Goal: Information Seeking & Learning: Learn about a topic

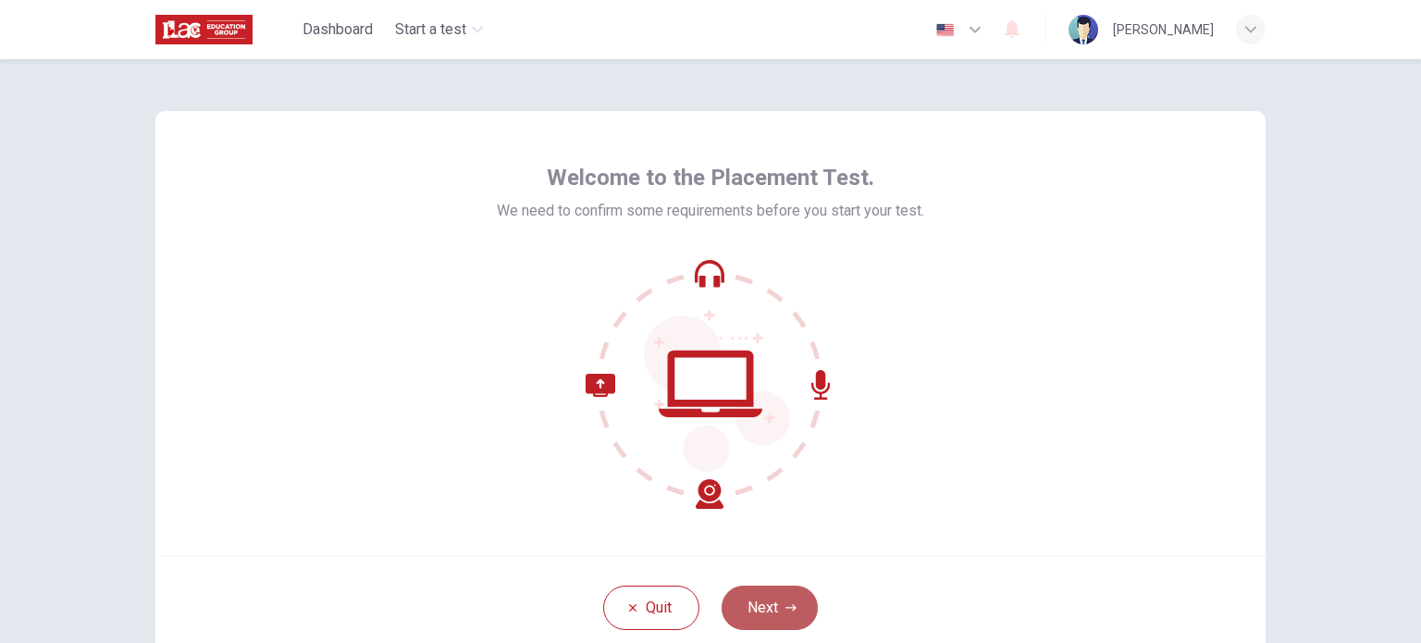
click at [771, 609] on button "Next" at bounding box center [770, 608] width 96 height 44
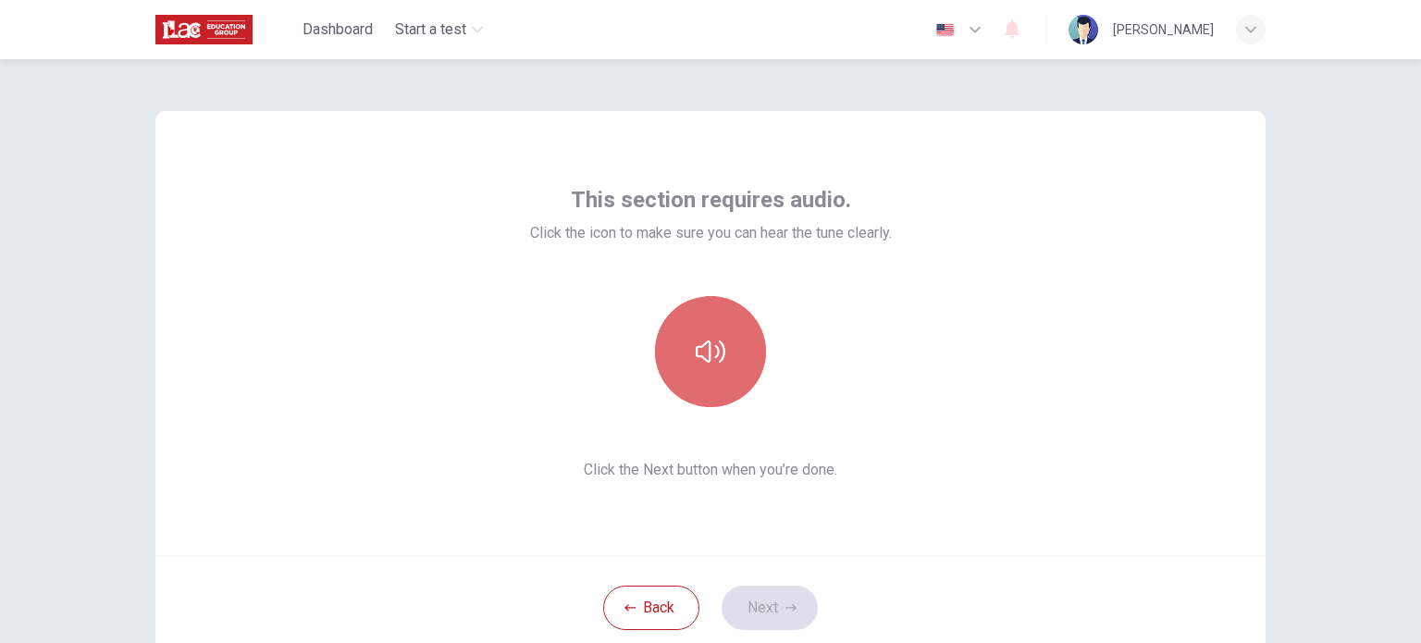
click at [711, 368] on button "button" at bounding box center [710, 351] width 111 height 111
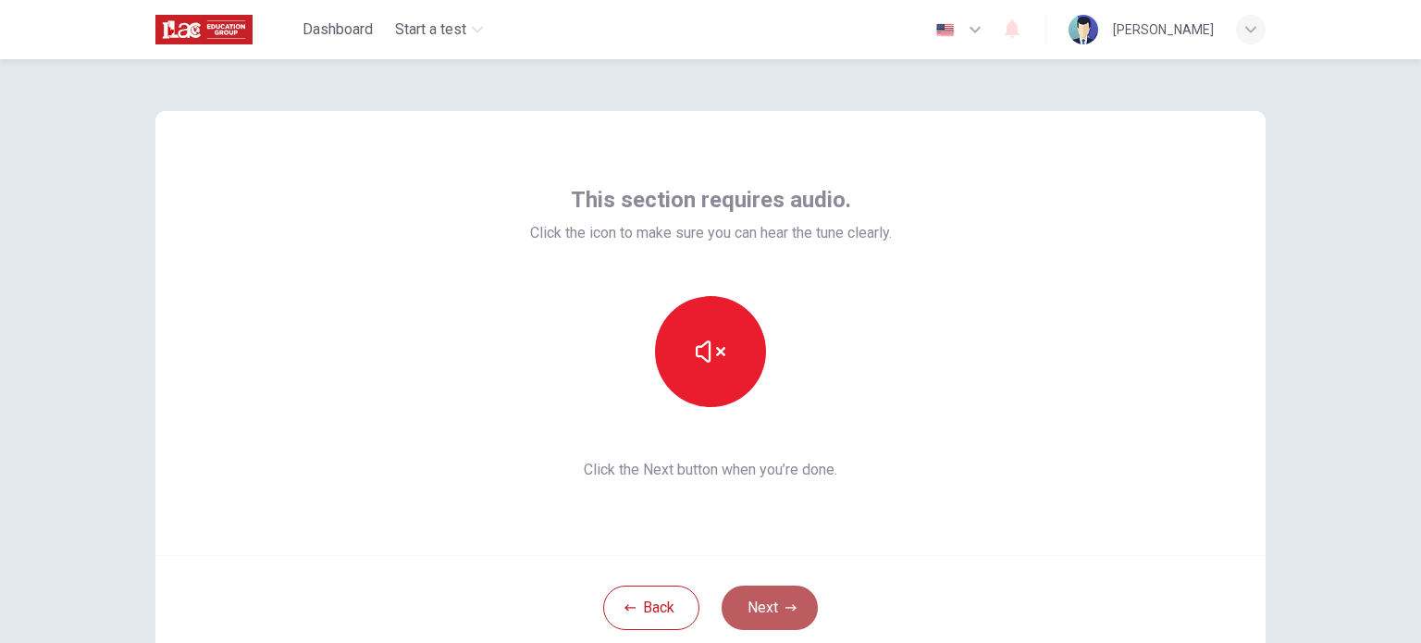
click at [773, 608] on button "Next" at bounding box center [770, 608] width 96 height 44
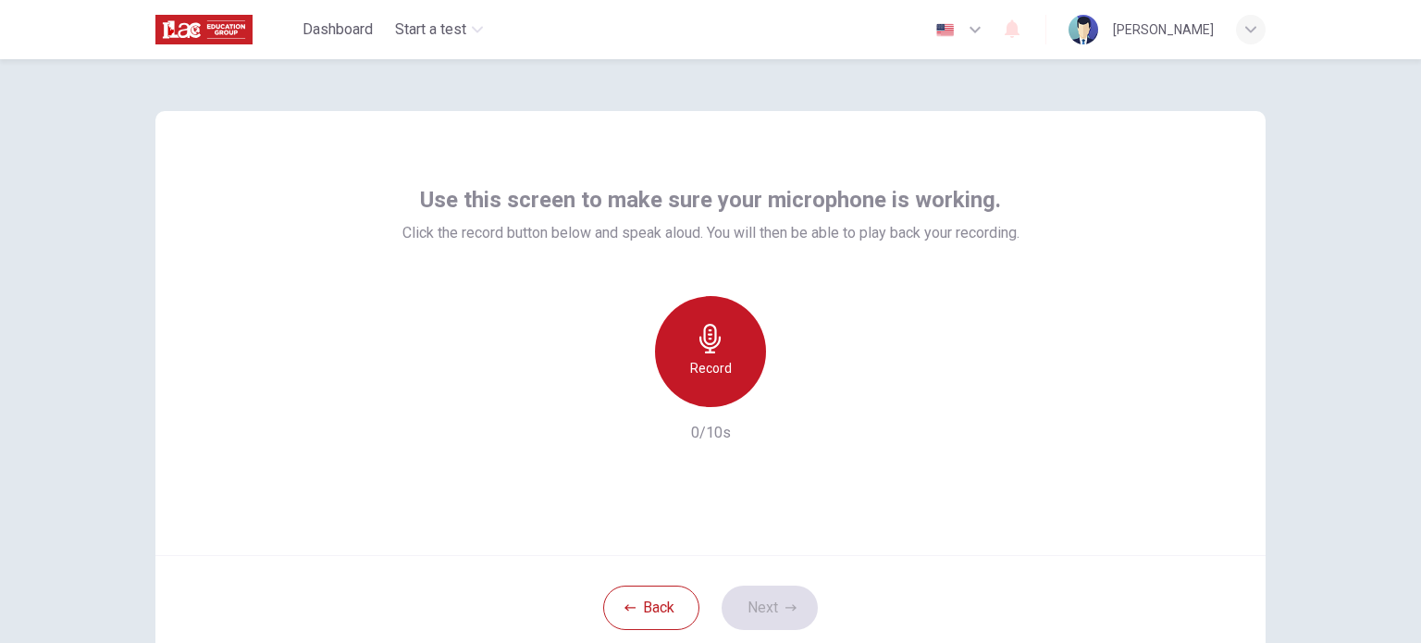
click at [704, 354] on div "Record" at bounding box center [710, 351] width 111 height 111
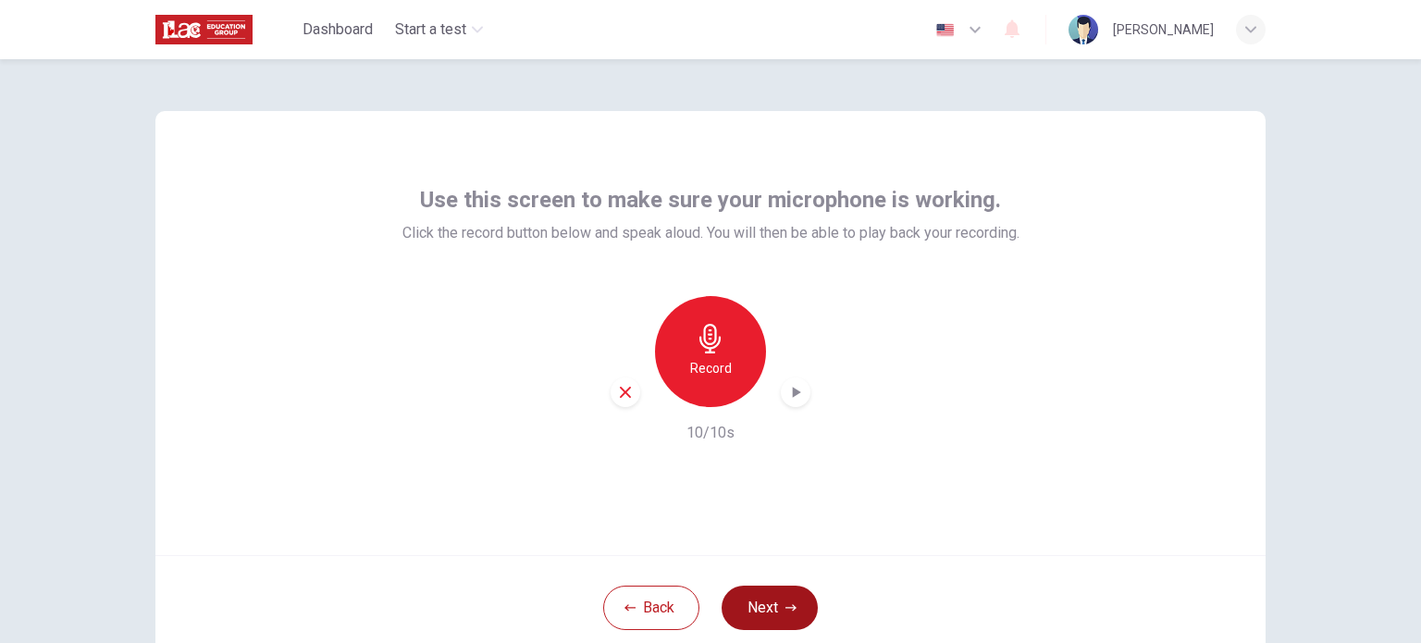
click at [775, 610] on button "Next" at bounding box center [770, 608] width 96 height 44
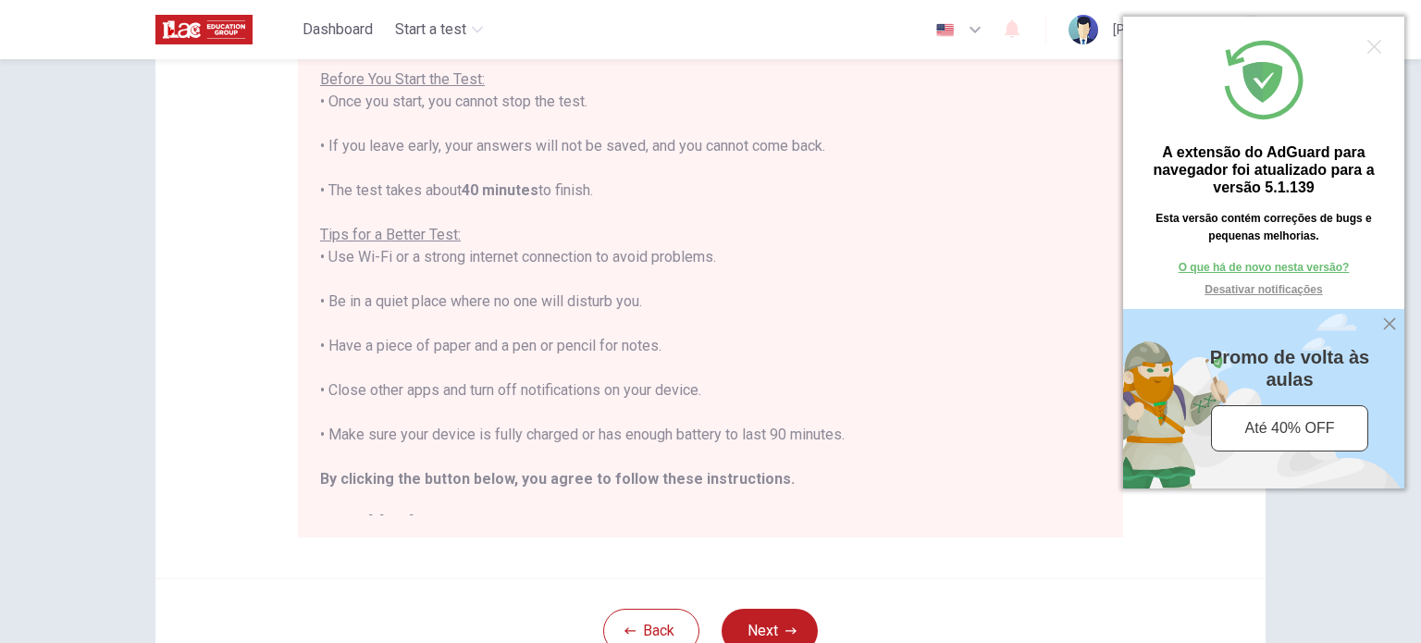
click at [1372, 47] on div at bounding box center [1374, 47] width 14 height 14
click at [1391, 324] on div at bounding box center [1390, 324] width 22 height 22
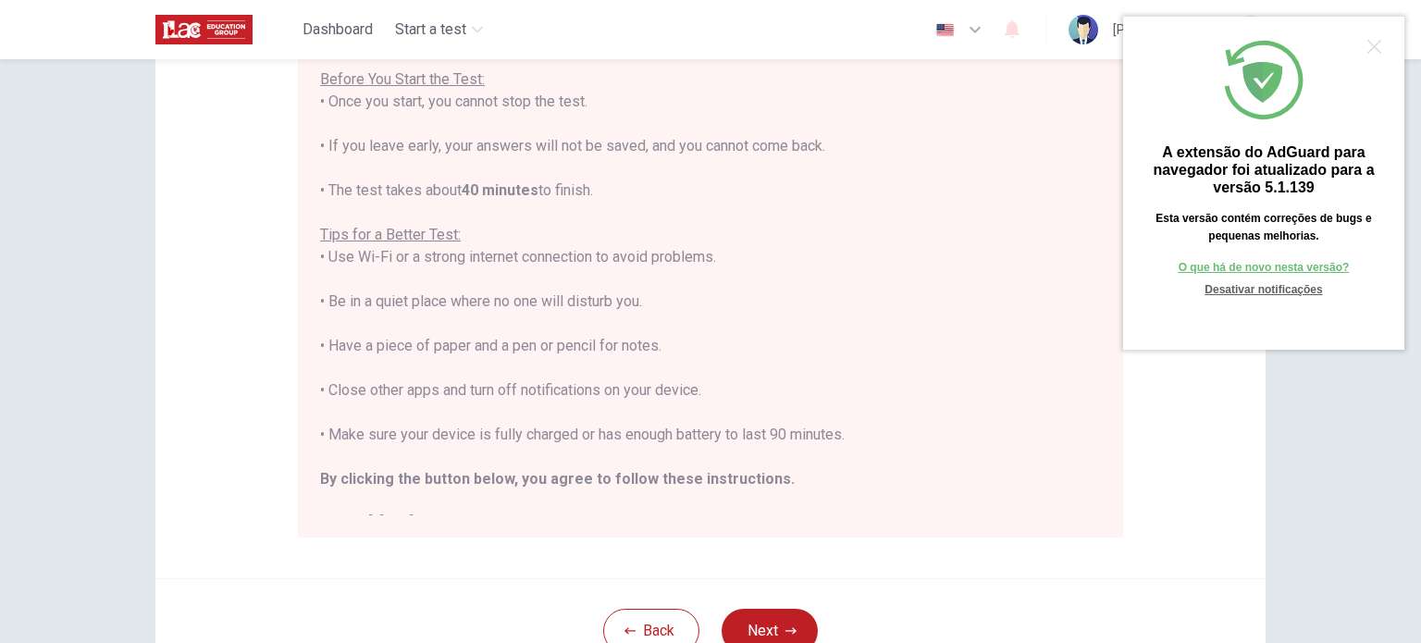
click at [1295, 291] on link "Desativar notificações" at bounding box center [1264, 290] width 171 height 18
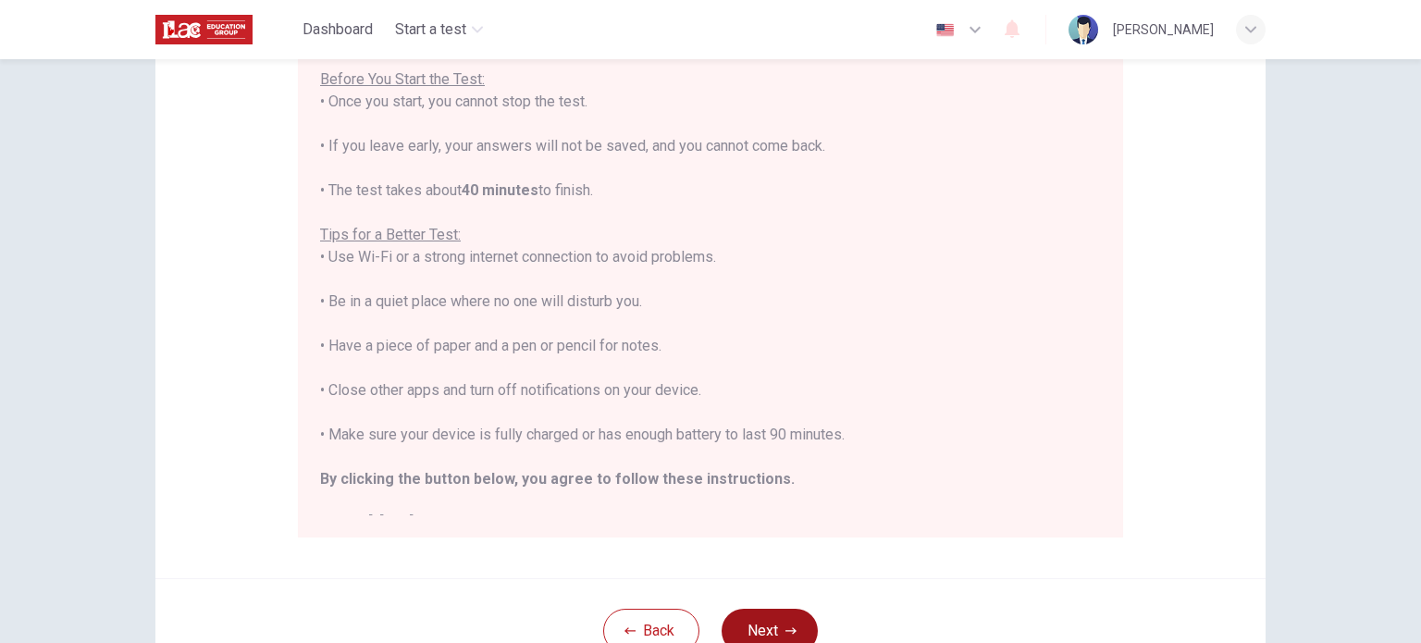
click at [776, 622] on button "Next" at bounding box center [770, 631] width 96 height 44
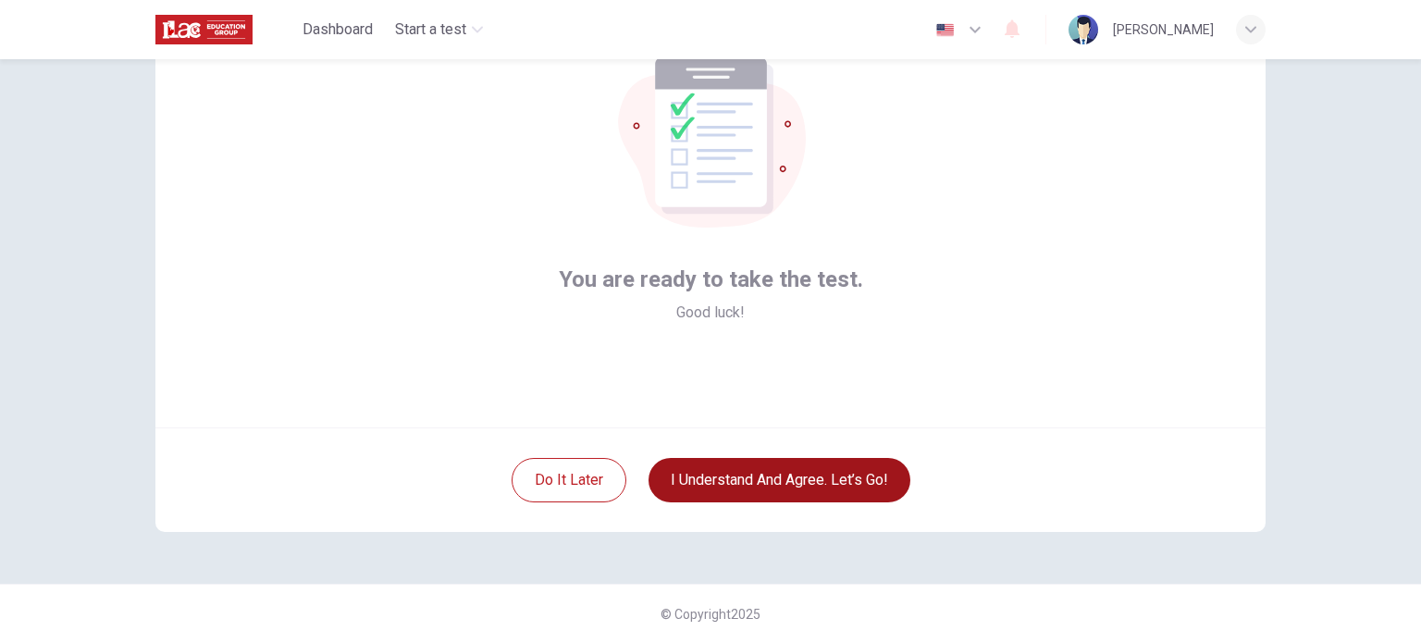
scroll to position [127, 0]
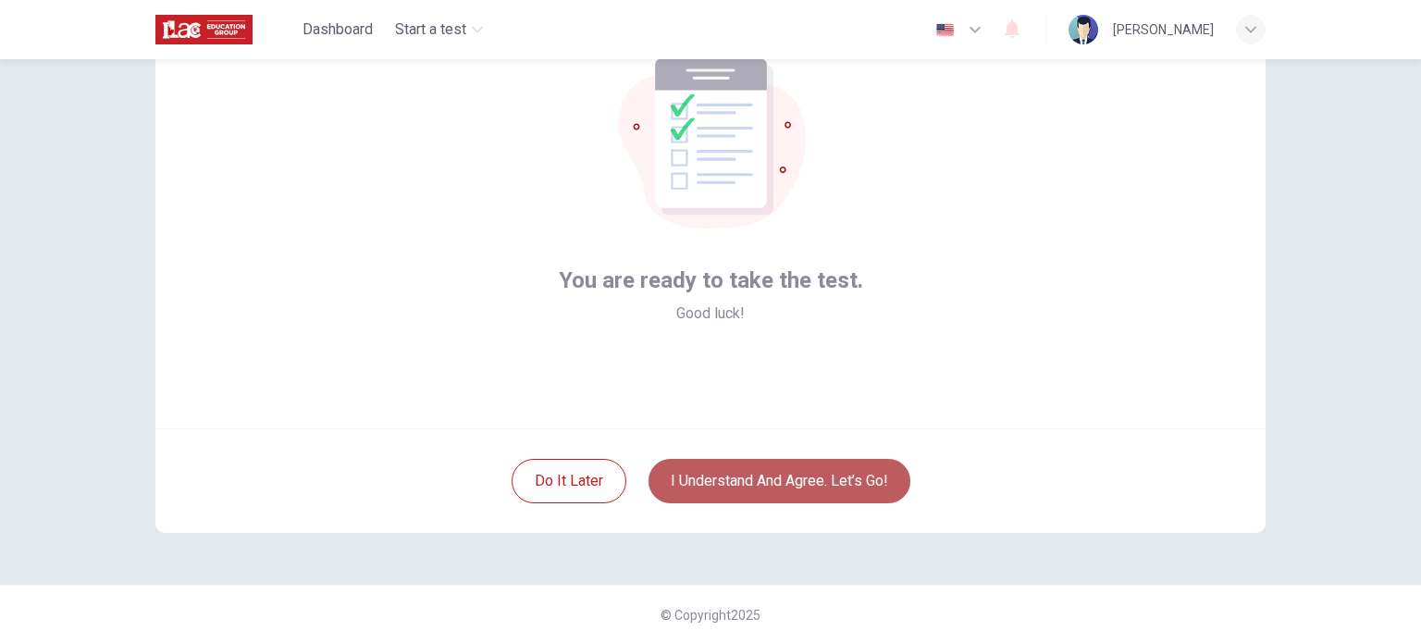
click at [797, 488] on button "I understand and agree. Let’s go!" at bounding box center [780, 481] width 262 height 44
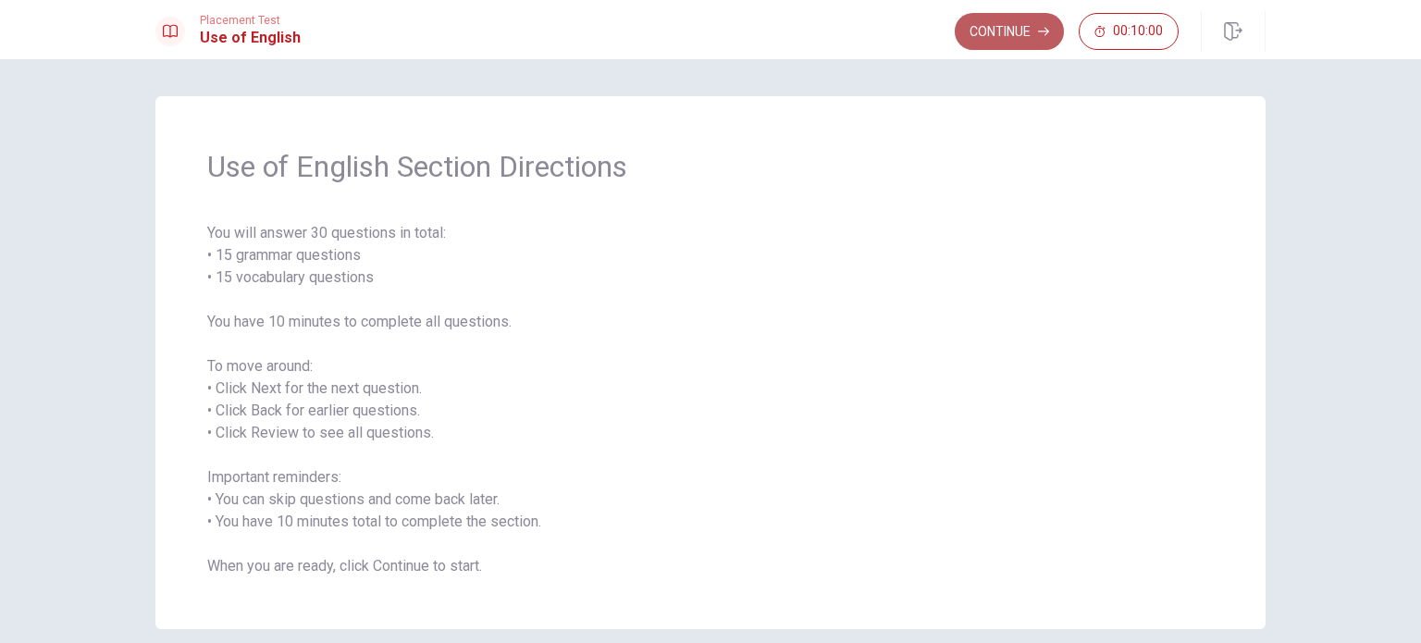
click at [1007, 42] on button "Continue" at bounding box center [1009, 31] width 109 height 37
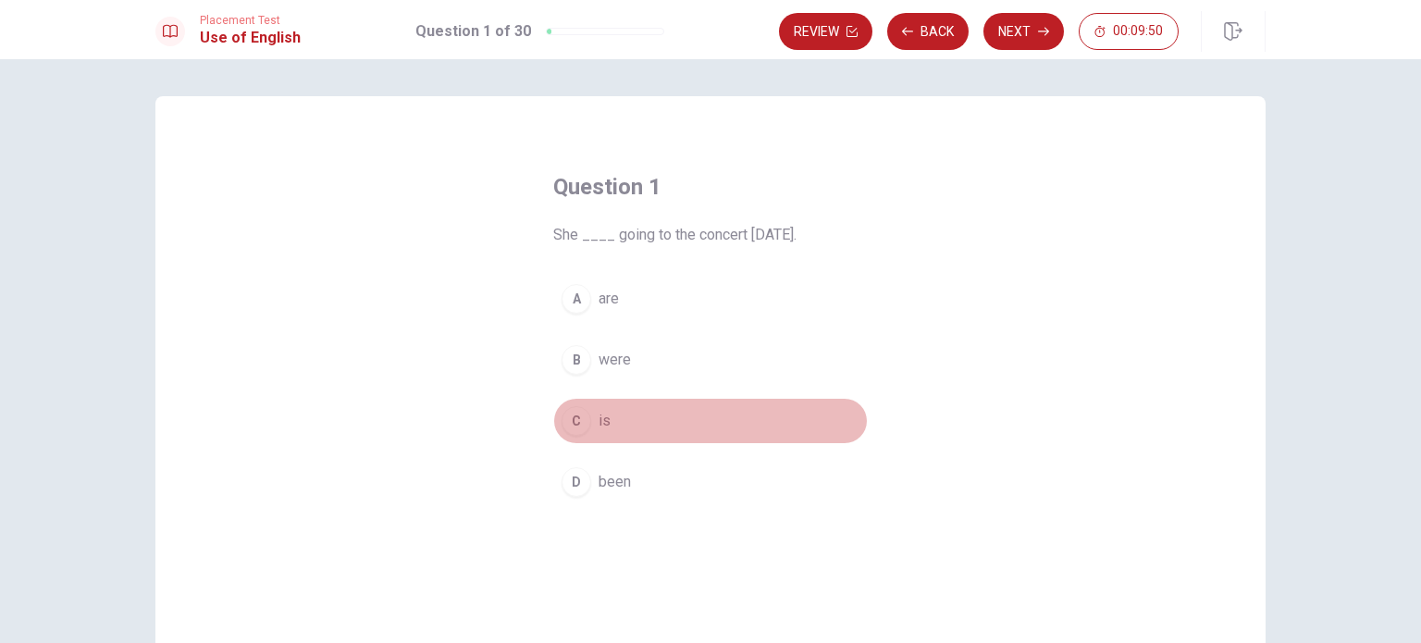
click at [567, 425] on div "C" at bounding box center [577, 421] width 30 height 30
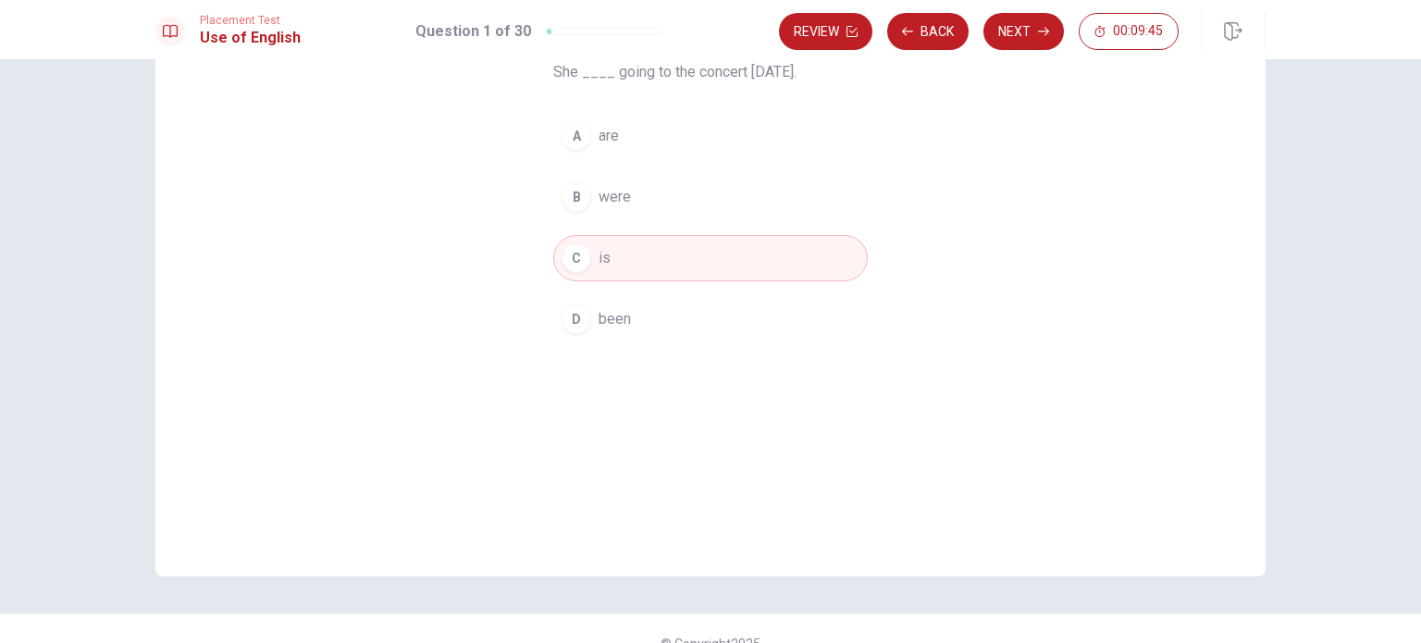
scroll to position [192, 0]
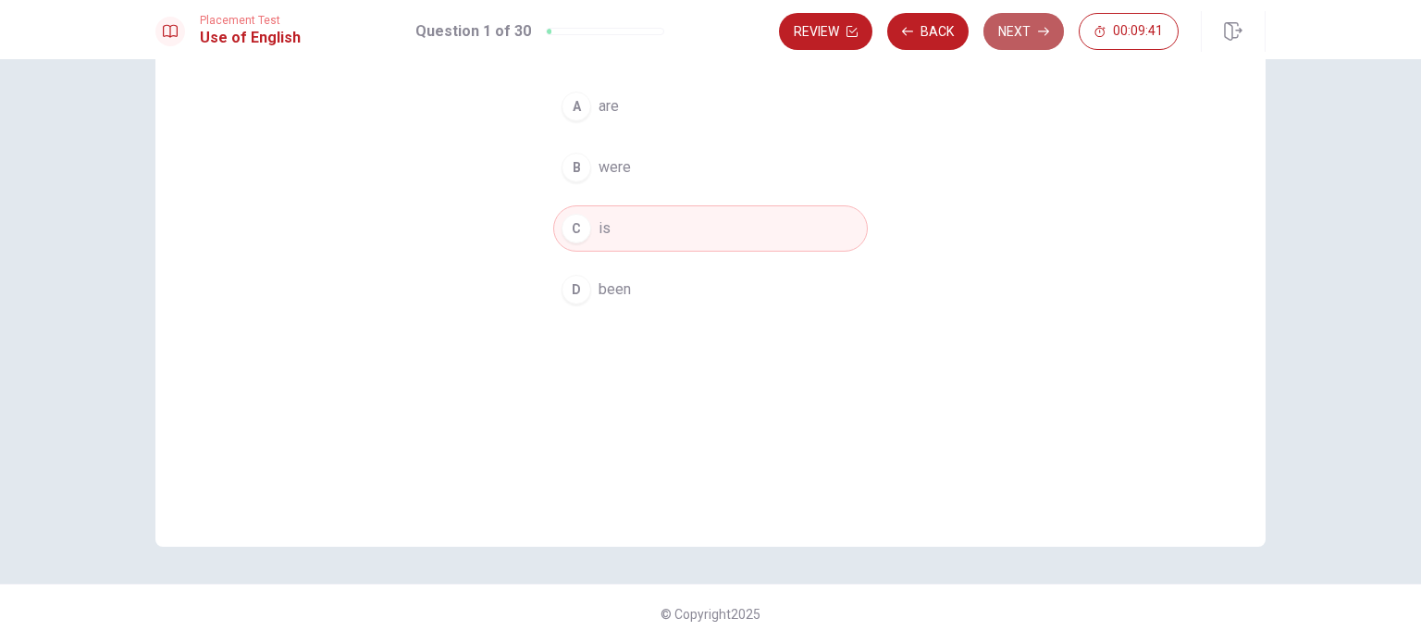
click at [1024, 31] on button "Next" at bounding box center [1023, 31] width 80 height 37
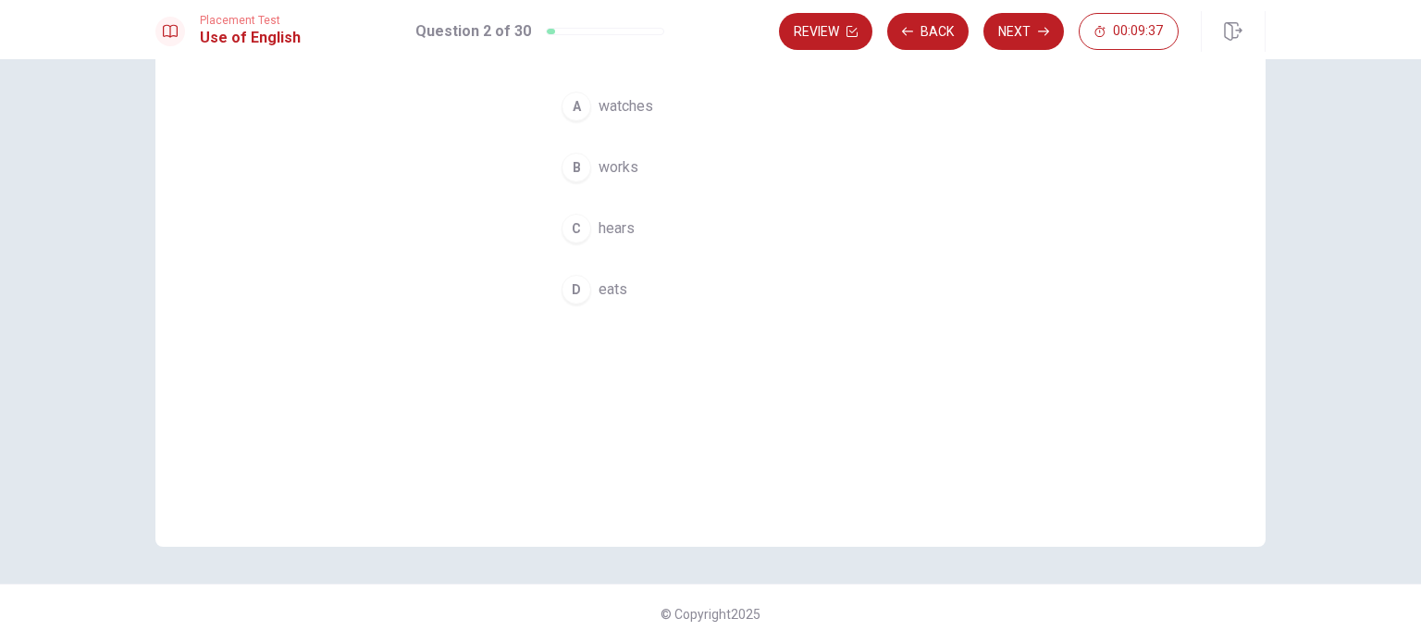
click at [1396, 262] on div "Question 2 He ____ breakfast every morning. A watches B works C hears D eats © …" at bounding box center [710, 351] width 1421 height 584
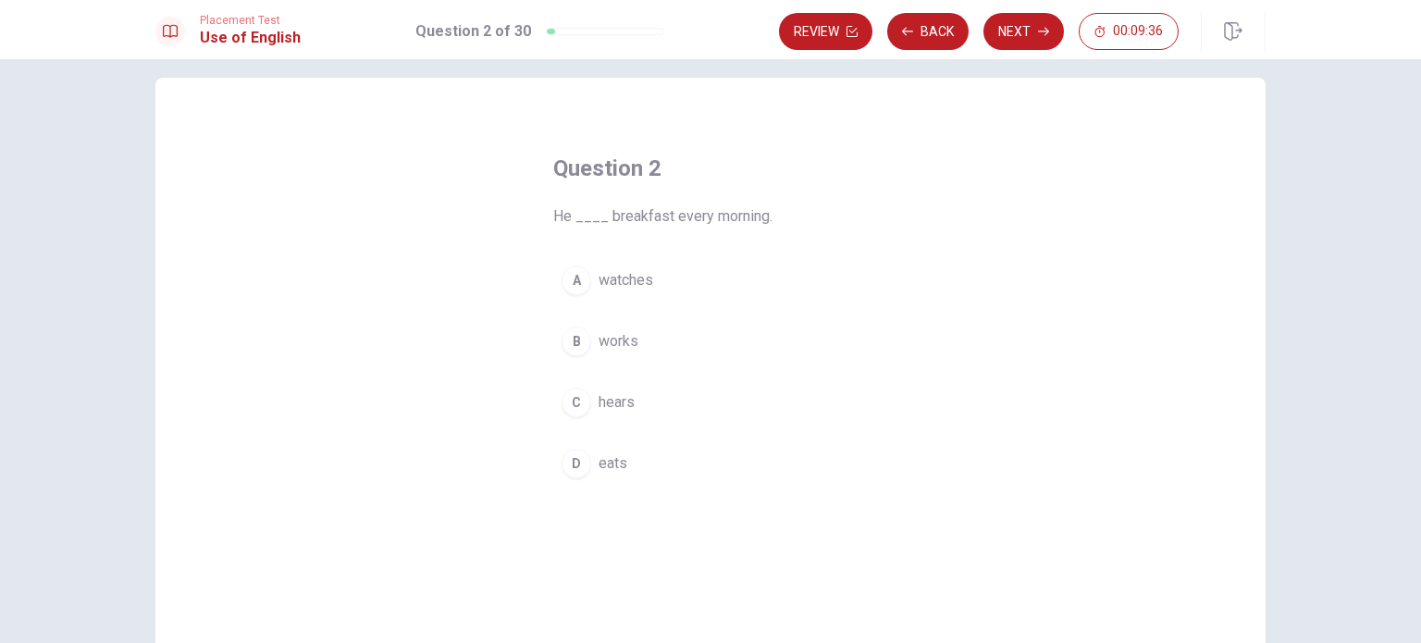
scroll to position [7, 0]
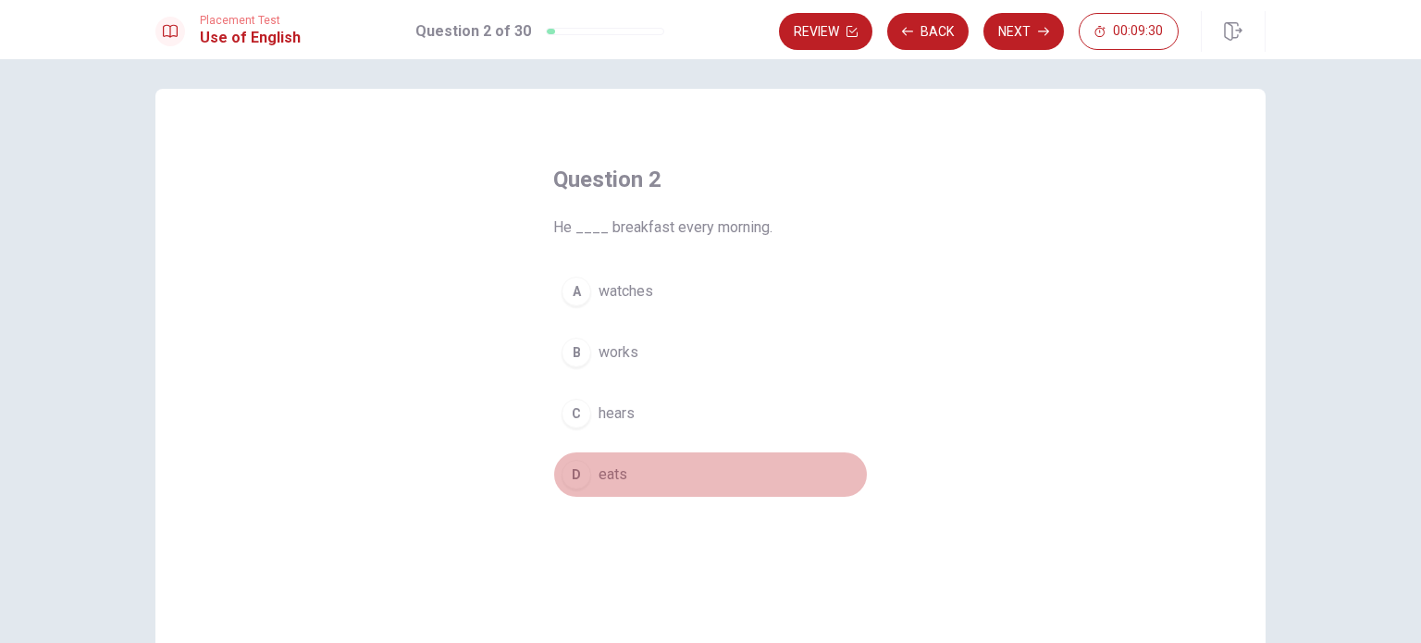
click at [575, 476] on div "D" at bounding box center [577, 475] width 30 height 30
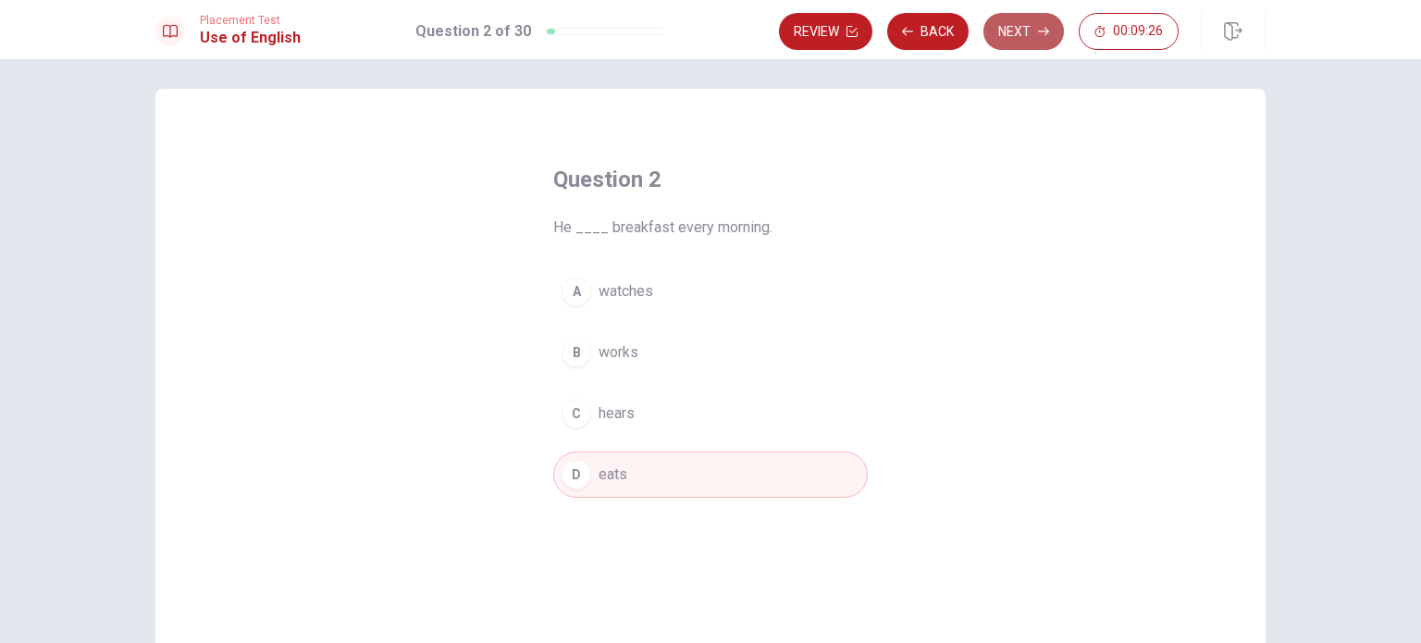
click at [1014, 38] on button "Next" at bounding box center [1023, 31] width 80 height 37
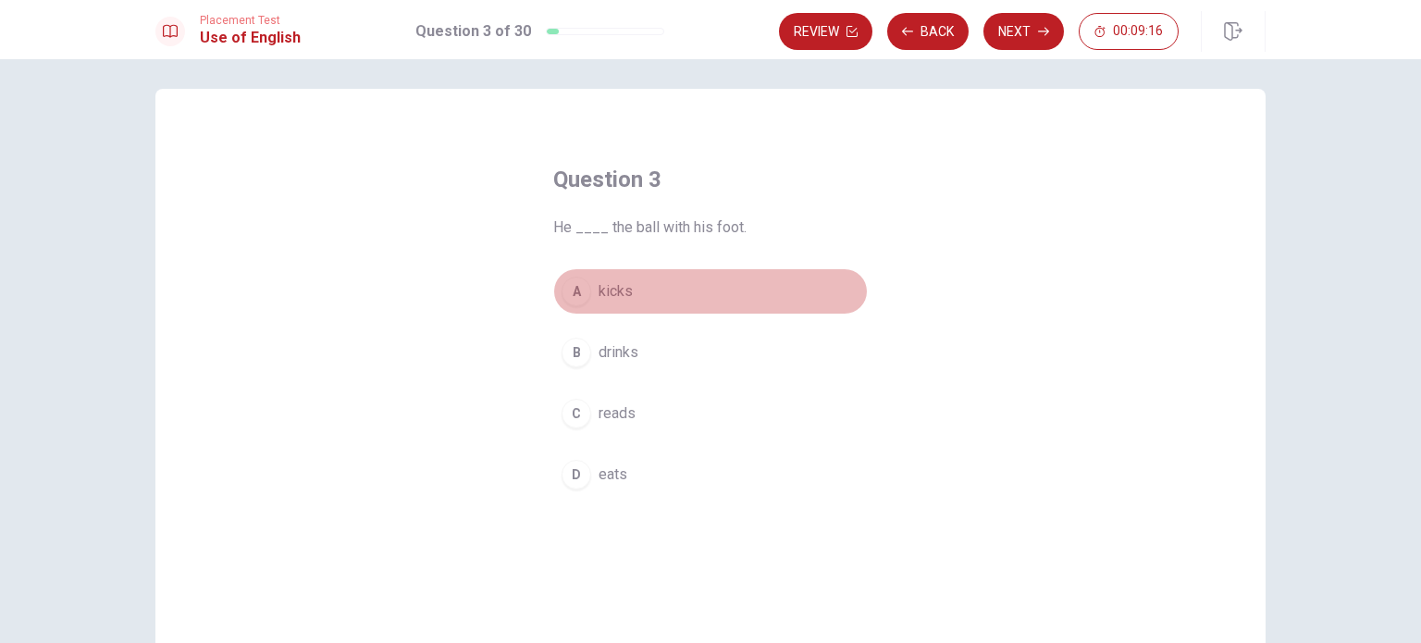
click at [578, 291] on div "A" at bounding box center [577, 292] width 30 height 30
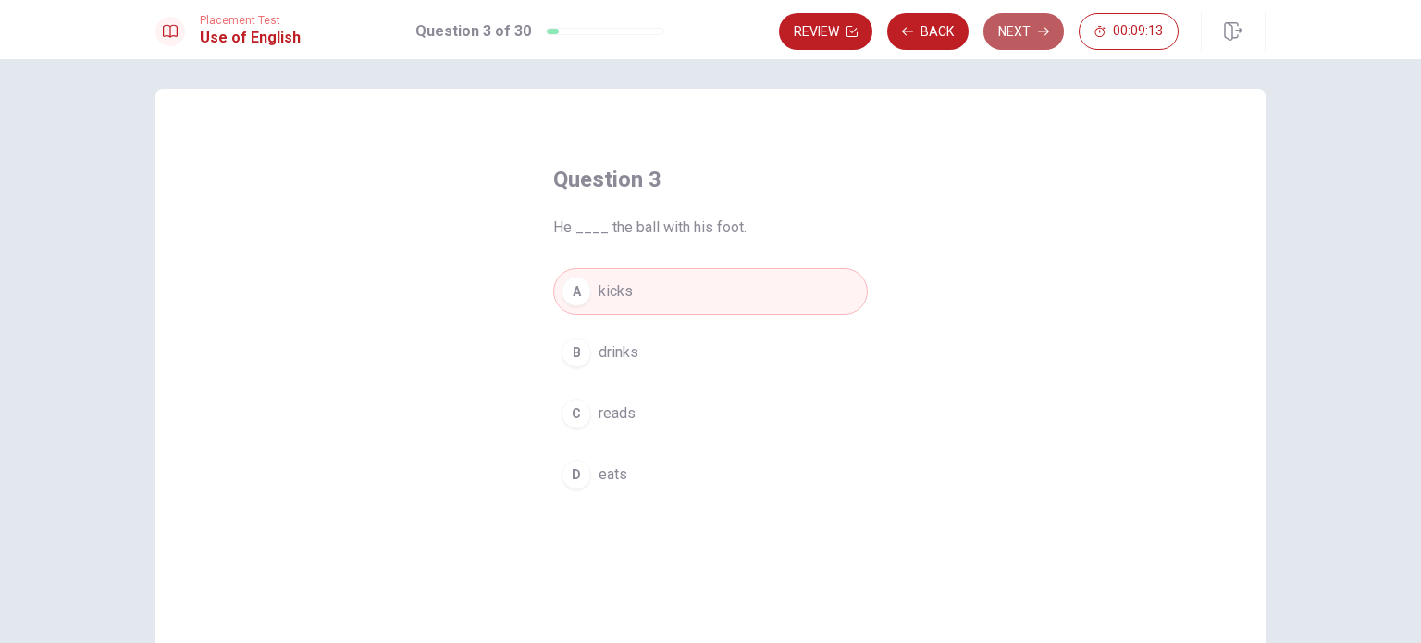
click at [1018, 31] on button "Next" at bounding box center [1023, 31] width 80 height 37
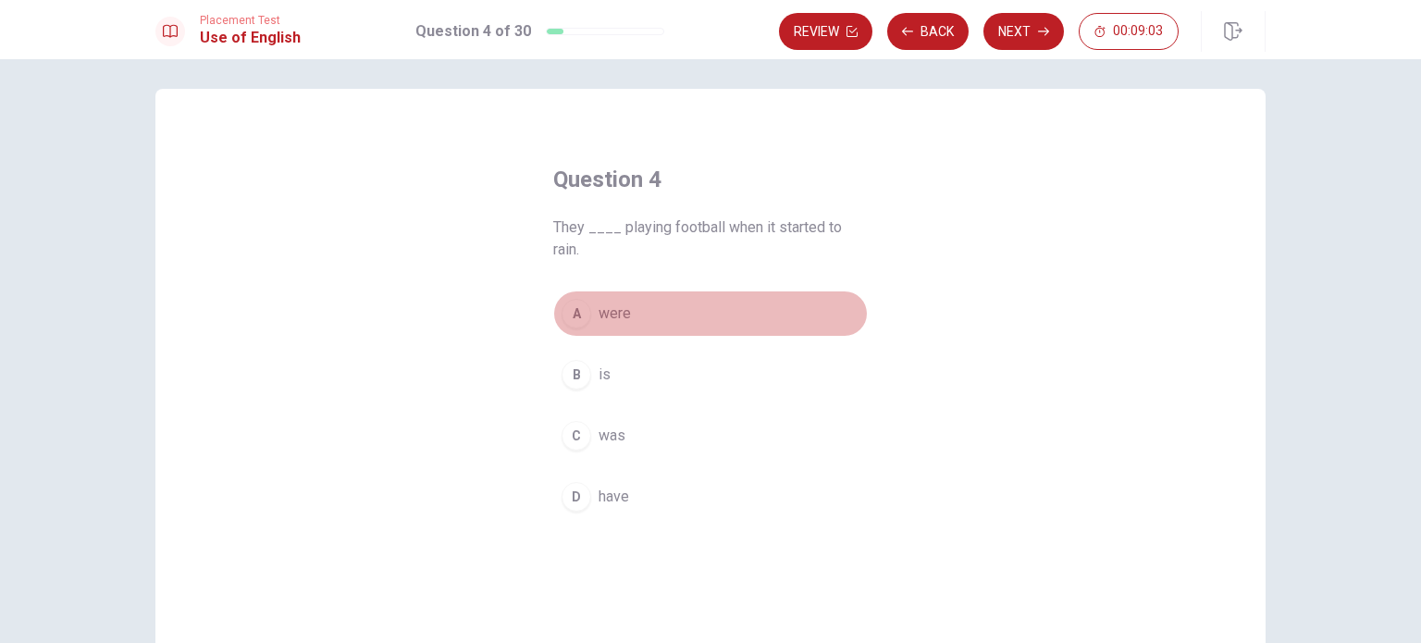
click at [582, 317] on div "A" at bounding box center [577, 314] width 30 height 30
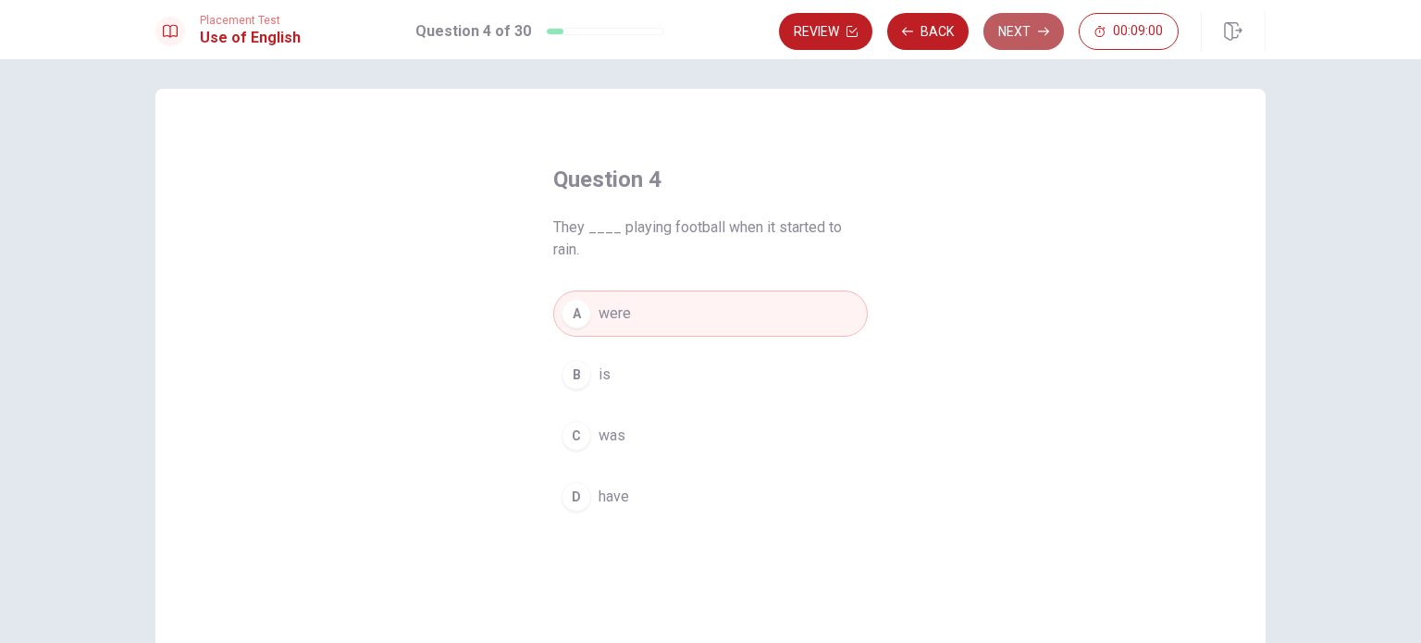
click at [1023, 33] on button "Next" at bounding box center [1023, 31] width 80 height 37
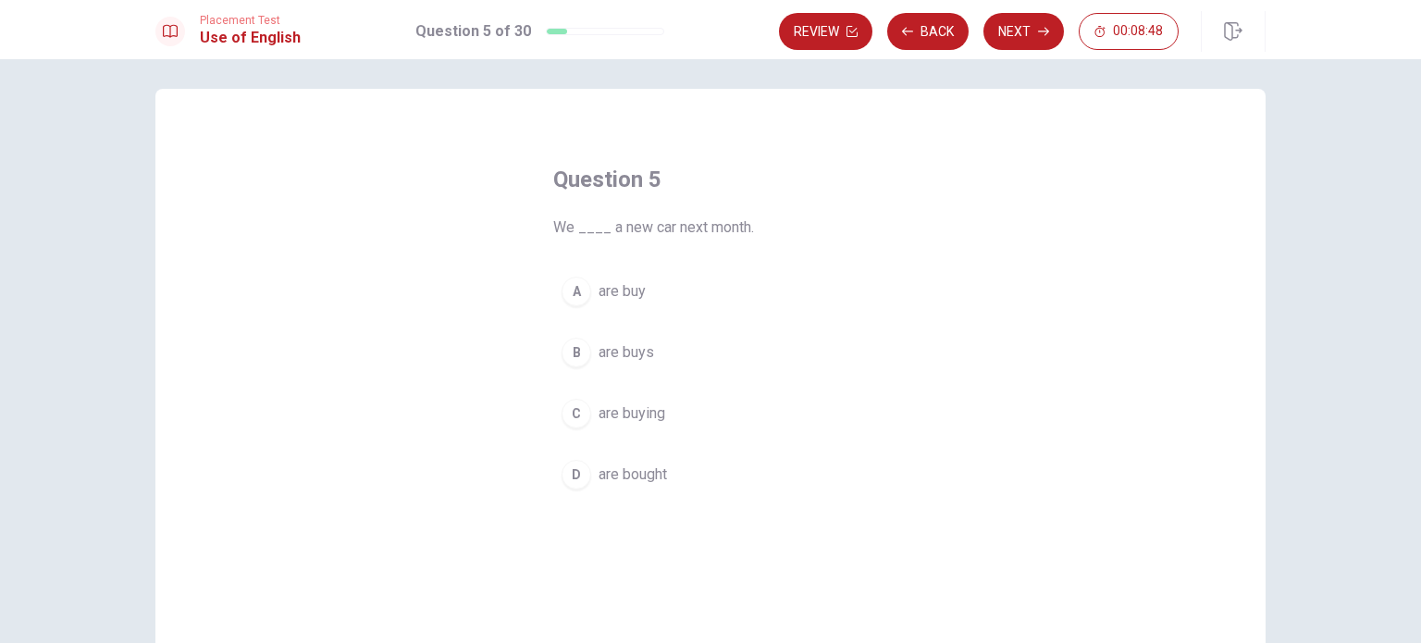
click at [575, 420] on div "C" at bounding box center [577, 414] width 30 height 30
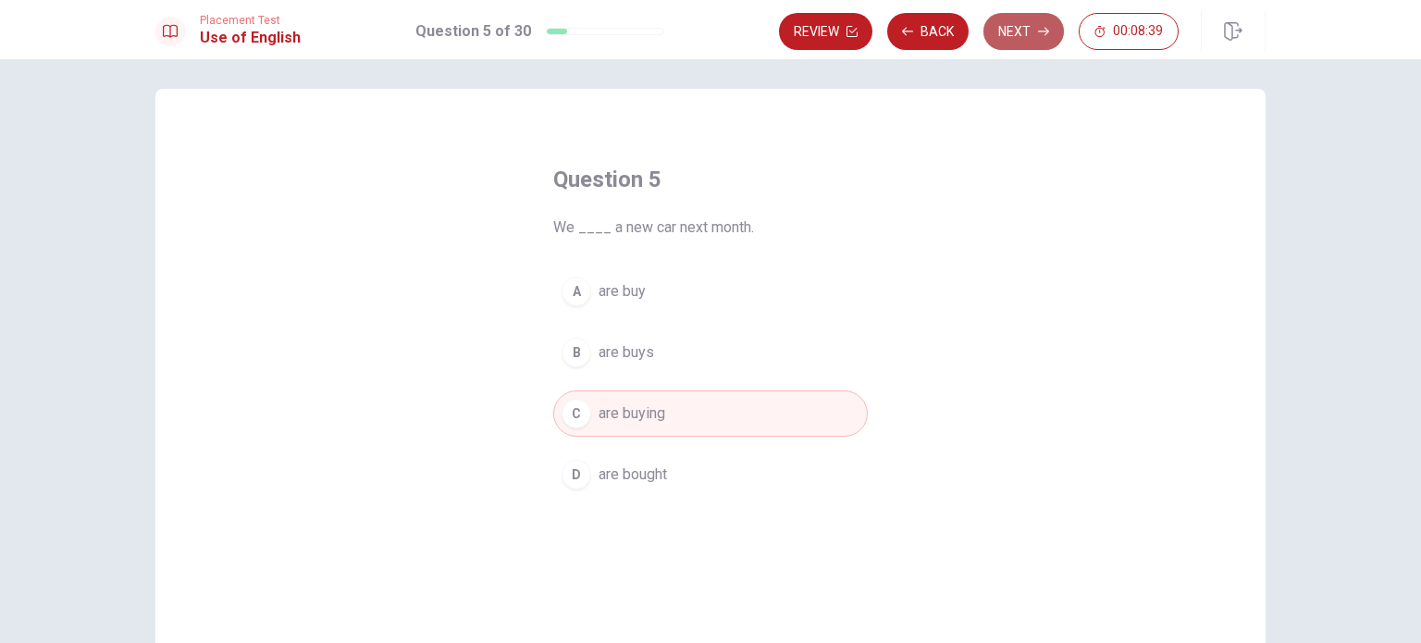
click at [1025, 35] on button "Next" at bounding box center [1023, 31] width 80 height 37
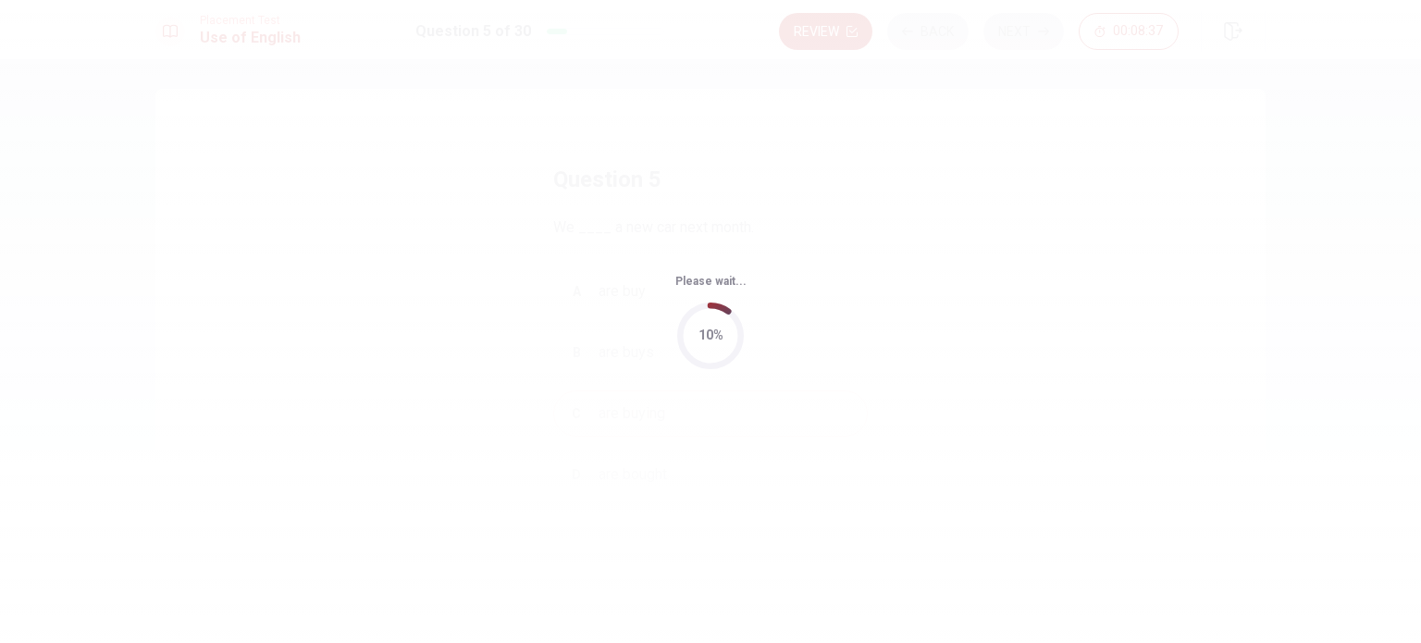
scroll to position [0, 0]
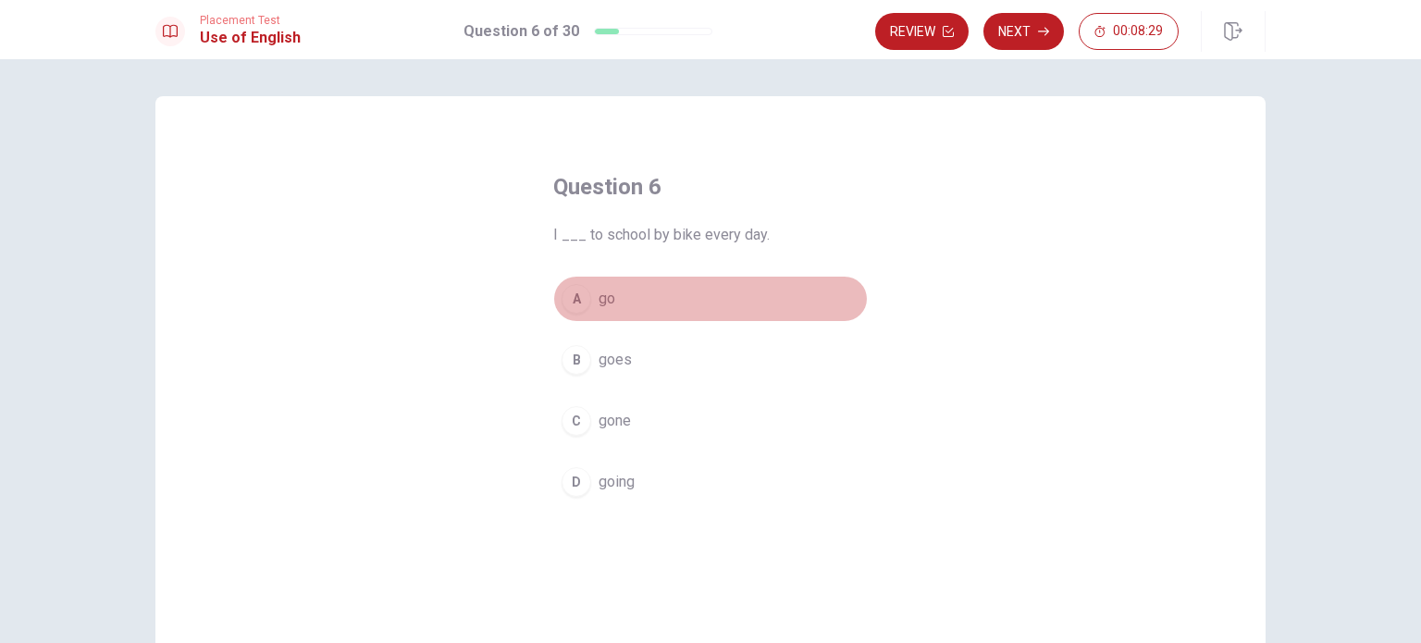
click at [572, 303] on div "A" at bounding box center [577, 299] width 30 height 30
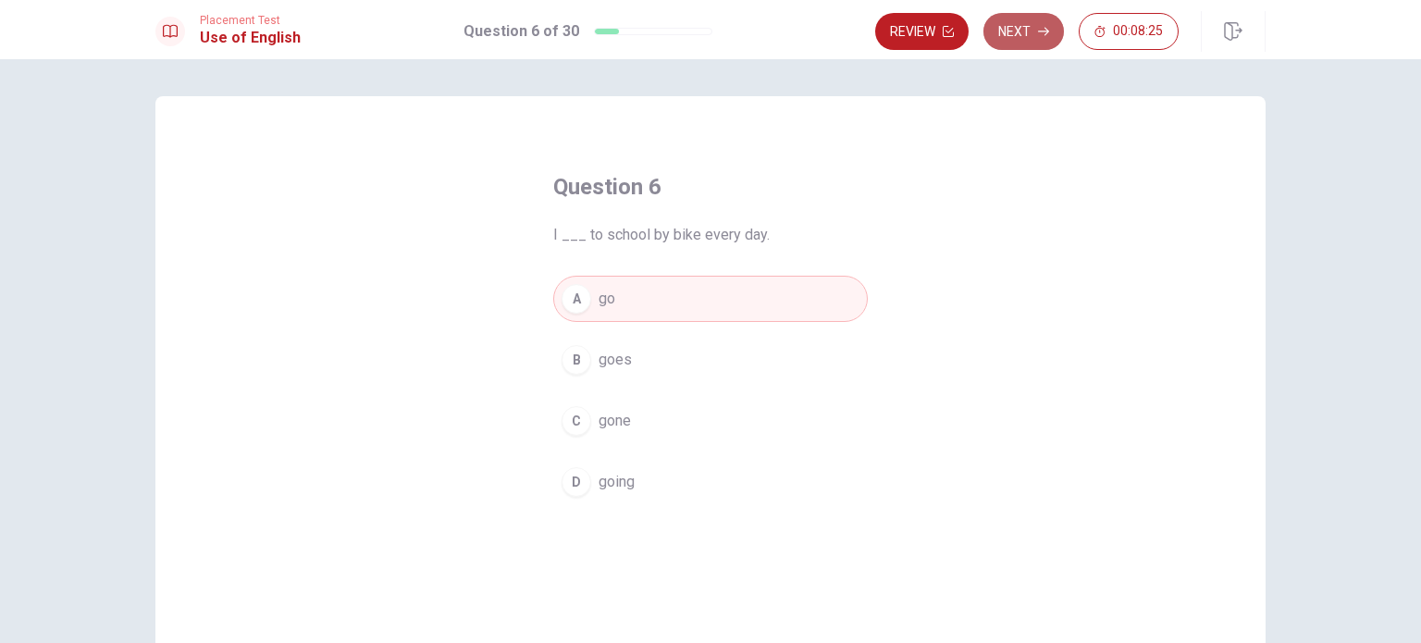
click at [1012, 31] on button "Next" at bounding box center [1023, 31] width 80 height 37
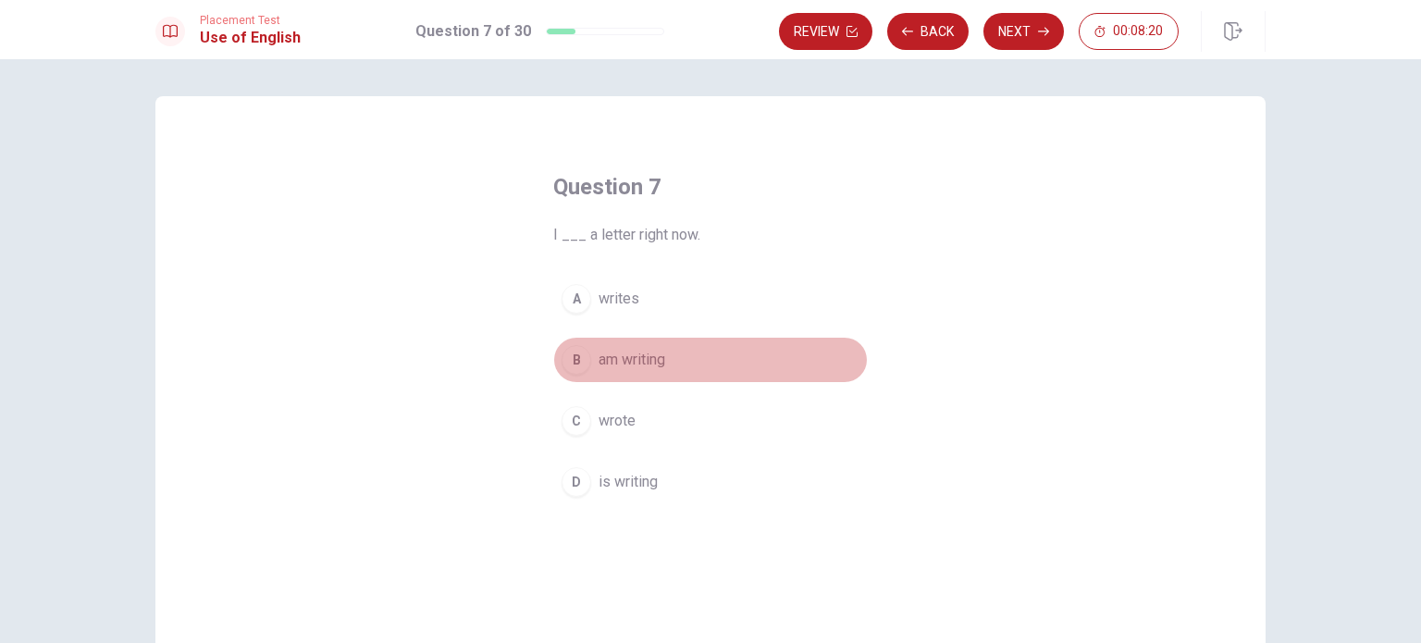
click at [612, 364] on span "am writing" at bounding box center [632, 360] width 67 height 22
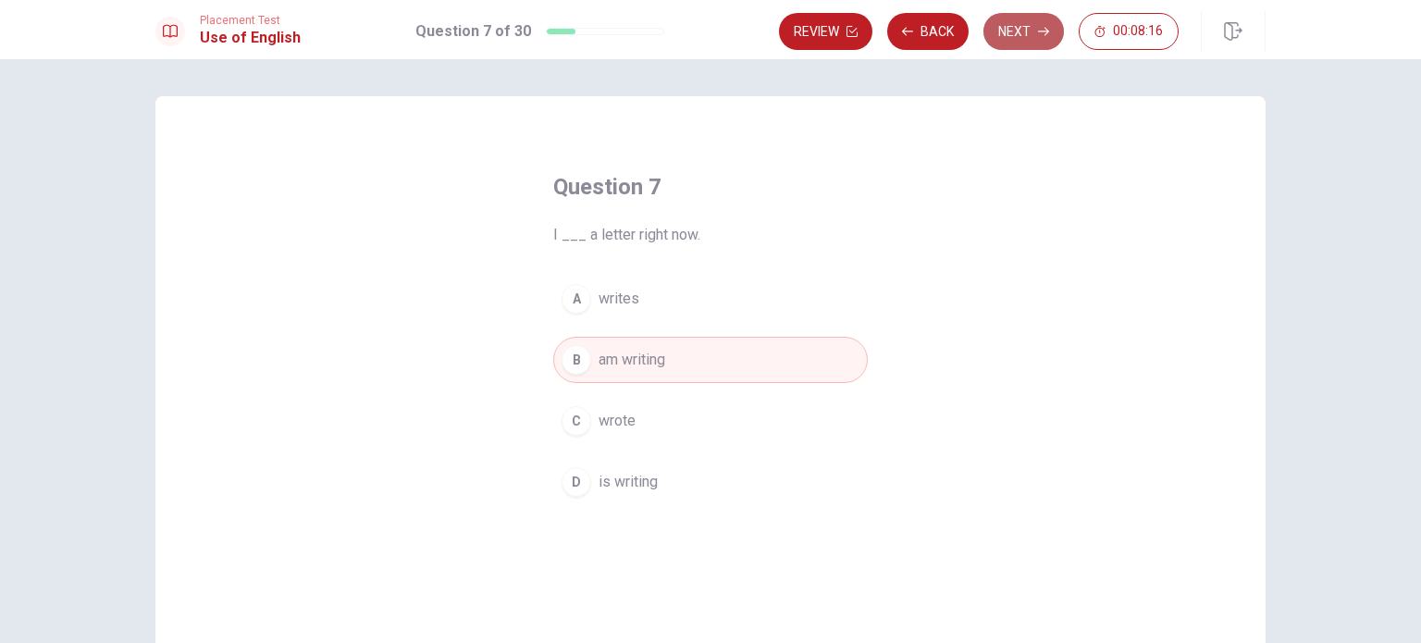
click at [1020, 29] on button "Next" at bounding box center [1023, 31] width 80 height 37
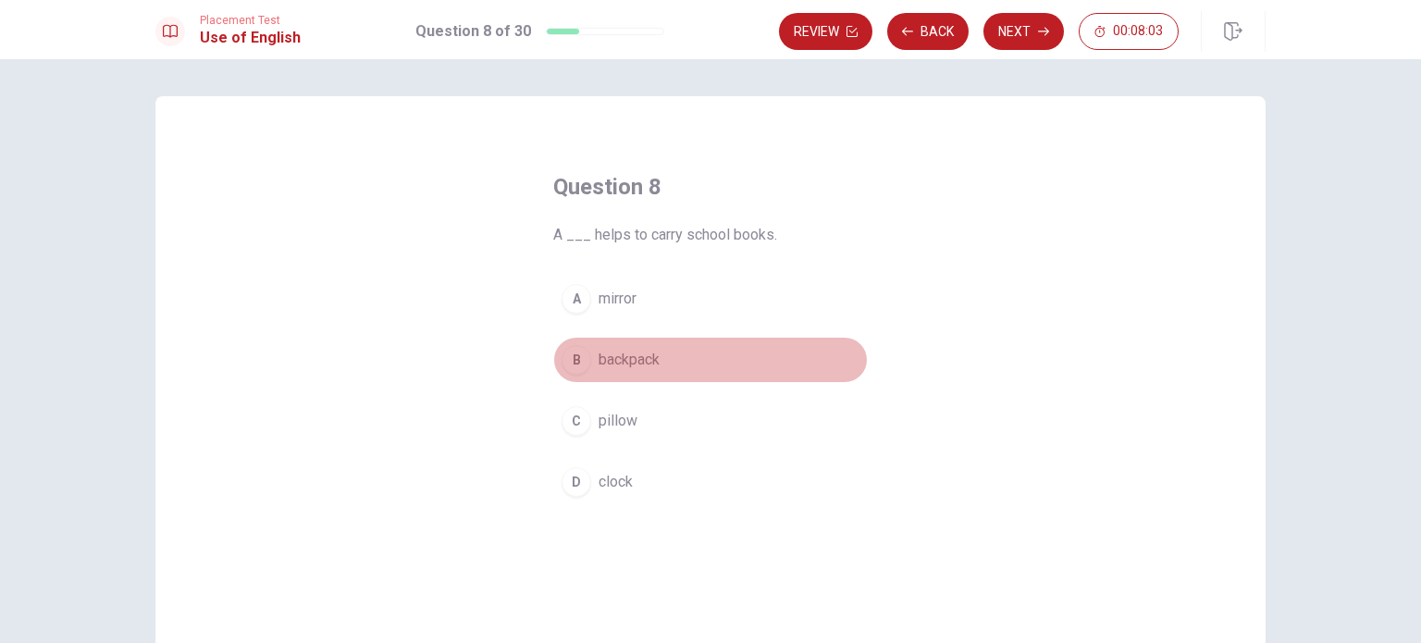
click at [630, 362] on span "backpack" at bounding box center [629, 360] width 61 height 22
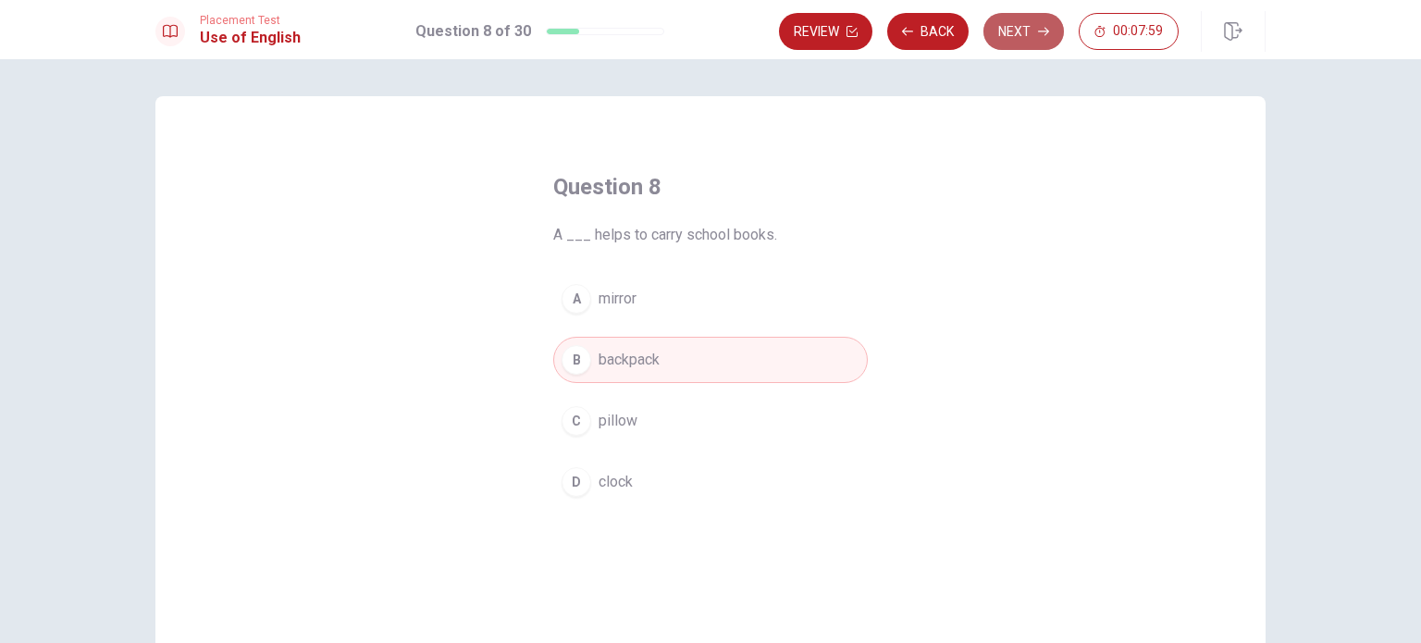
click at [1021, 32] on button "Next" at bounding box center [1023, 31] width 80 height 37
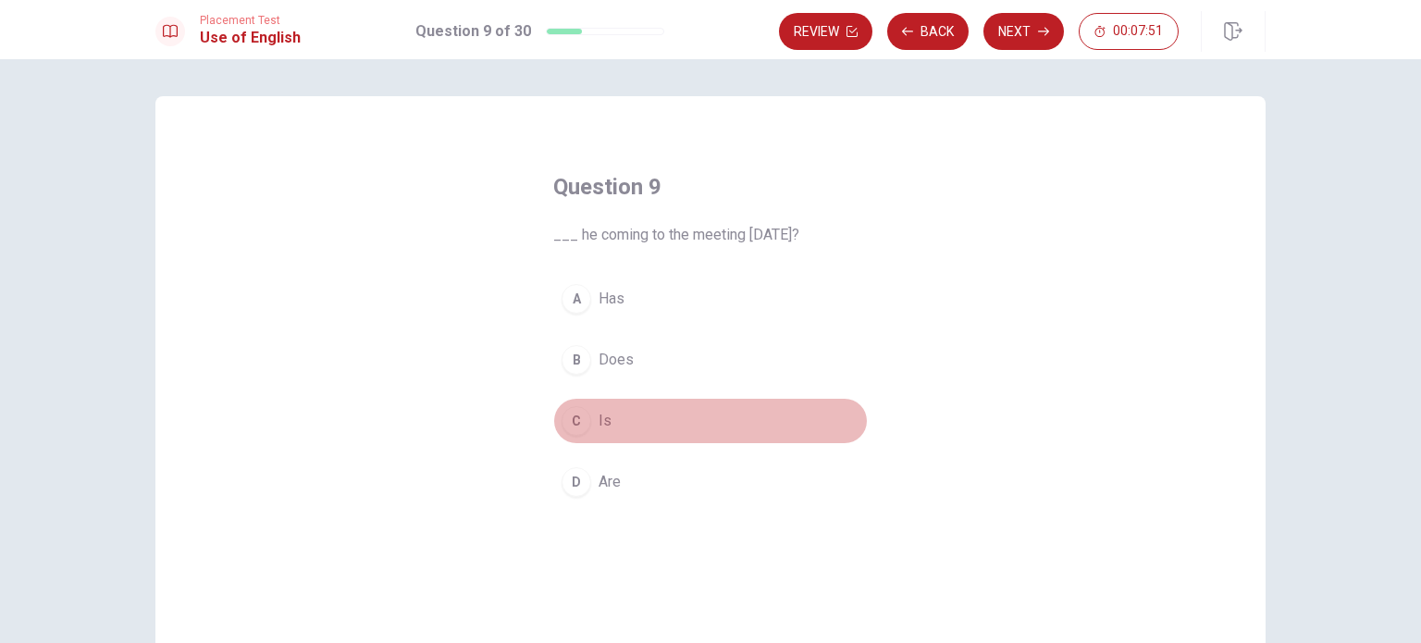
click at [599, 421] on span "Is" at bounding box center [605, 421] width 13 height 22
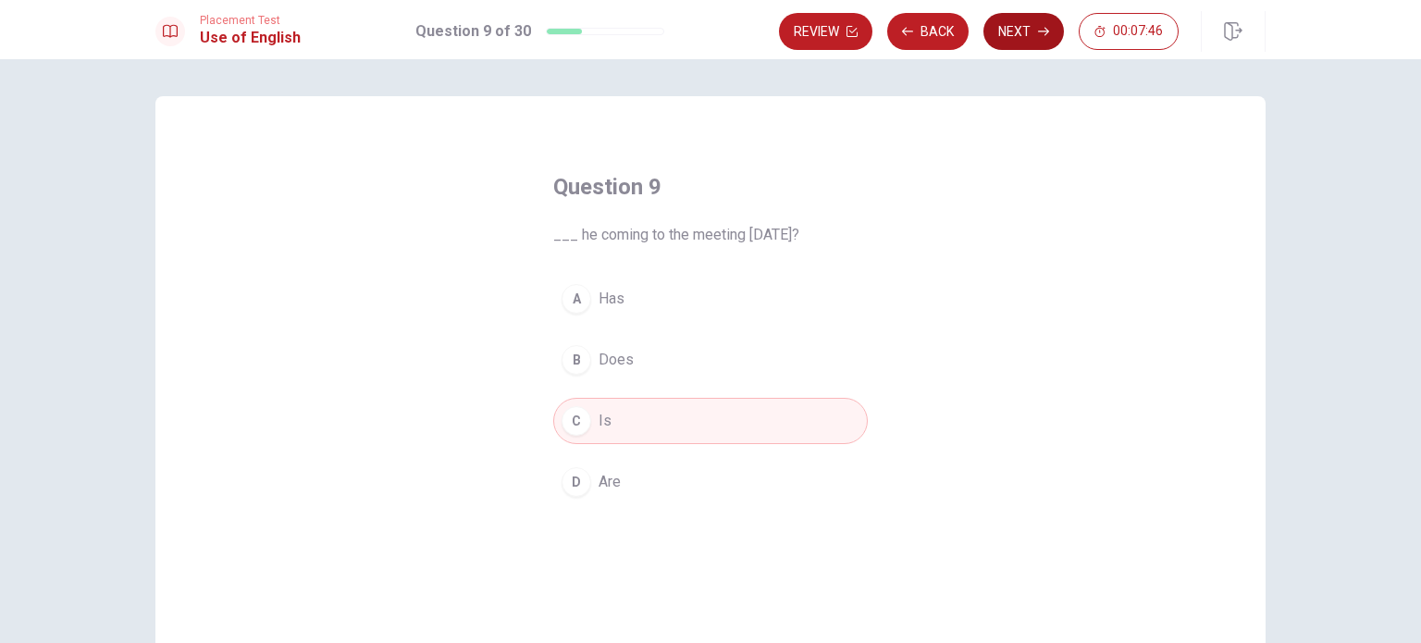
click at [1020, 32] on button "Next" at bounding box center [1023, 31] width 80 height 37
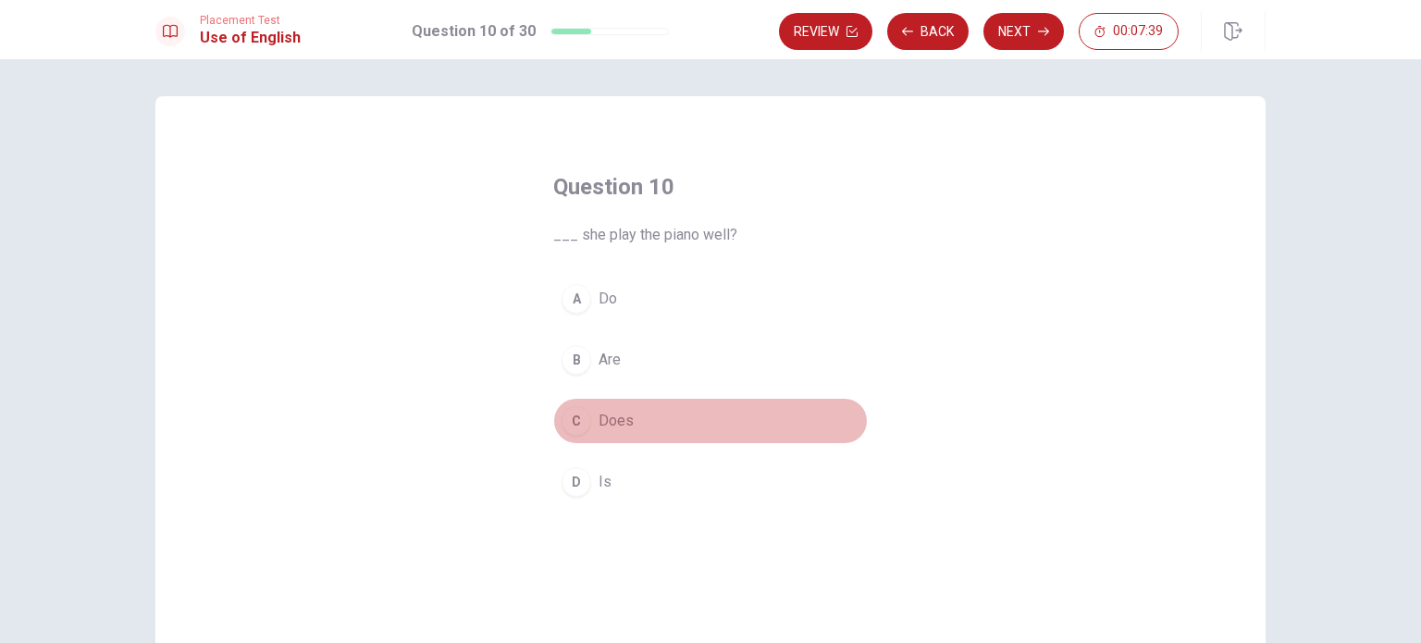
click at [612, 428] on span "Does" at bounding box center [616, 421] width 35 height 22
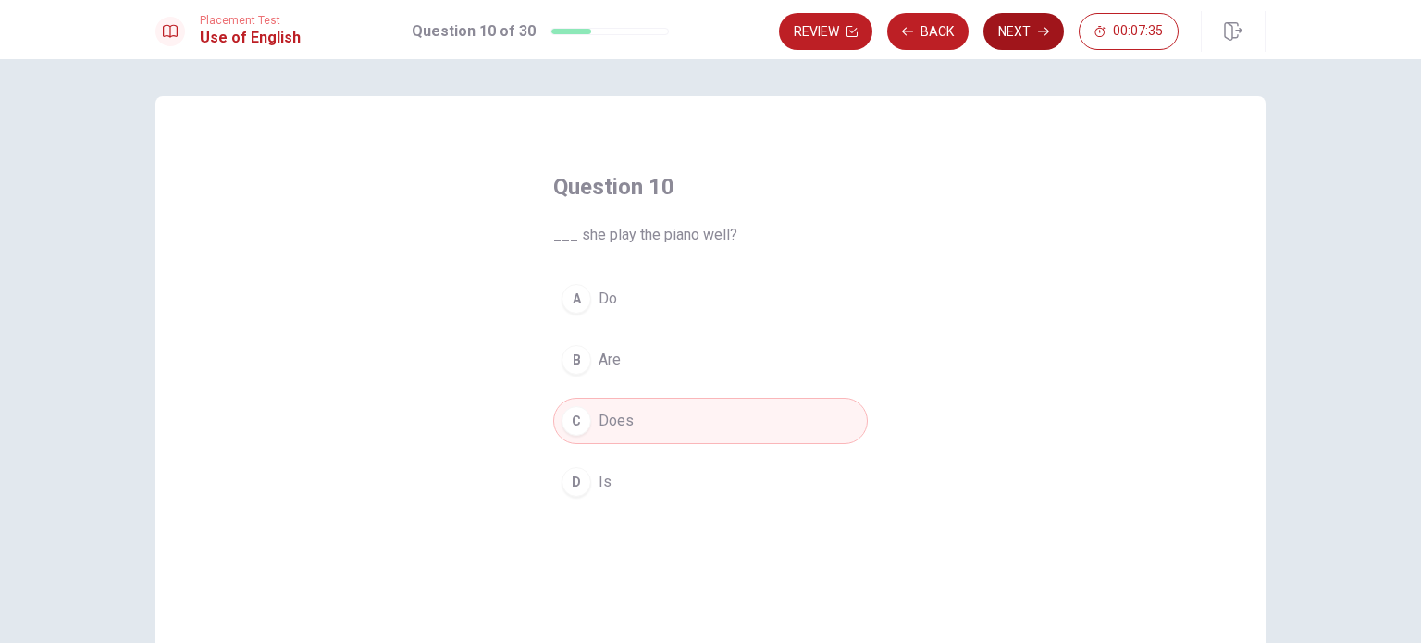
click at [1020, 29] on button "Next" at bounding box center [1023, 31] width 80 height 37
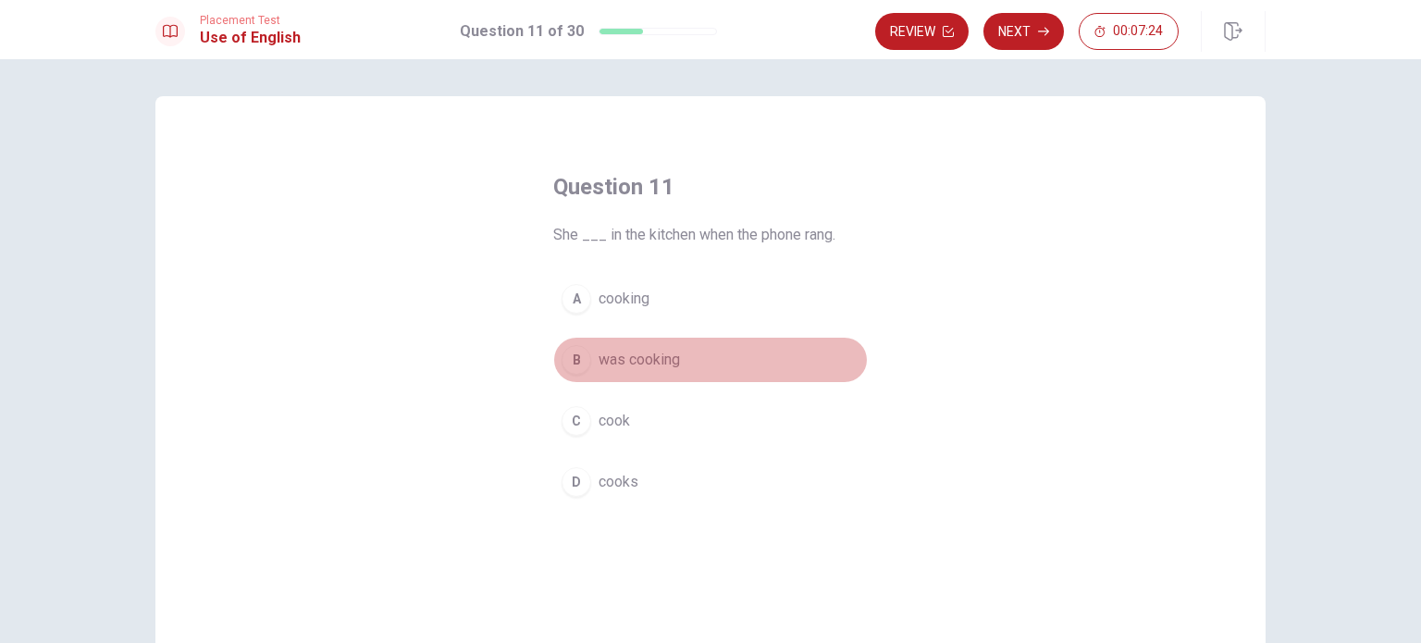
click at [627, 360] on span "was cooking" at bounding box center [639, 360] width 81 height 22
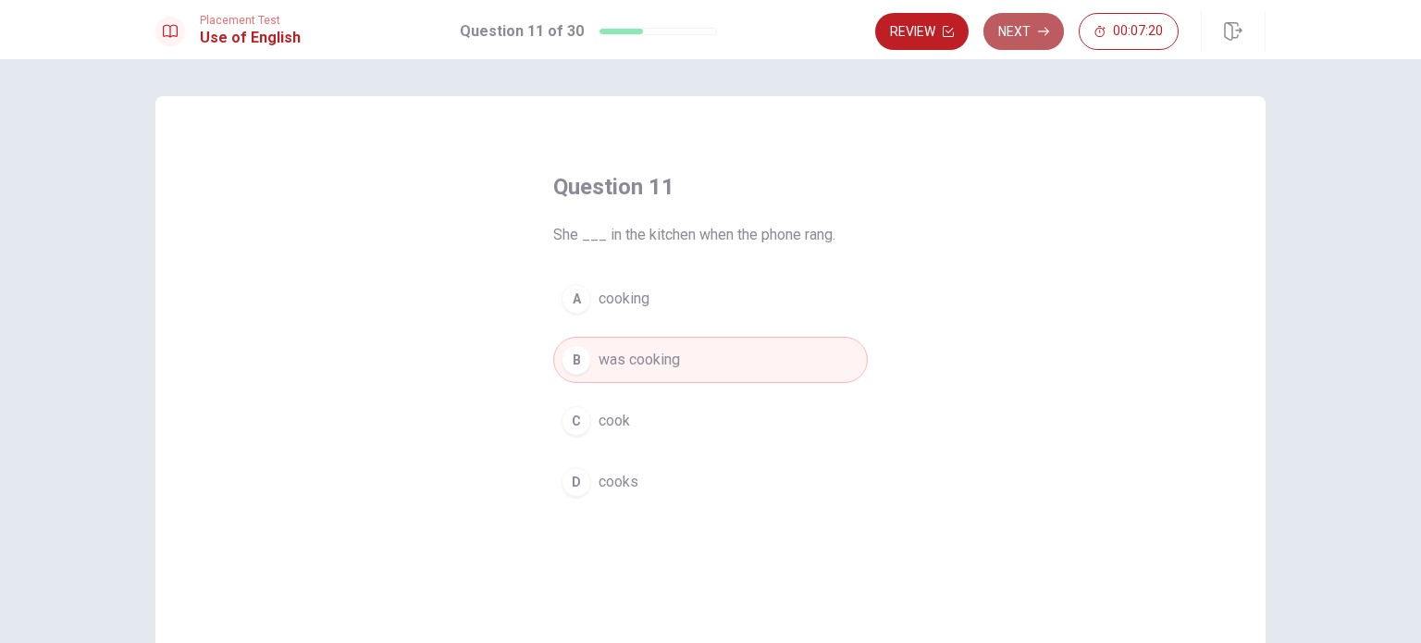
click at [1020, 42] on button "Next" at bounding box center [1023, 31] width 80 height 37
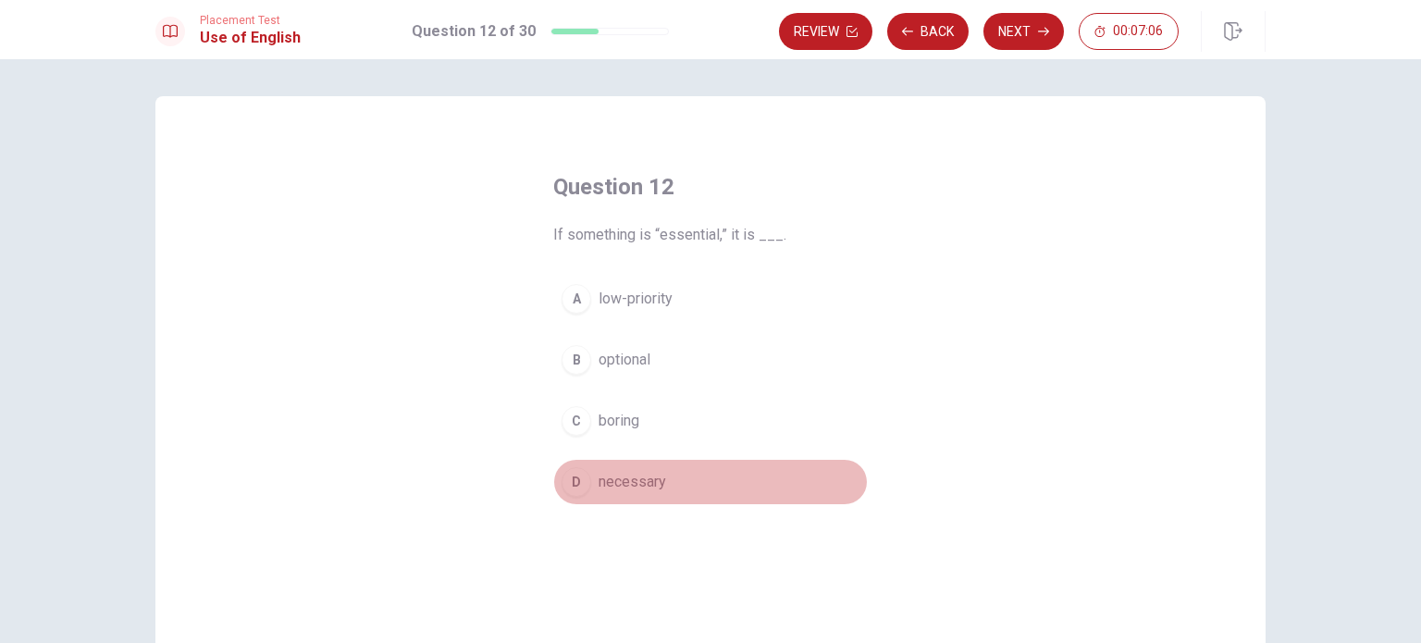
click at [632, 488] on span "necessary" at bounding box center [633, 482] width 68 height 22
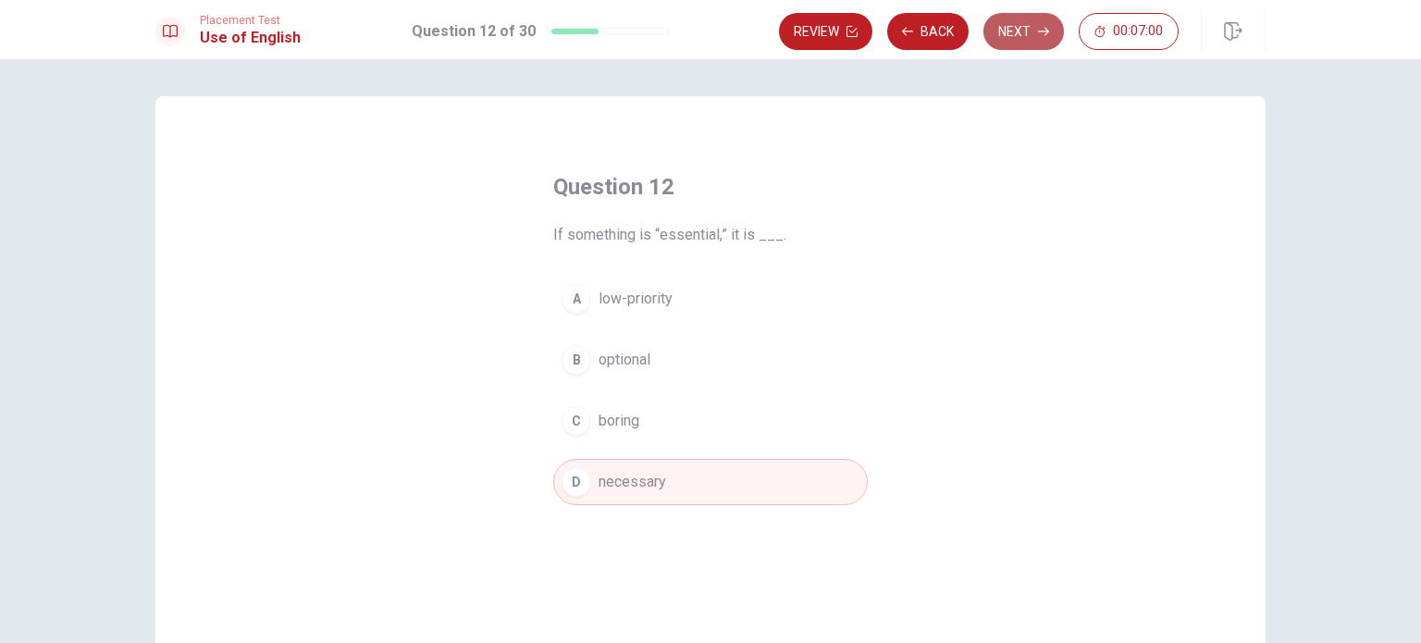
click at [1021, 31] on button "Next" at bounding box center [1023, 31] width 80 height 37
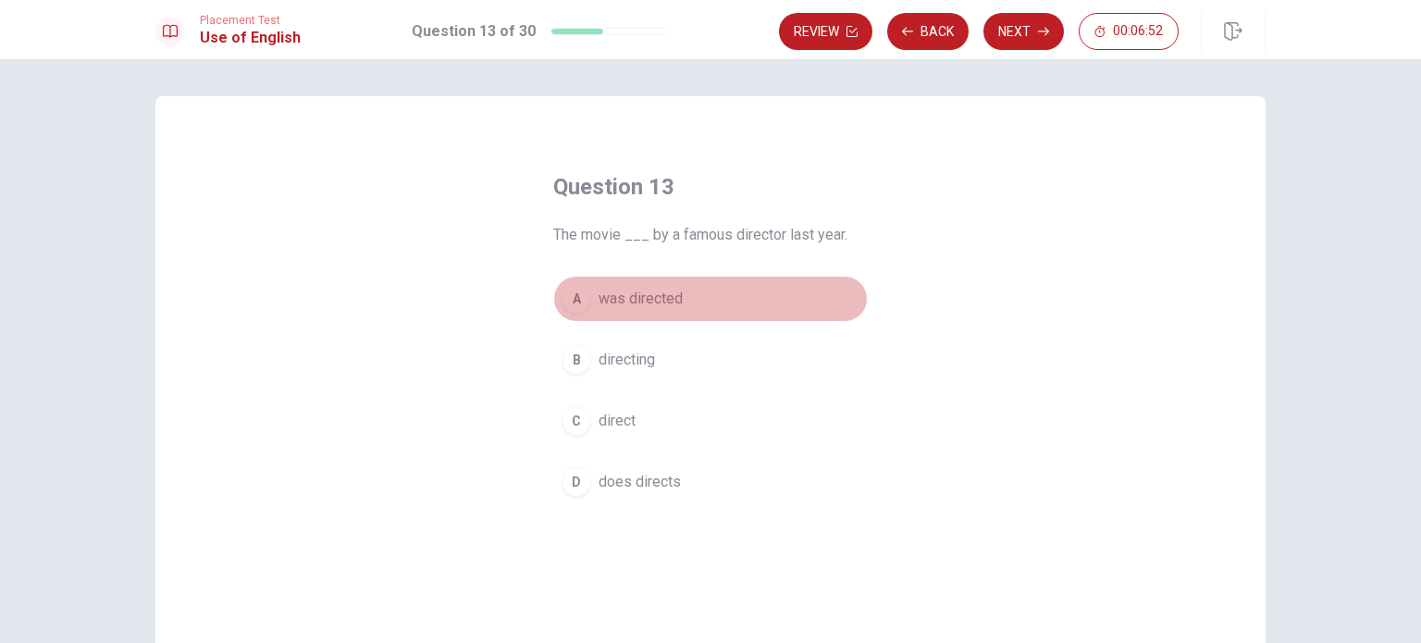
click at [649, 297] on span "was directed" at bounding box center [641, 299] width 84 height 22
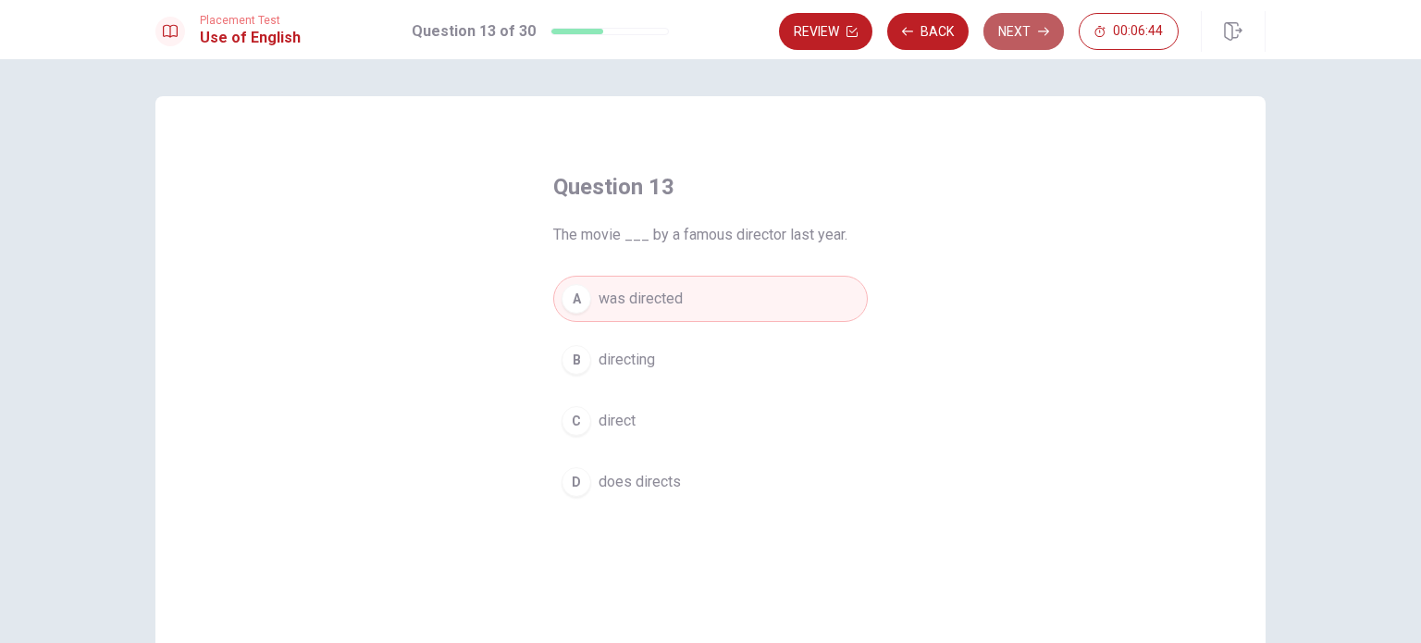
click at [1033, 31] on button "Next" at bounding box center [1023, 31] width 80 height 37
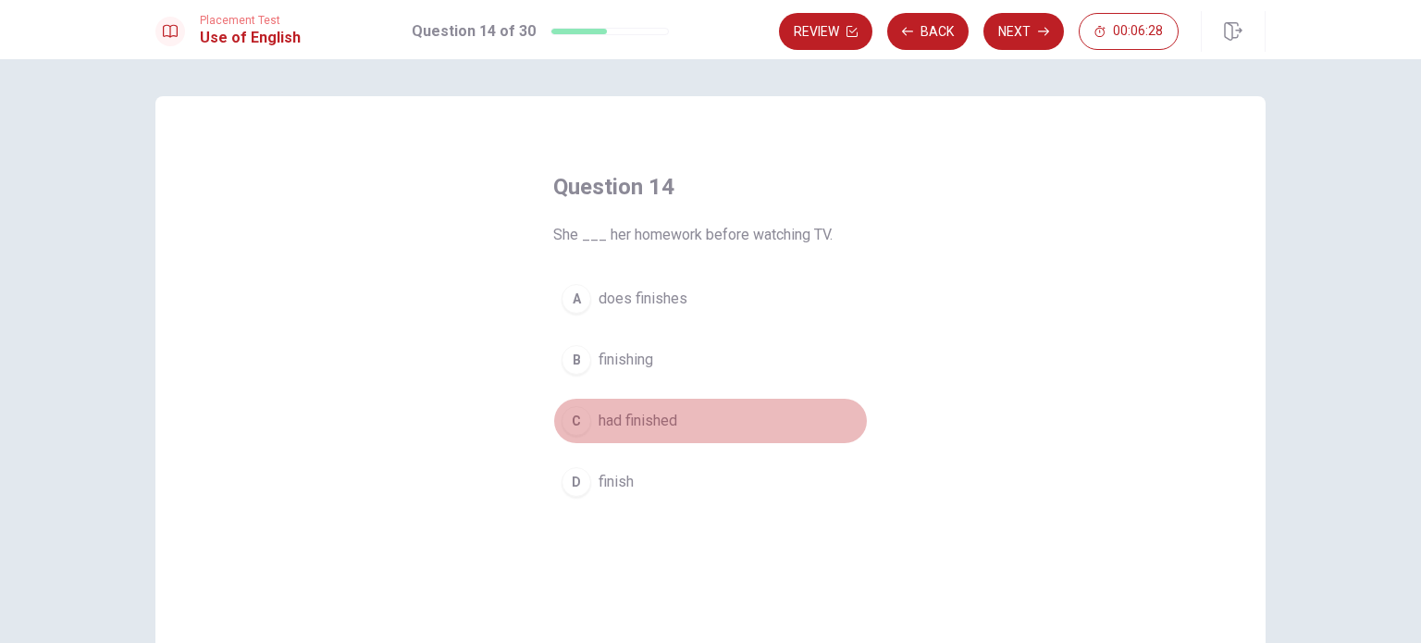
click at [646, 423] on span "had finished" at bounding box center [638, 421] width 79 height 22
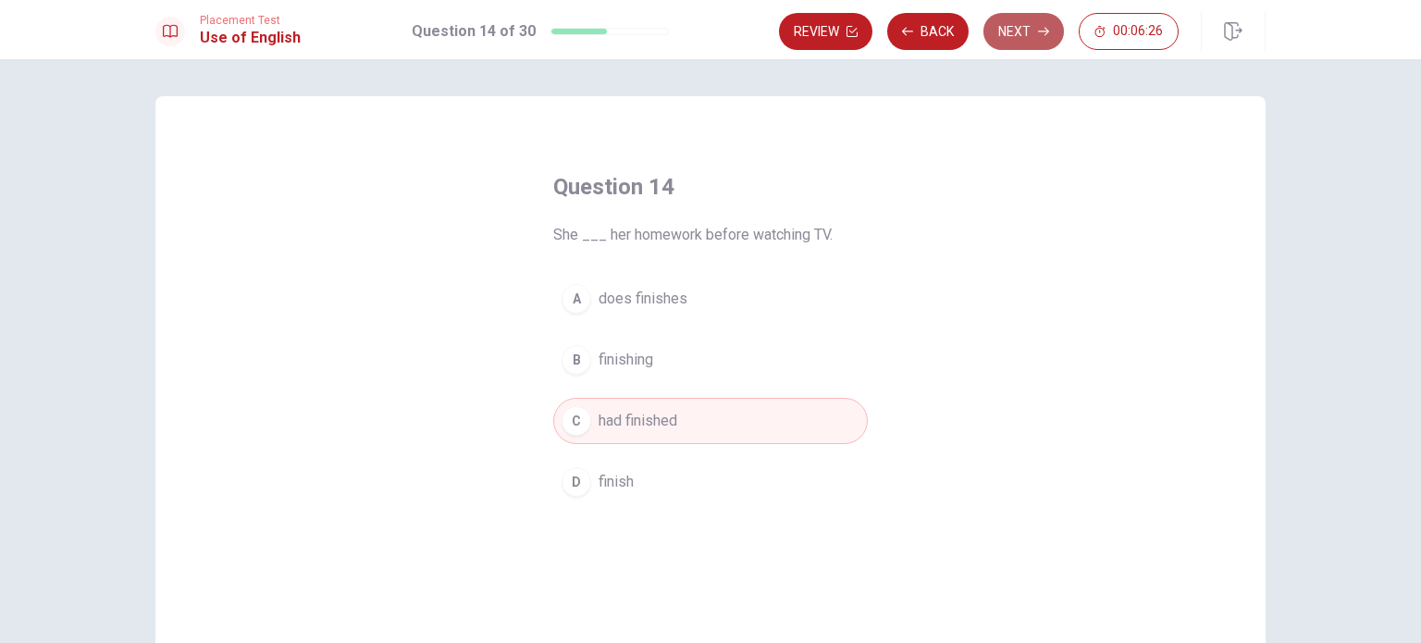
click at [1024, 29] on button "Next" at bounding box center [1023, 31] width 80 height 37
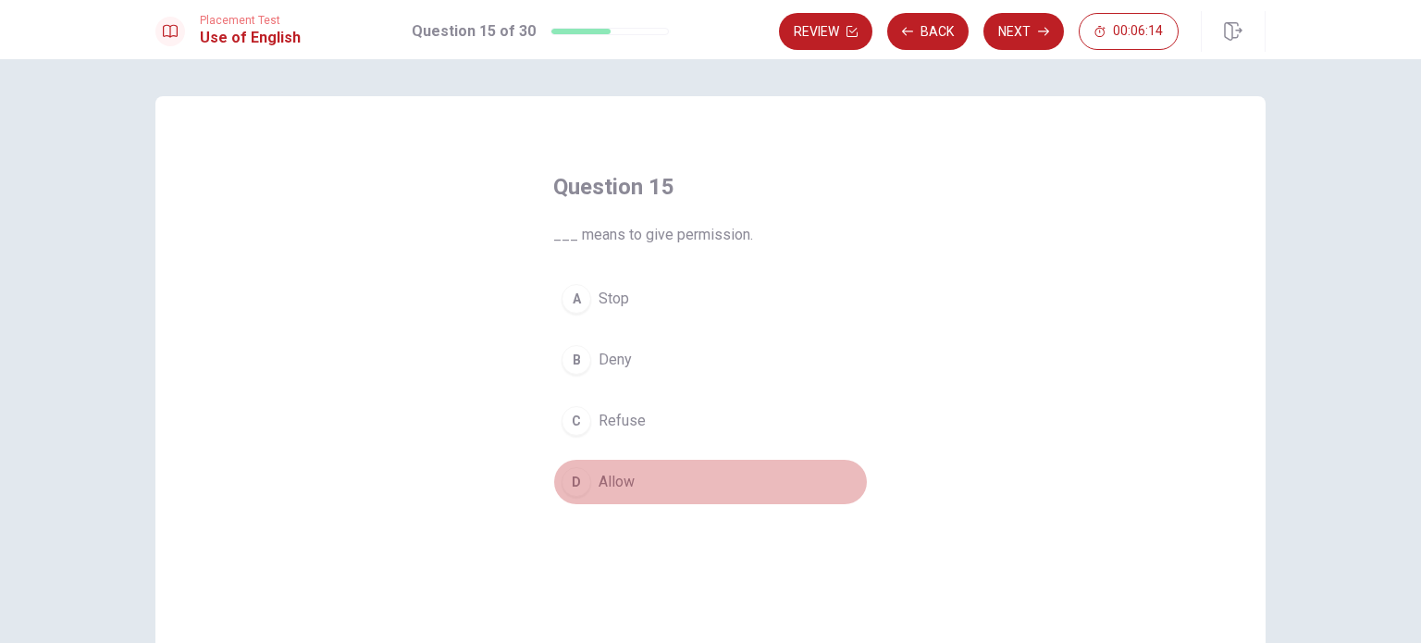
click at [613, 482] on span "Allow" at bounding box center [617, 482] width 36 height 22
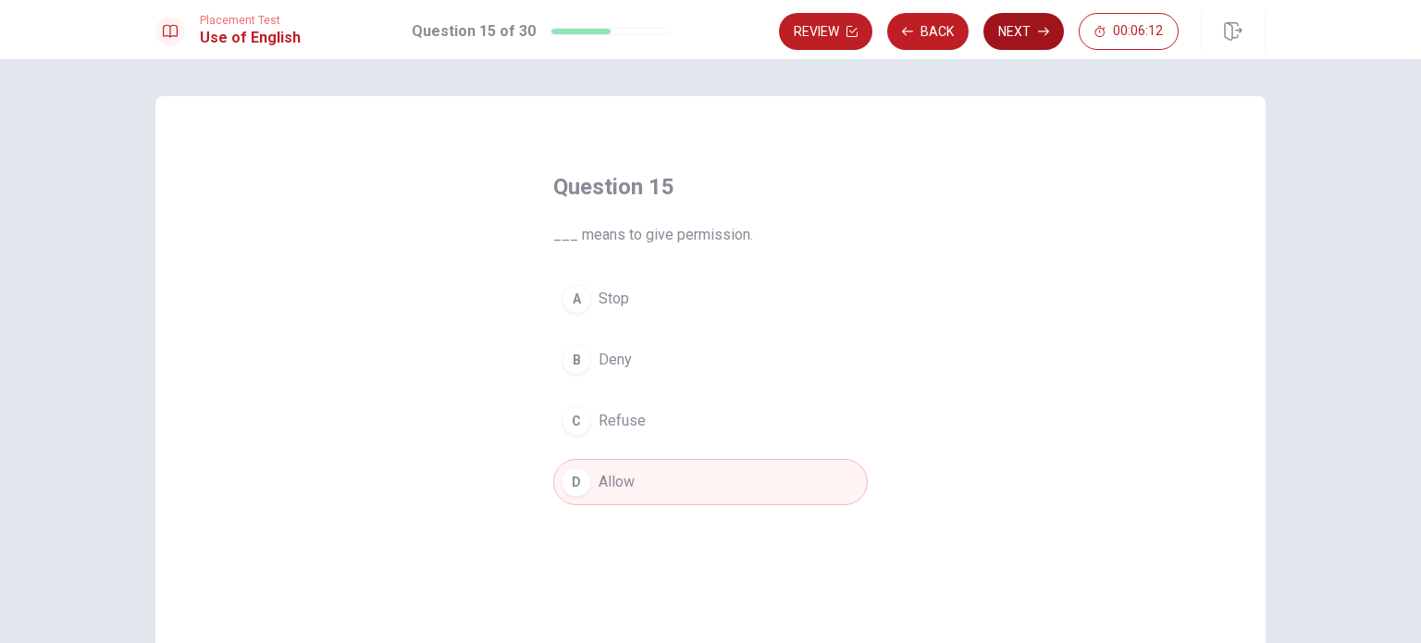
click at [1012, 40] on button "Next" at bounding box center [1023, 31] width 80 height 37
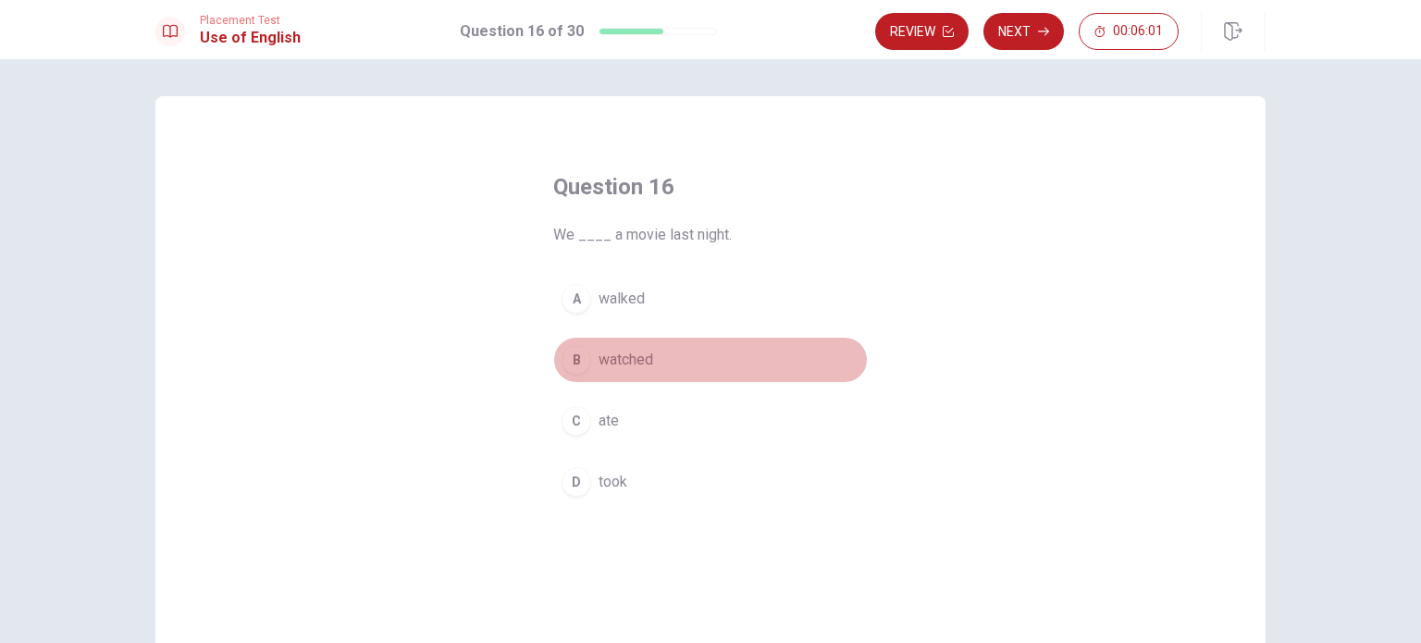
click at [624, 365] on span "watched" at bounding box center [626, 360] width 55 height 22
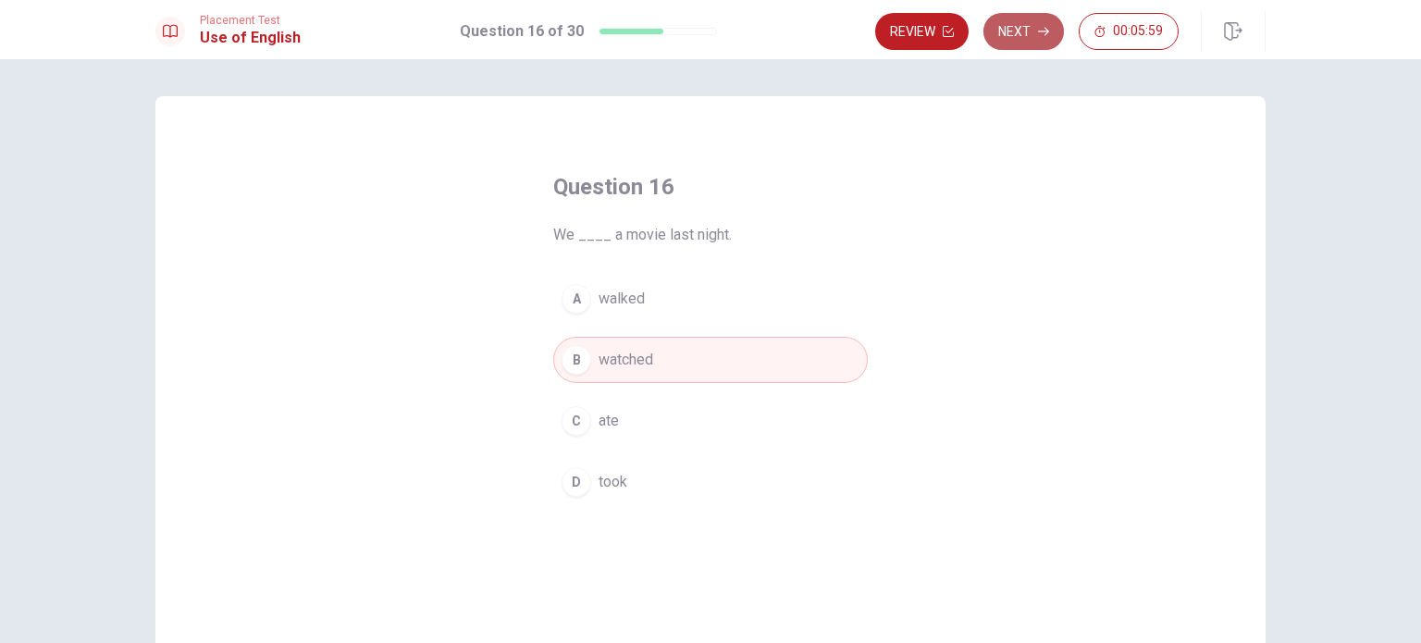
click at [1036, 29] on button "Next" at bounding box center [1023, 31] width 80 height 37
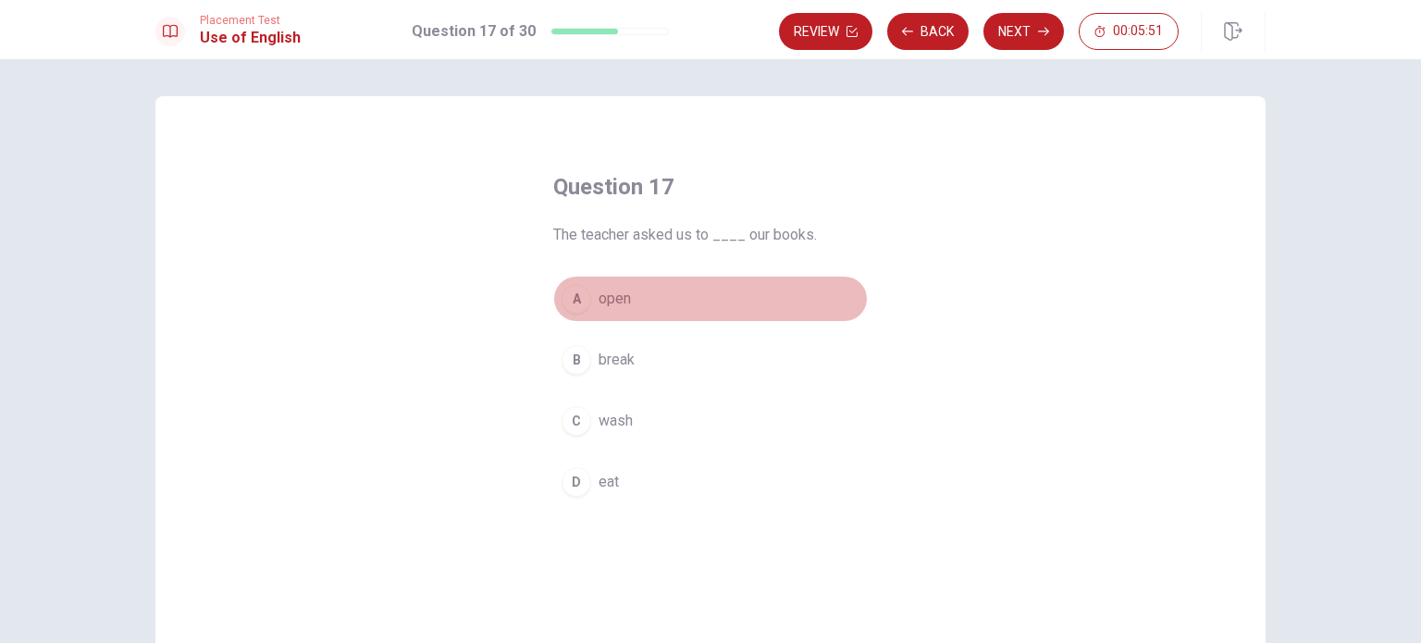
click at [606, 302] on span "open" at bounding box center [615, 299] width 32 height 22
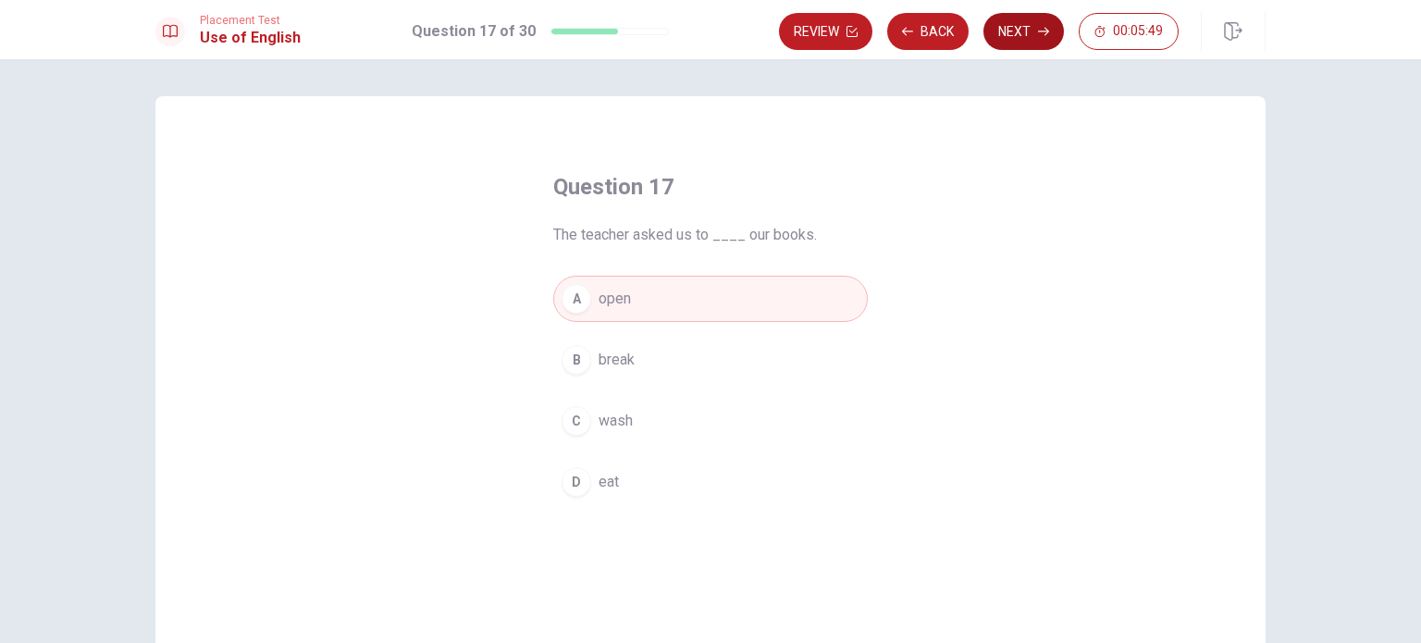
click at [1019, 32] on button "Next" at bounding box center [1023, 31] width 80 height 37
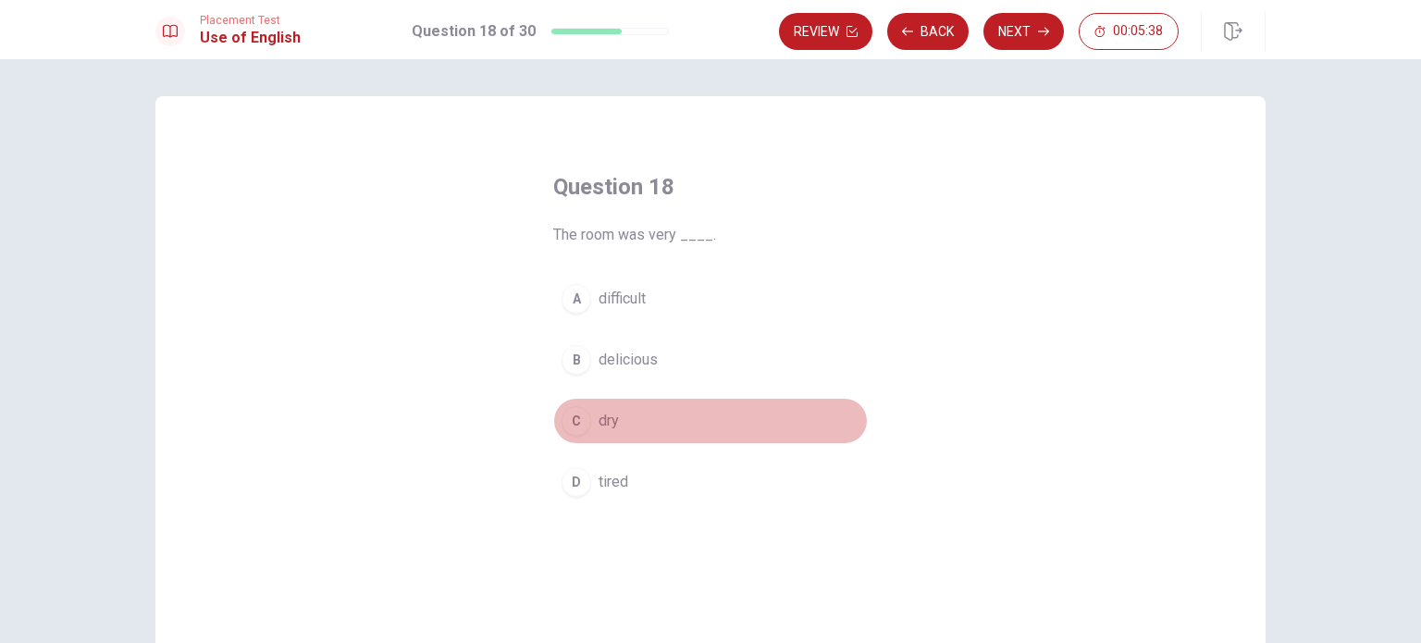
click at [607, 414] on span "dry" at bounding box center [609, 421] width 20 height 22
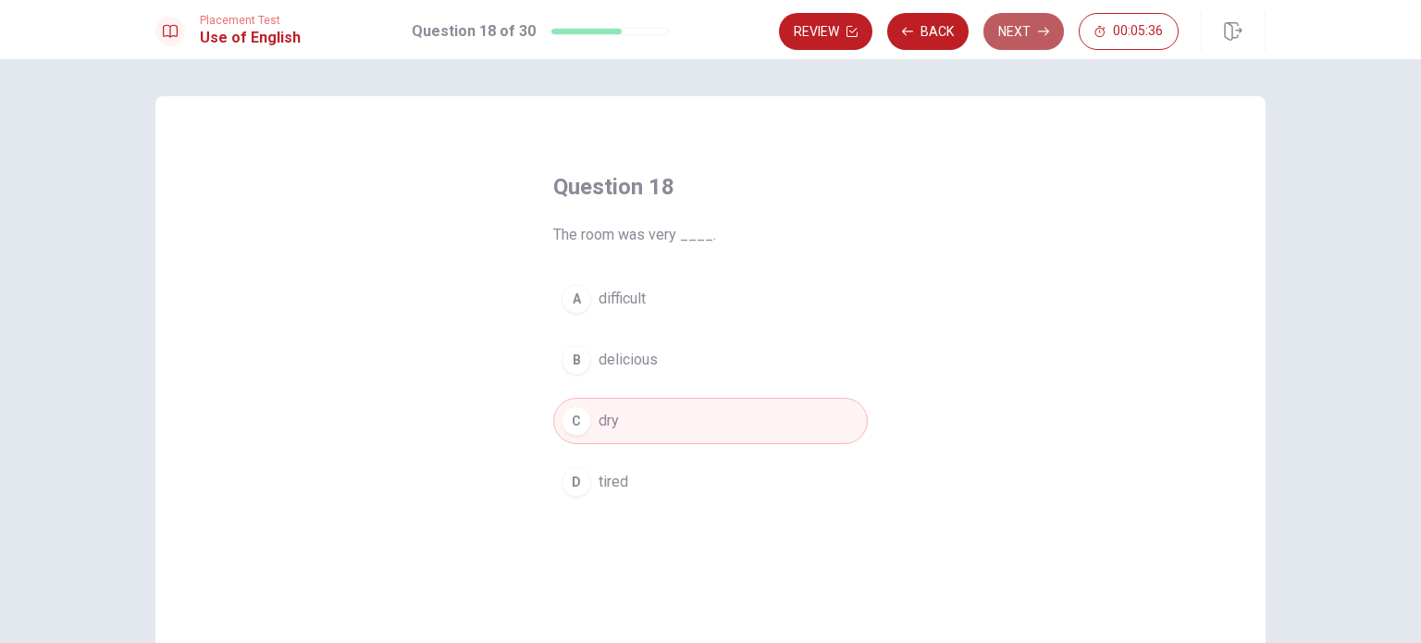
click at [1018, 36] on button "Next" at bounding box center [1023, 31] width 80 height 37
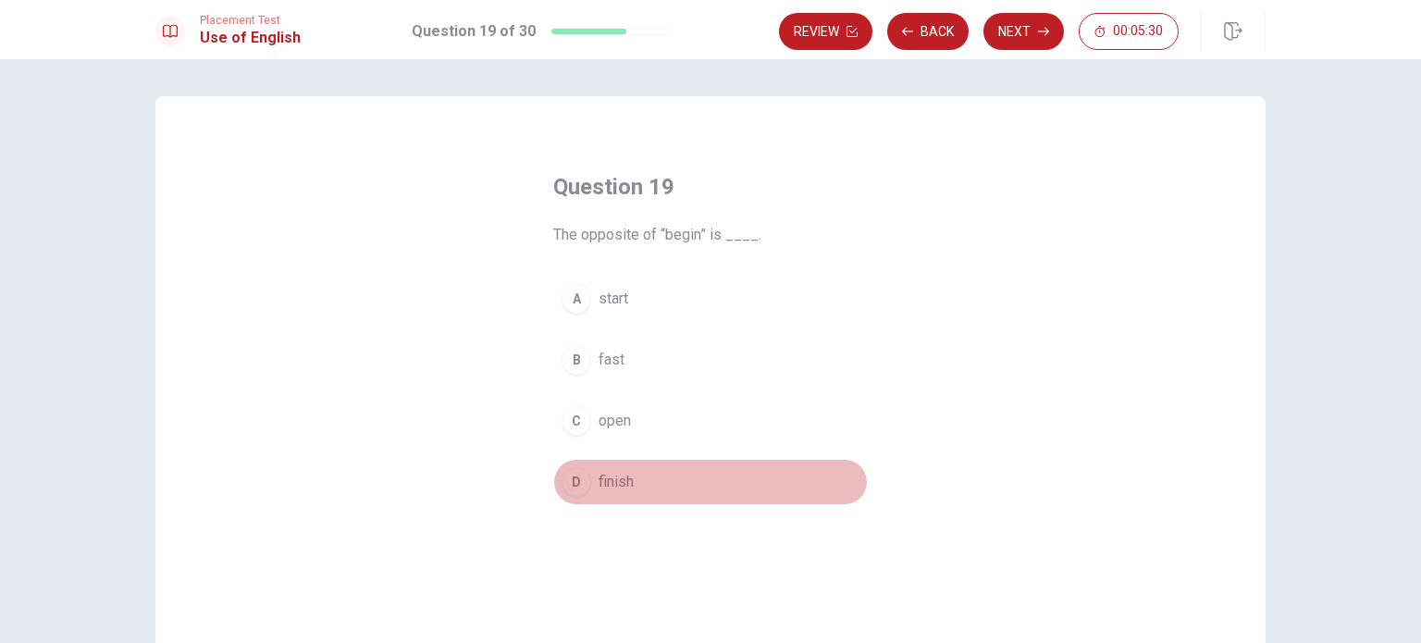
click at [615, 487] on span "finish" at bounding box center [616, 482] width 35 height 22
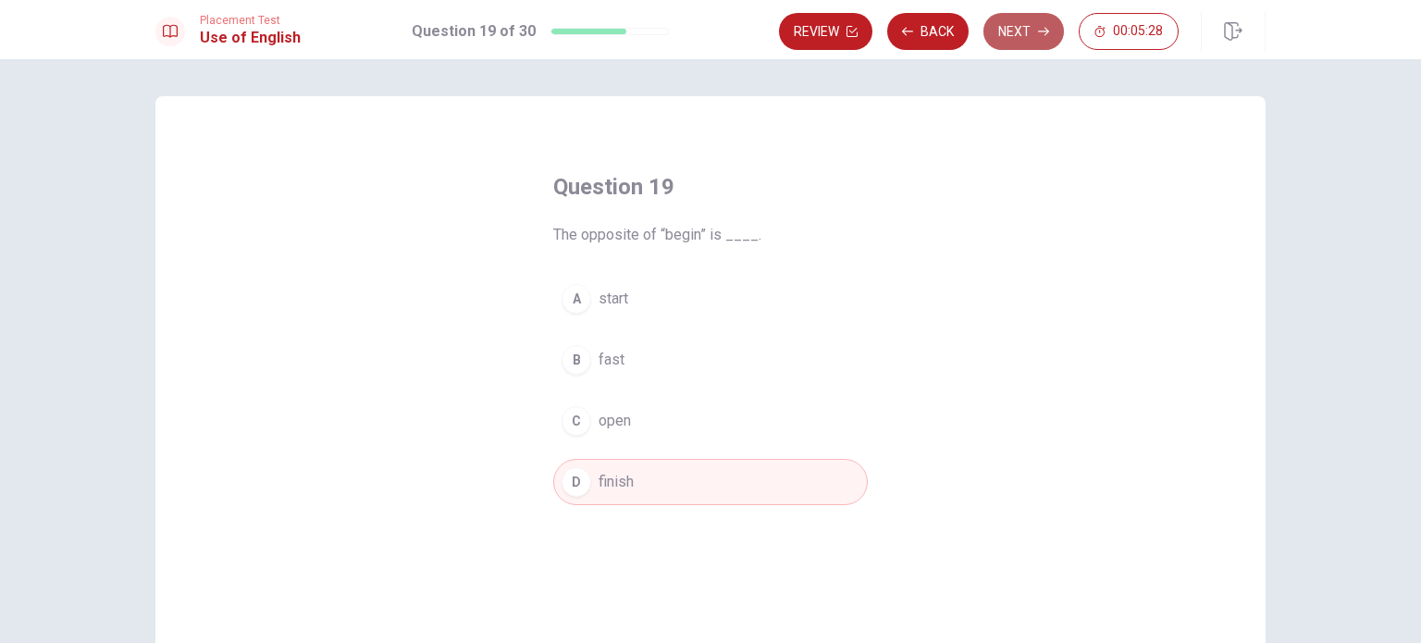
click at [1018, 31] on button "Next" at bounding box center [1023, 31] width 80 height 37
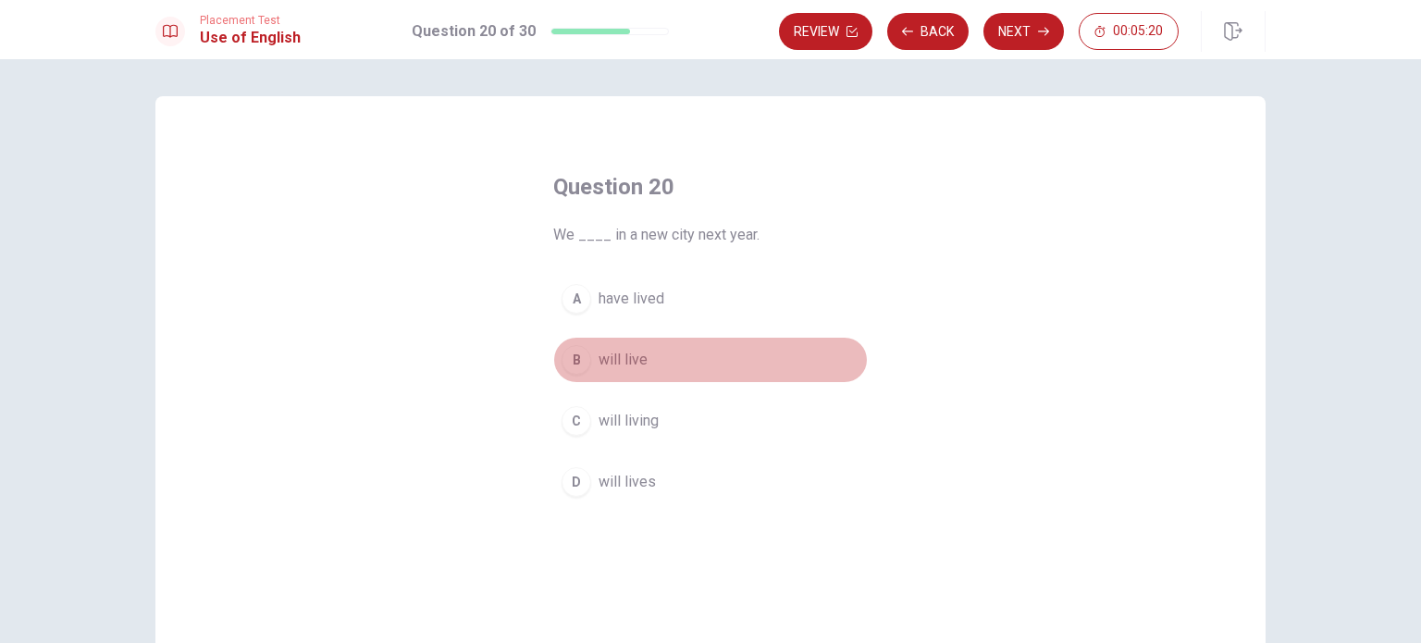
click at [616, 362] on span "will live" at bounding box center [623, 360] width 49 height 22
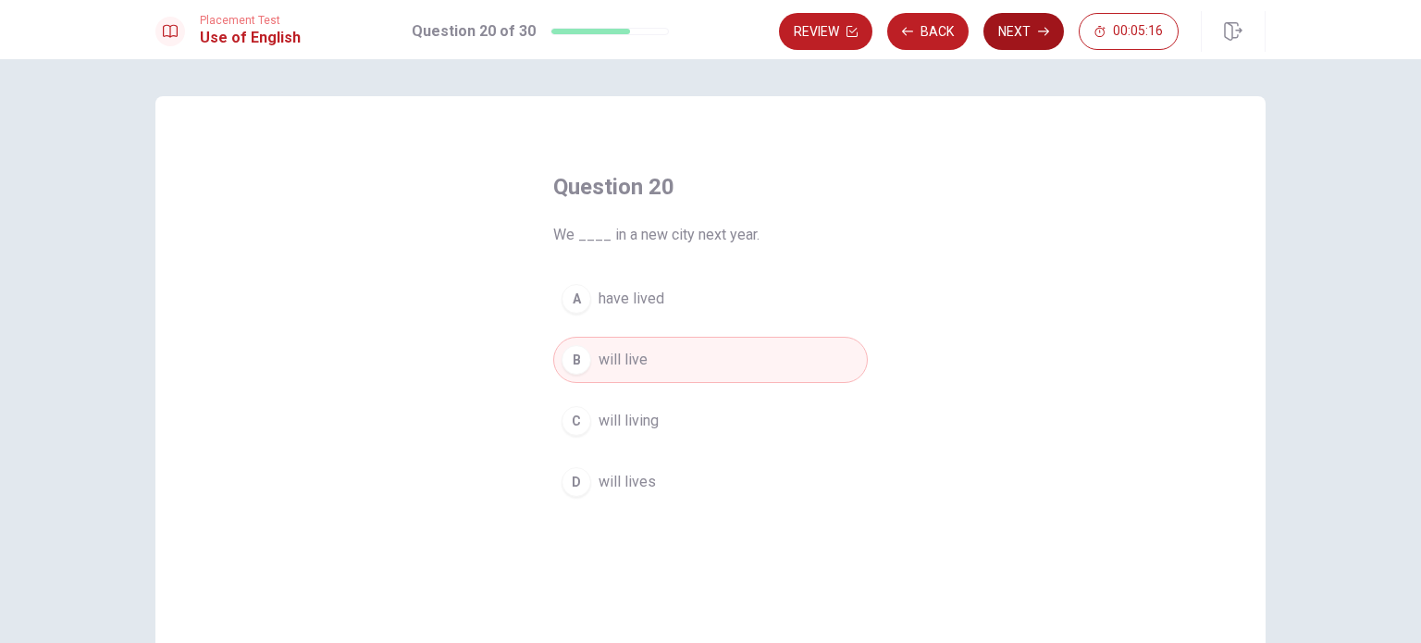
click at [1008, 45] on button "Next" at bounding box center [1023, 31] width 80 height 37
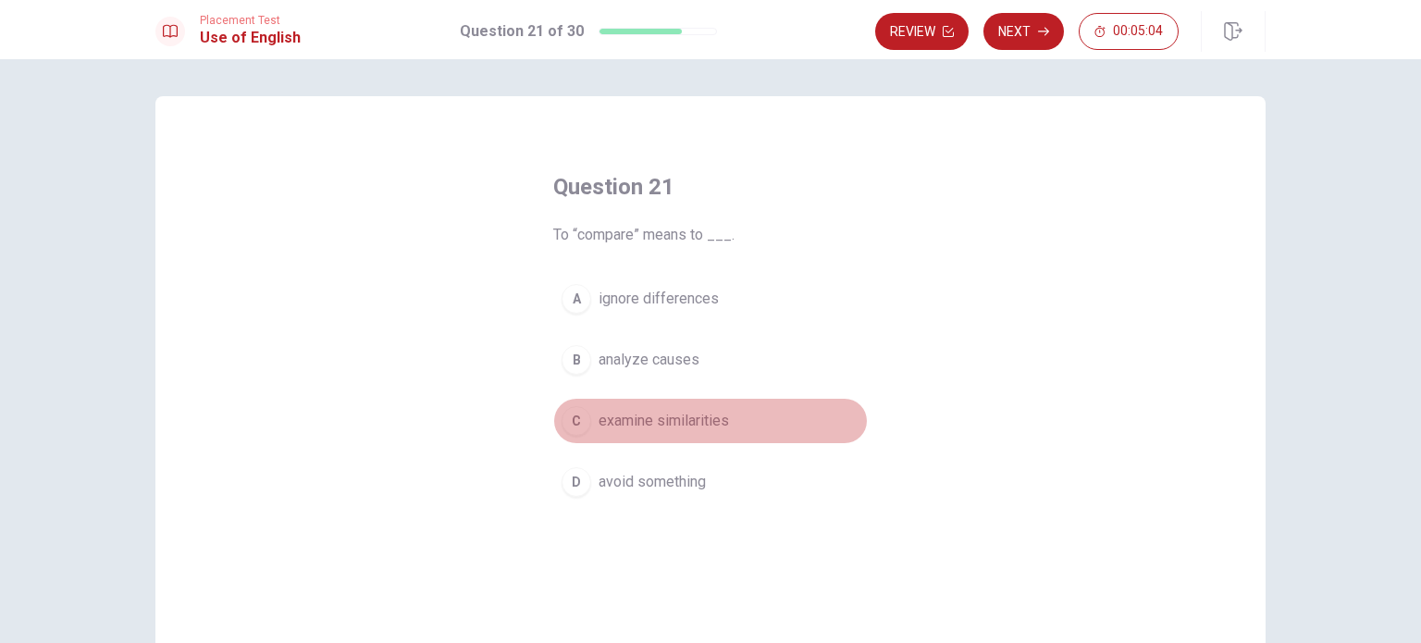
click at [686, 421] on span "examine similarities" at bounding box center [664, 421] width 130 height 22
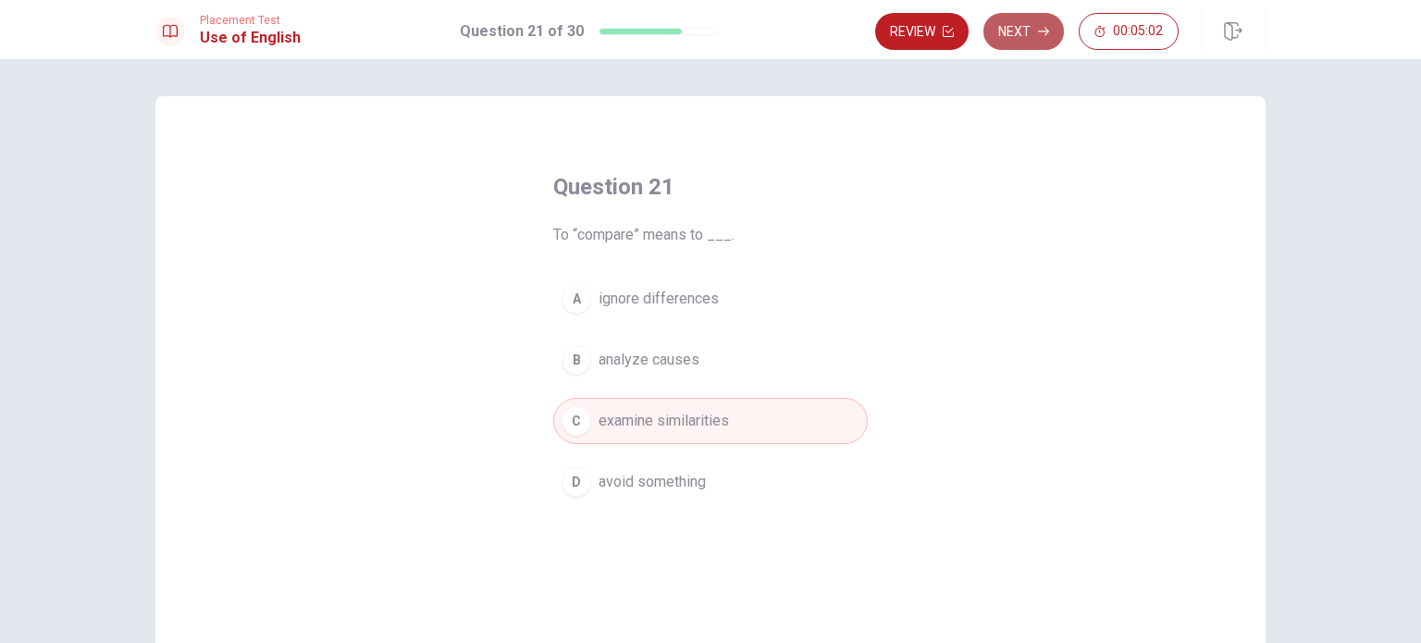
click at [1021, 29] on button "Next" at bounding box center [1023, 31] width 80 height 37
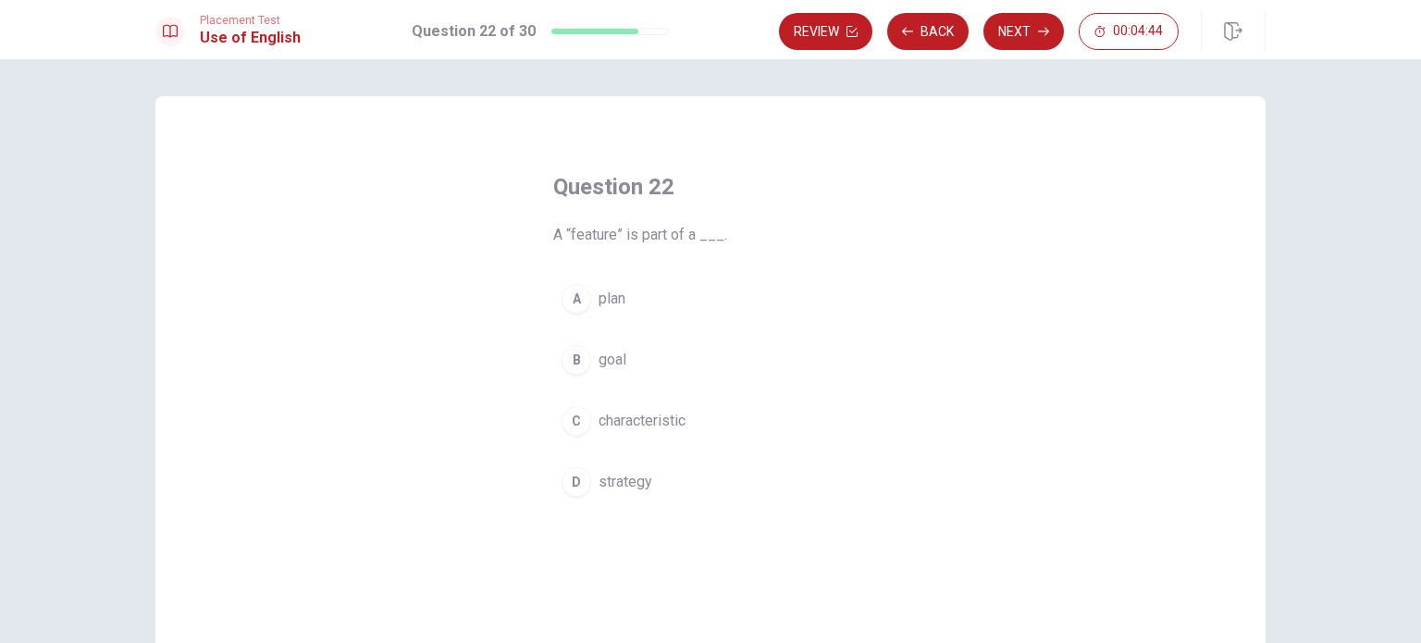
click at [628, 489] on span "strategy" at bounding box center [626, 482] width 54 height 22
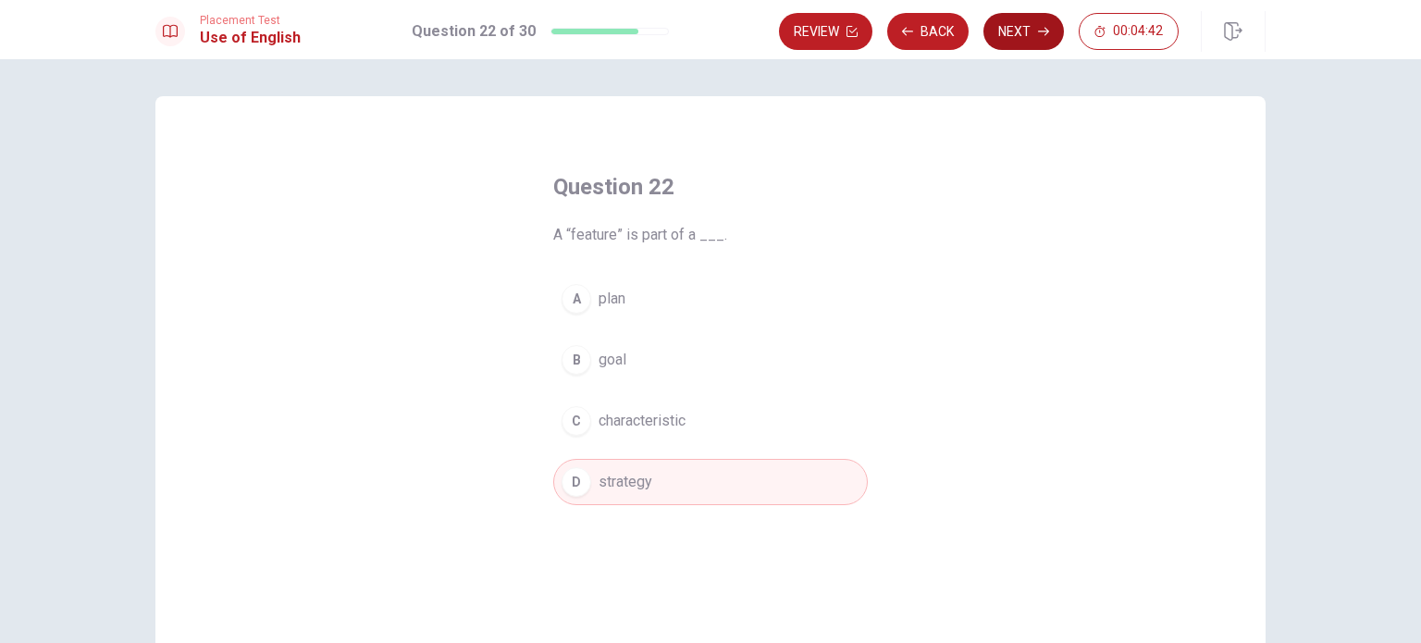
click at [1028, 40] on button "Next" at bounding box center [1023, 31] width 80 height 37
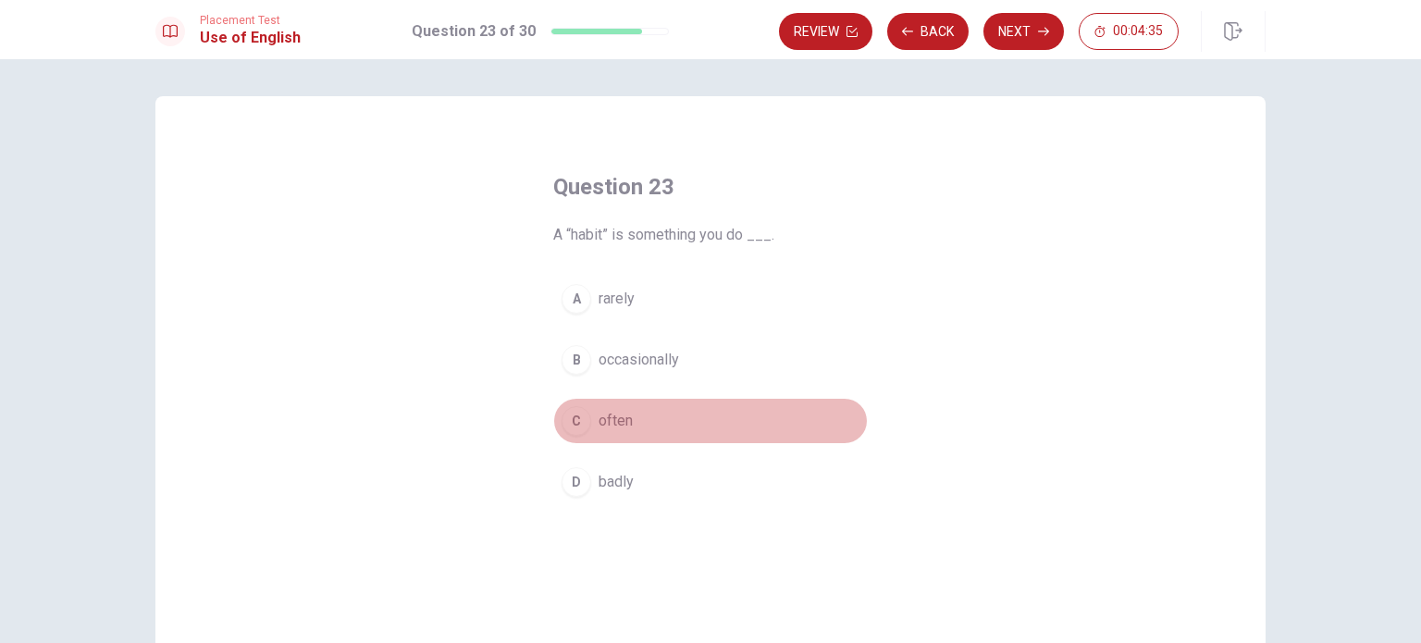
click at [605, 417] on span "often" at bounding box center [616, 421] width 34 height 22
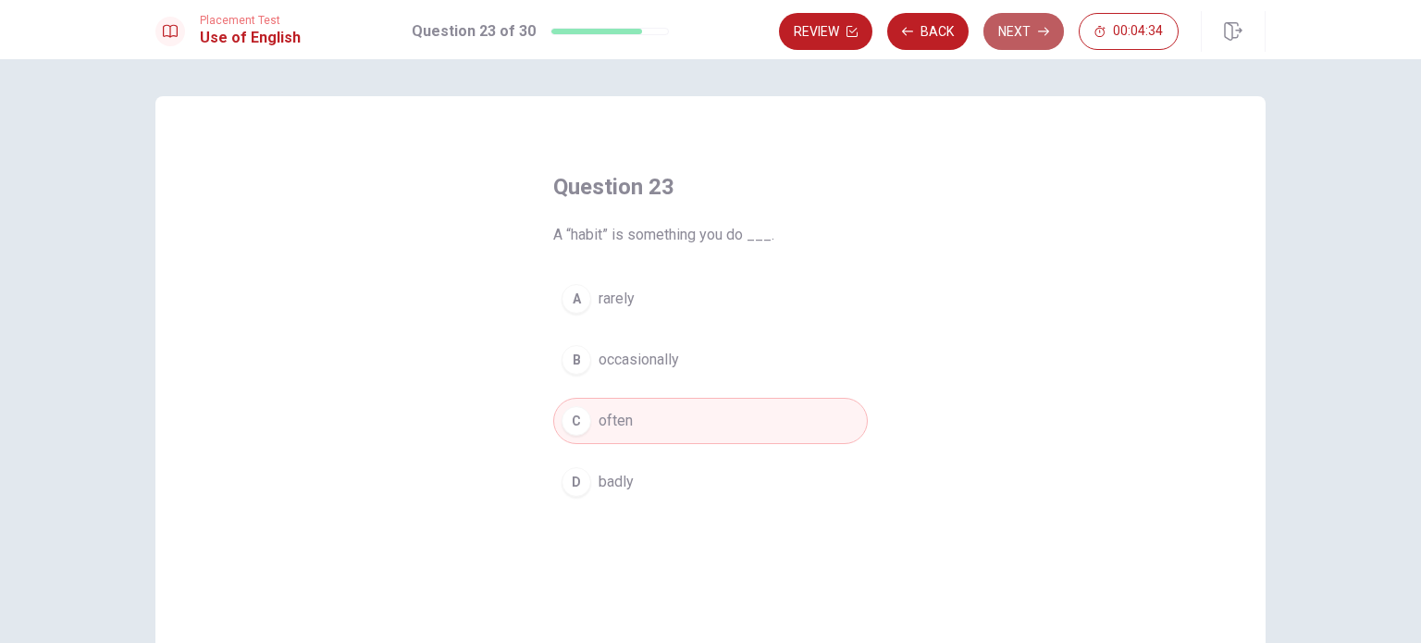
click at [1020, 36] on button "Next" at bounding box center [1023, 31] width 80 height 37
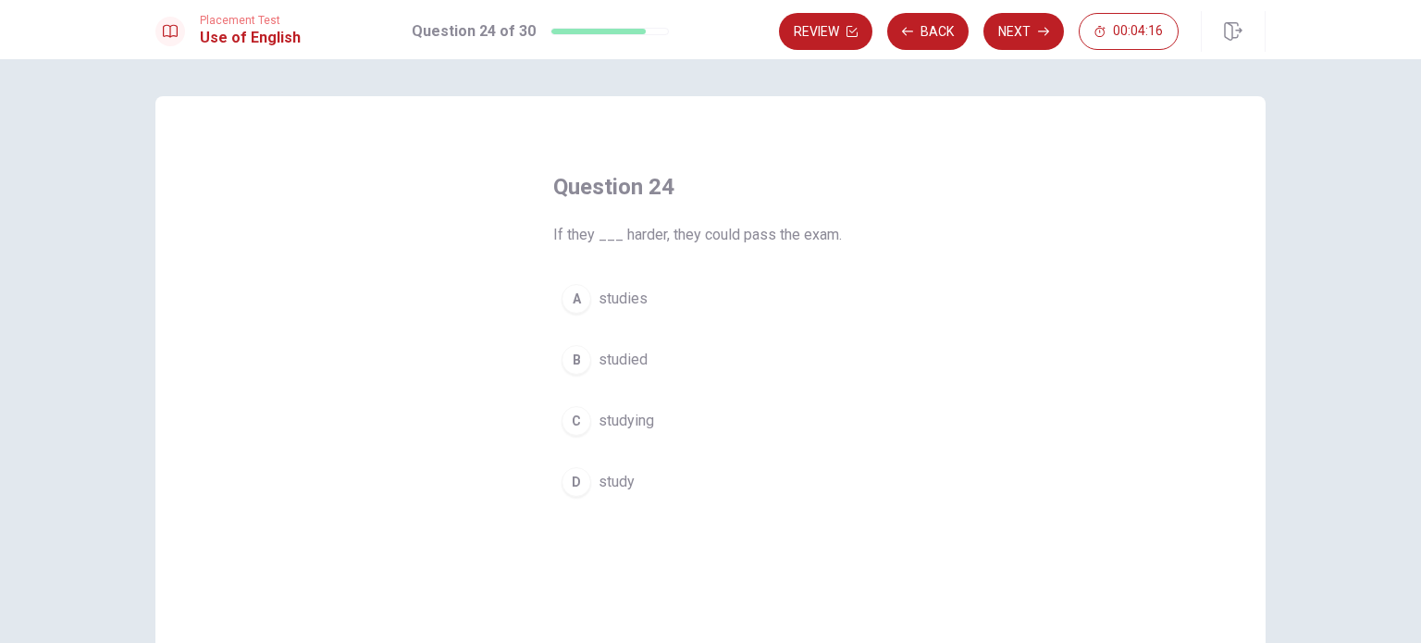
click at [625, 363] on span "studied" at bounding box center [623, 360] width 49 height 22
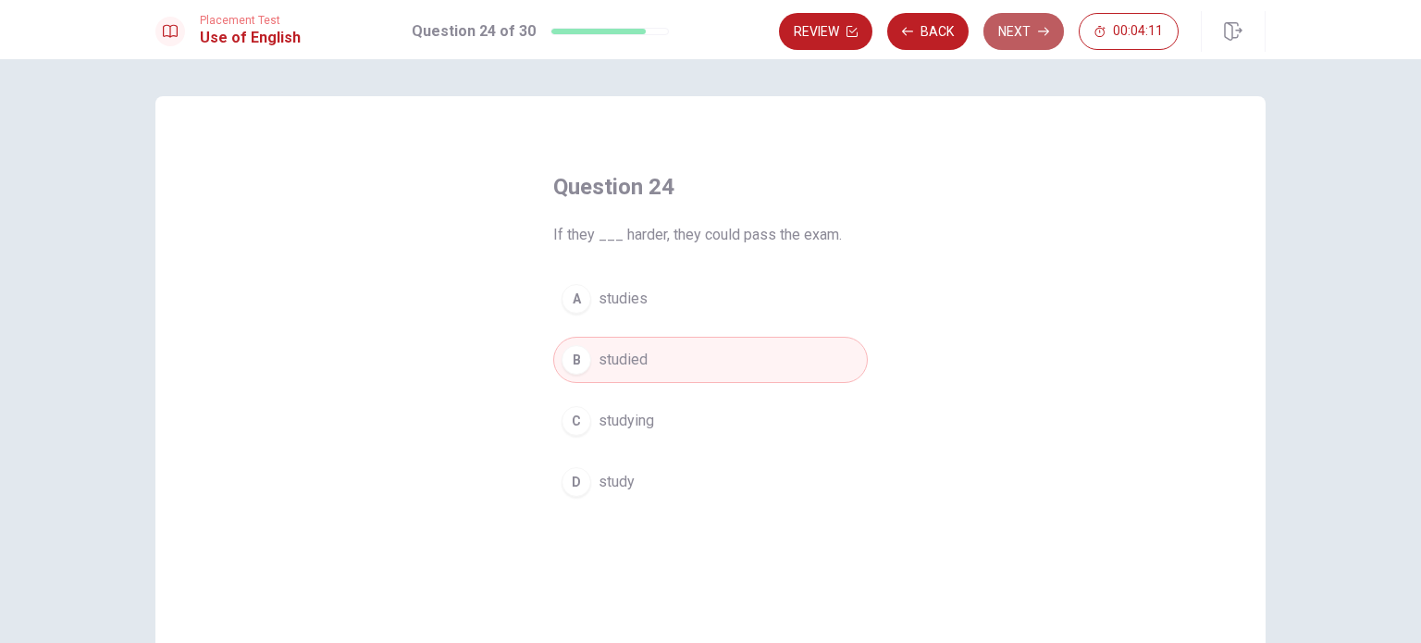
click at [1013, 35] on button "Next" at bounding box center [1023, 31] width 80 height 37
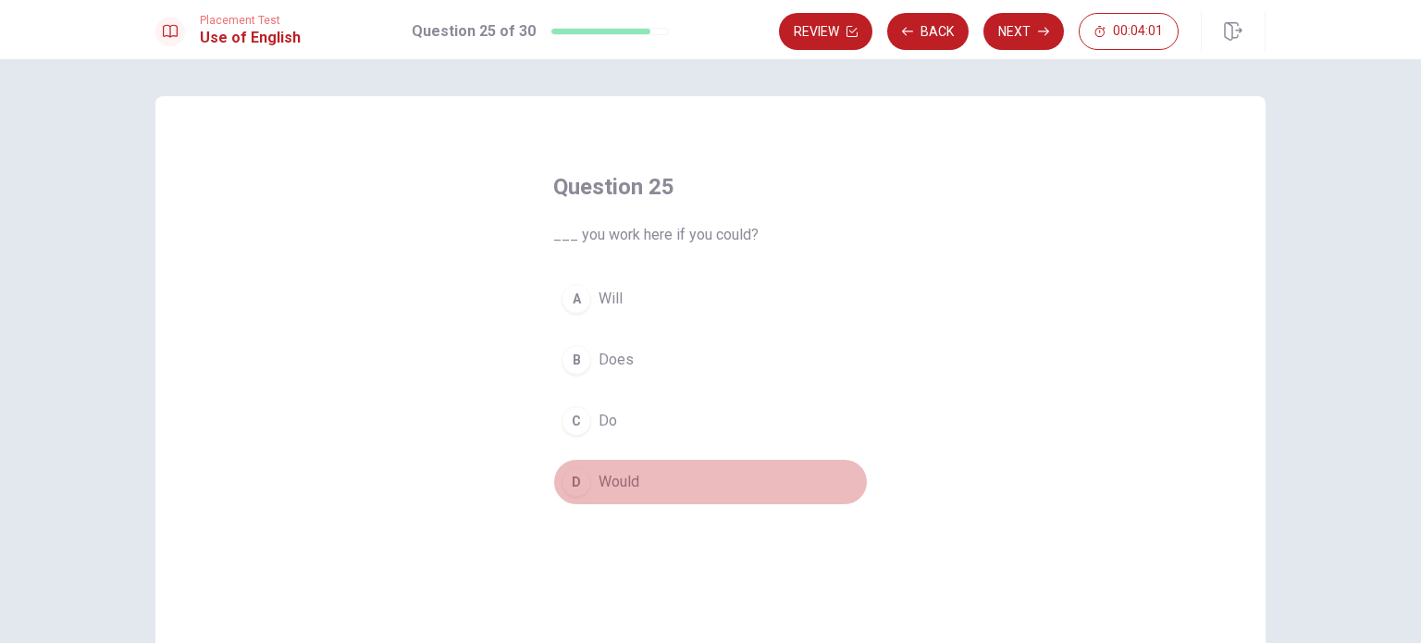
click at [621, 483] on span "Would" at bounding box center [619, 482] width 41 height 22
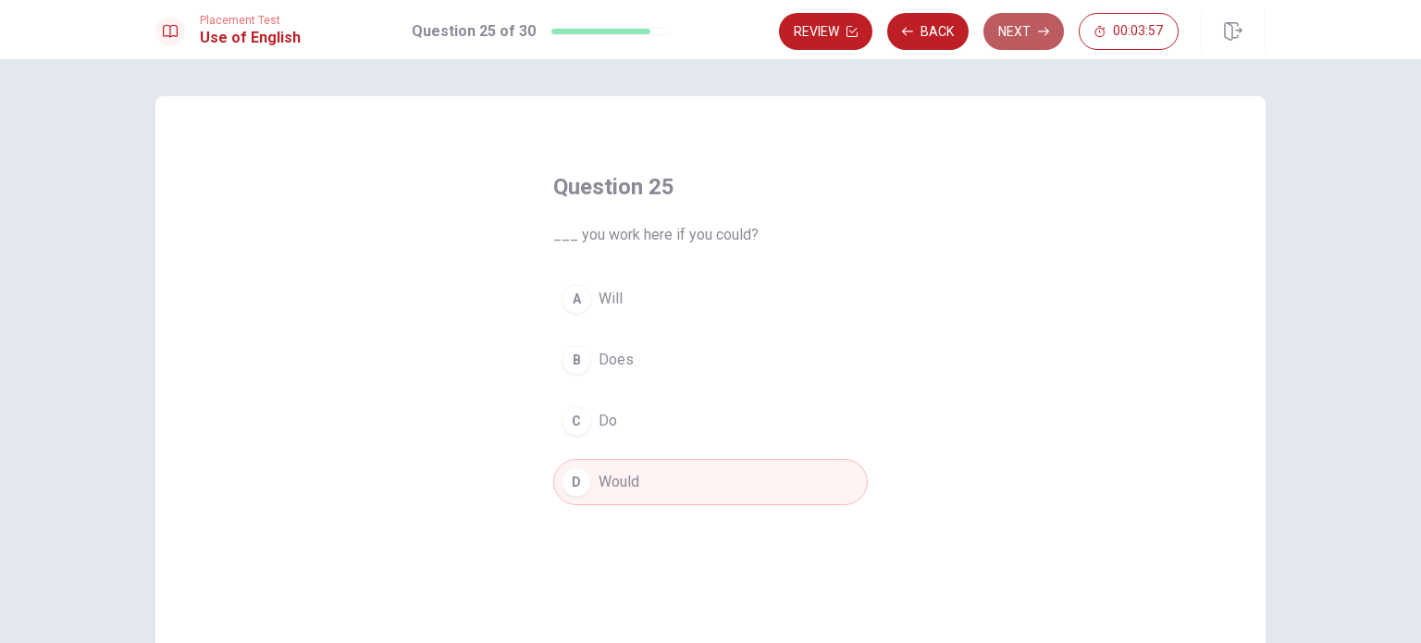
click at [1010, 31] on button "Next" at bounding box center [1023, 31] width 80 height 37
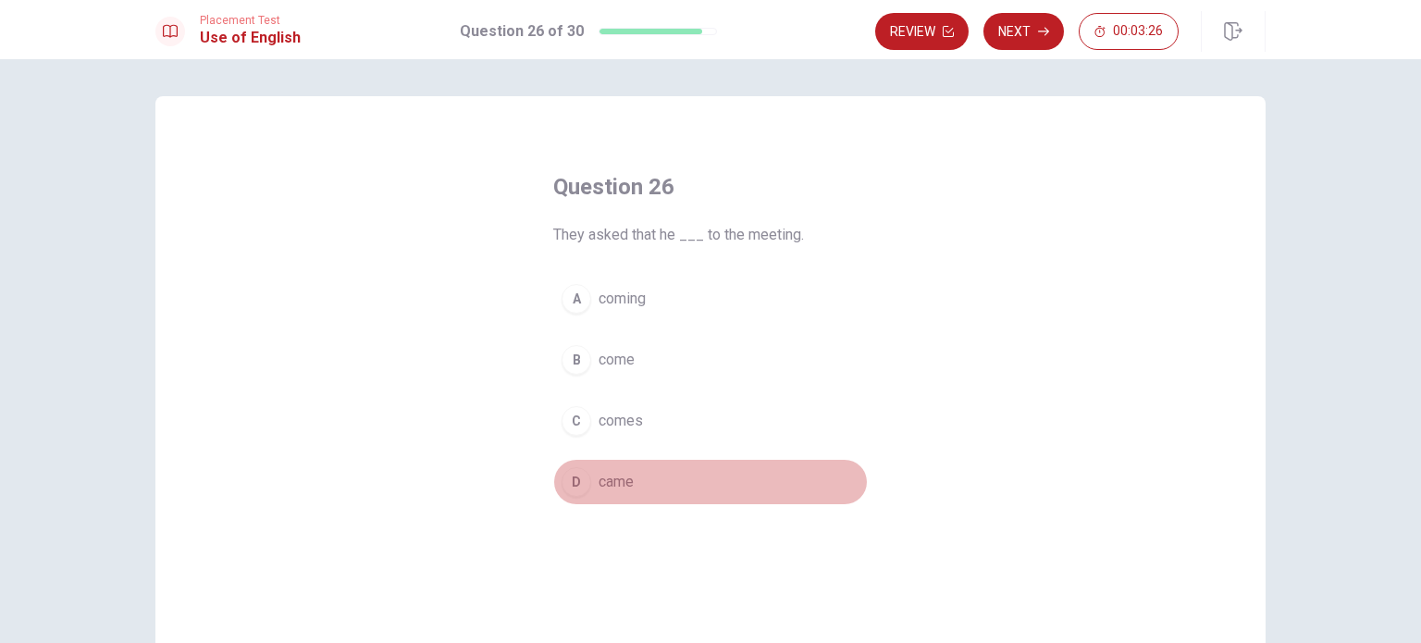
click at [612, 484] on span "came" at bounding box center [616, 482] width 35 height 22
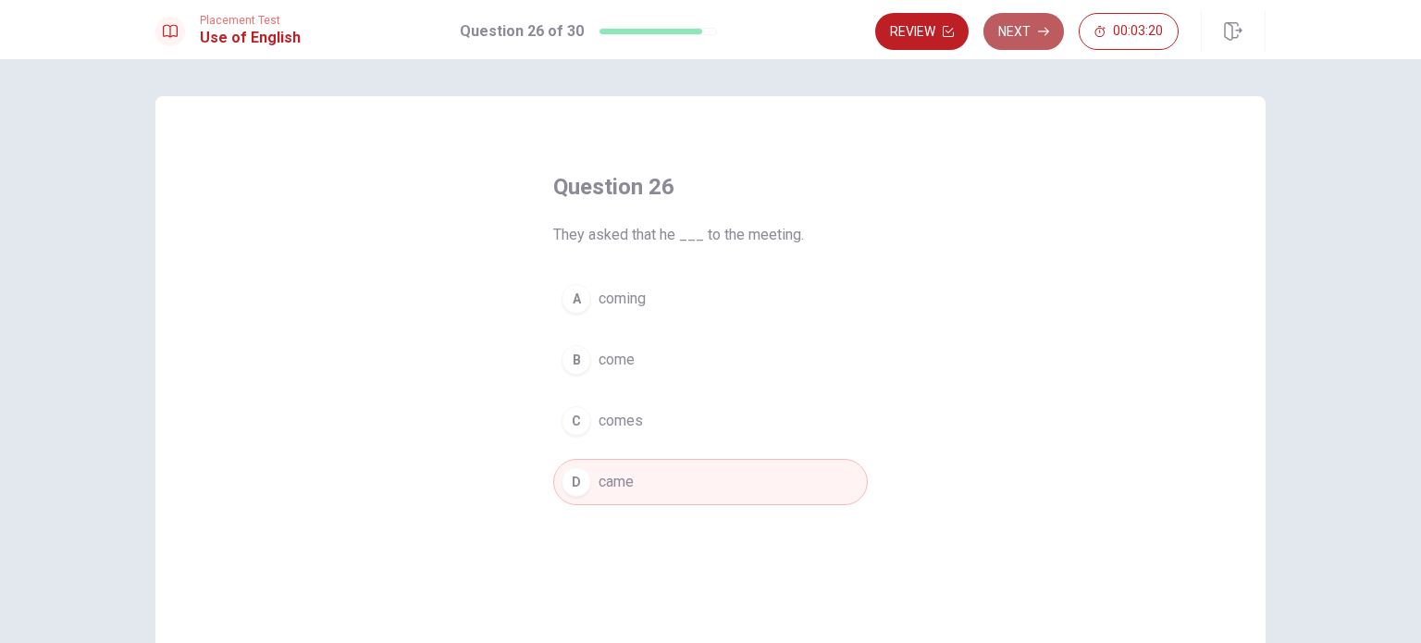
click at [1018, 32] on button "Next" at bounding box center [1023, 31] width 80 height 37
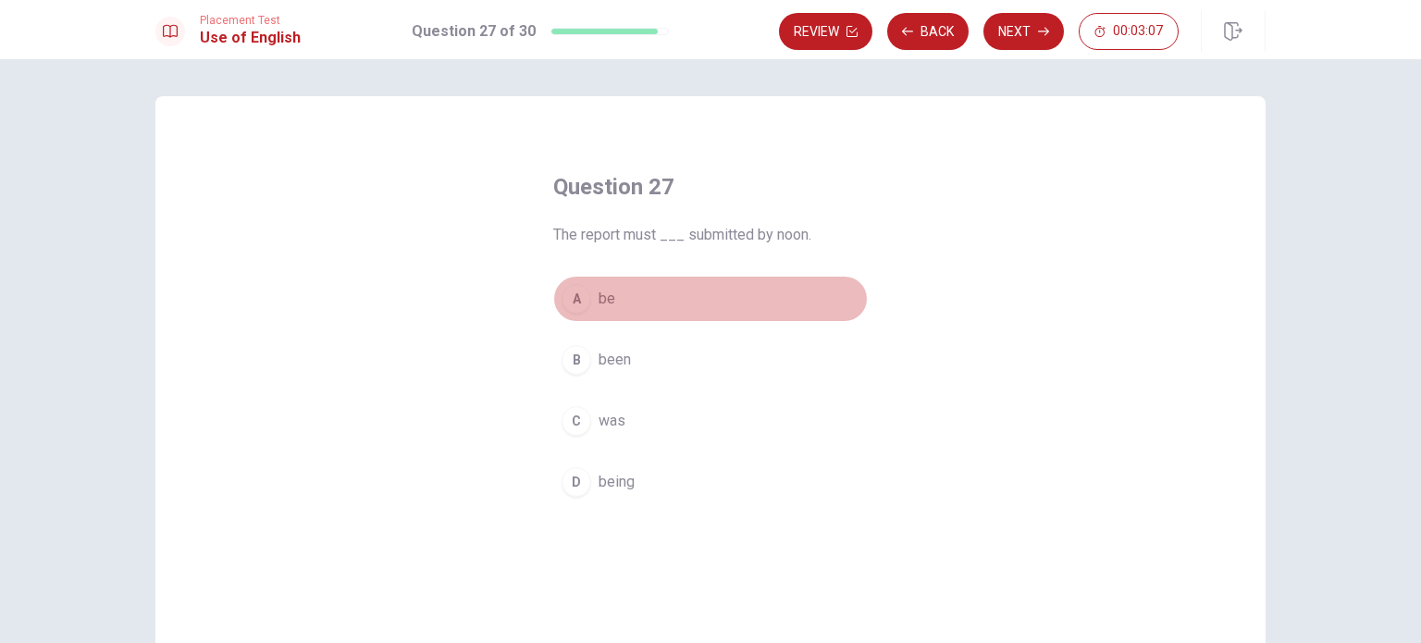
click at [603, 300] on span "be" at bounding box center [607, 299] width 17 height 22
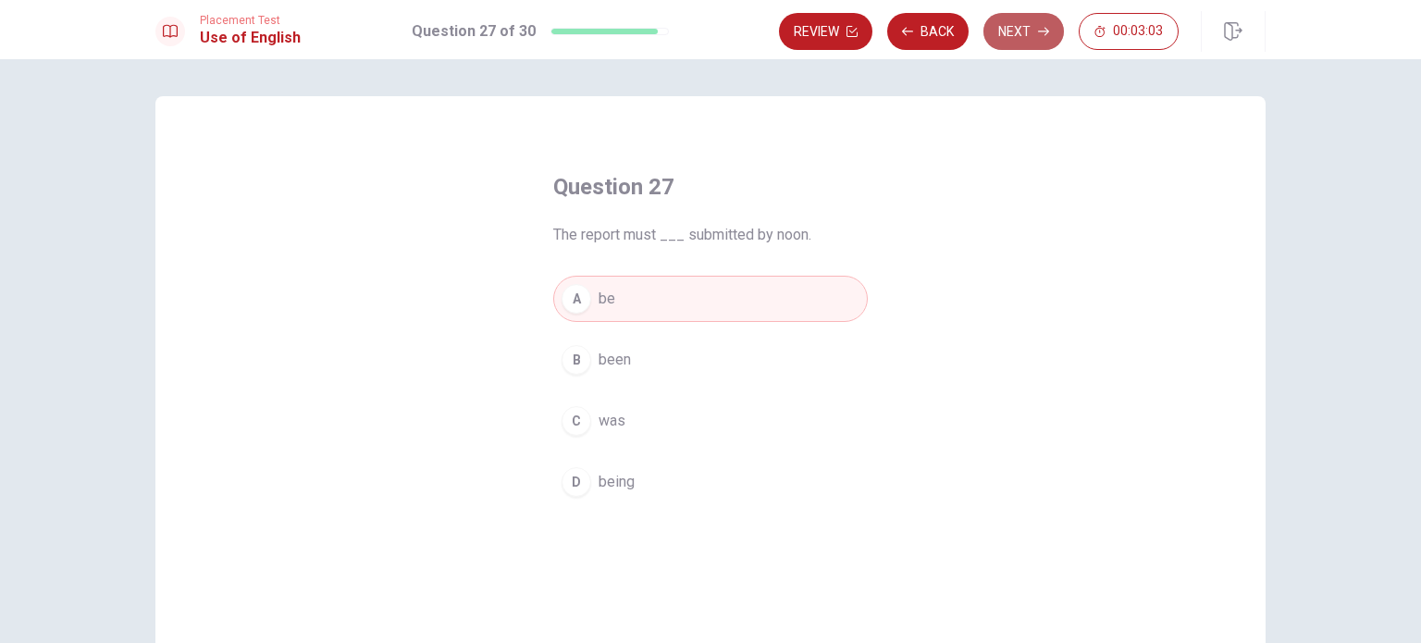
click at [1015, 31] on button "Next" at bounding box center [1023, 31] width 80 height 37
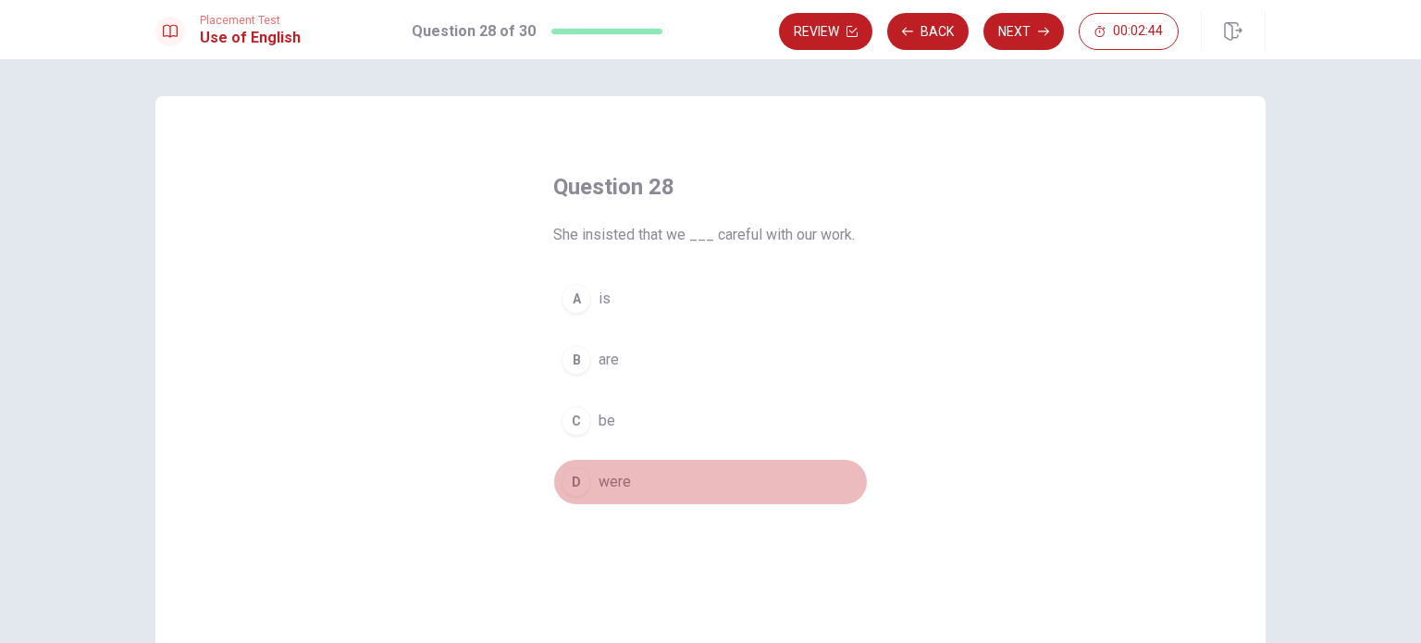
click at [613, 480] on span "were" at bounding box center [615, 482] width 32 height 22
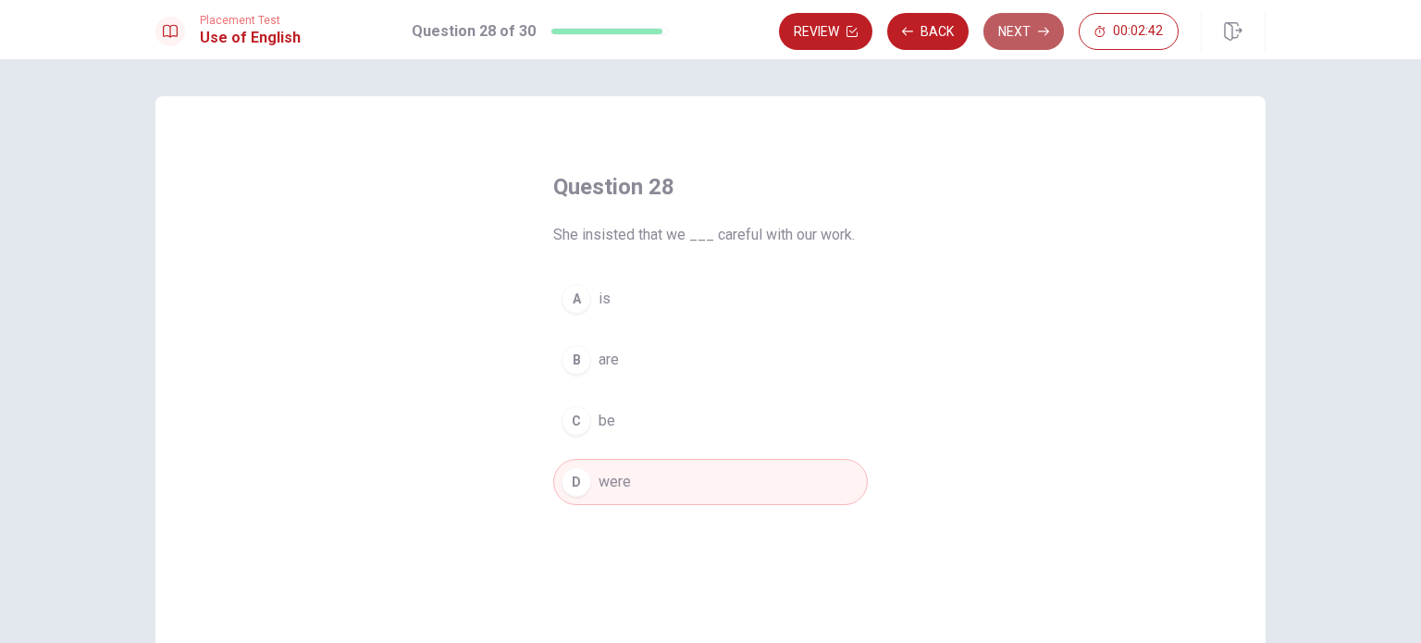
click at [1020, 31] on button "Next" at bounding box center [1023, 31] width 80 height 37
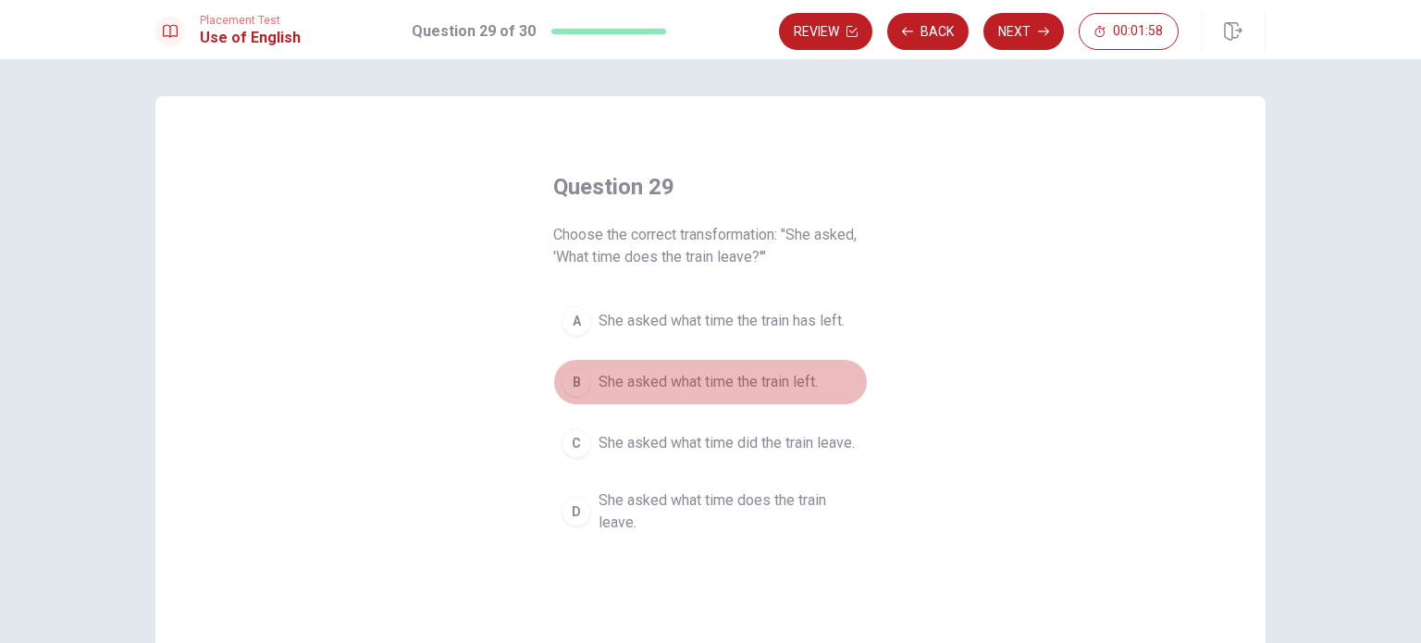
click at [722, 384] on span "She asked what time the train left." at bounding box center [708, 382] width 219 height 22
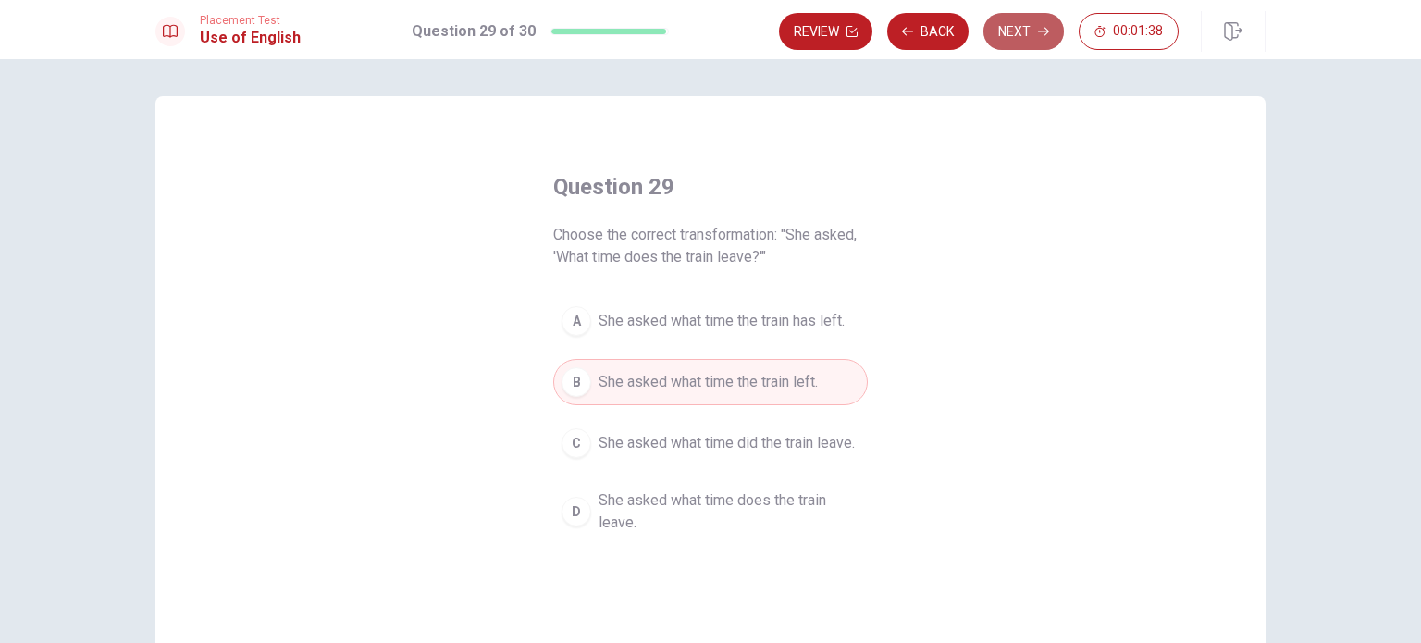
click at [1024, 30] on button "Next" at bounding box center [1023, 31] width 80 height 37
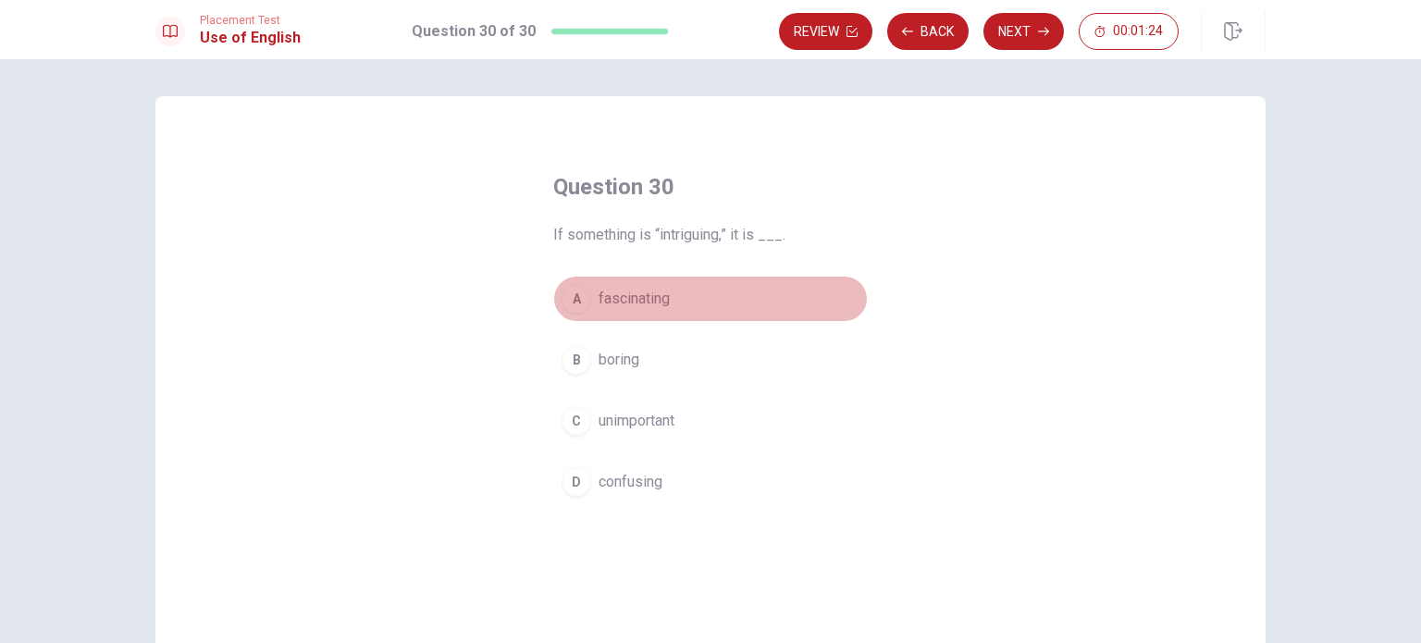
click at [641, 303] on span "fascinating" at bounding box center [634, 299] width 71 height 22
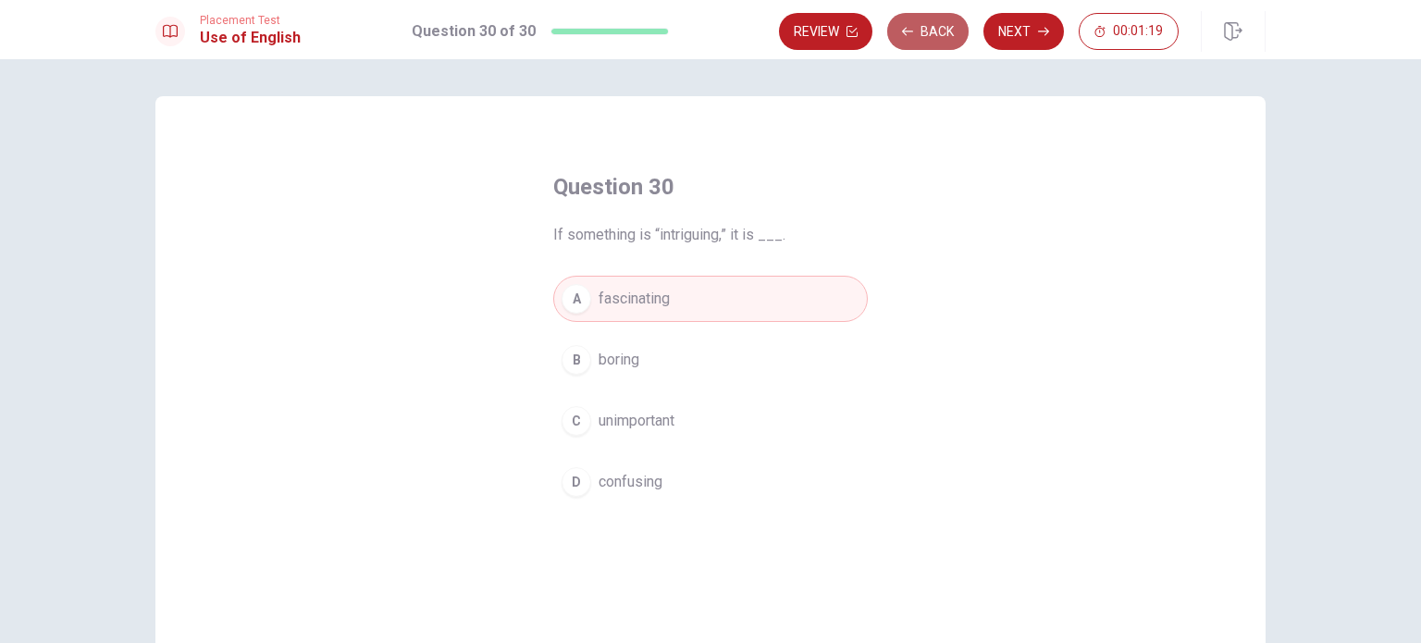
click at [918, 37] on button "Back" at bounding box center [927, 31] width 81 height 37
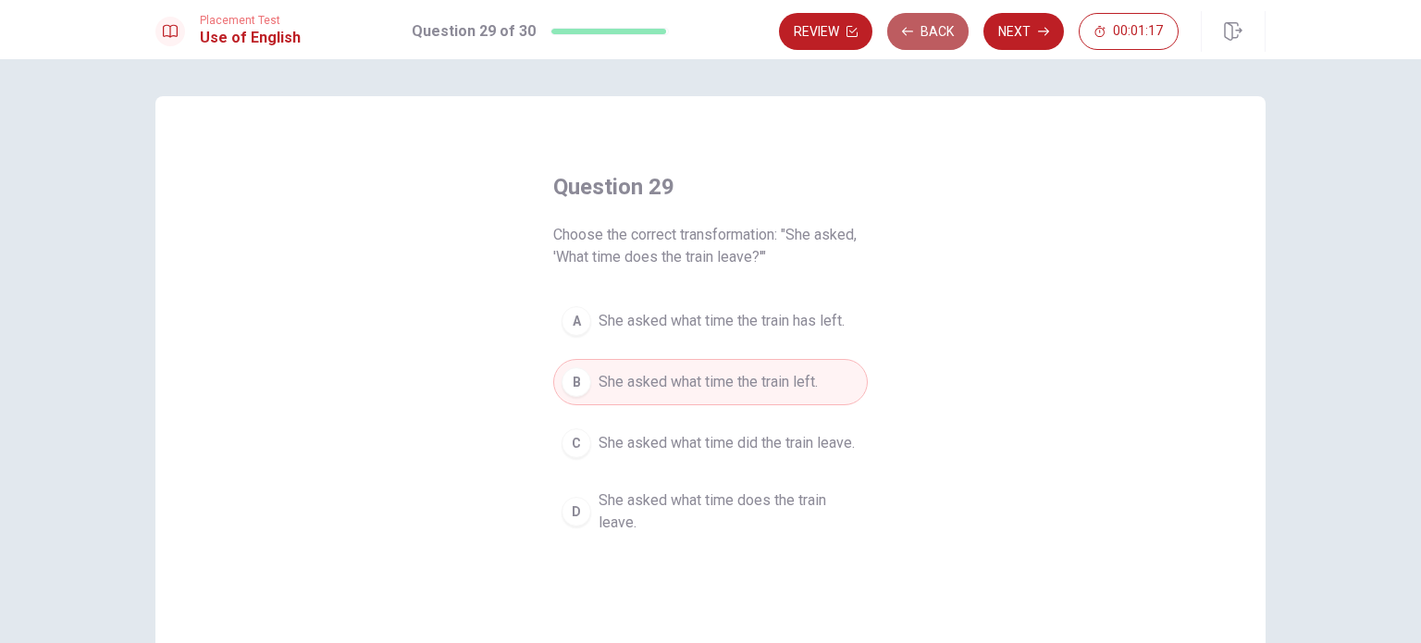
click at [918, 37] on button "Back" at bounding box center [927, 31] width 81 height 37
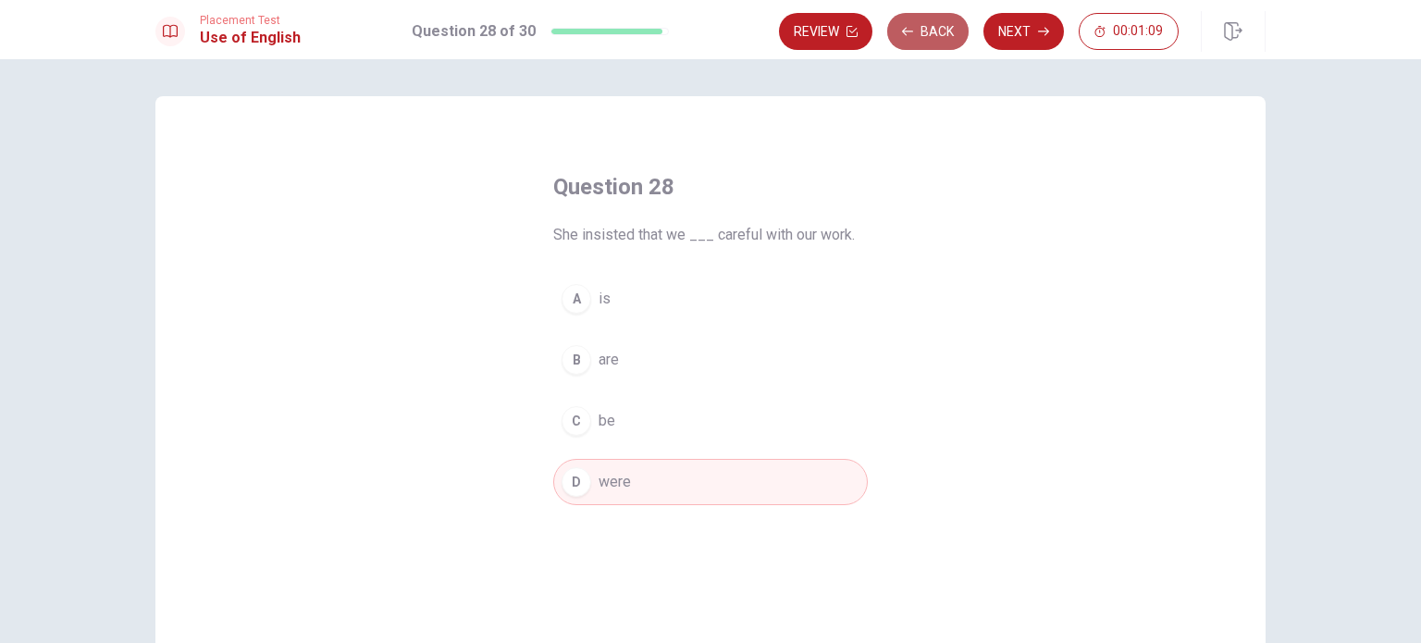
click at [926, 32] on button "Back" at bounding box center [927, 31] width 81 height 37
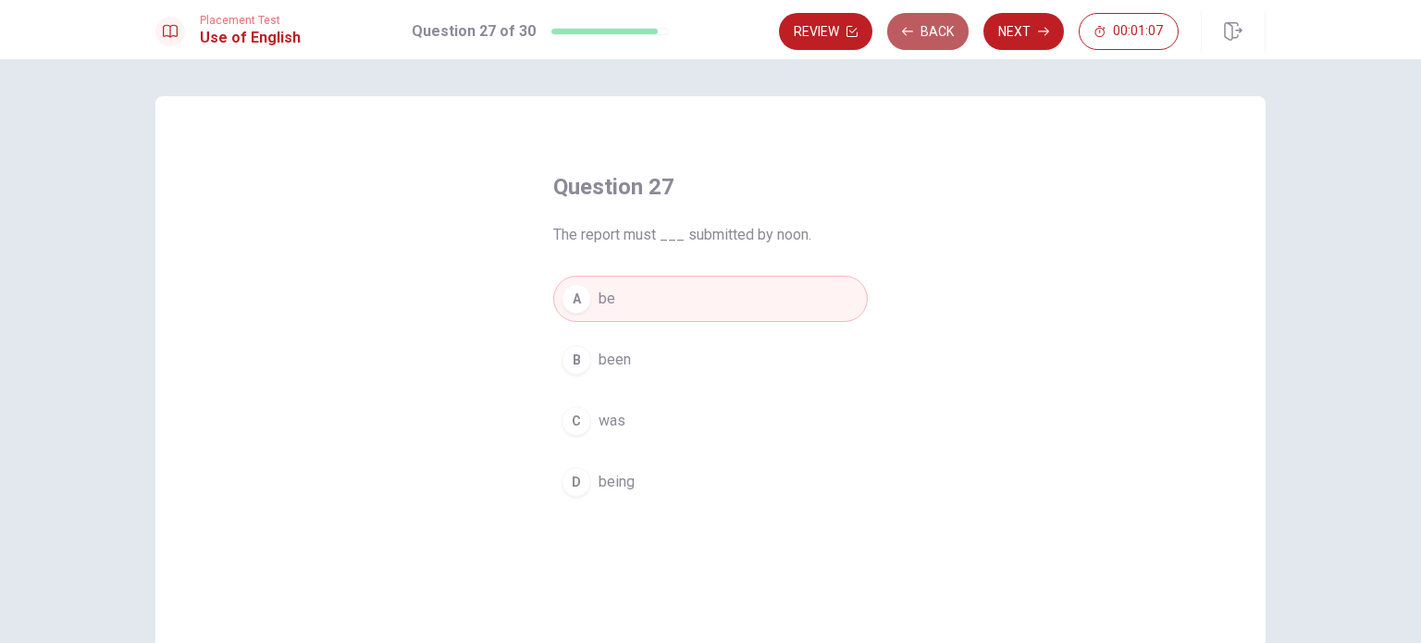
click at [926, 32] on button "Back" at bounding box center [927, 31] width 81 height 37
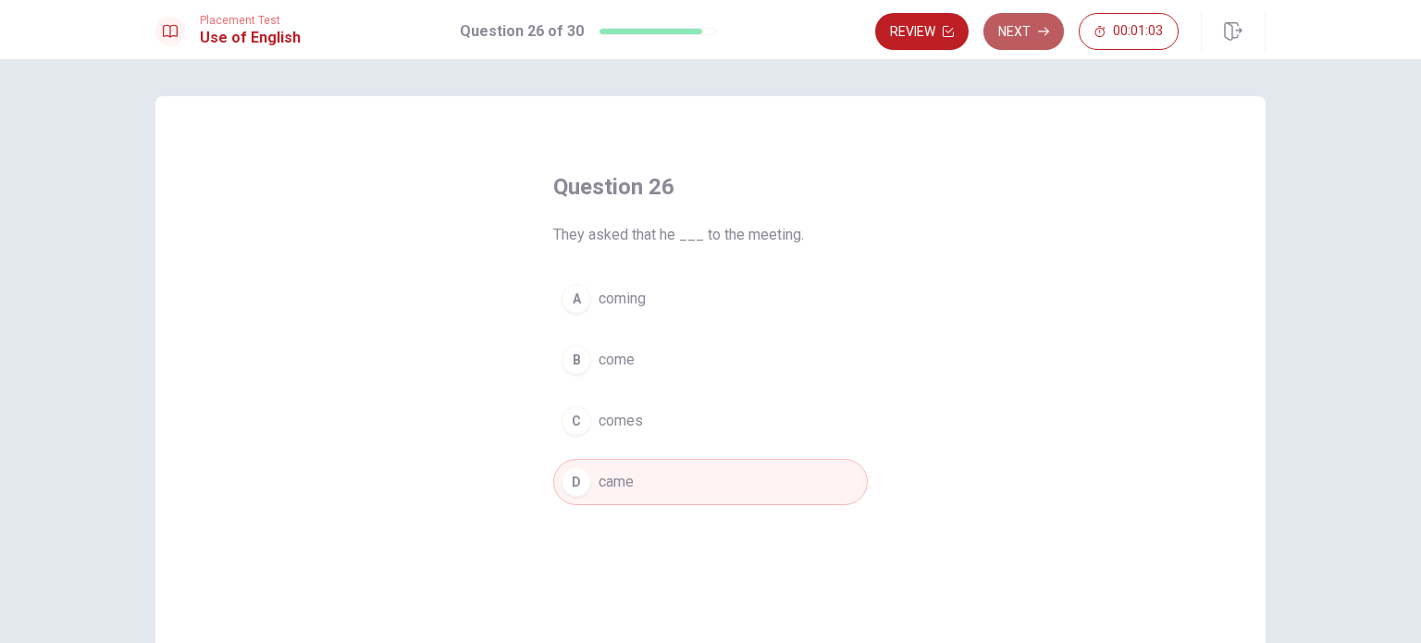
click at [1018, 30] on button "Next" at bounding box center [1023, 31] width 80 height 37
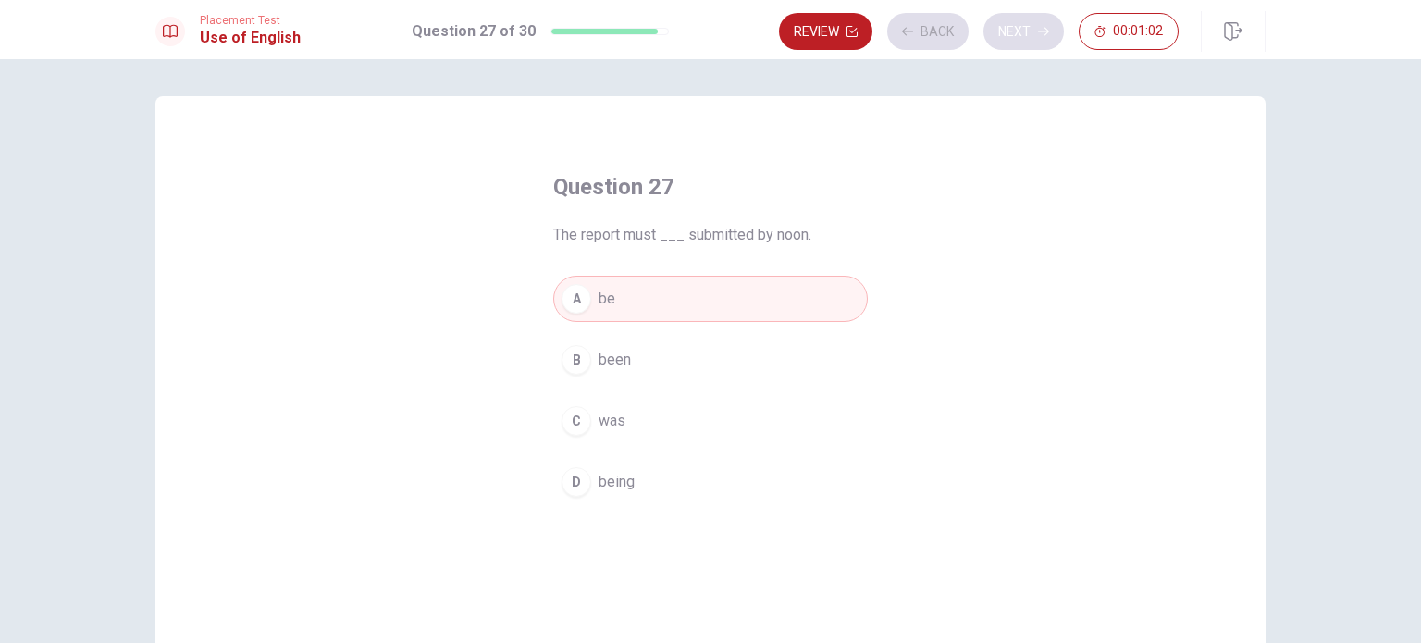
click at [1018, 30] on div "Review Back Next 00:01:02" at bounding box center [979, 31] width 400 height 37
click at [1018, 30] on button "Next" at bounding box center [1023, 31] width 80 height 37
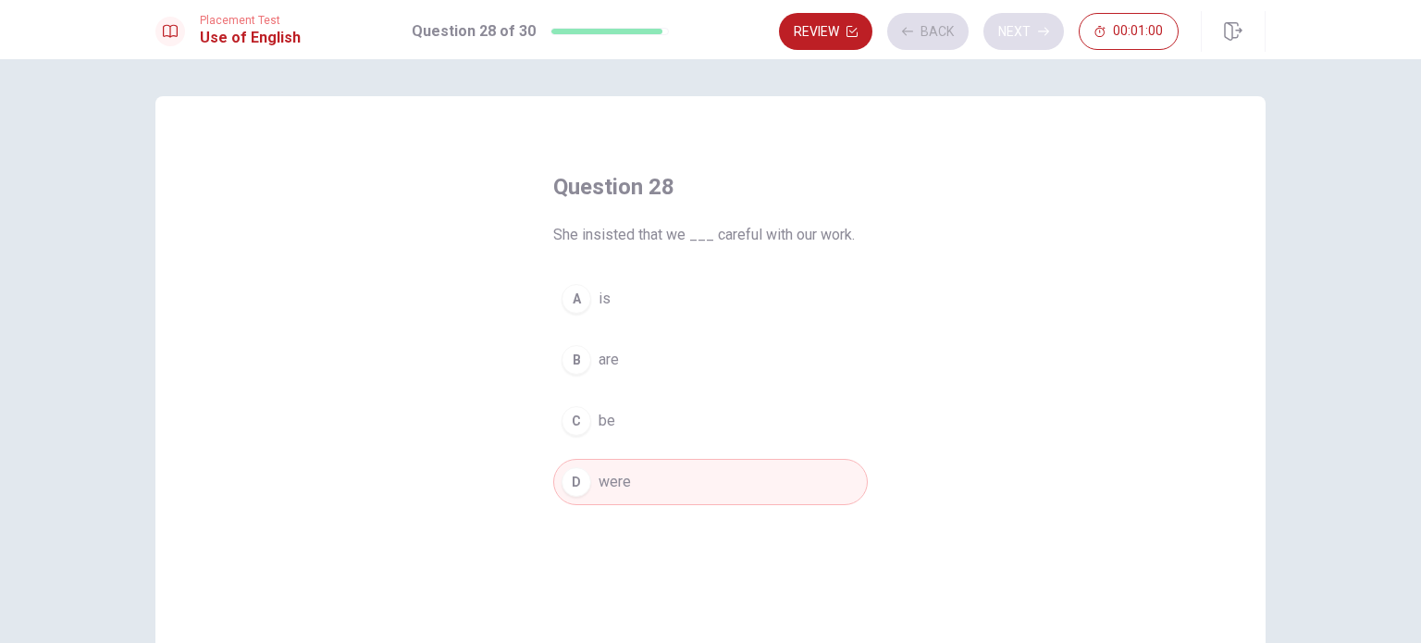
click at [1018, 30] on div "Review Back Next 00:01:00" at bounding box center [979, 31] width 400 height 37
click at [1018, 30] on button "Next" at bounding box center [1023, 31] width 80 height 37
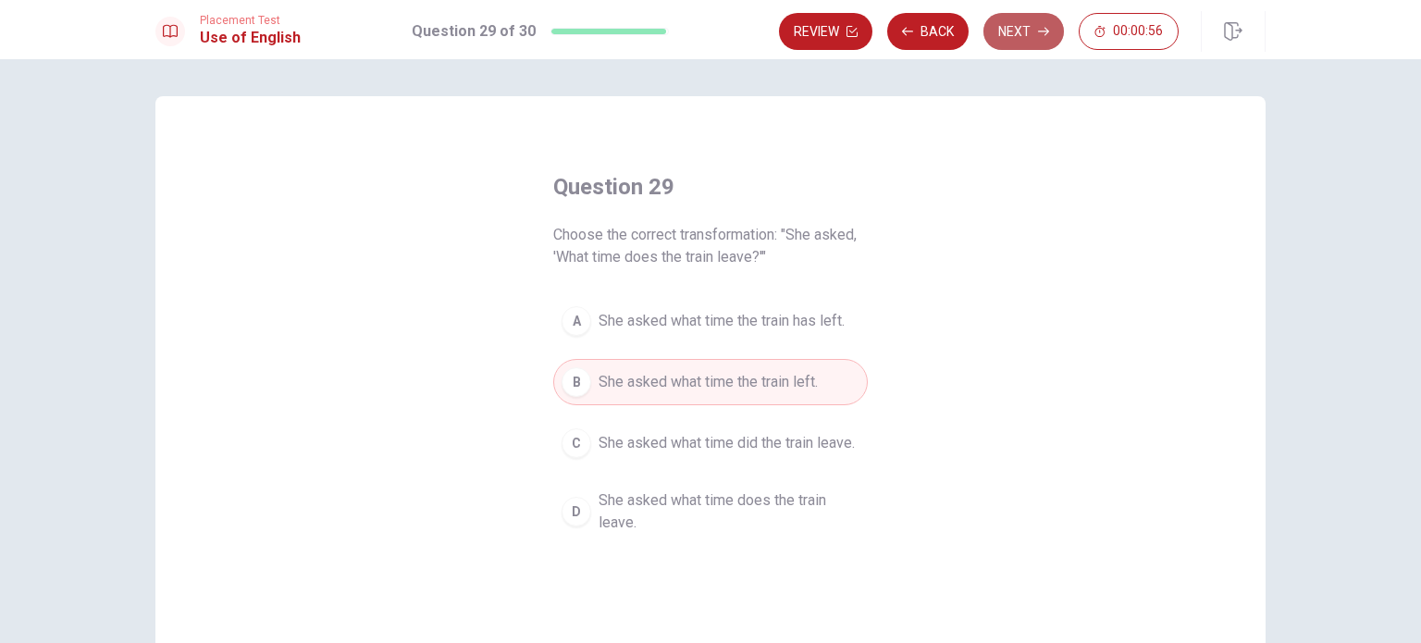
click at [1018, 30] on button "Next" at bounding box center [1023, 31] width 80 height 37
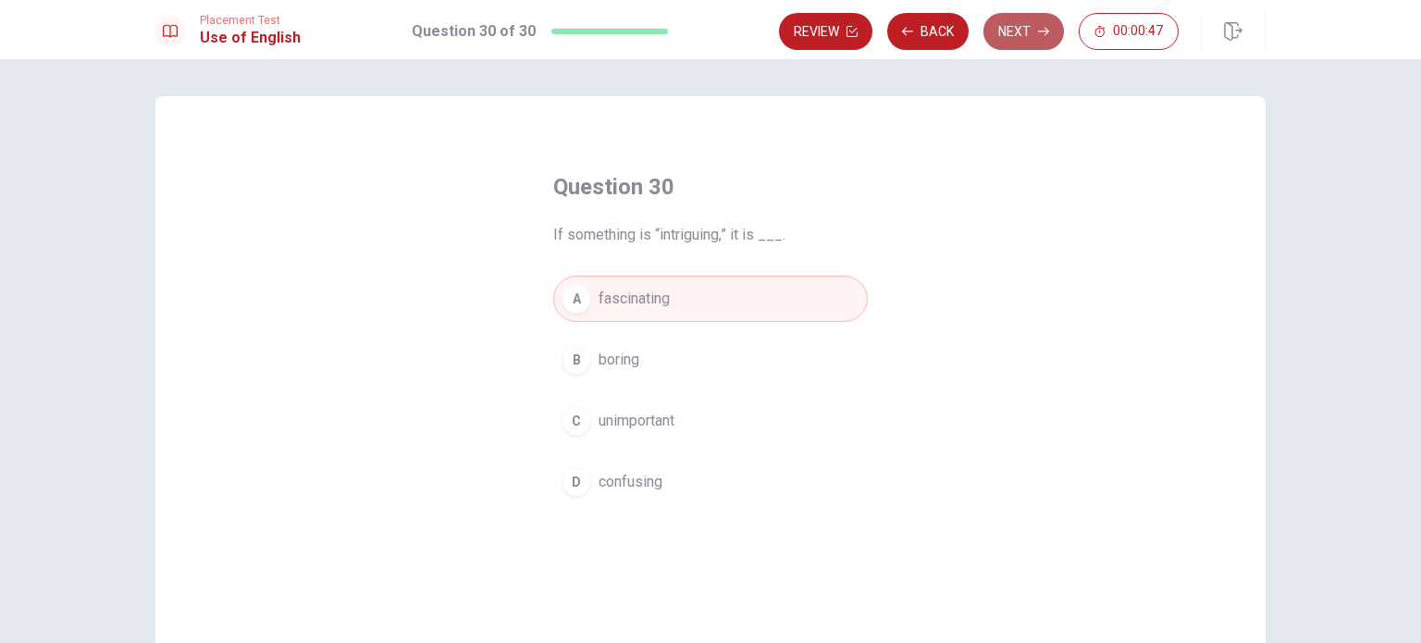
click at [1020, 37] on button "Next" at bounding box center [1023, 31] width 80 height 37
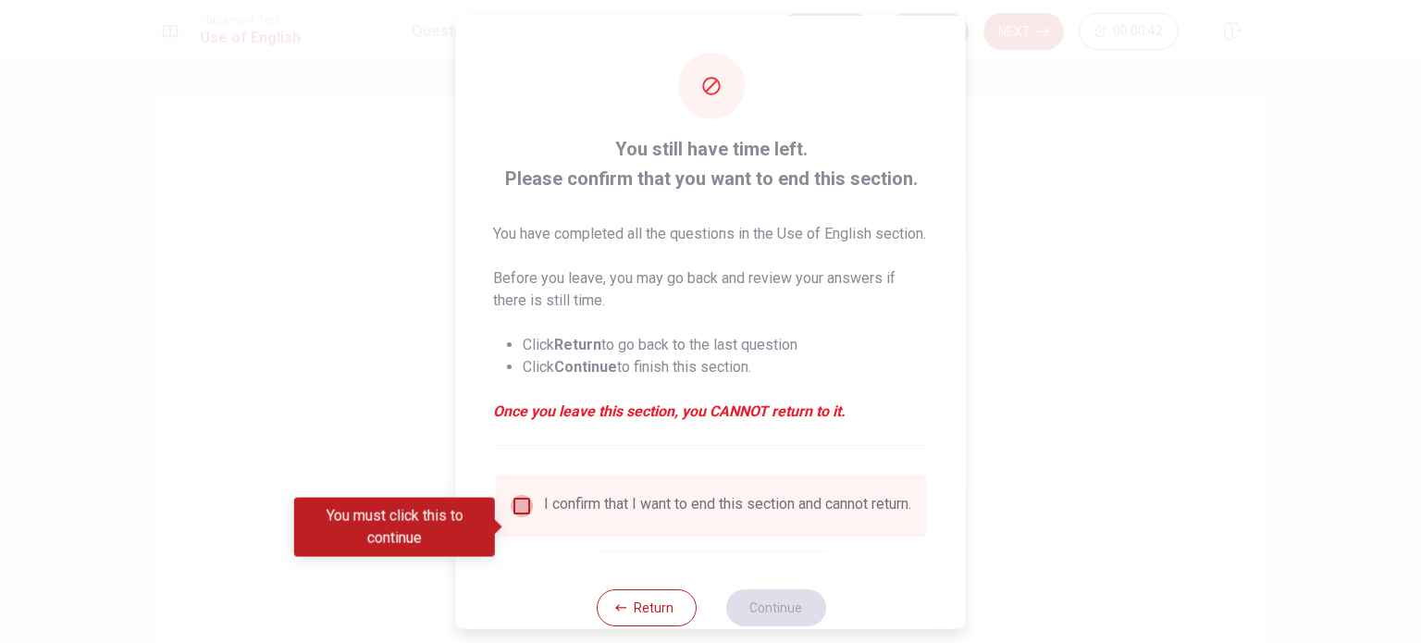
click at [519, 516] on input "You must click this to continue" at bounding box center [522, 505] width 22 height 22
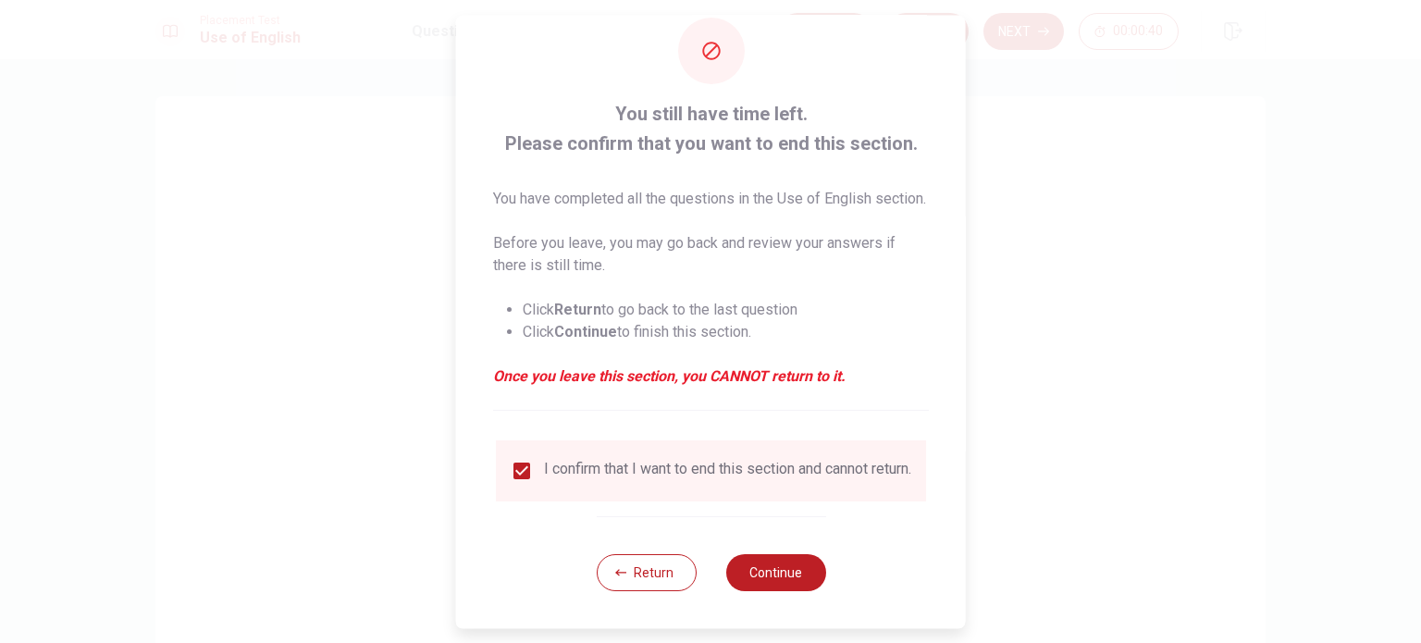
scroll to position [68, 0]
click at [770, 571] on button "Continue" at bounding box center [775, 572] width 100 height 37
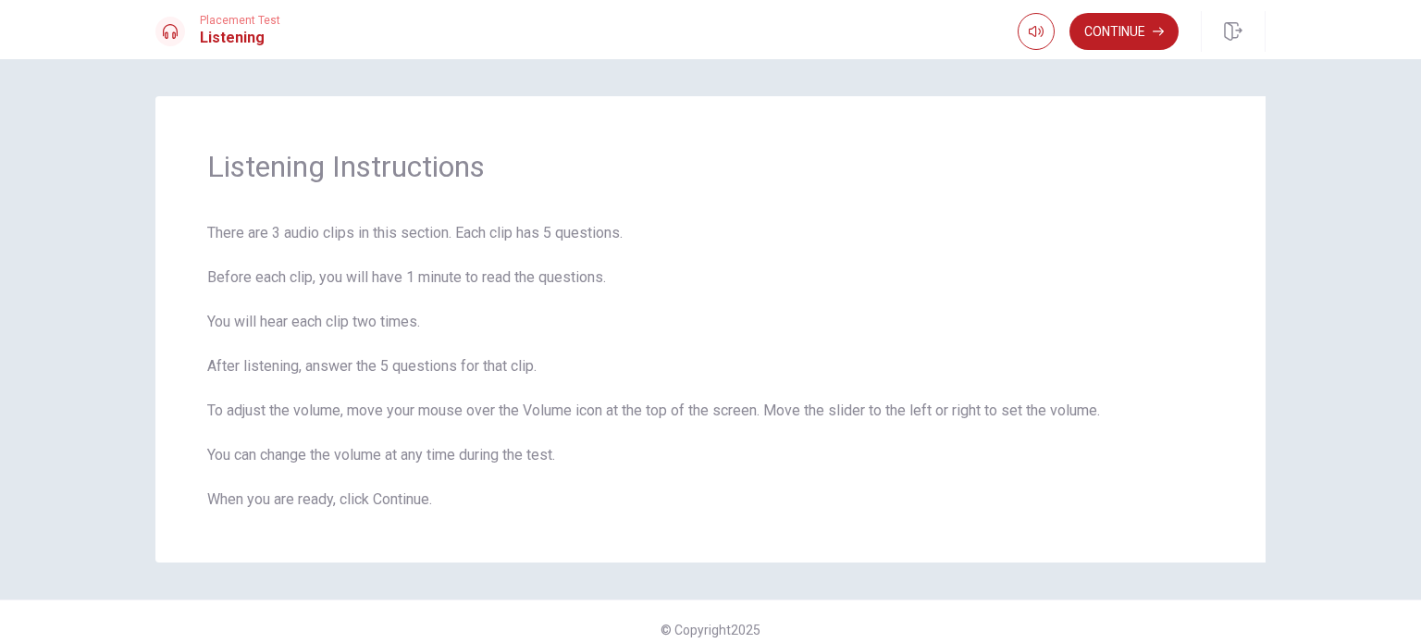
click at [1377, 424] on div "Listening Instructions There are 3 audio clips in this section. Each clip has 5…" at bounding box center [710, 351] width 1421 height 584
click at [1132, 25] on button "Continue" at bounding box center [1124, 31] width 109 height 37
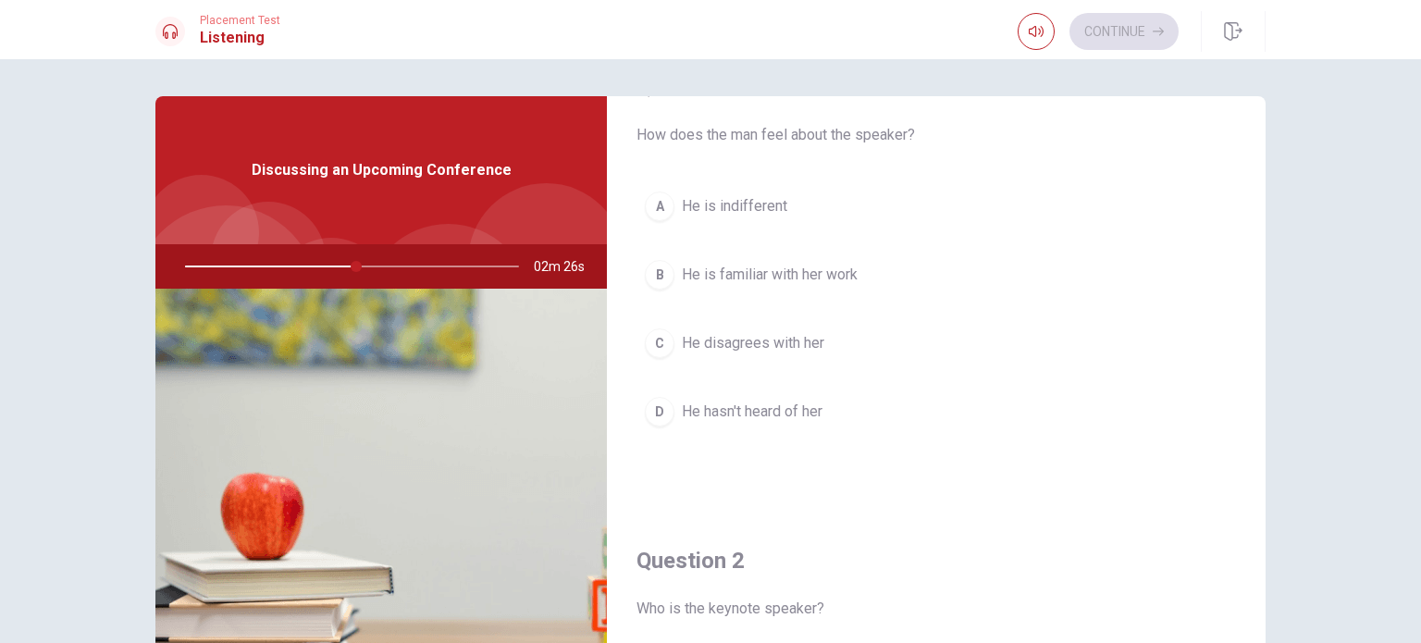
scroll to position [74, 0]
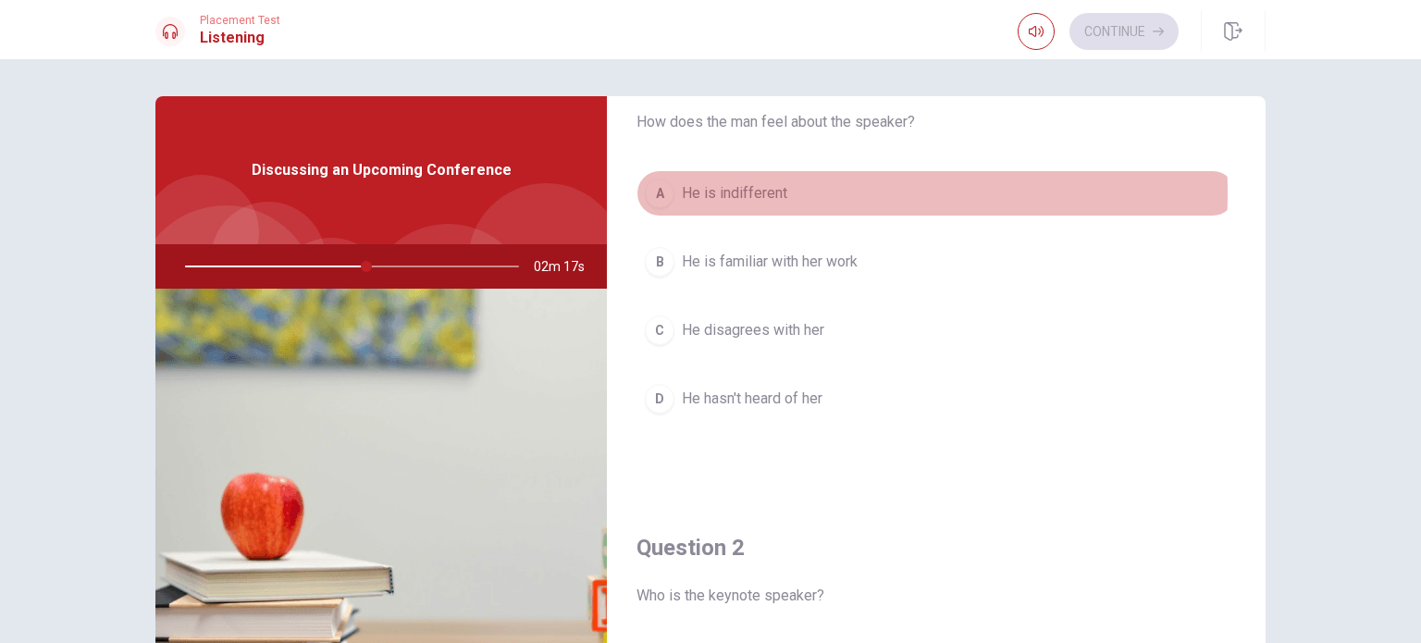
click at [740, 192] on span "He is indifferent" at bounding box center [734, 193] width 105 height 22
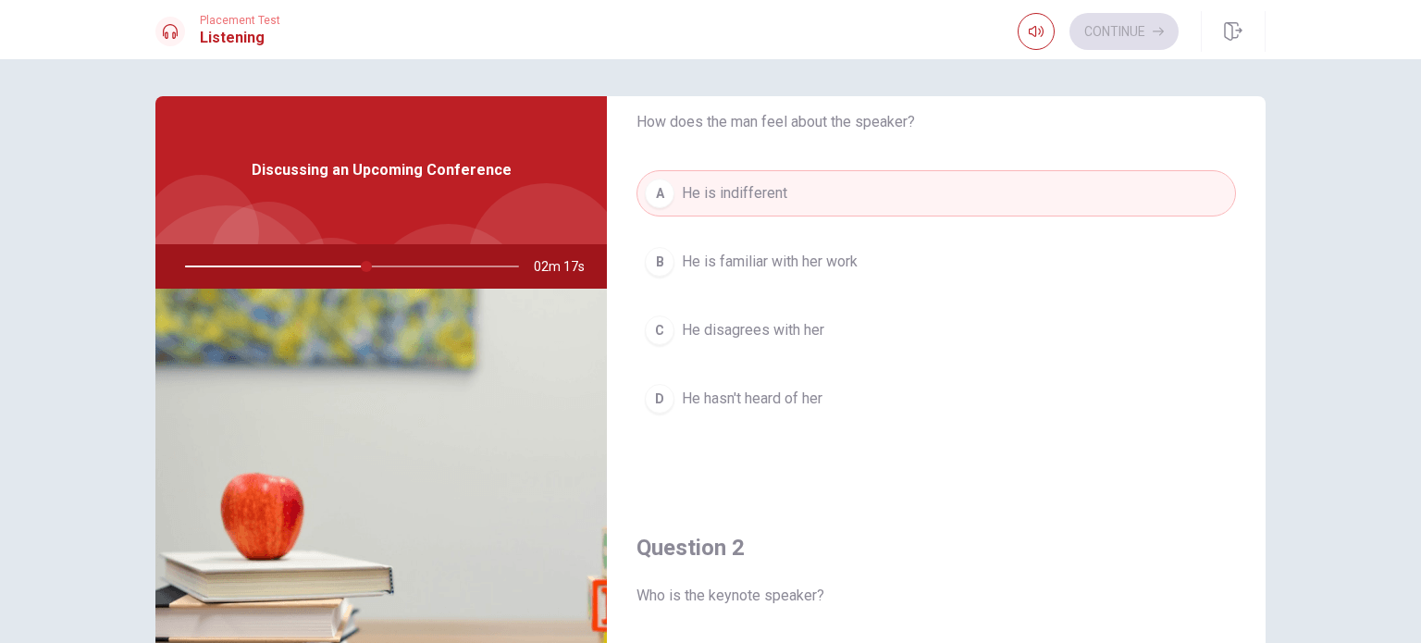
type input "55"
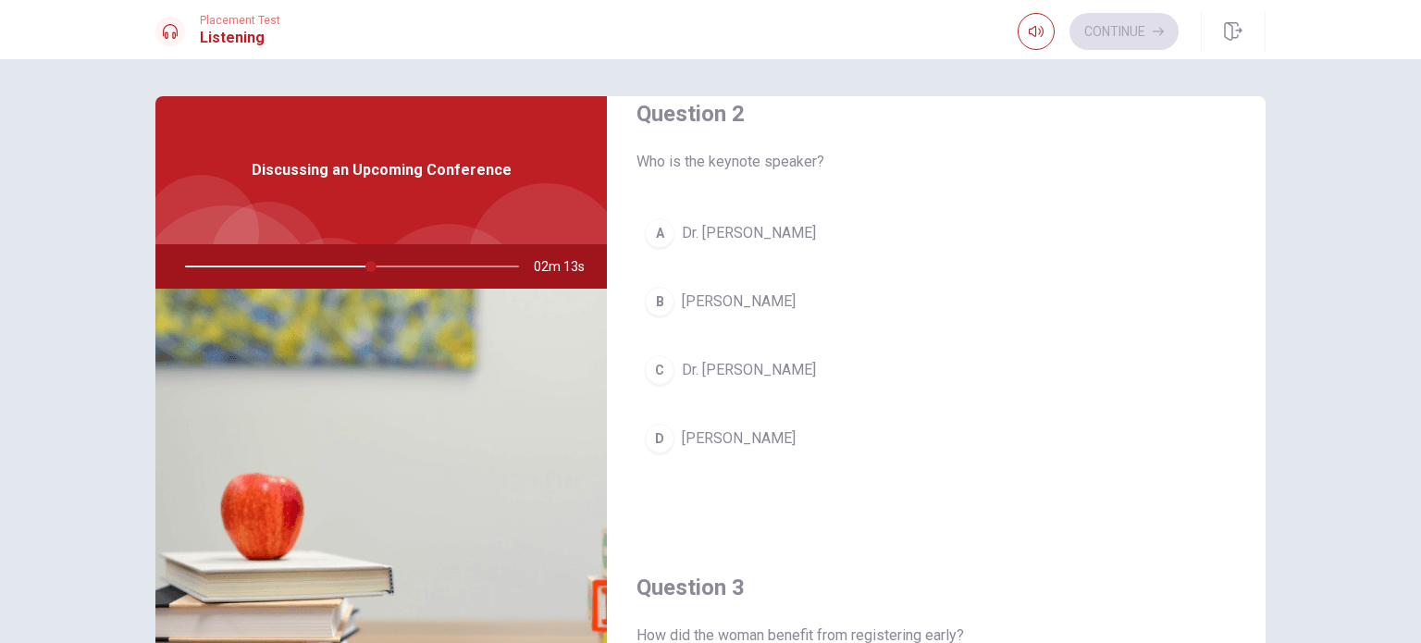
scroll to position [518, 0]
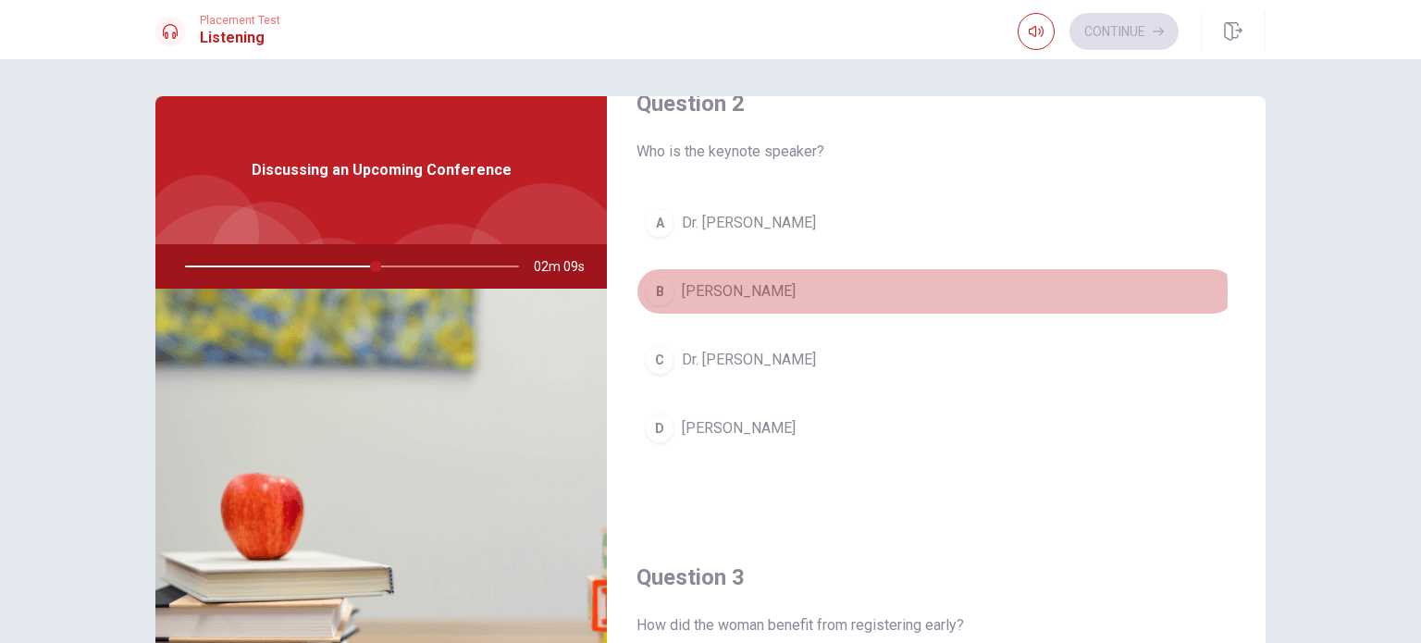
click at [736, 291] on span "[PERSON_NAME]" at bounding box center [739, 291] width 114 height 22
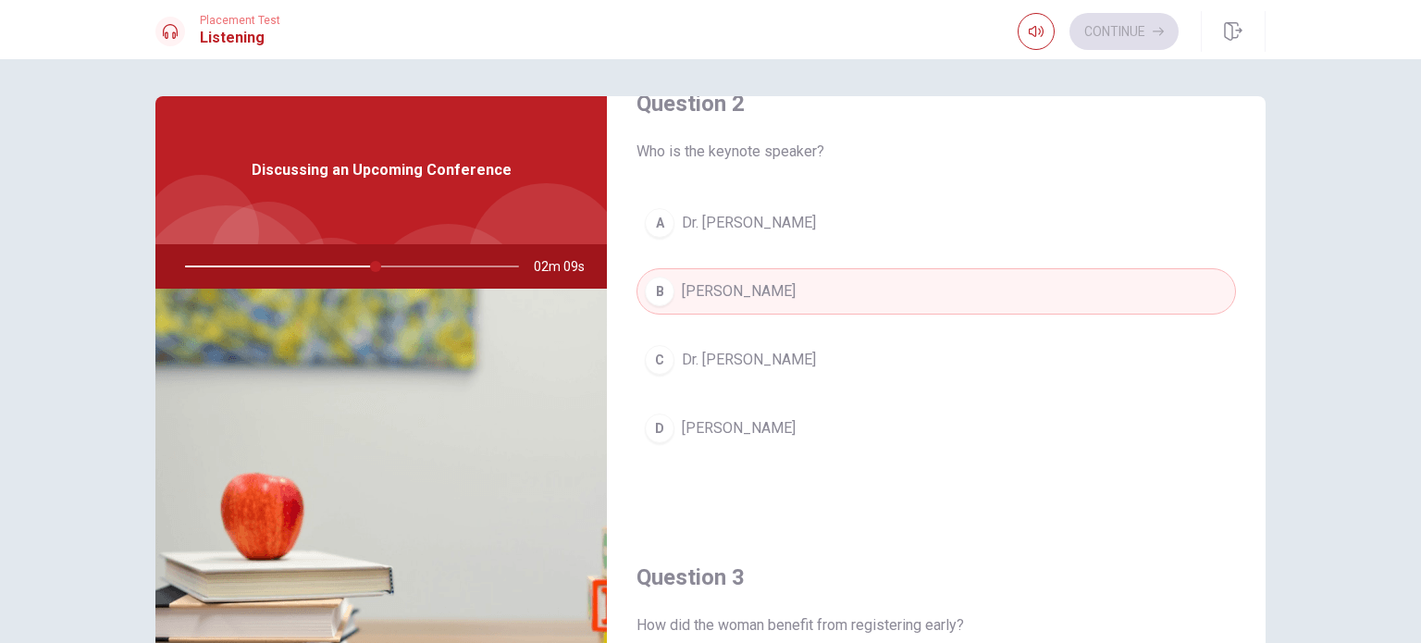
type input "57"
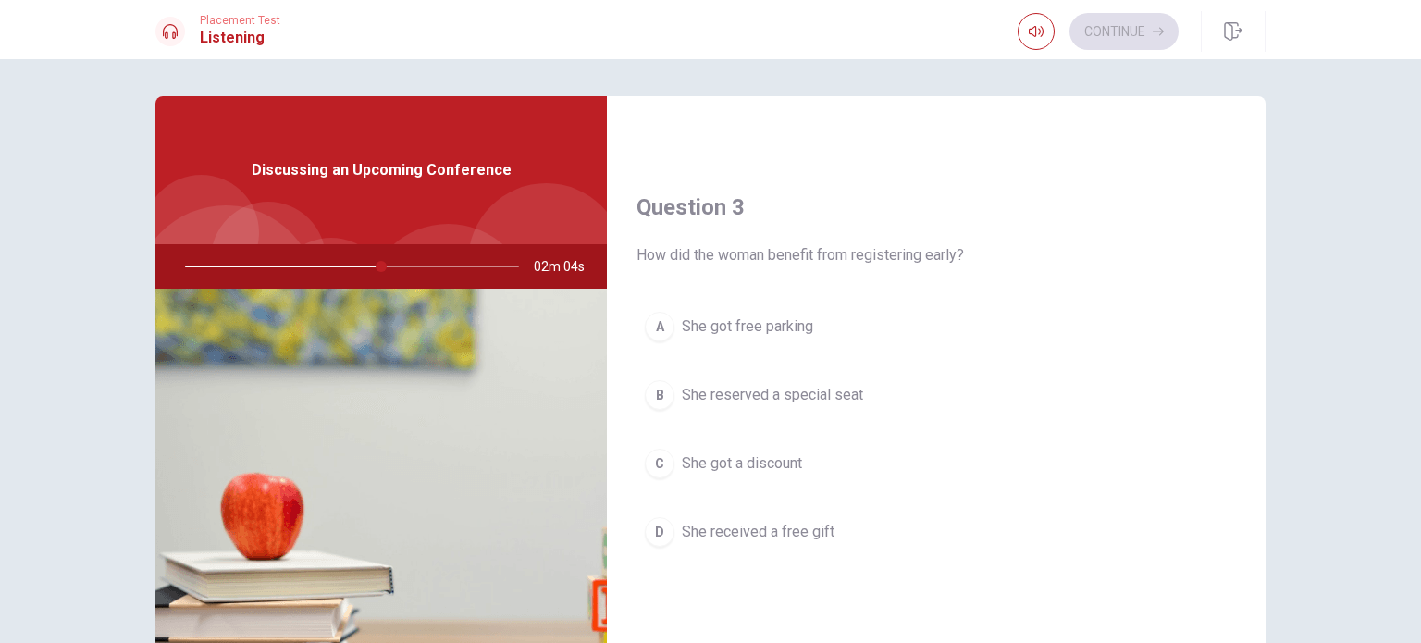
scroll to position [925, 0]
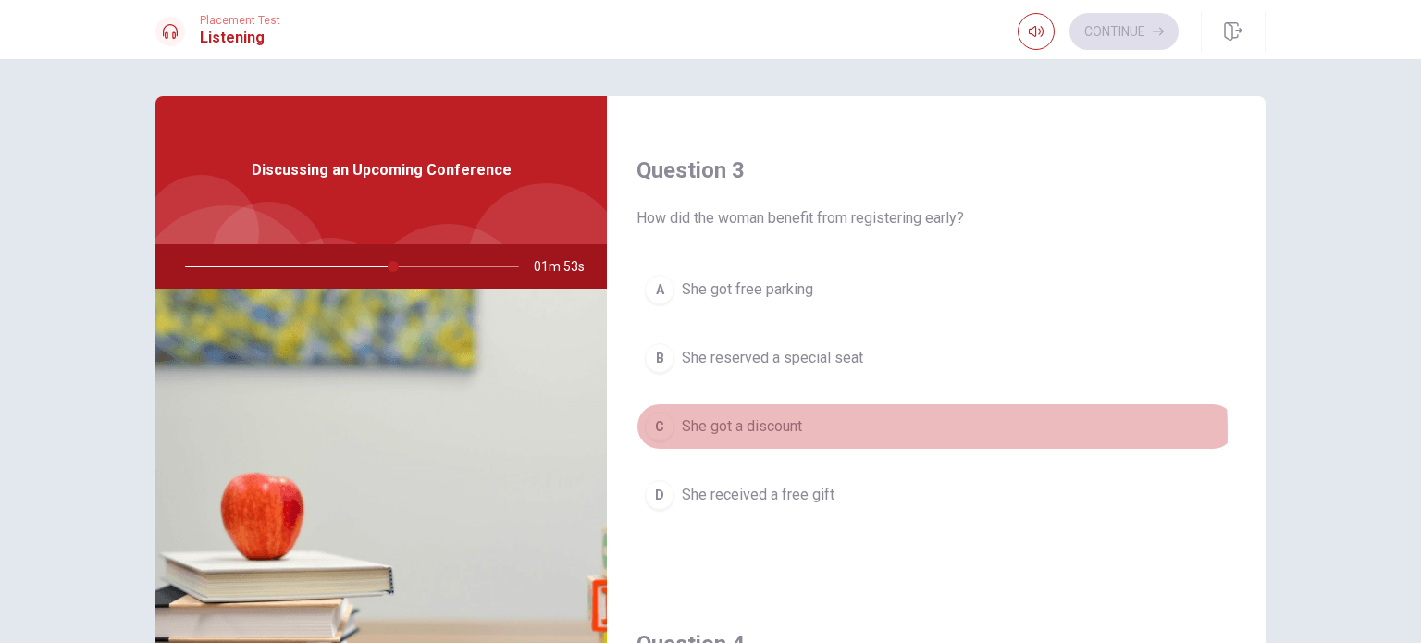
click at [773, 428] on span "She got a discount" at bounding box center [742, 426] width 120 height 22
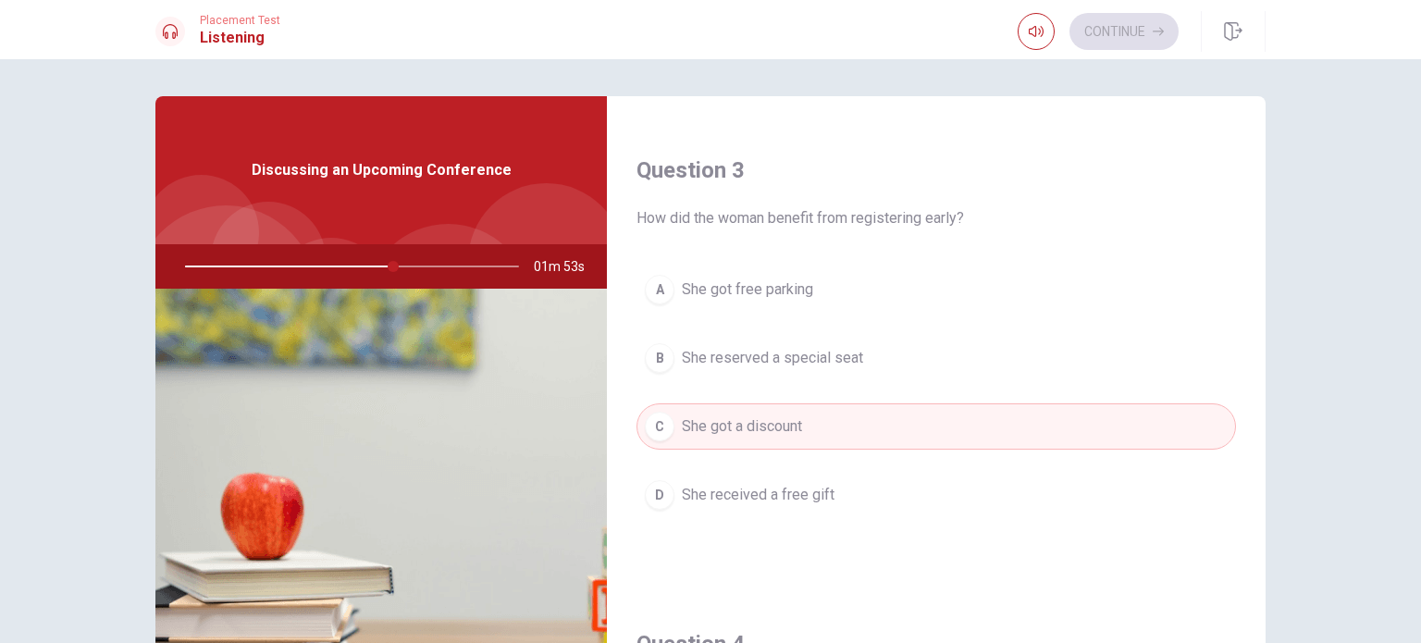
type input "63"
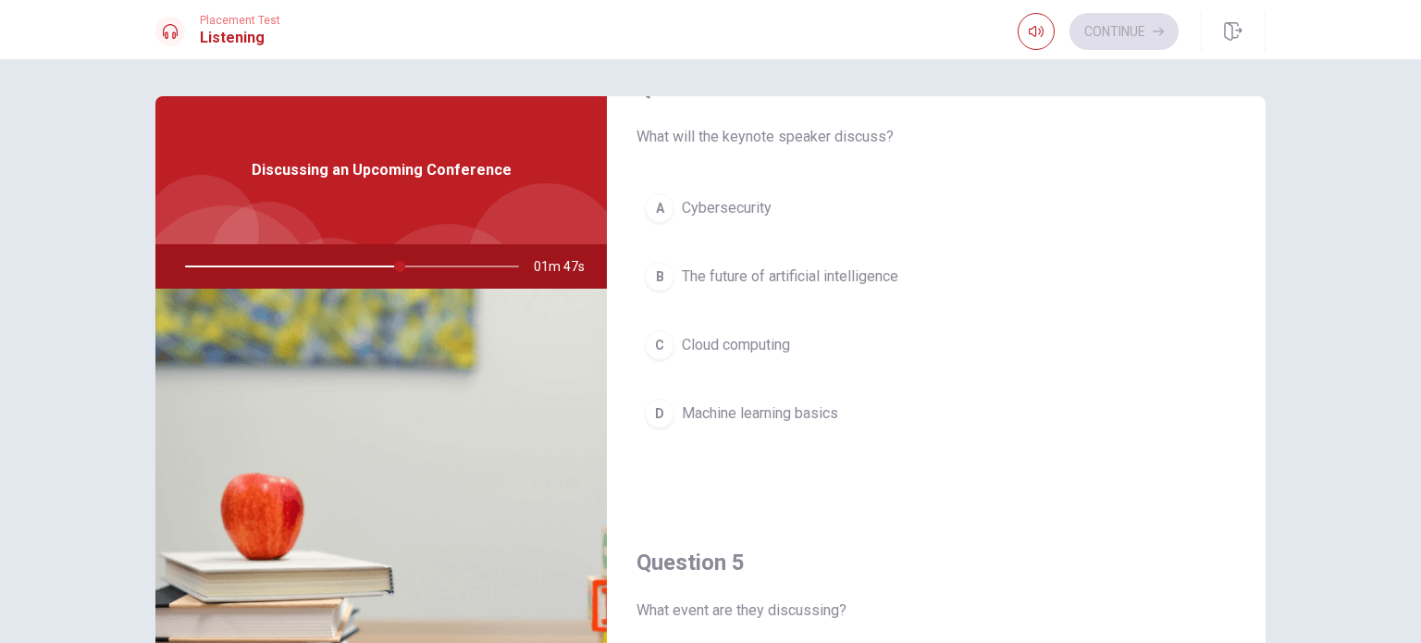
scroll to position [1517, 0]
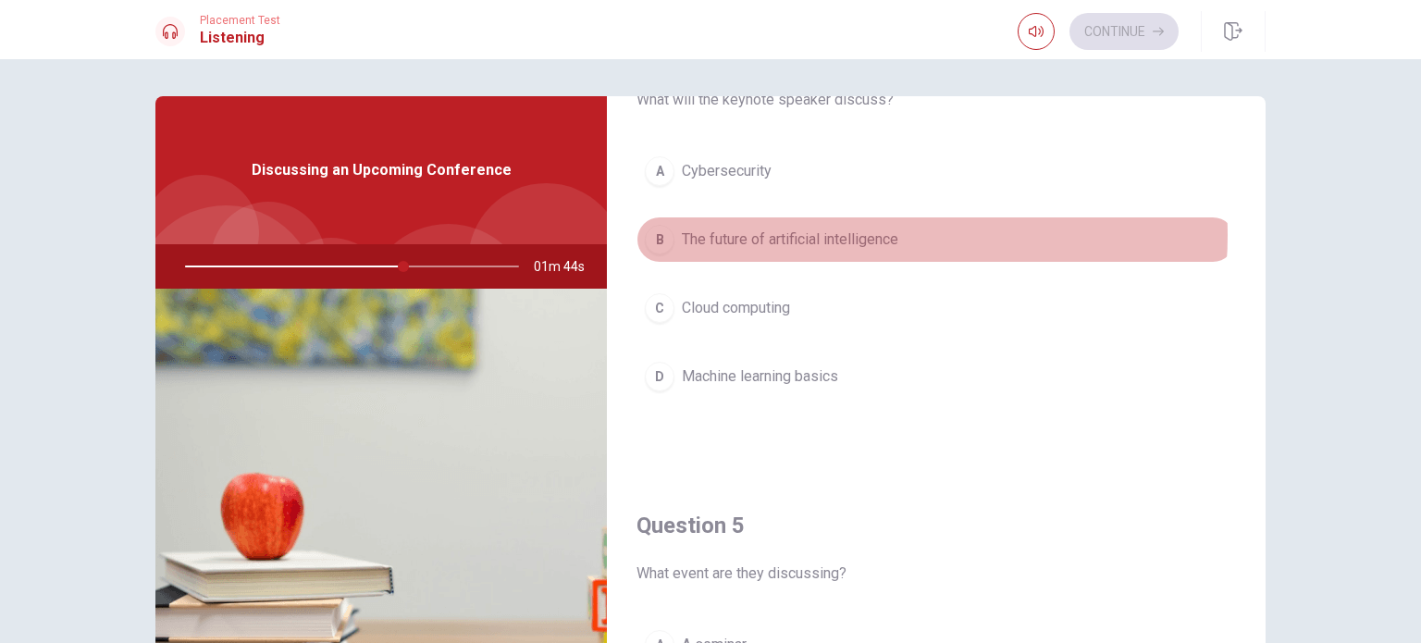
click at [855, 230] on span "The future of artificial intelligence" at bounding box center [790, 240] width 216 height 22
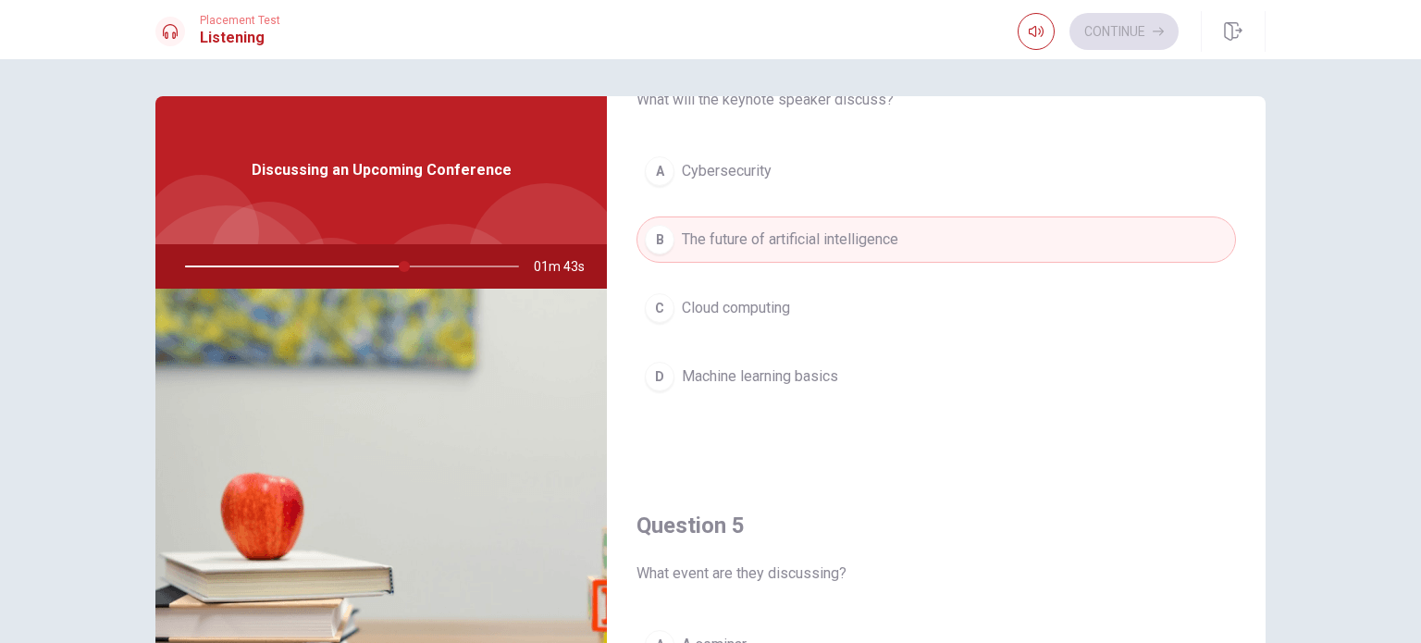
type input "66"
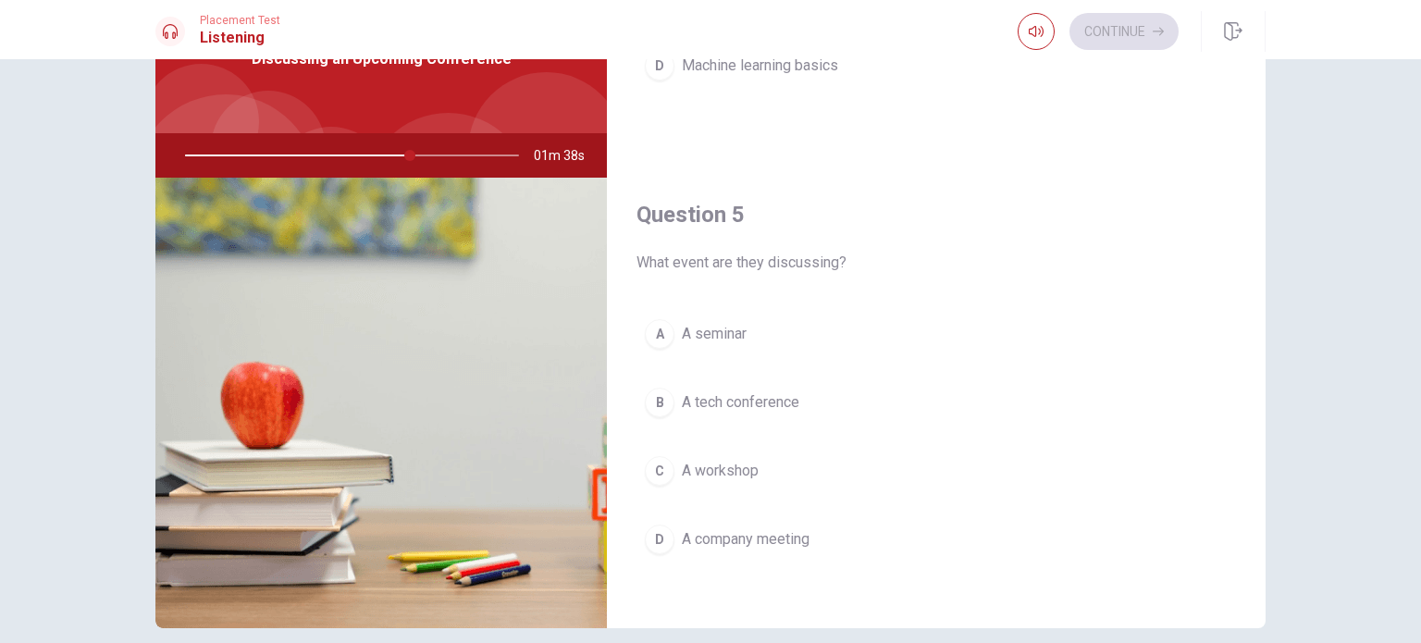
scroll to position [148, 0]
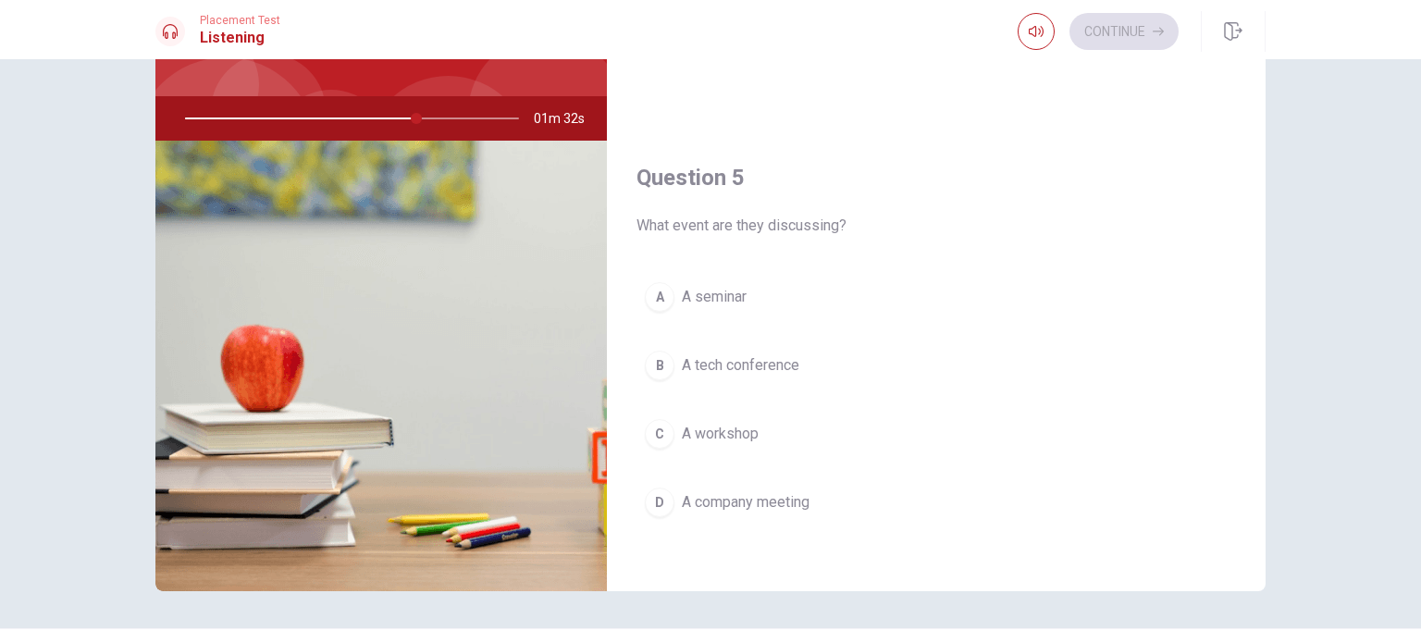
click at [755, 360] on span "A tech conference" at bounding box center [740, 365] width 117 height 22
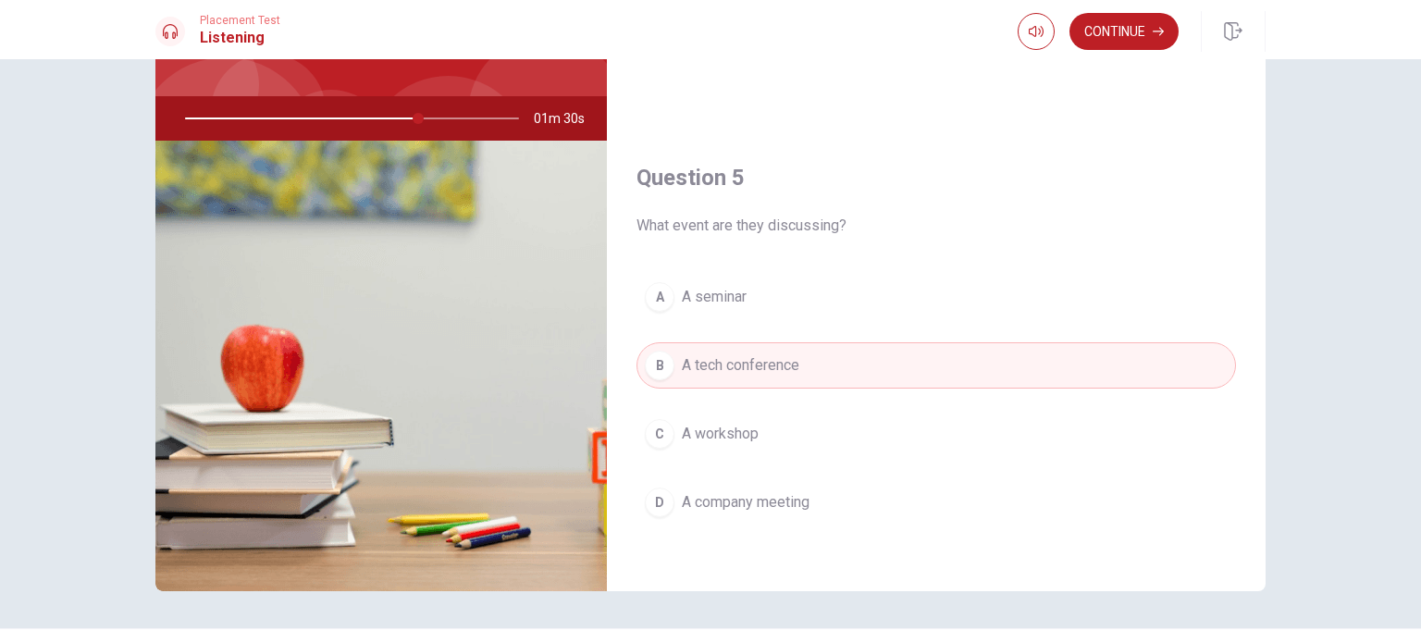
type input "70"
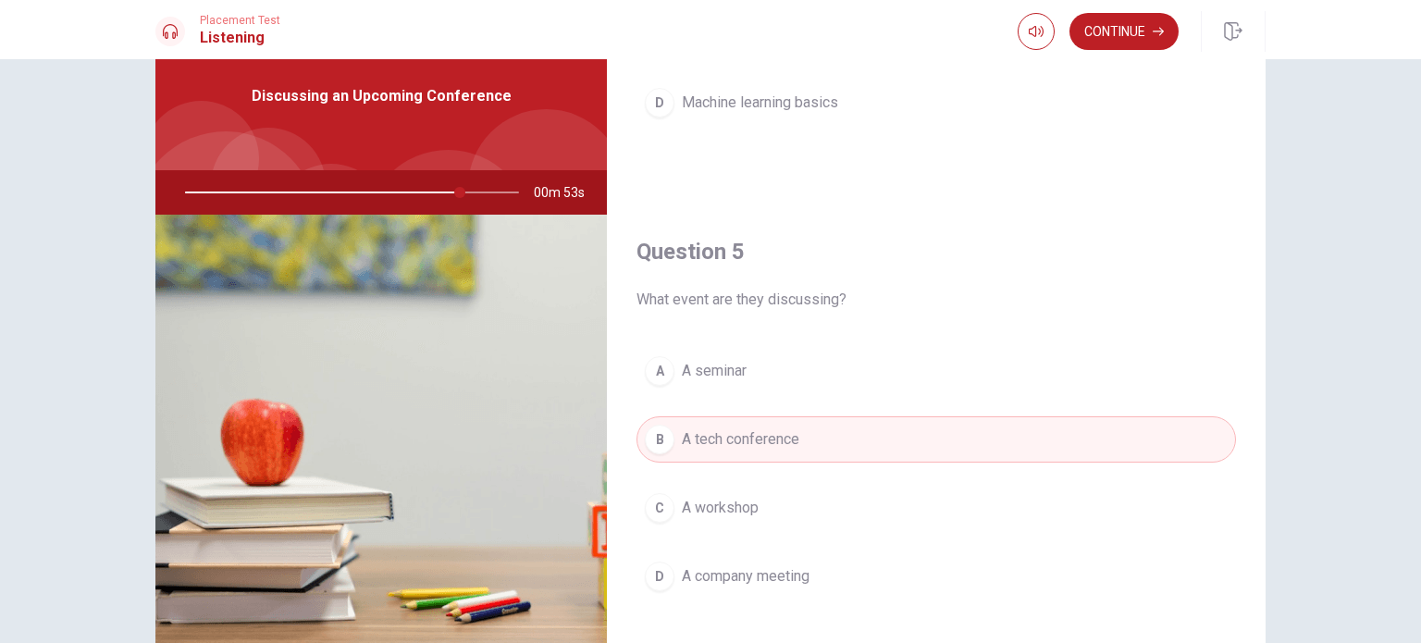
scroll to position [111, 0]
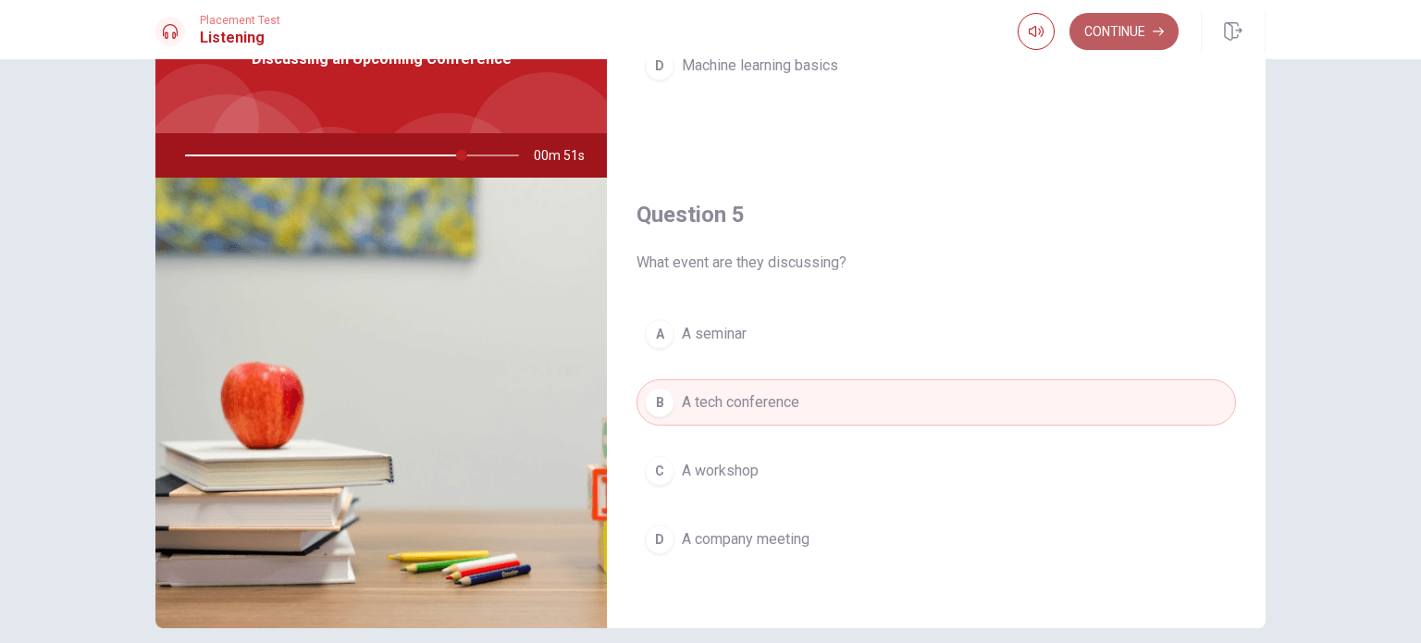
click at [1123, 38] on button "Continue" at bounding box center [1124, 31] width 109 height 37
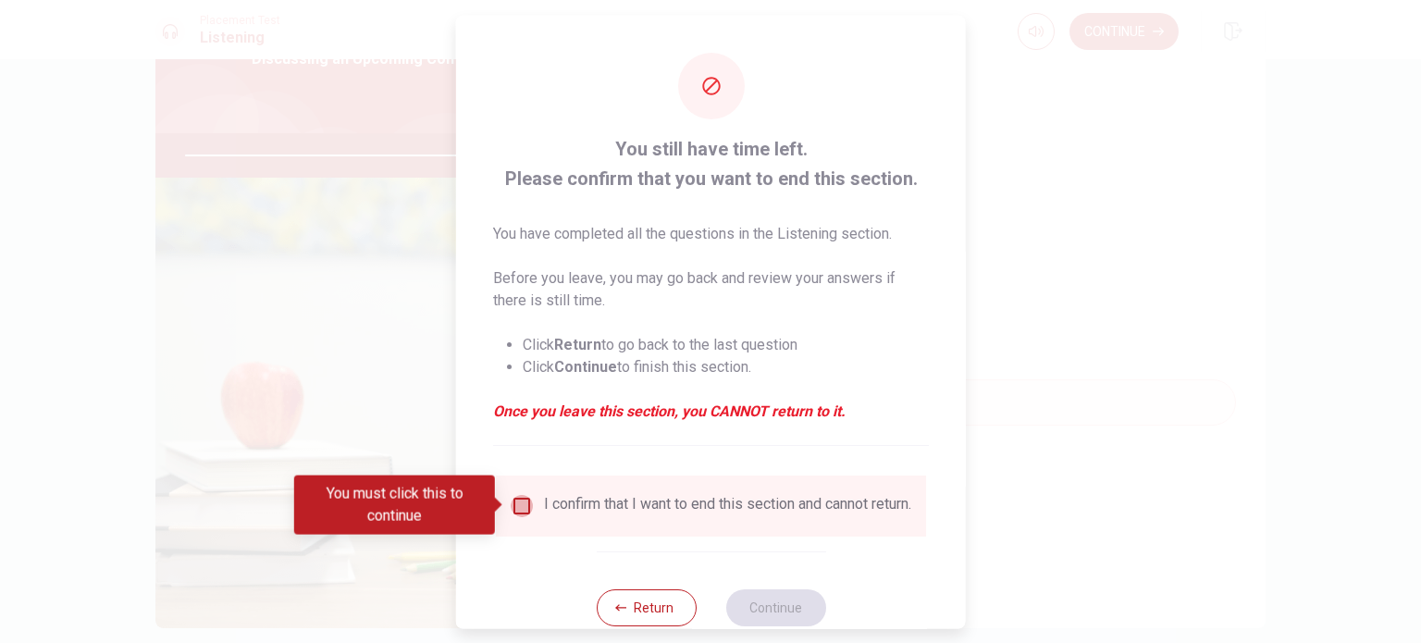
click at [518, 504] on input "You must click this to continue" at bounding box center [522, 505] width 22 height 22
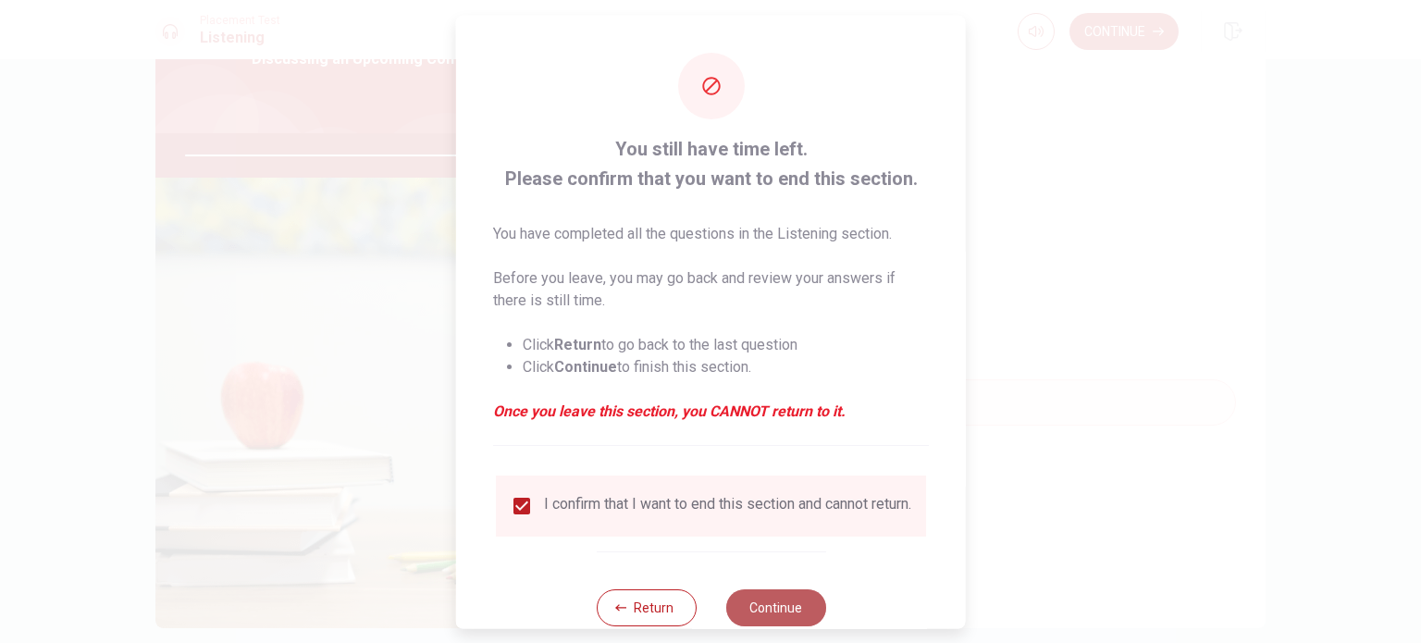
click at [776, 613] on button "Continue" at bounding box center [775, 606] width 100 height 37
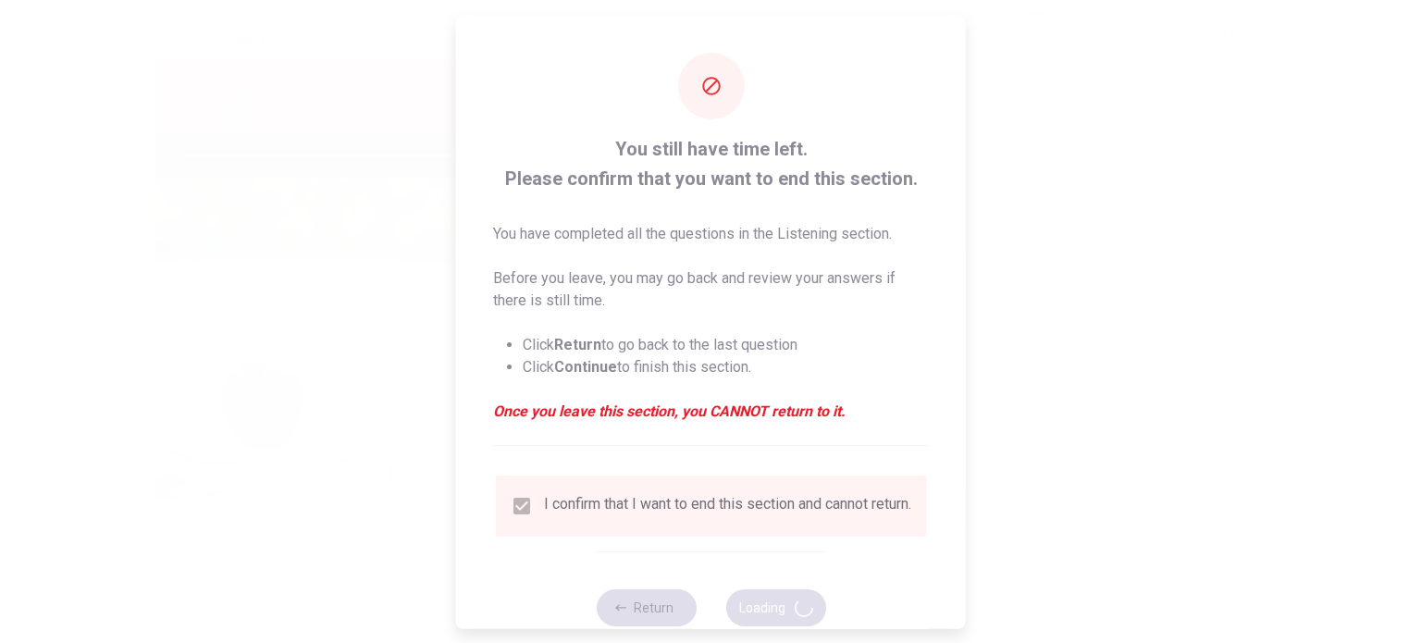
type input "85"
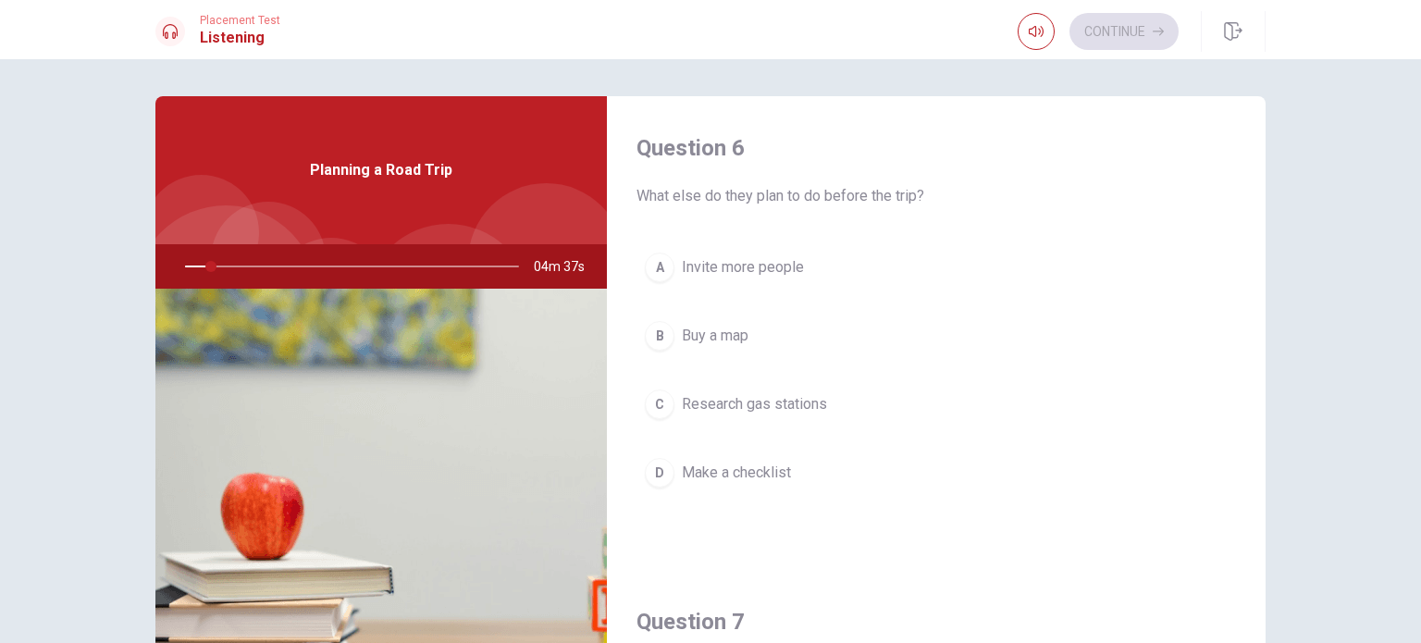
drag, startPoint x: 1278, startPoint y: 230, endPoint x: 1271, endPoint y: 292, distance: 62.3
click at [1271, 292] on div "Question 6 What else do they plan to do before the trip? A Invite more people B…" at bounding box center [710, 417] width 1169 height 643
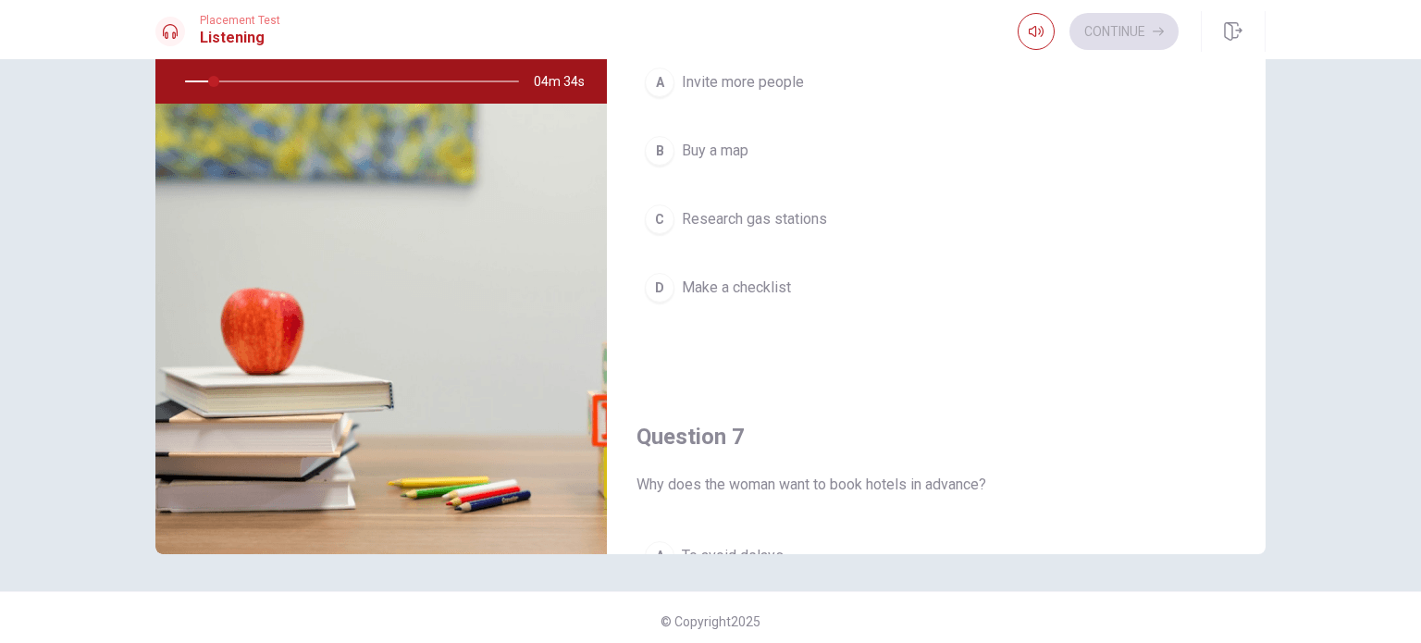
scroll to position [192, 0]
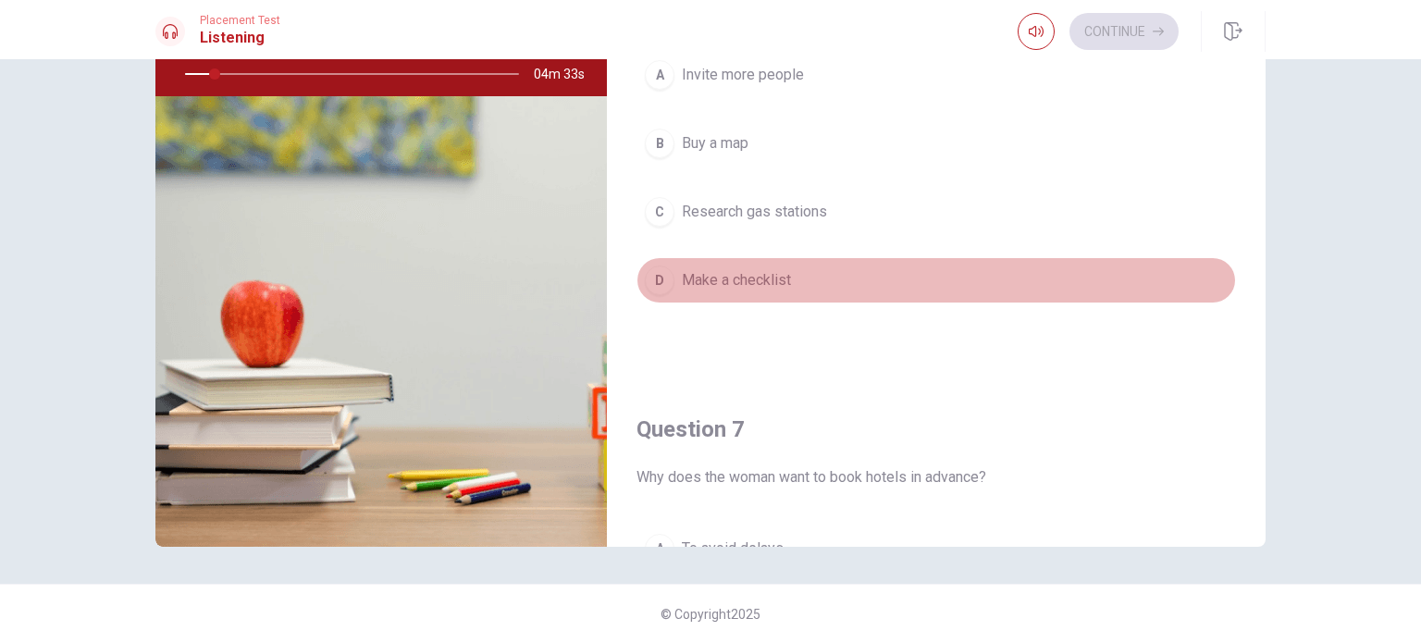
click at [1169, 282] on button "D Make a checklist" at bounding box center [937, 280] width 600 height 46
type input "9"
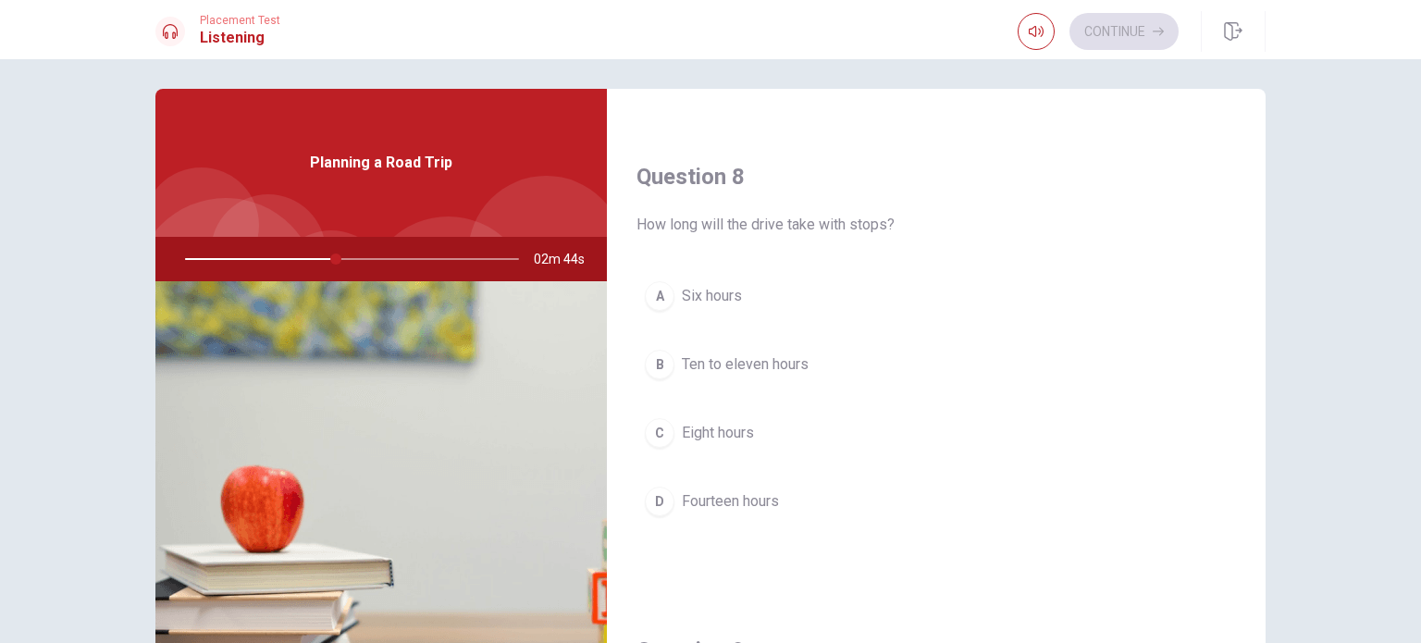
scroll to position [925, 0]
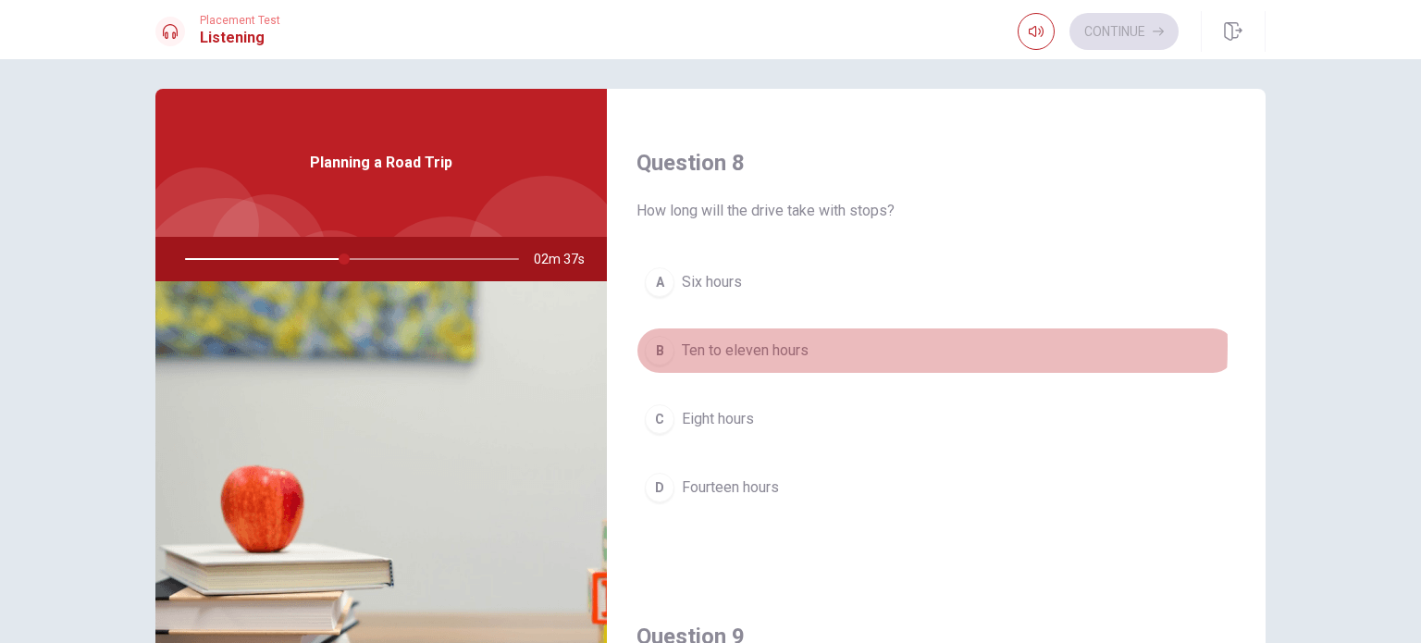
click at [788, 342] on span "Ten to eleven hours" at bounding box center [745, 351] width 127 height 22
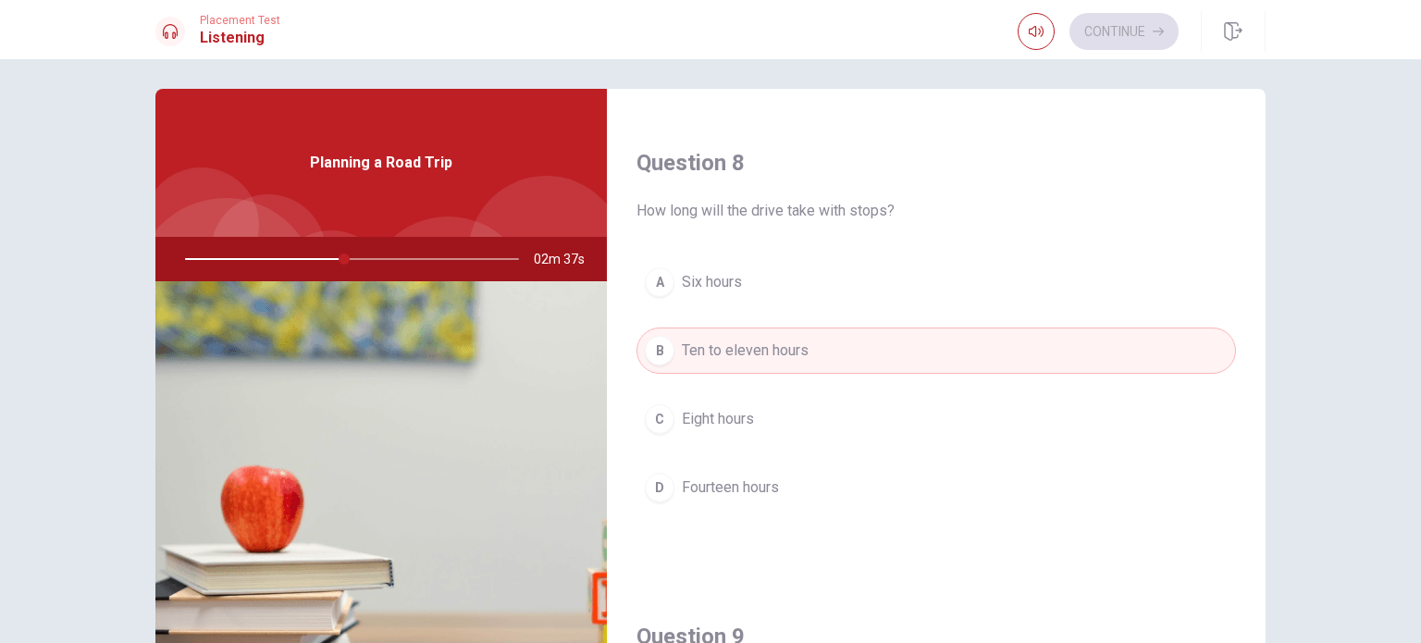
type input "48"
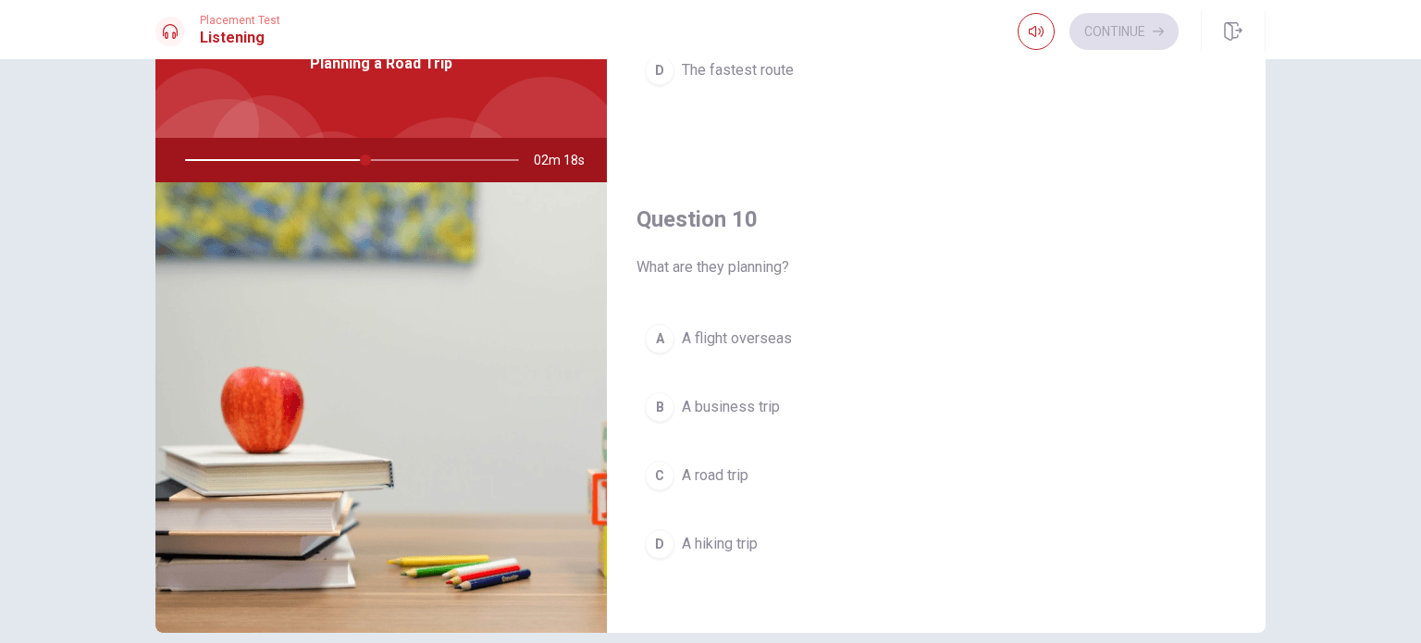
scroll to position [118, 0]
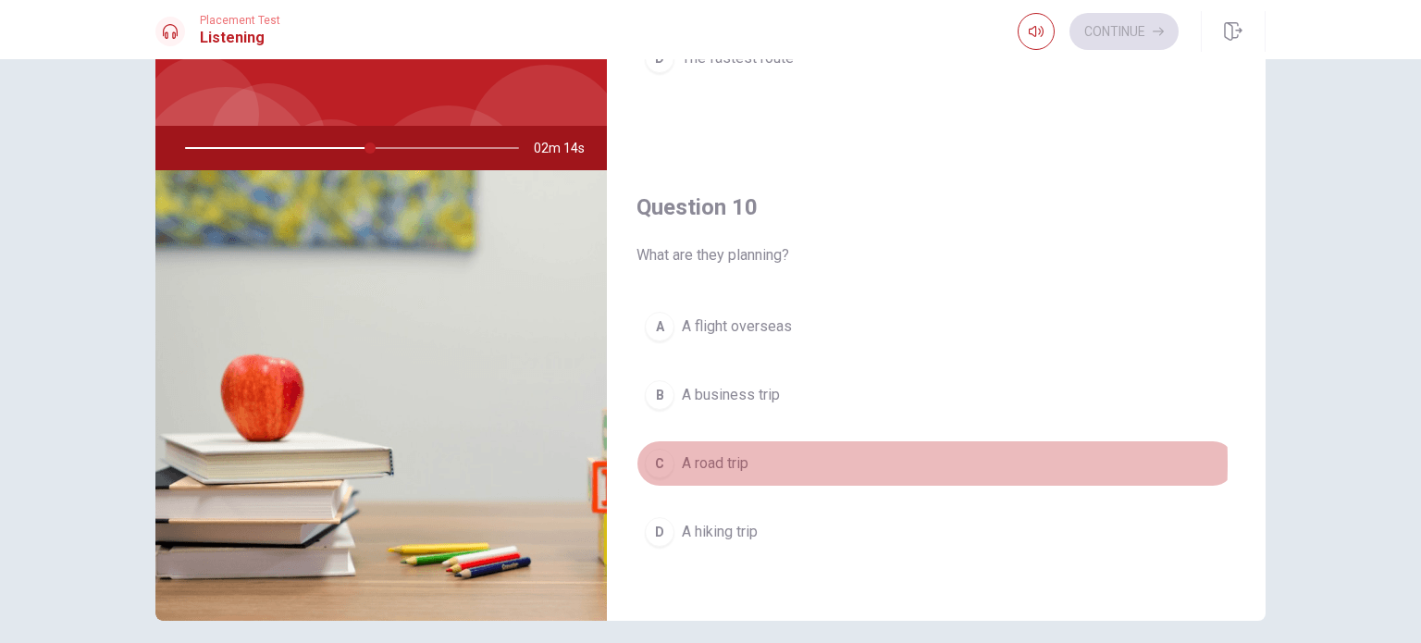
click at [724, 455] on span "A road trip" at bounding box center [715, 463] width 67 height 22
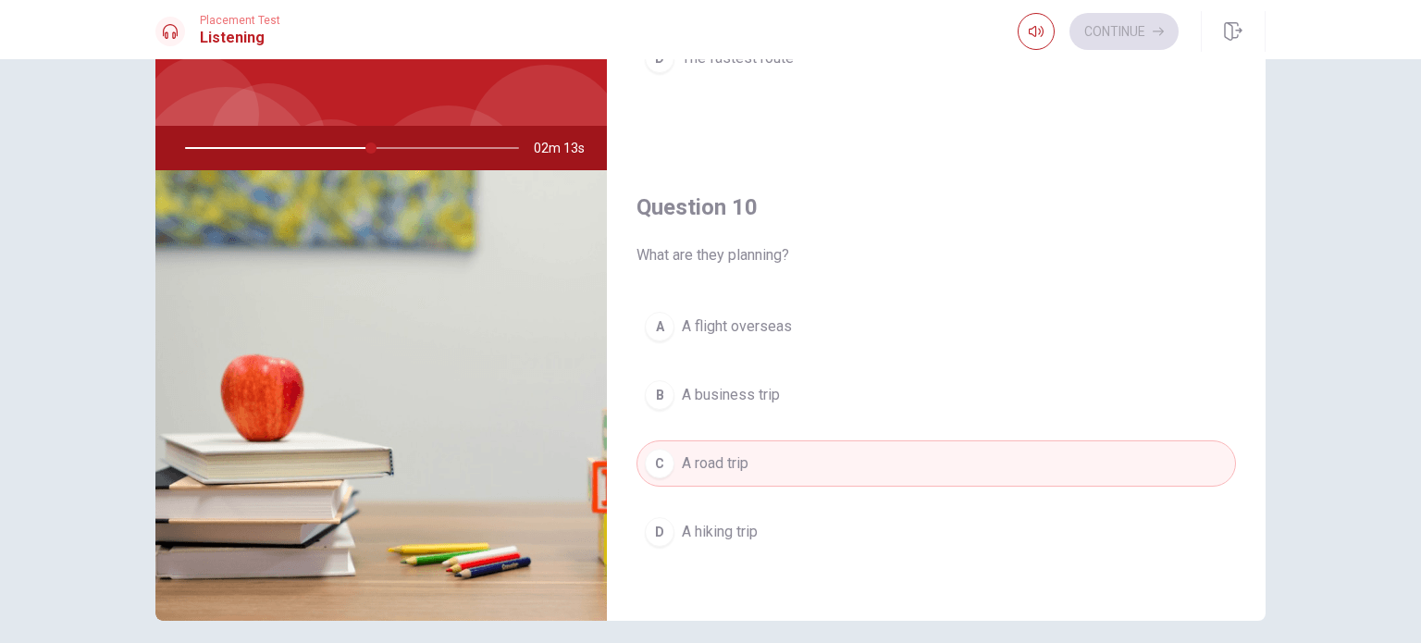
type input "56"
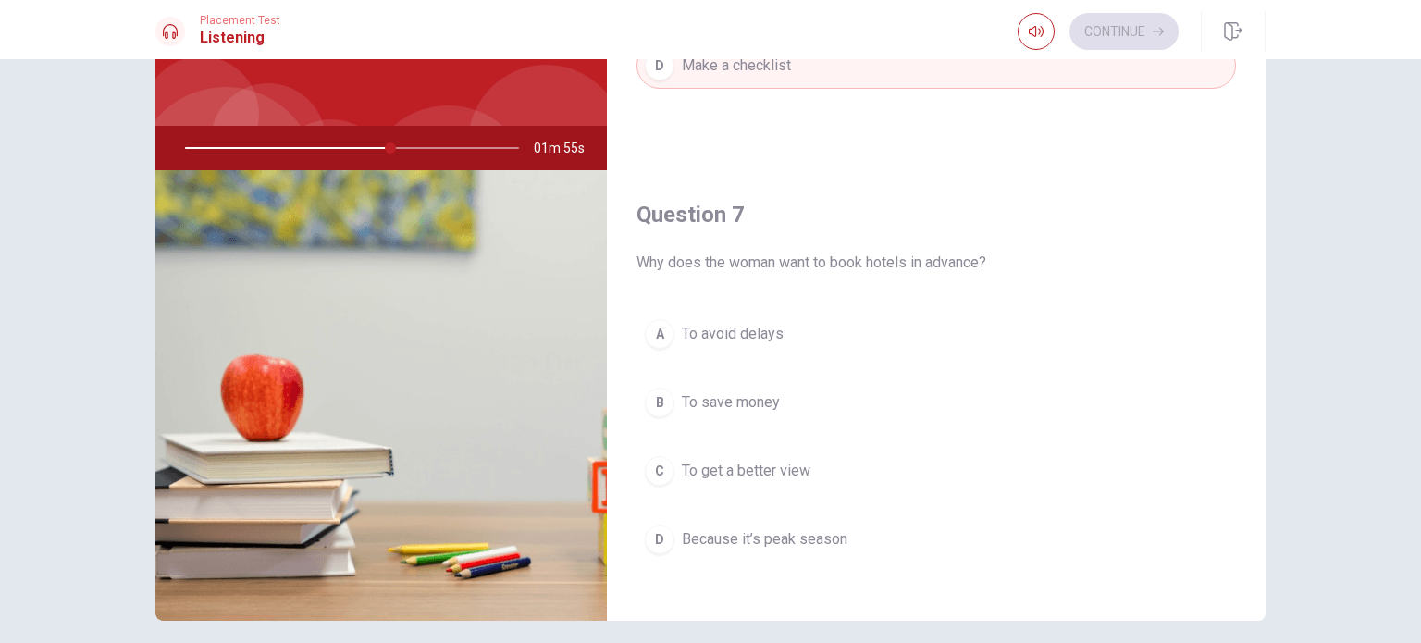
scroll to position [274, 0]
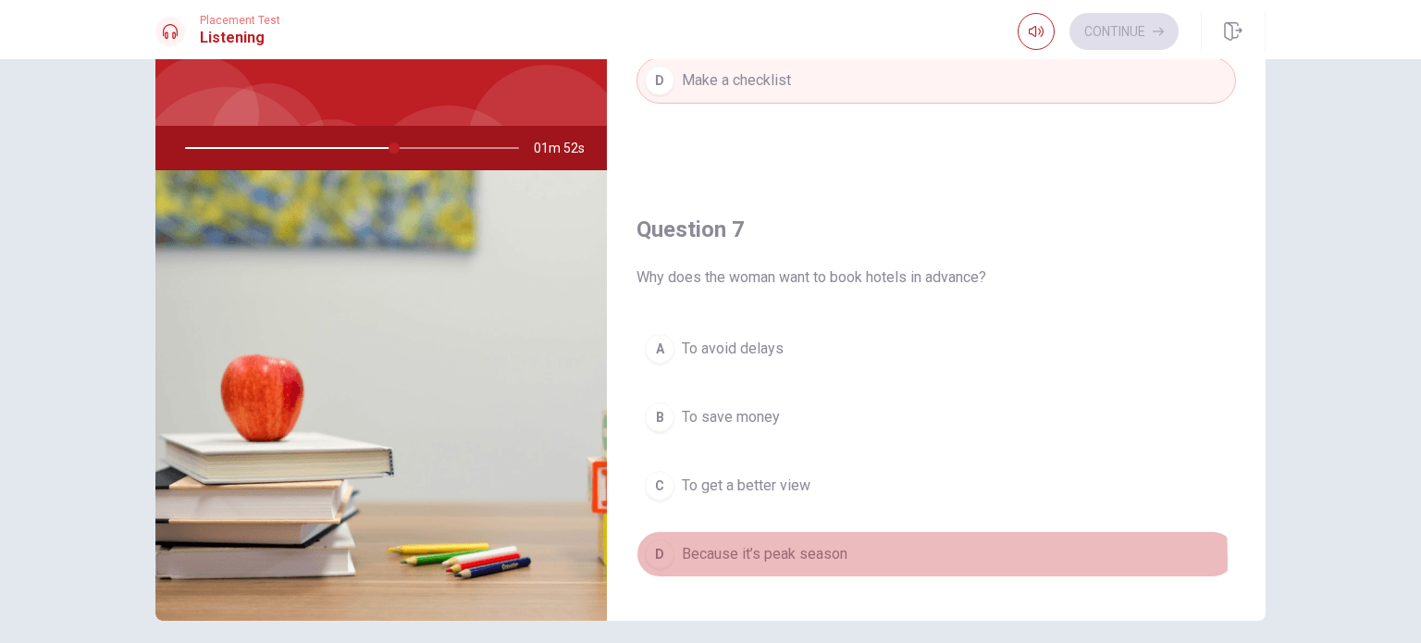
click at [814, 555] on span "Because it’s peak season" at bounding box center [765, 554] width 166 height 22
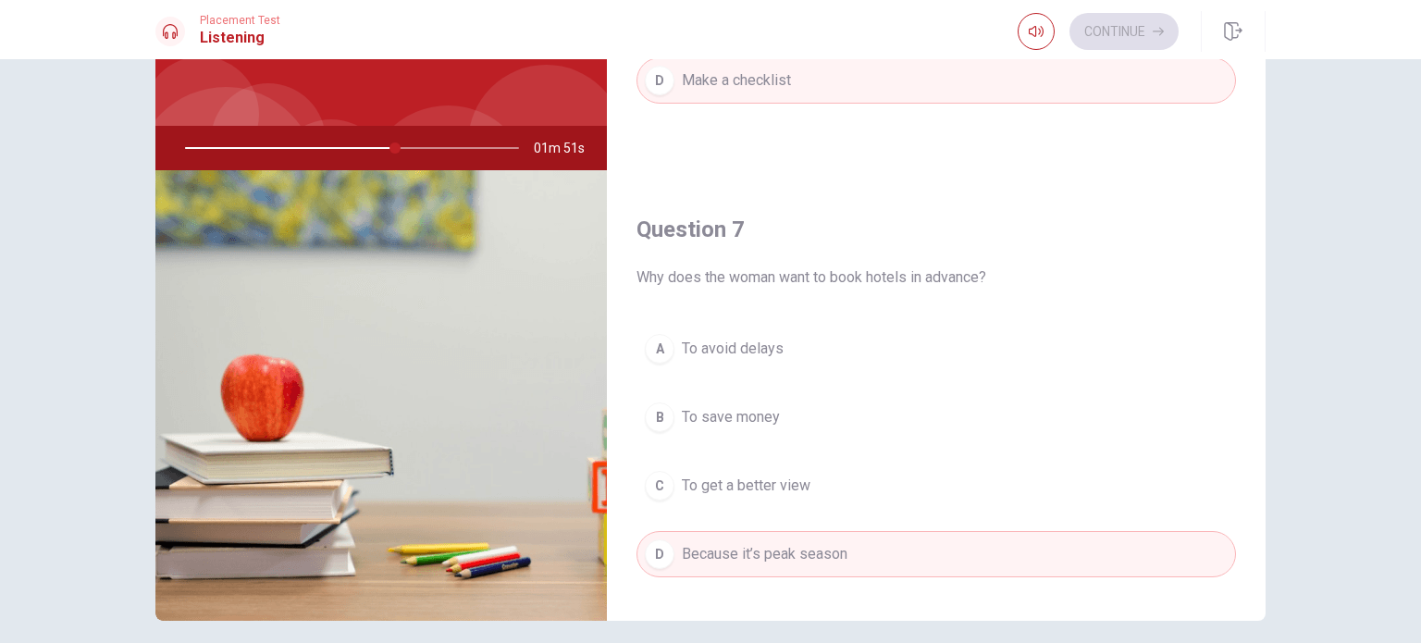
type input "63"
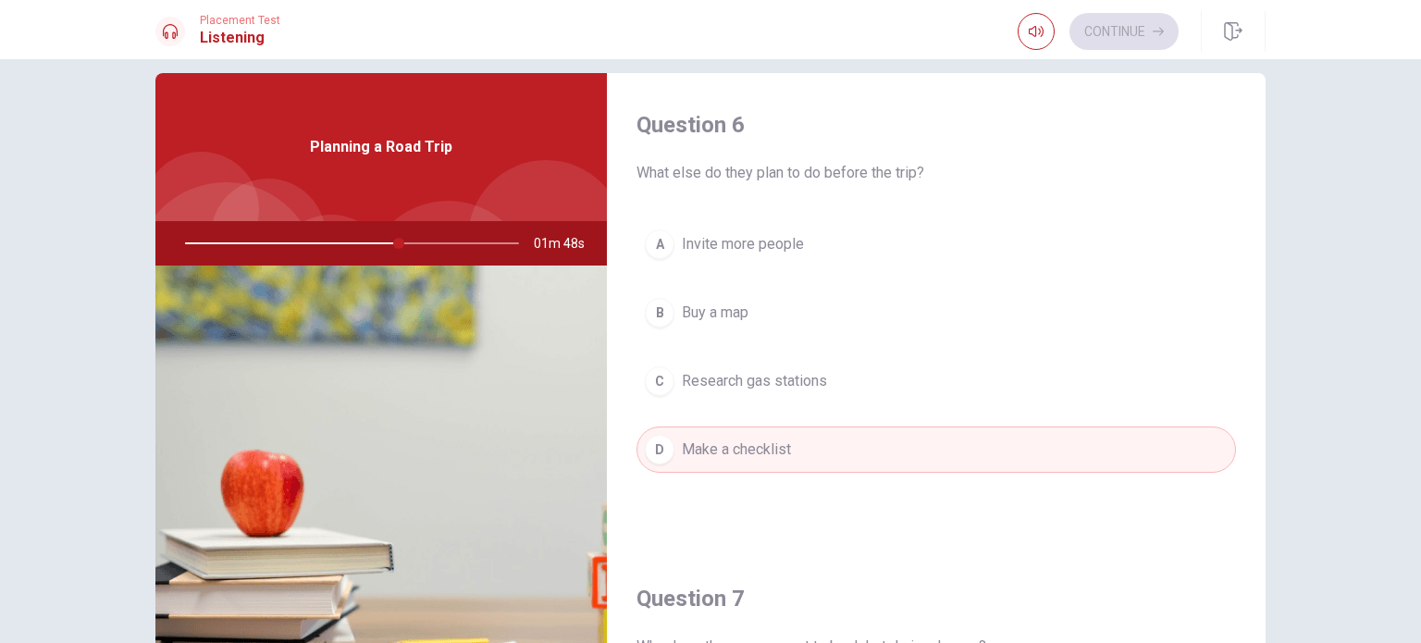
scroll to position [0, 0]
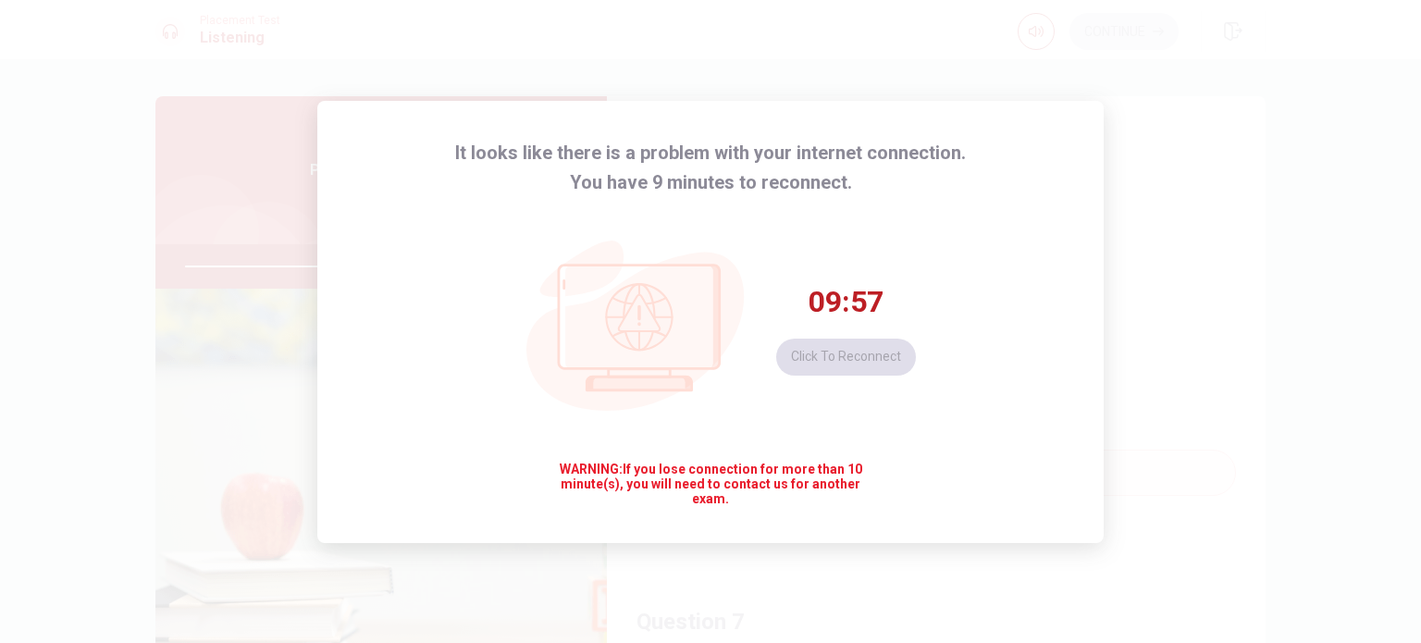
click at [1164, 347] on div "It looks like there is a problem with your internet connection. You have 9 minu…" at bounding box center [710, 321] width 1421 height 643
click at [1132, 247] on div "It looks like there is a problem with your internet connection. You have 9 minu…" at bounding box center [710, 321] width 1421 height 643
click at [1337, 211] on div "It looks like there is a problem with your internet connection. You have 9 minu…" at bounding box center [710, 321] width 1421 height 643
click at [1166, 343] on div "It looks like there is a problem with your internet connection. You have 9 minu…" at bounding box center [710, 321] width 1421 height 643
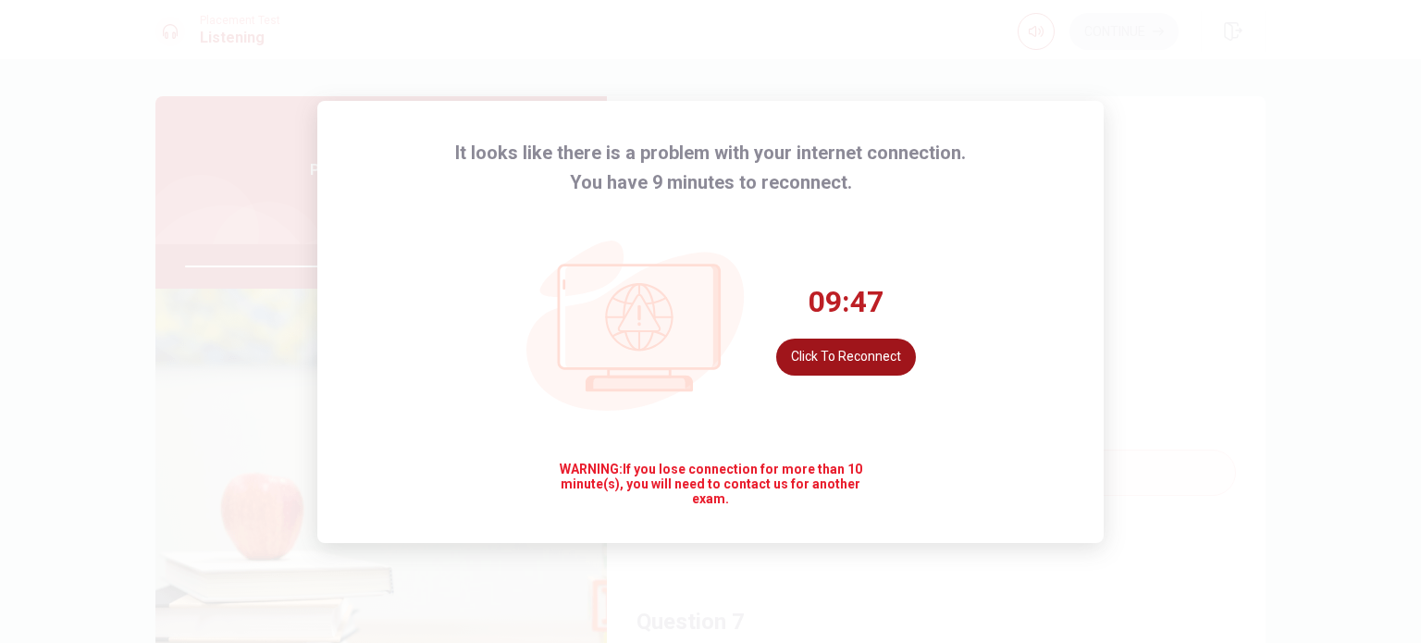
click at [868, 361] on button "Click to reconnect" at bounding box center [846, 357] width 140 height 37
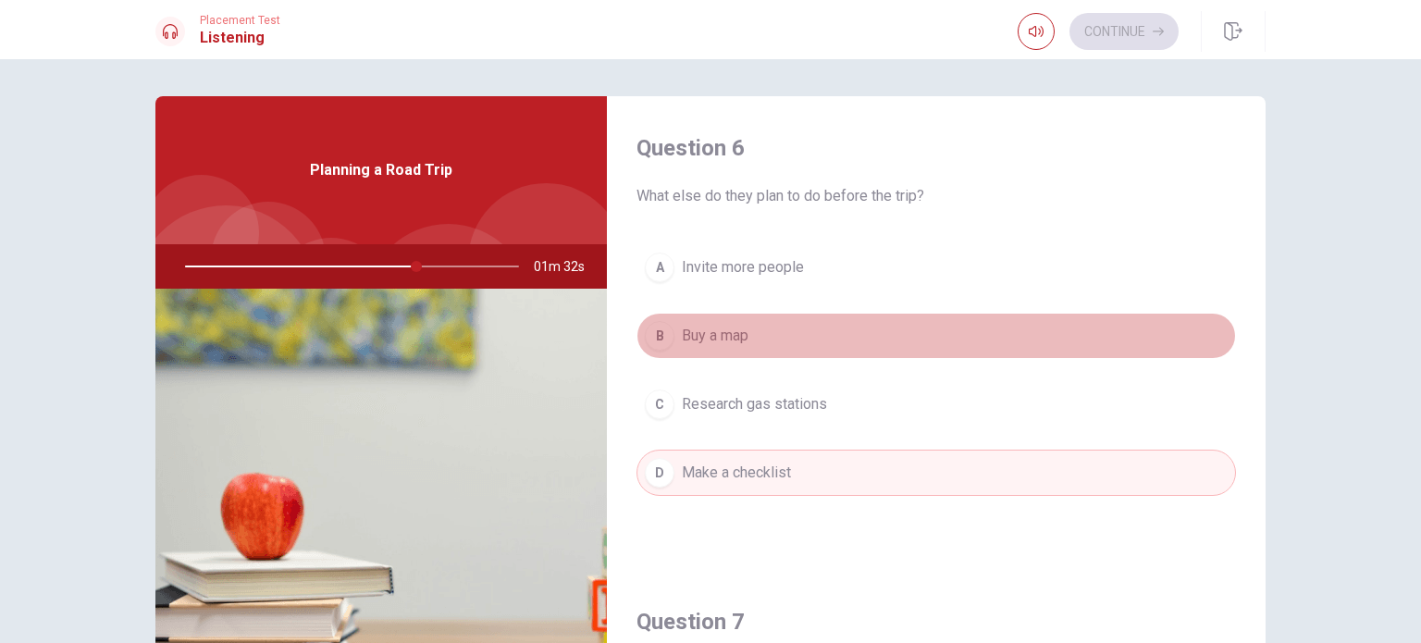
click at [1132, 313] on button "B Buy a map" at bounding box center [937, 336] width 600 height 46
type input "69"
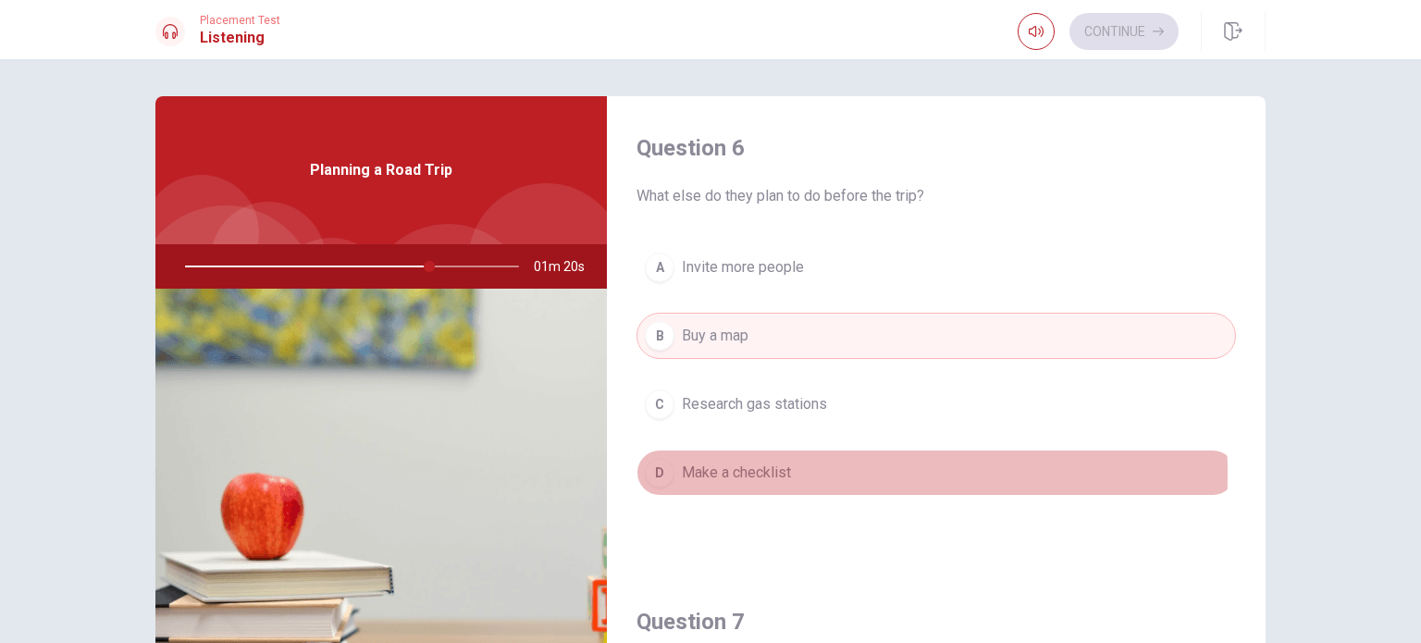
click at [765, 473] on span "Make a checklist" at bounding box center [736, 473] width 109 height 22
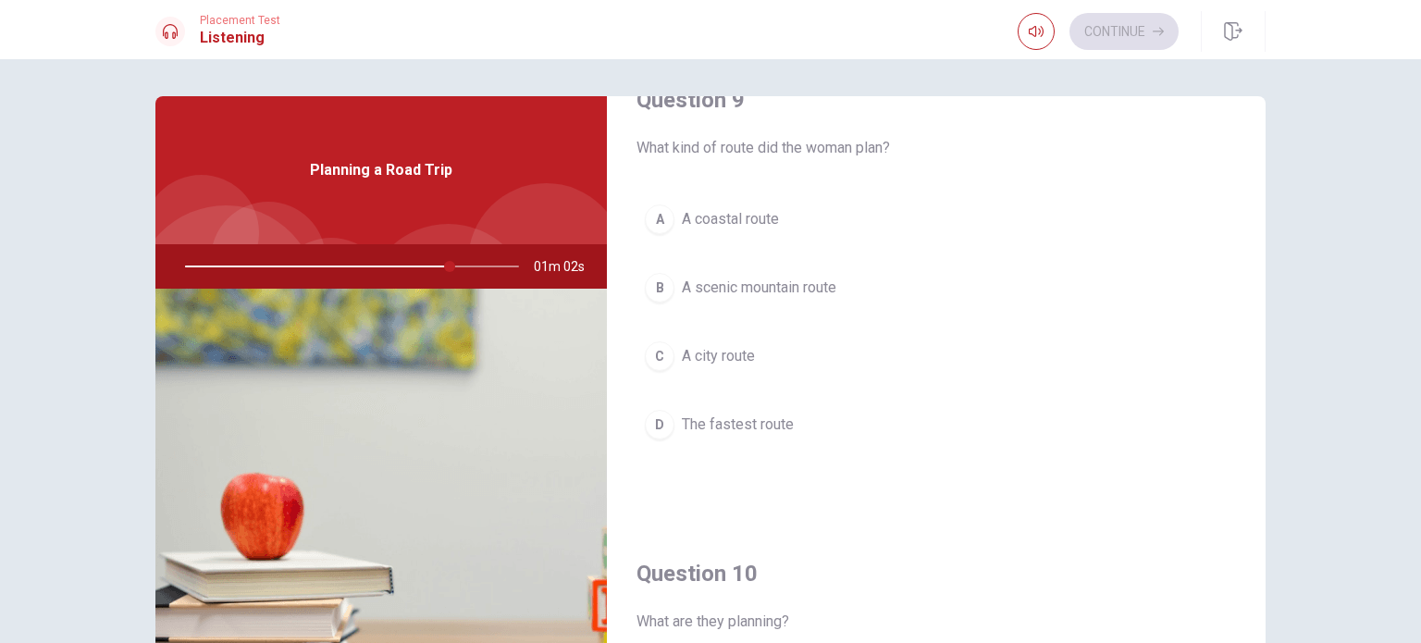
scroll to position [1480, 0]
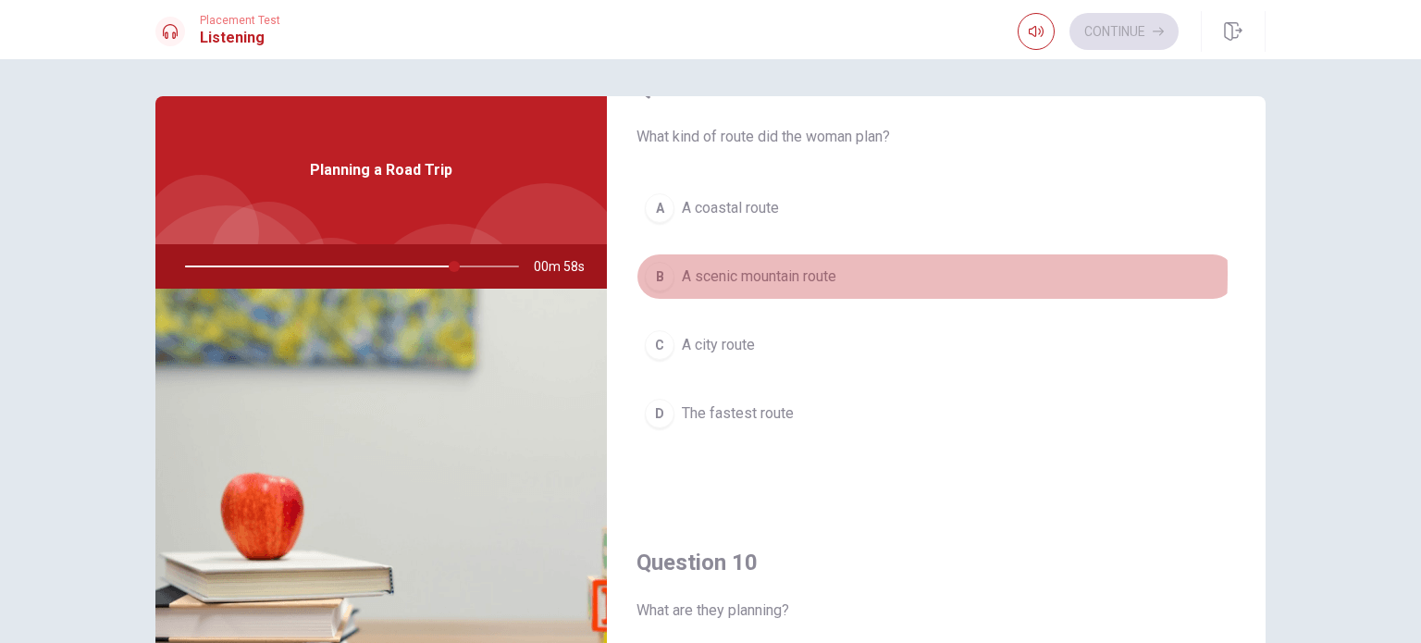
click at [733, 269] on span "A scenic mountain route" at bounding box center [759, 277] width 155 height 22
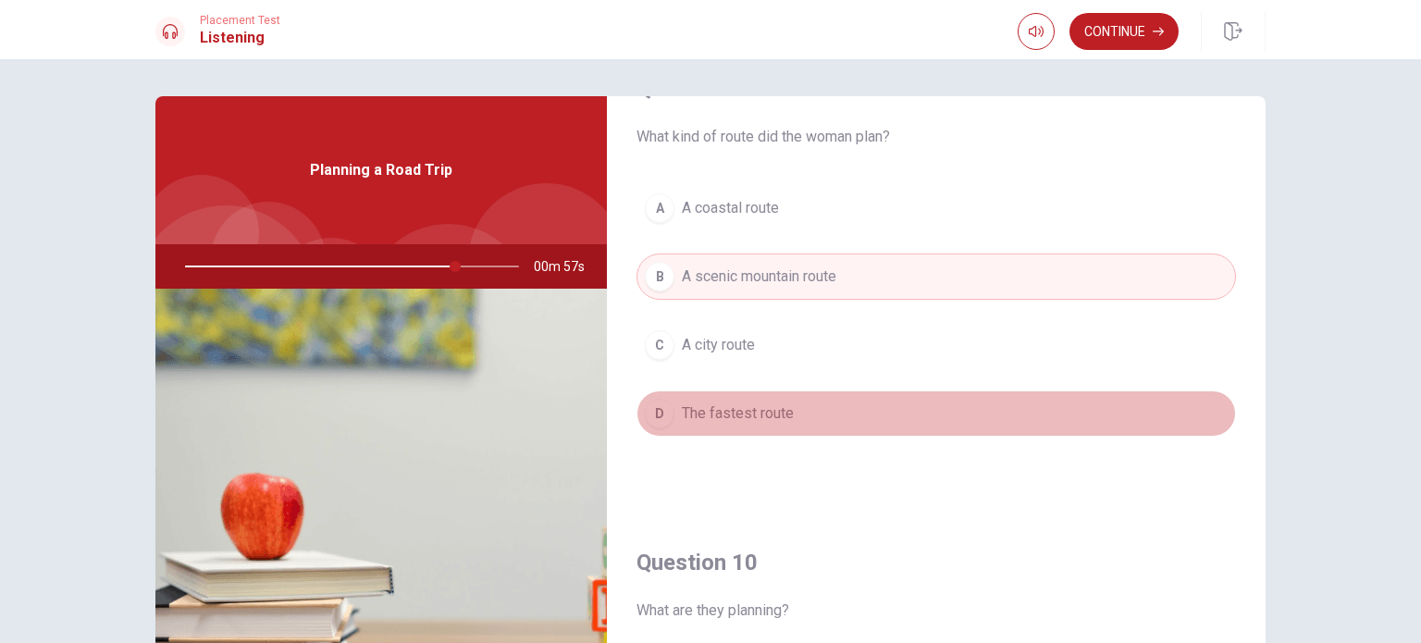
click at [1104, 415] on button "D The fastest route" at bounding box center [937, 413] width 600 height 46
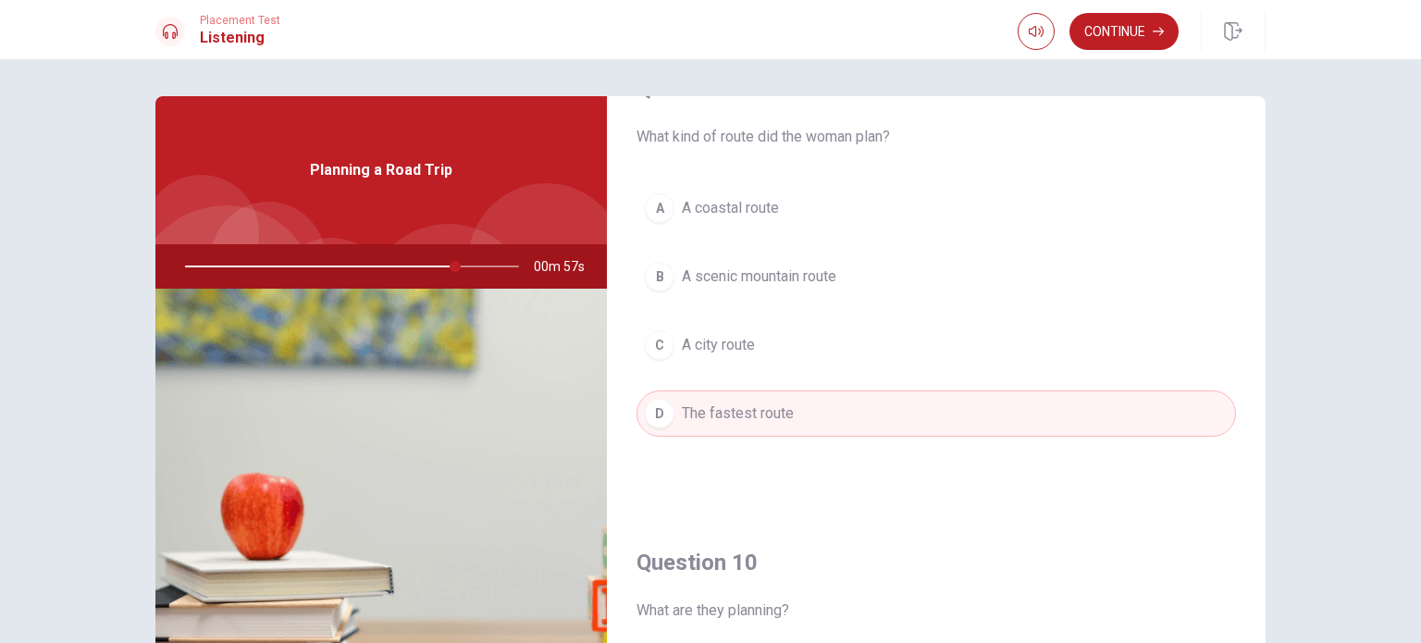
type input "81"
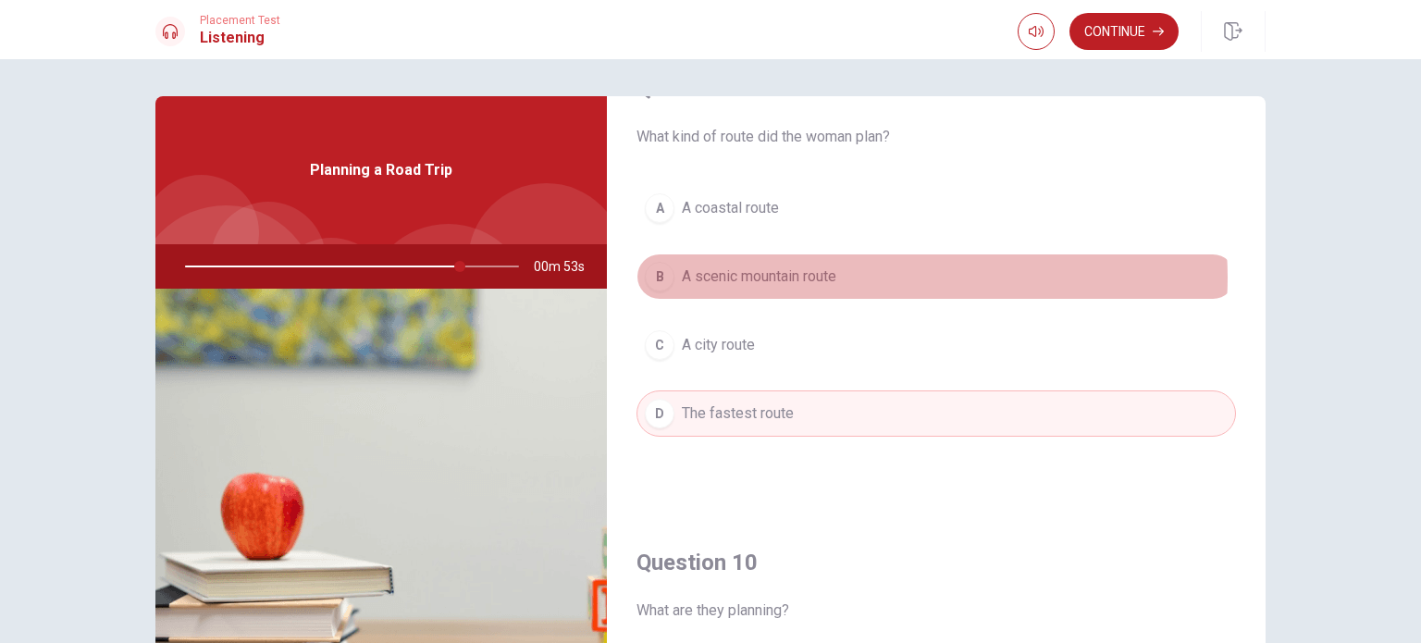
click at [888, 273] on button "B A scenic mountain route" at bounding box center [937, 277] width 600 height 46
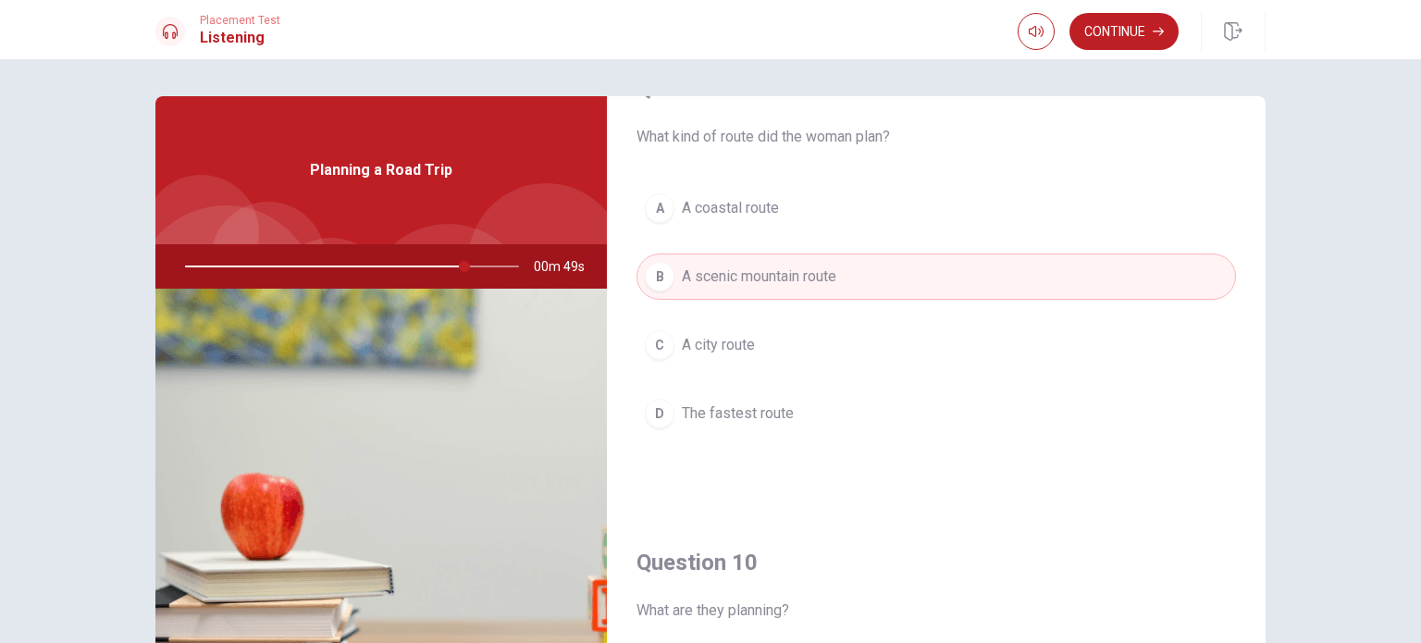
drag, startPoint x: 1374, startPoint y: 365, endPoint x: 1370, endPoint y: 469, distance: 103.7
click at [1370, 469] on div "Question 6 What else do they plan to do before the trip? A Invite more people B…" at bounding box center [710, 351] width 1421 height 584
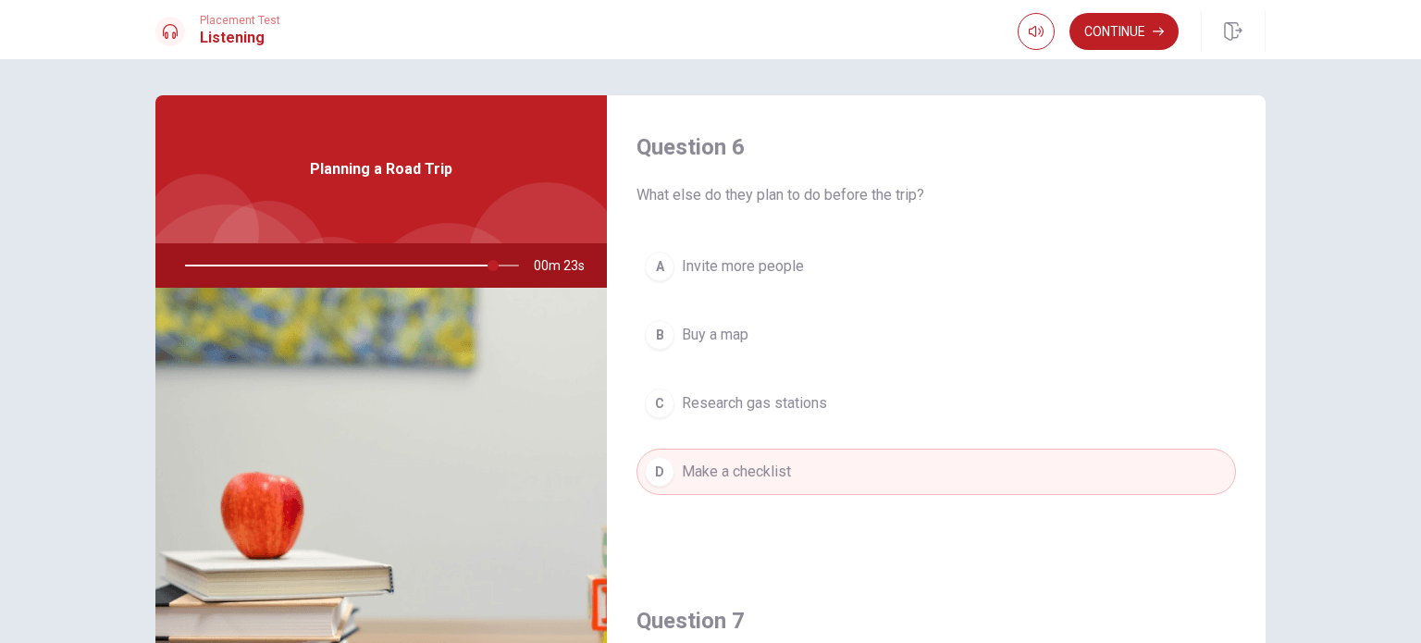
scroll to position [0, 0]
click at [1128, 36] on button "Continue" at bounding box center [1124, 31] width 109 height 37
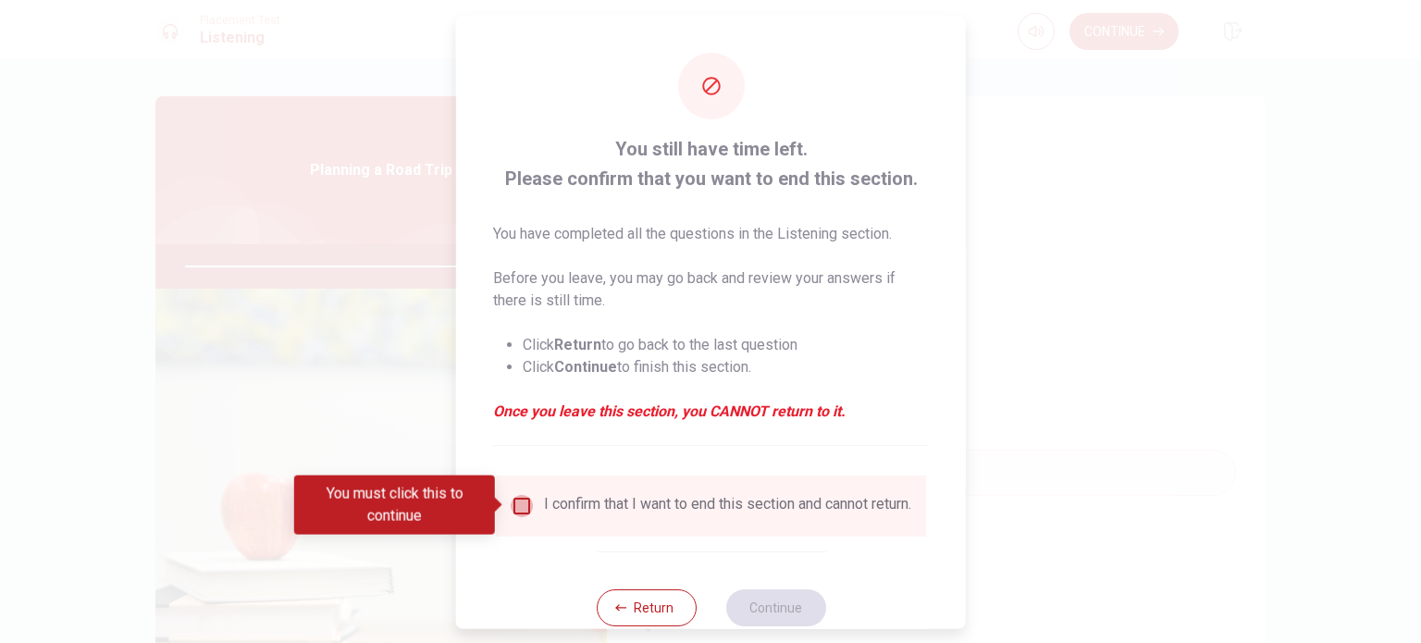
click at [519, 506] on input "You must click this to continue" at bounding box center [522, 505] width 22 height 22
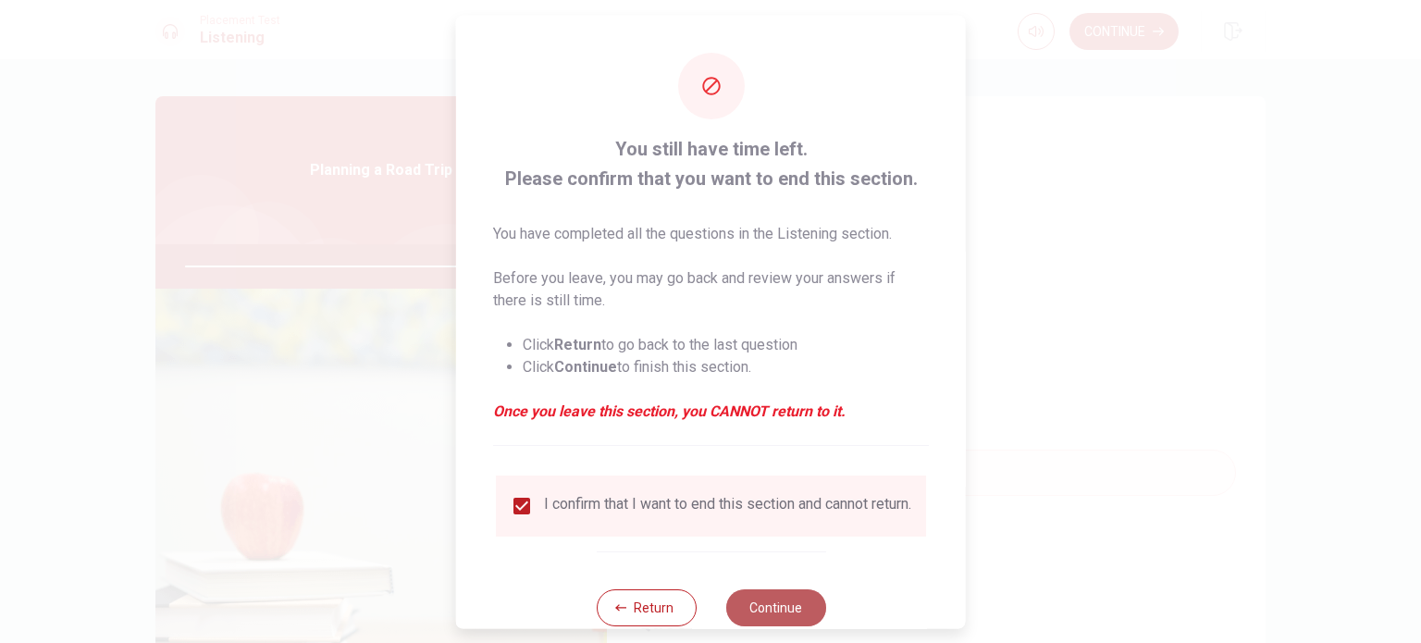
click at [761, 610] on button "Continue" at bounding box center [775, 606] width 100 height 37
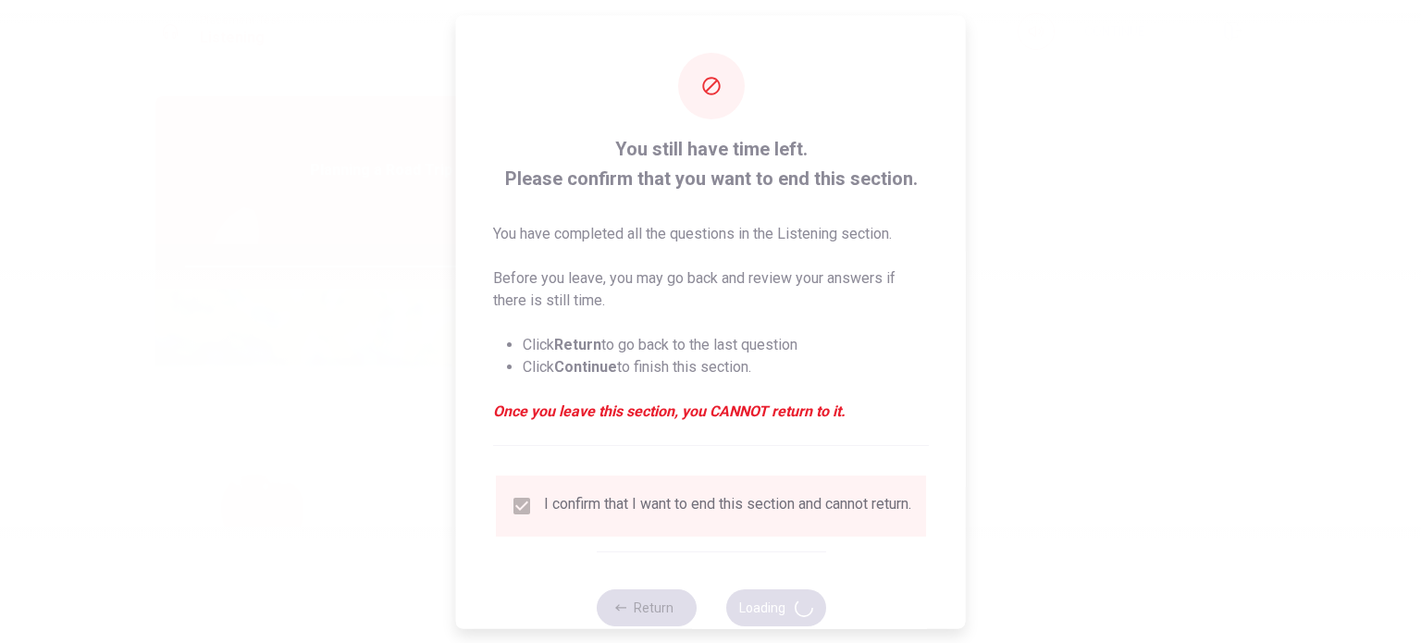
type input "96"
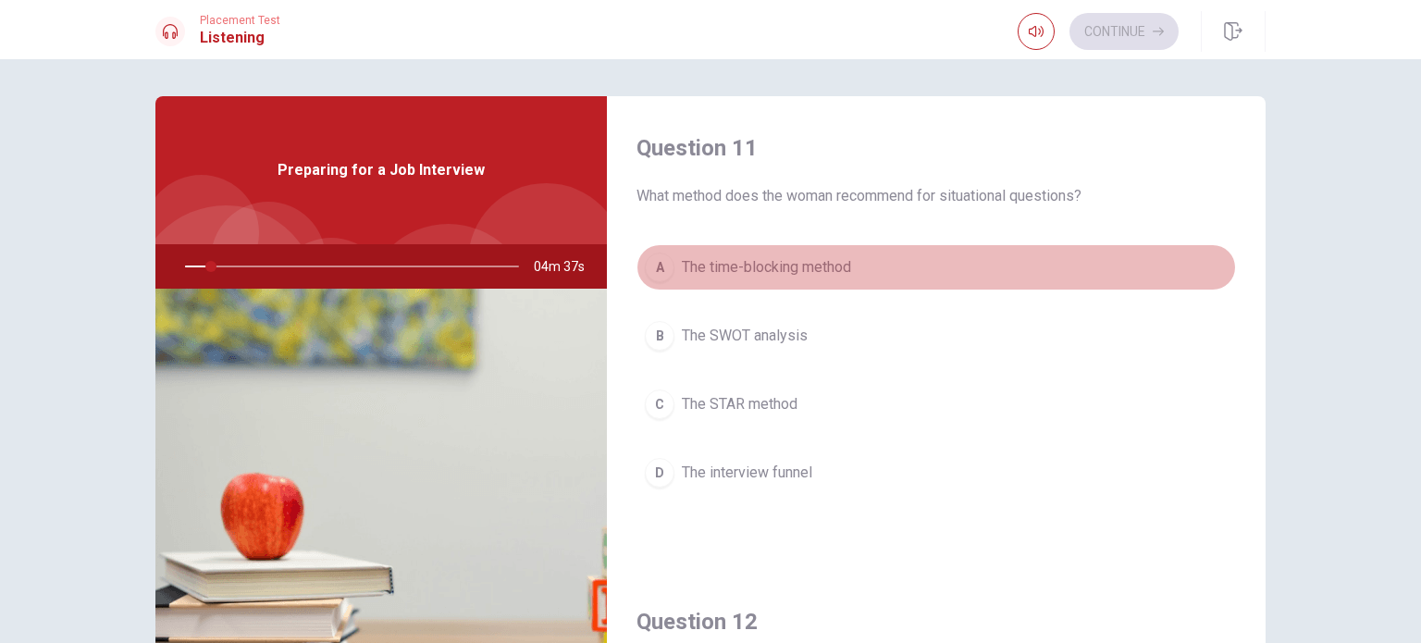
click at [1140, 273] on button "A The time-blocking method" at bounding box center [937, 267] width 600 height 46
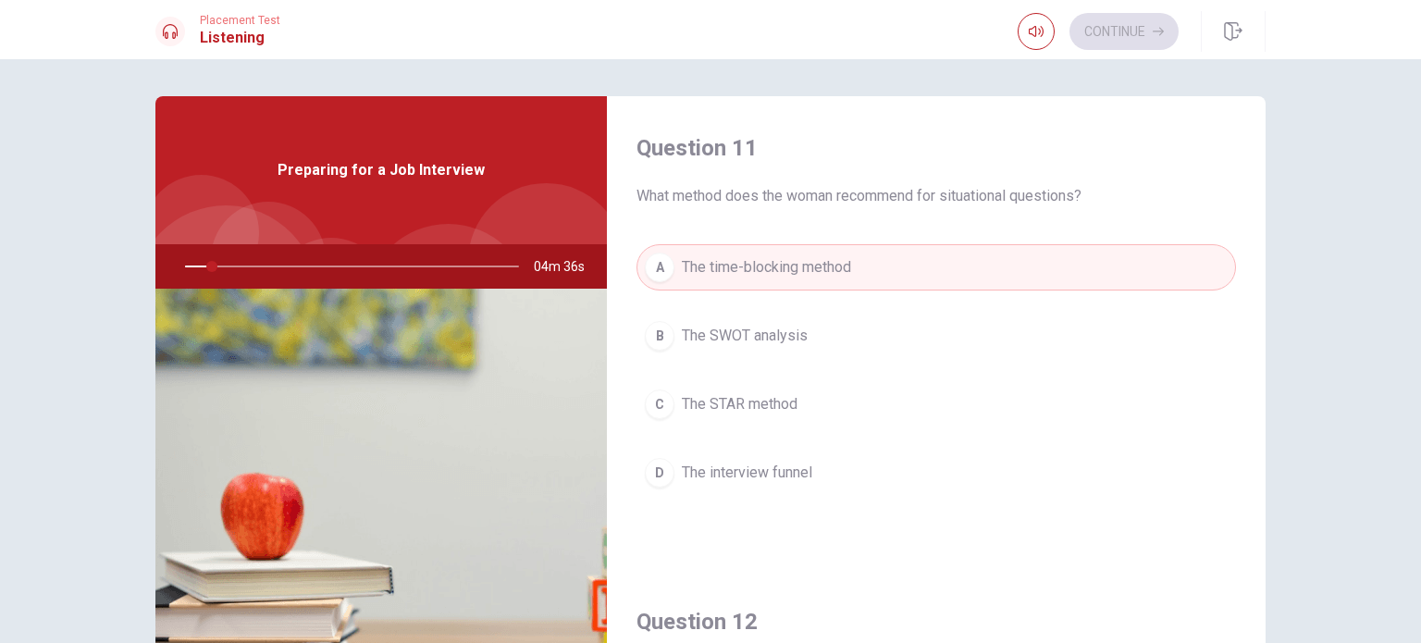
click at [1162, 167] on div "Question 11 What method does the woman recommend for situational questions?" at bounding box center [937, 170] width 600 height 74
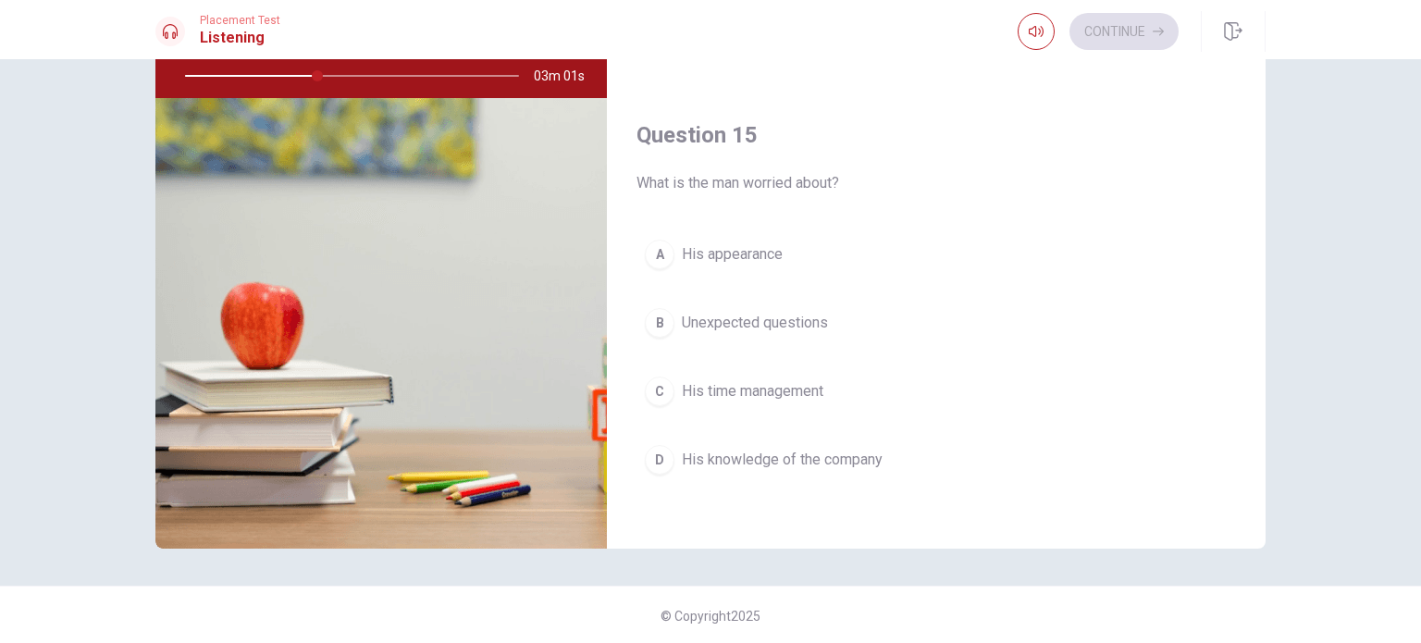
scroll to position [192, 0]
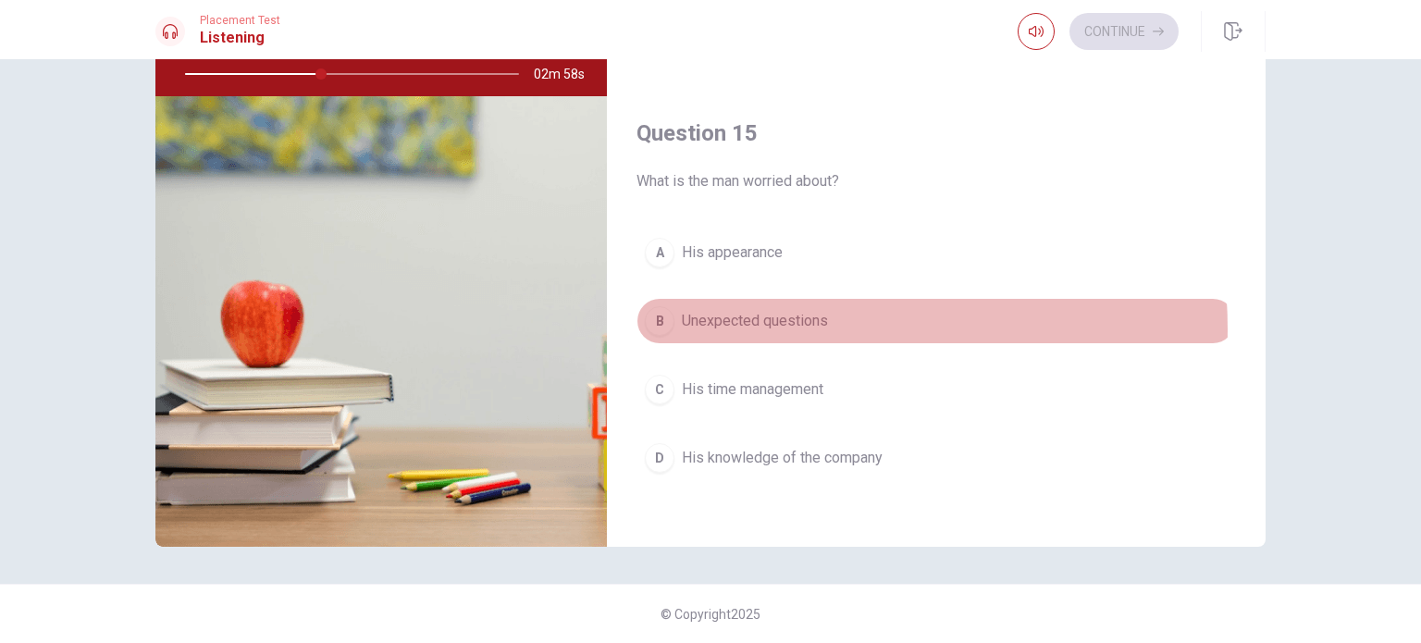
click at [758, 322] on span "Unexpected questions" at bounding box center [755, 321] width 146 height 22
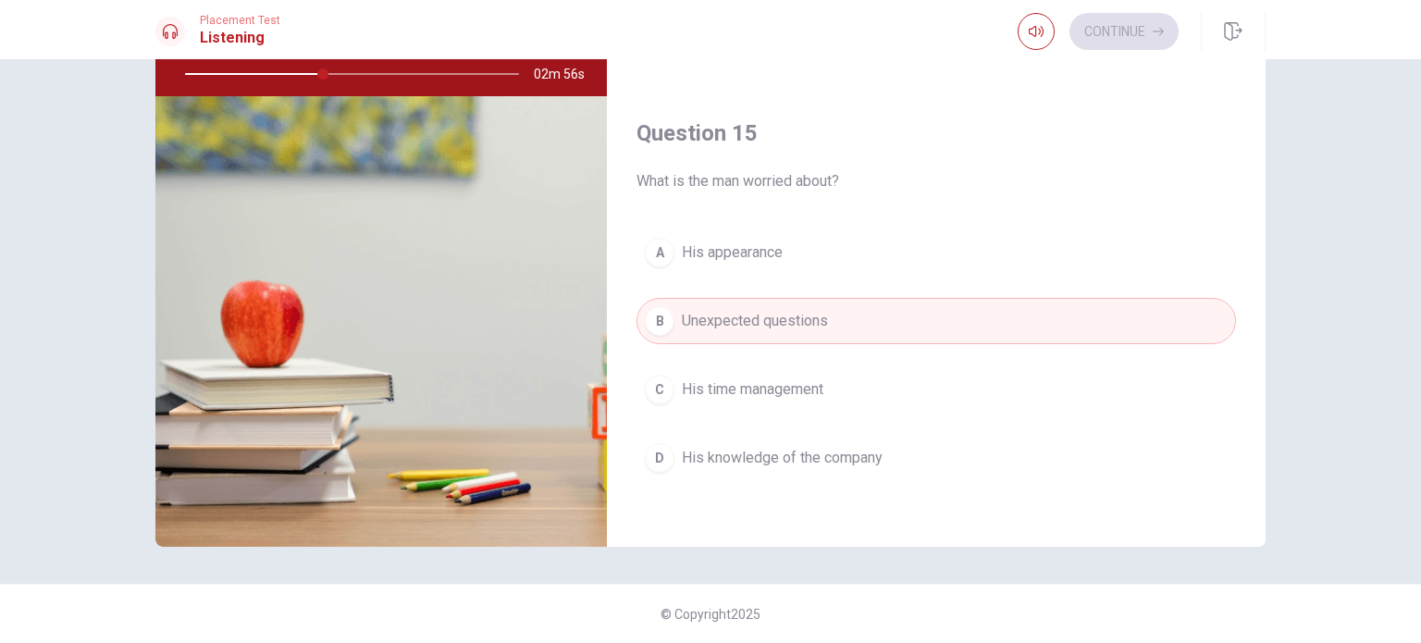
type input "42"
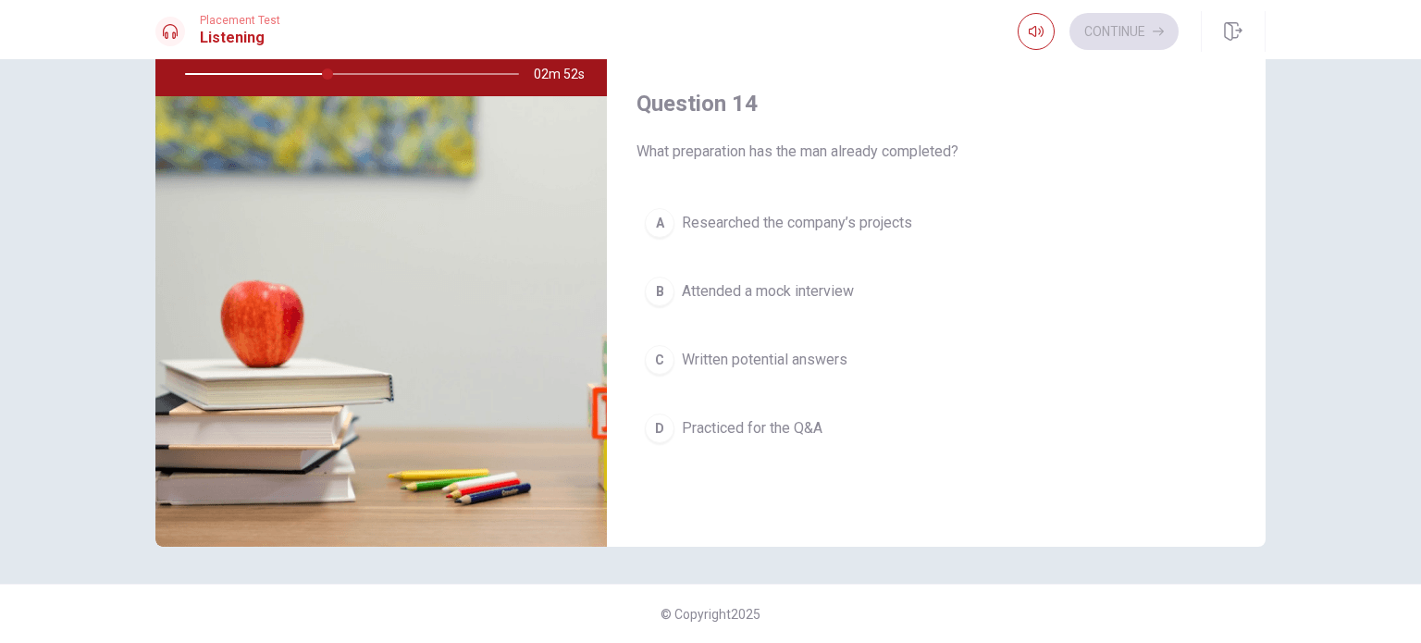
scroll to position [1236, 0]
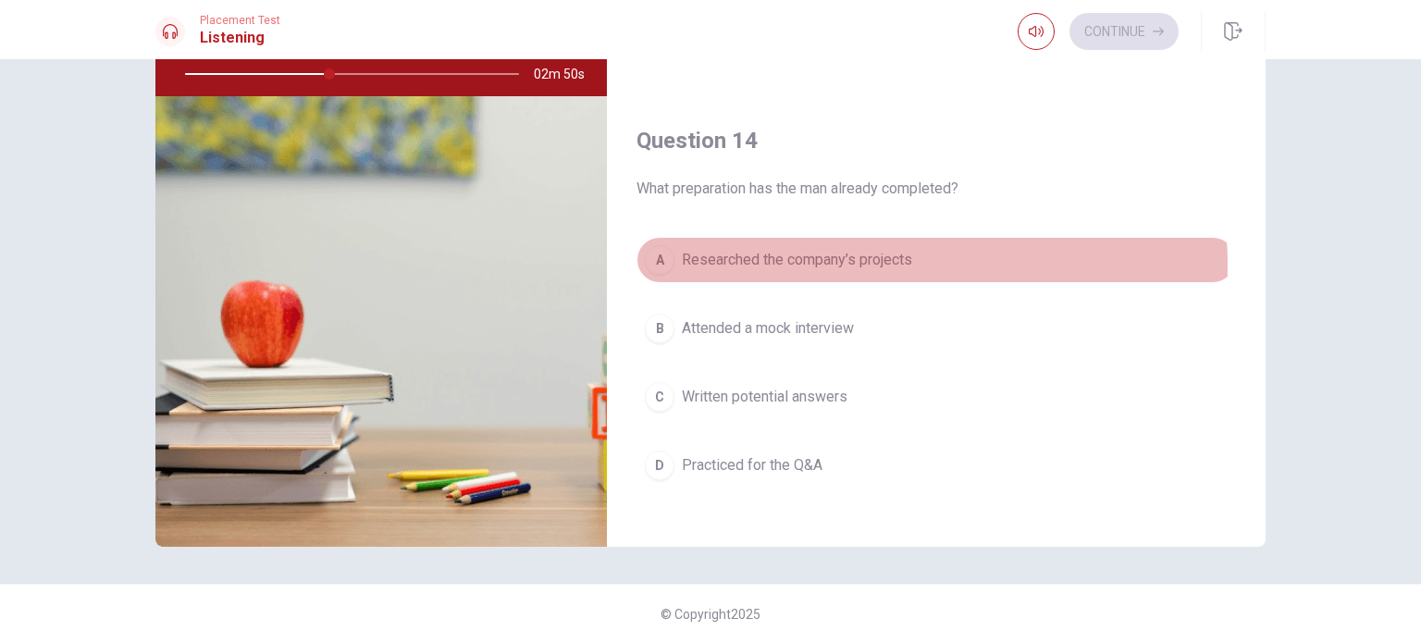
click at [876, 259] on span "Researched the company’s projects" at bounding box center [797, 260] width 230 height 22
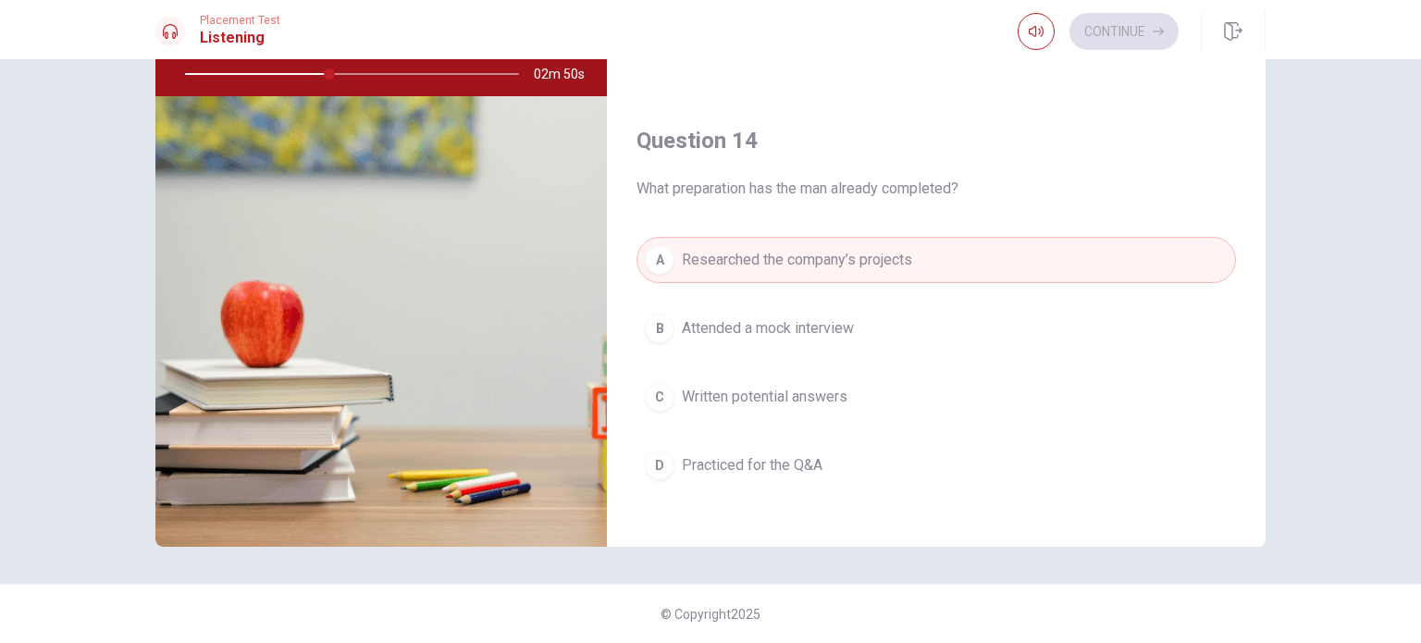
type input "44"
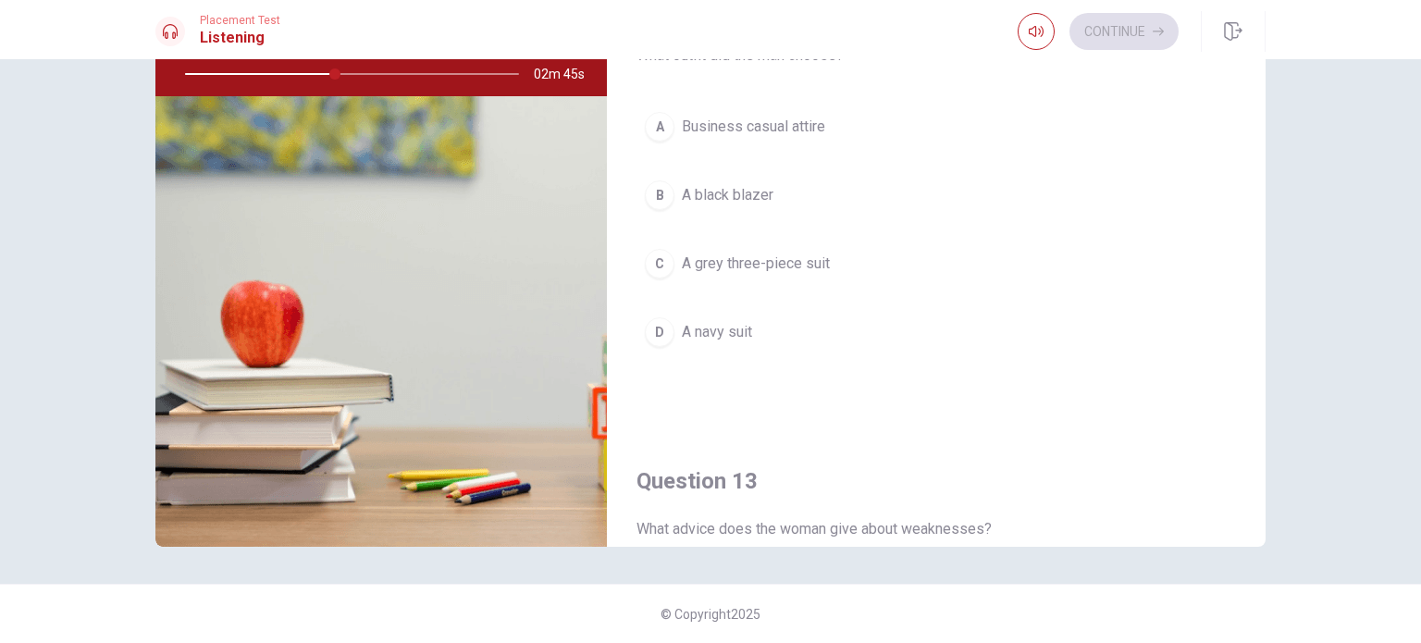
scroll to position [385, 0]
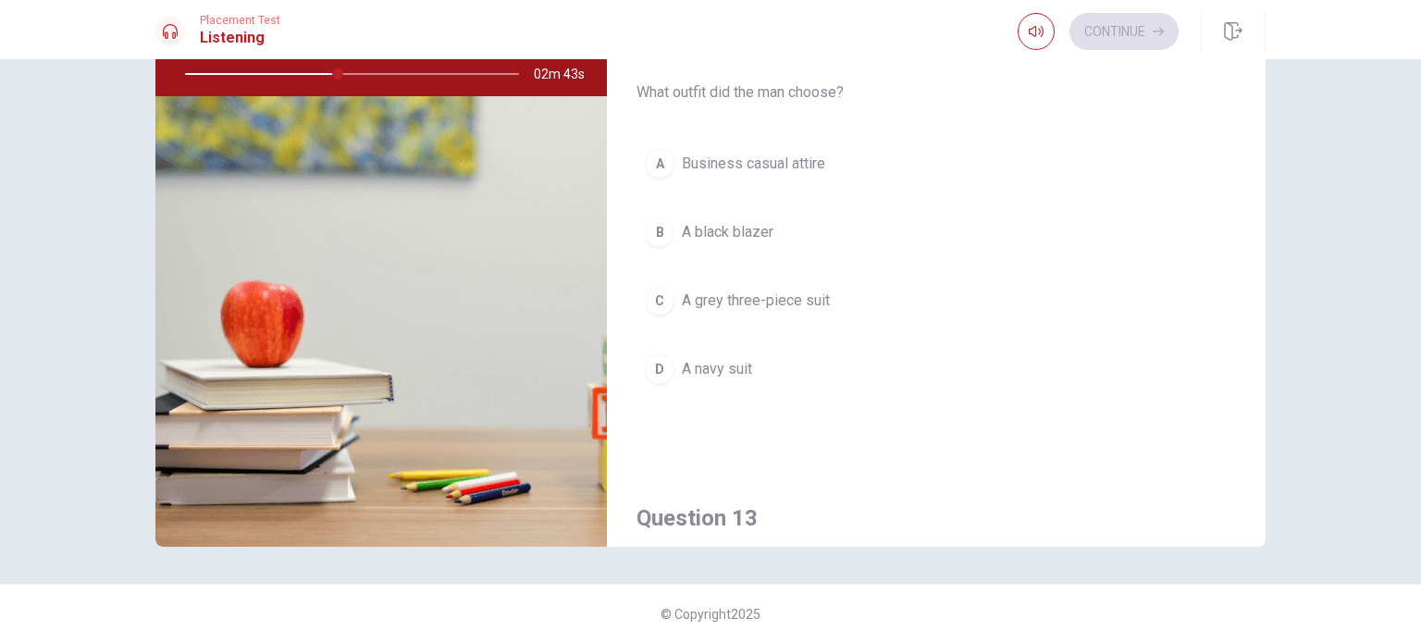
click at [742, 372] on span "A navy suit" at bounding box center [717, 369] width 70 height 22
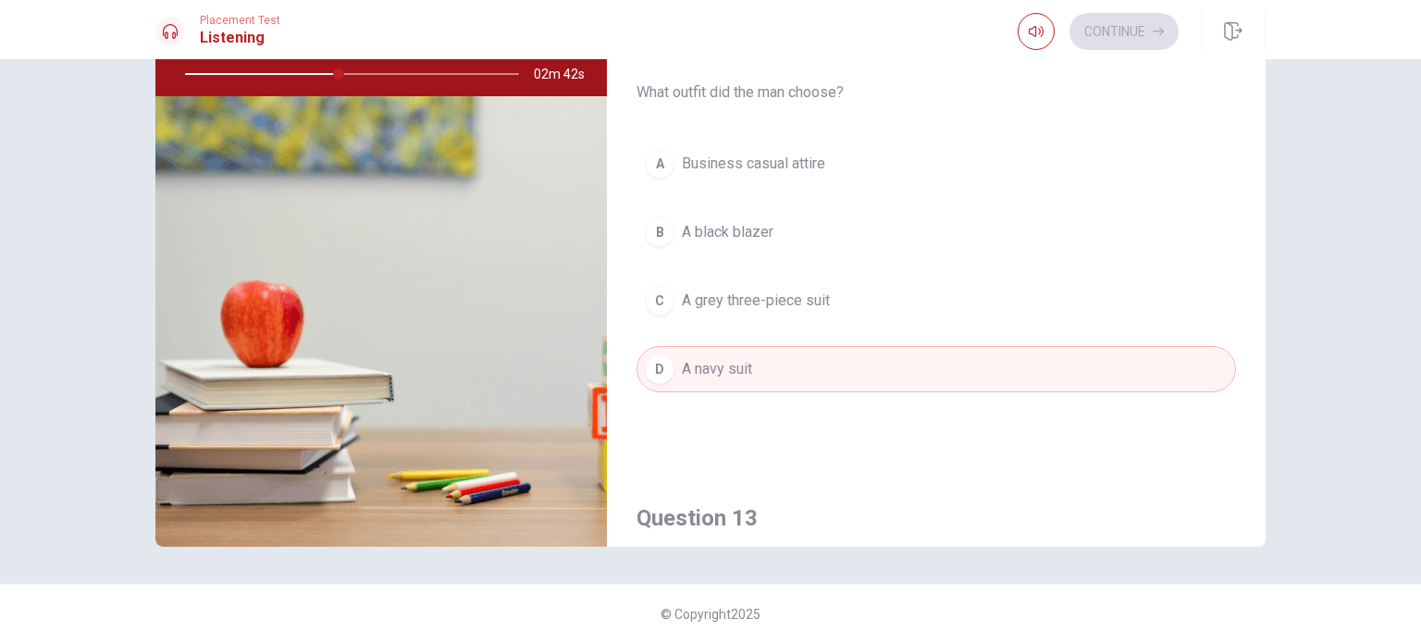
type input "46"
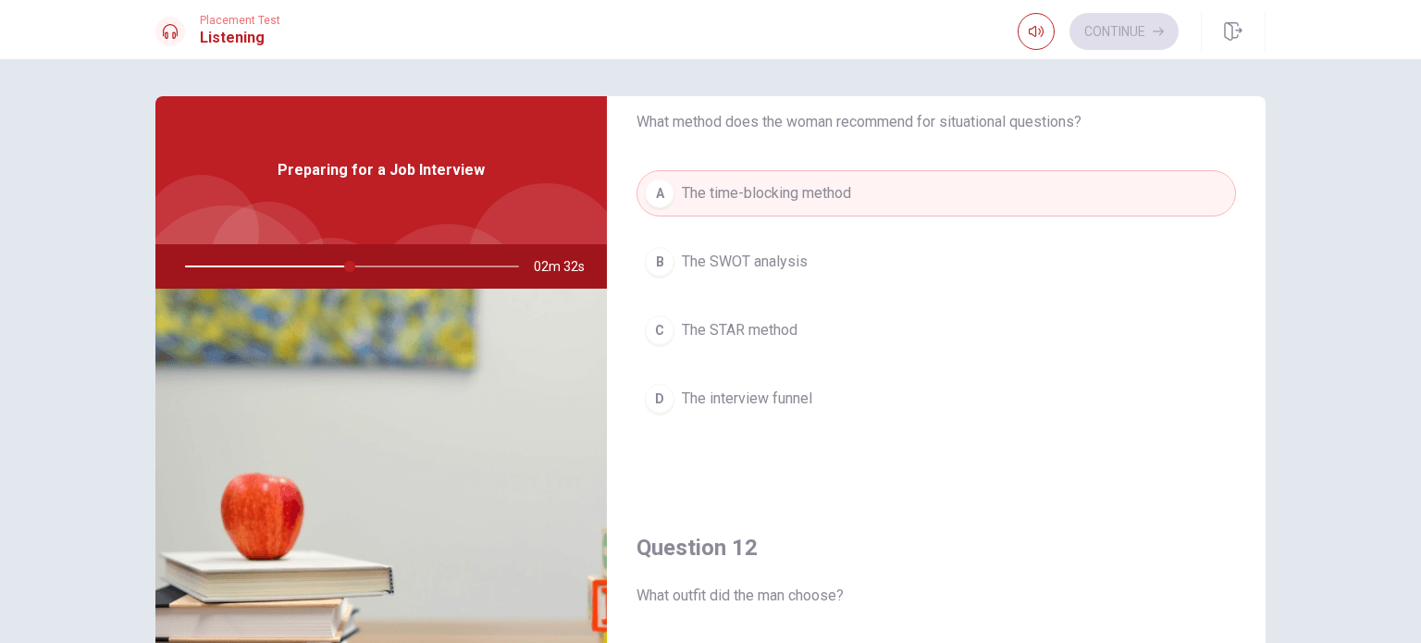
scroll to position [111, 0]
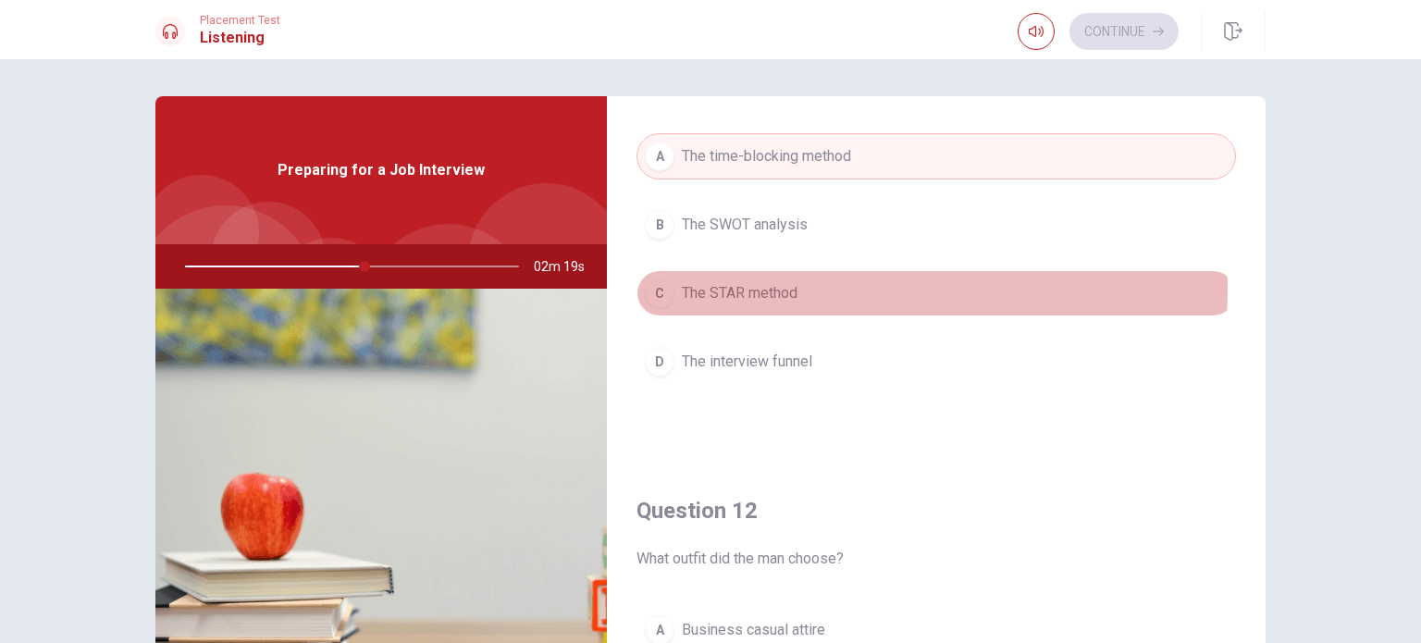
click at [727, 288] on span "The STAR method" at bounding box center [740, 293] width 116 height 22
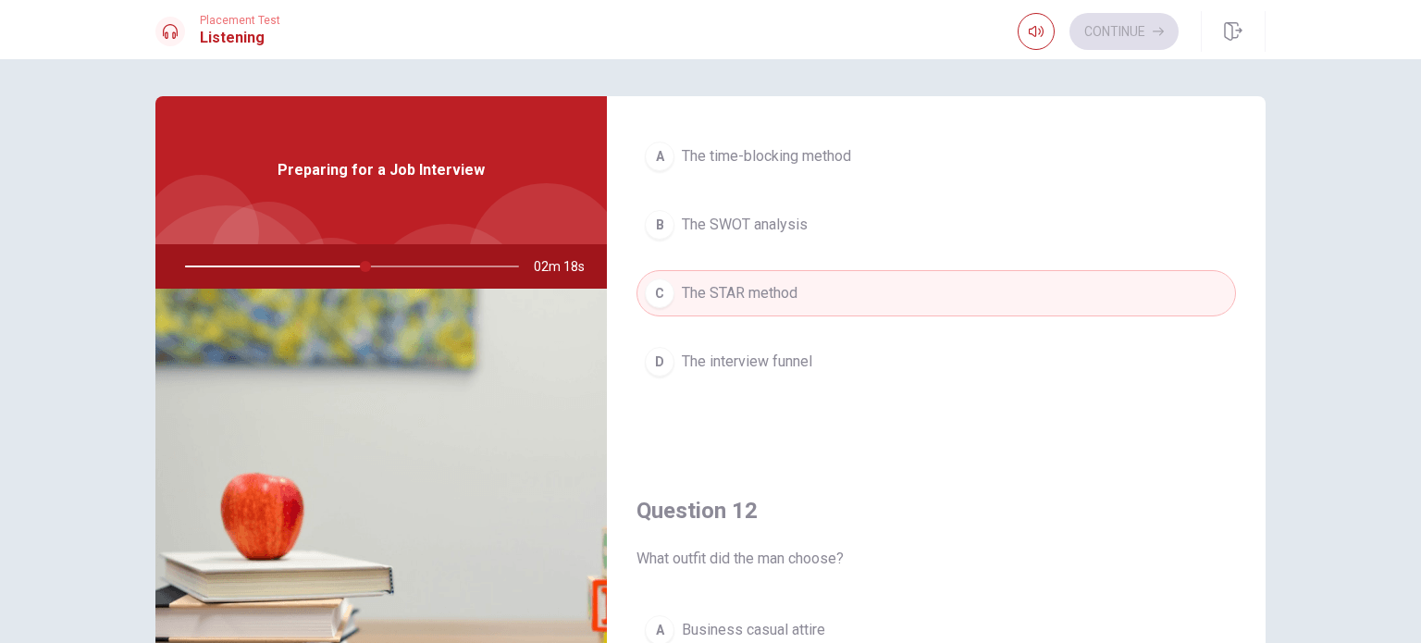
type input "54"
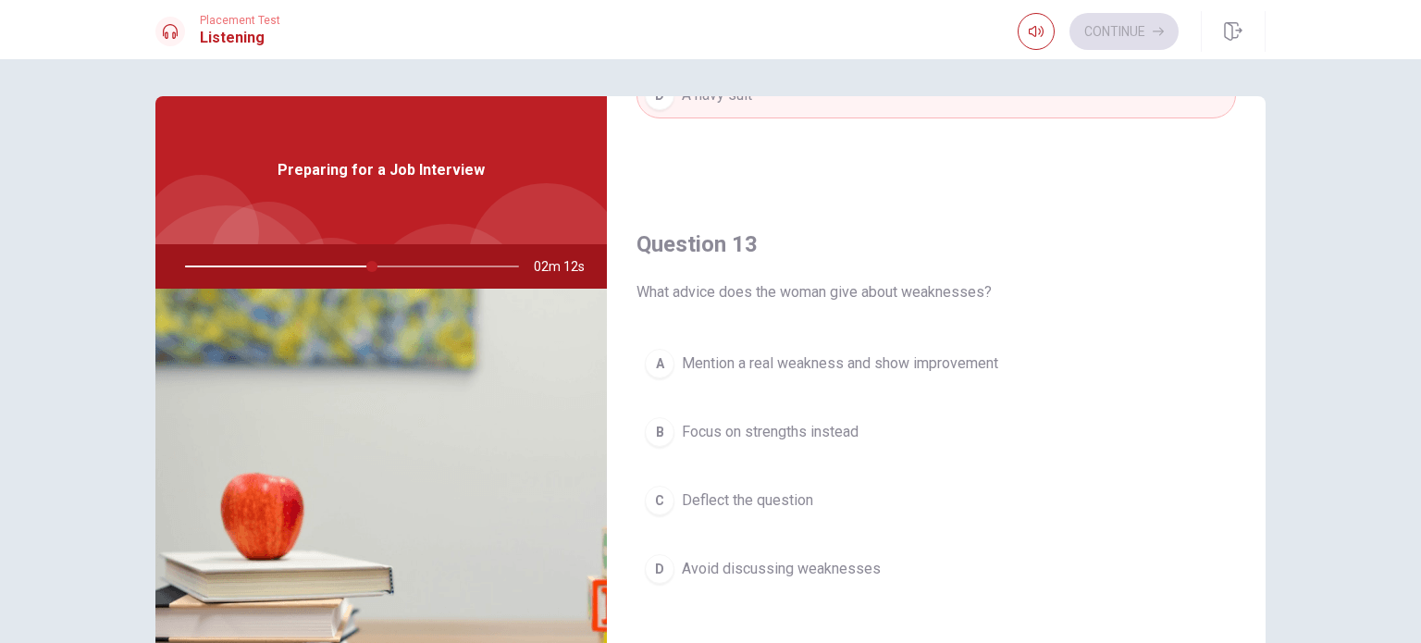
scroll to position [888, 0]
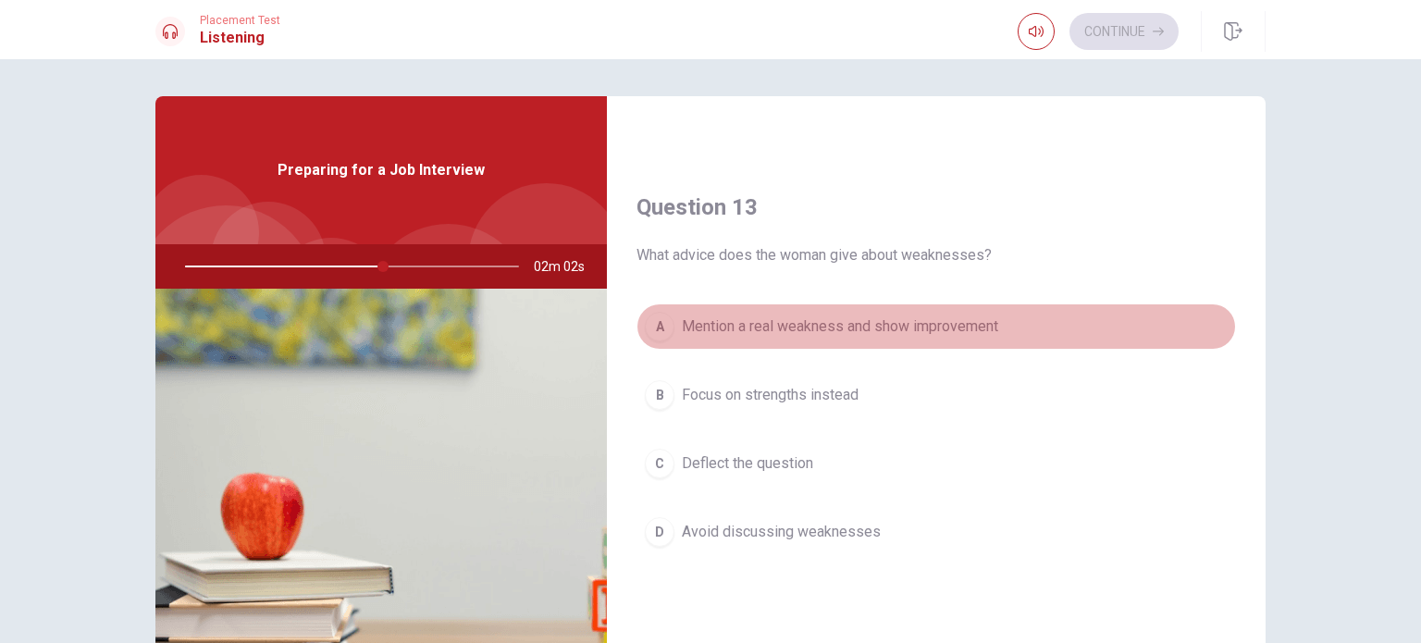
click at [971, 335] on button "A Mention a real weakness and show improvement" at bounding box center [937, 326] width 600 height 46
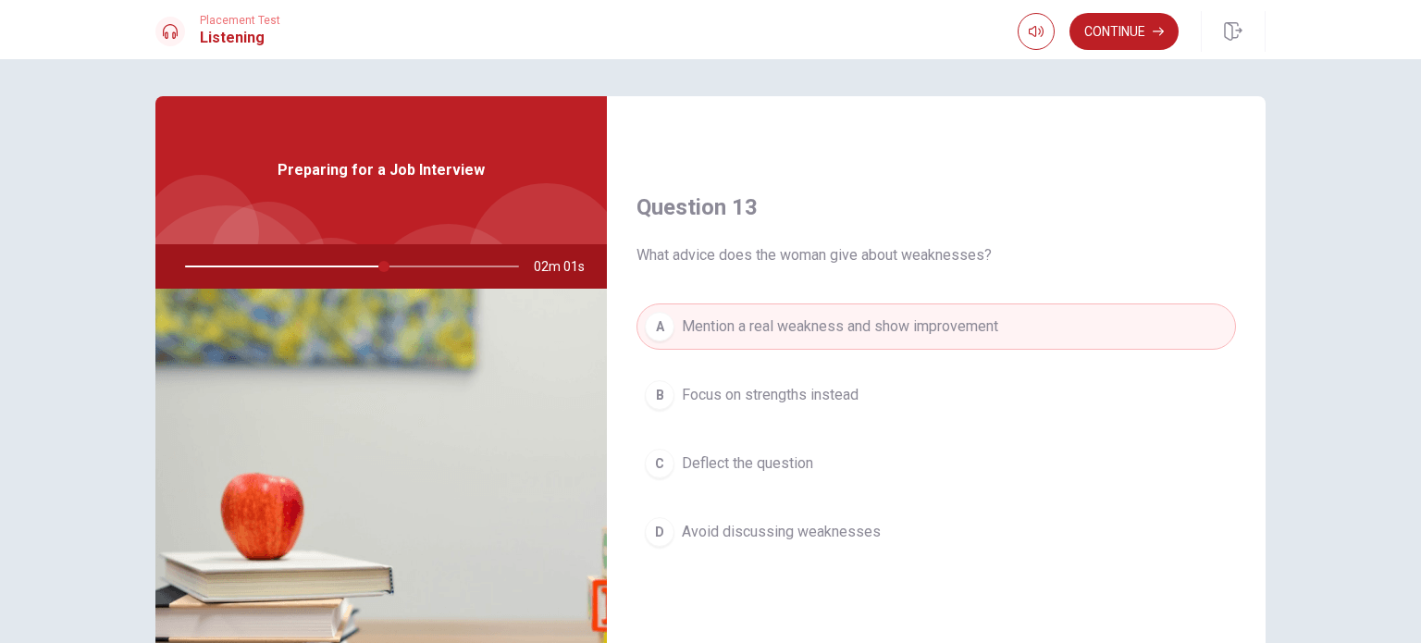
type input "60"
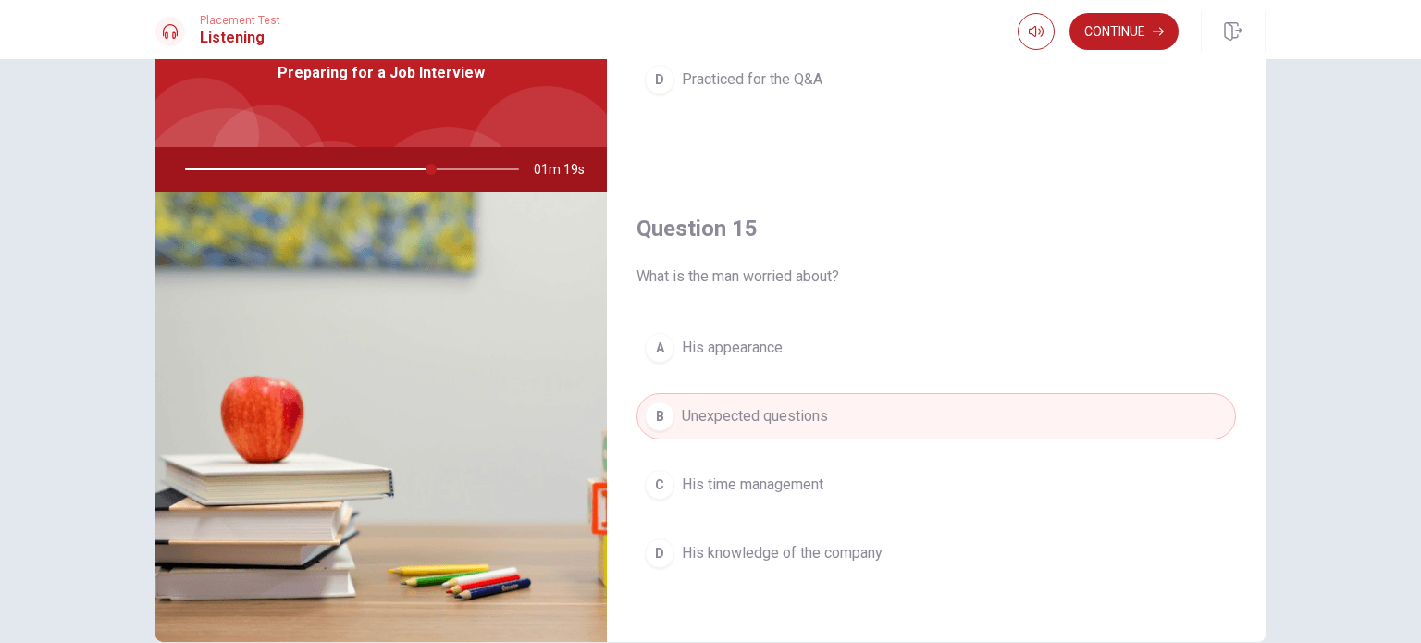
scroll to position [111, 0]
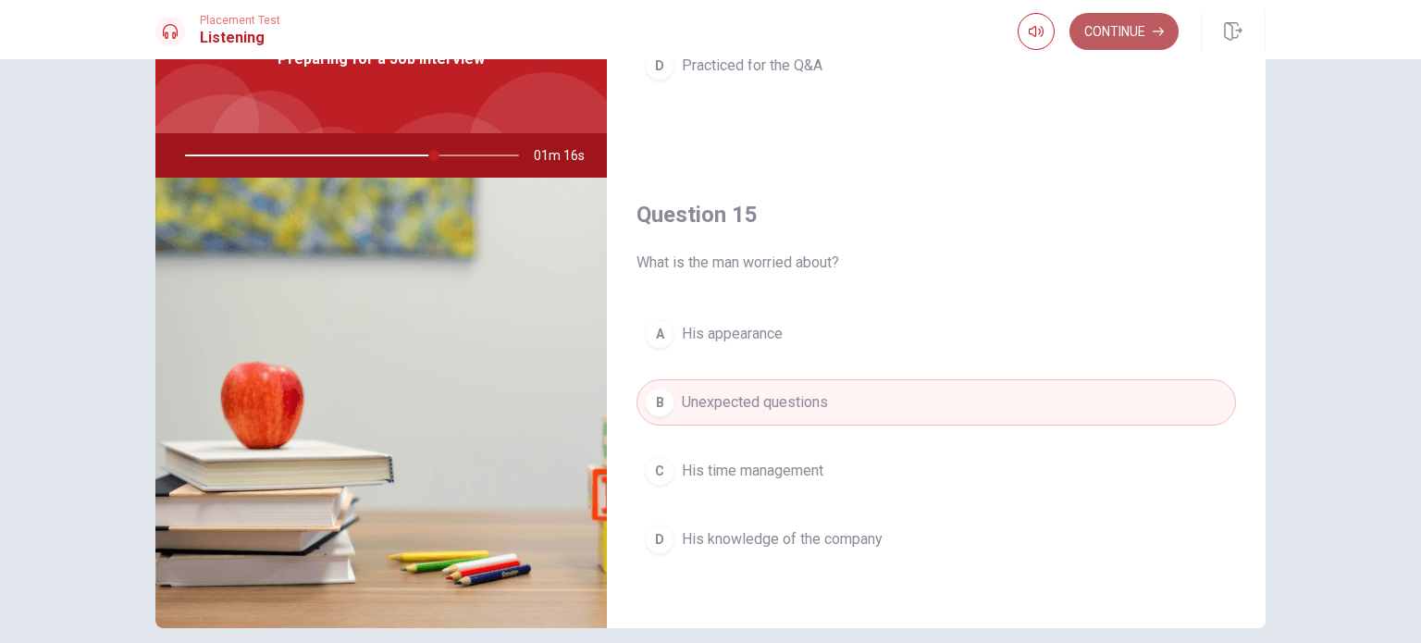
click at [1139, 29] on button "Continue" at bounding box center [1124, 31] width 109 height 37
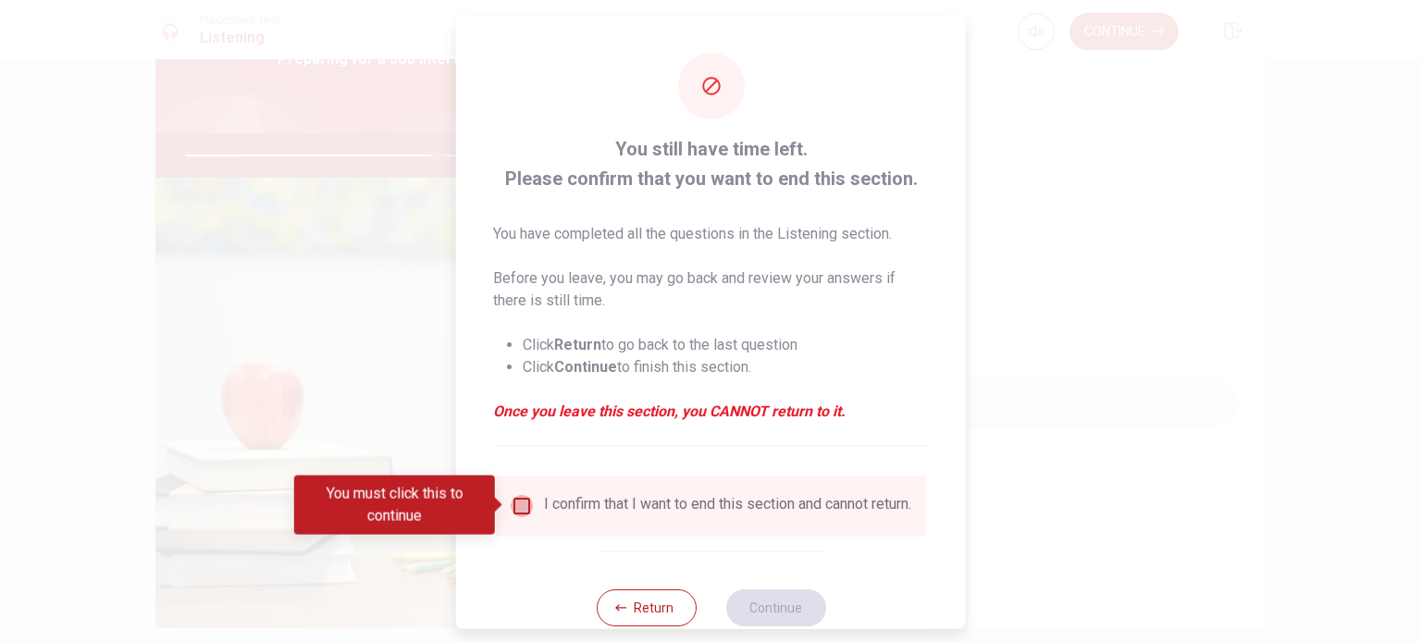
click at [515, 507] on input "You must click this to continue" at bounding box center [522, 505] width 22 height 22
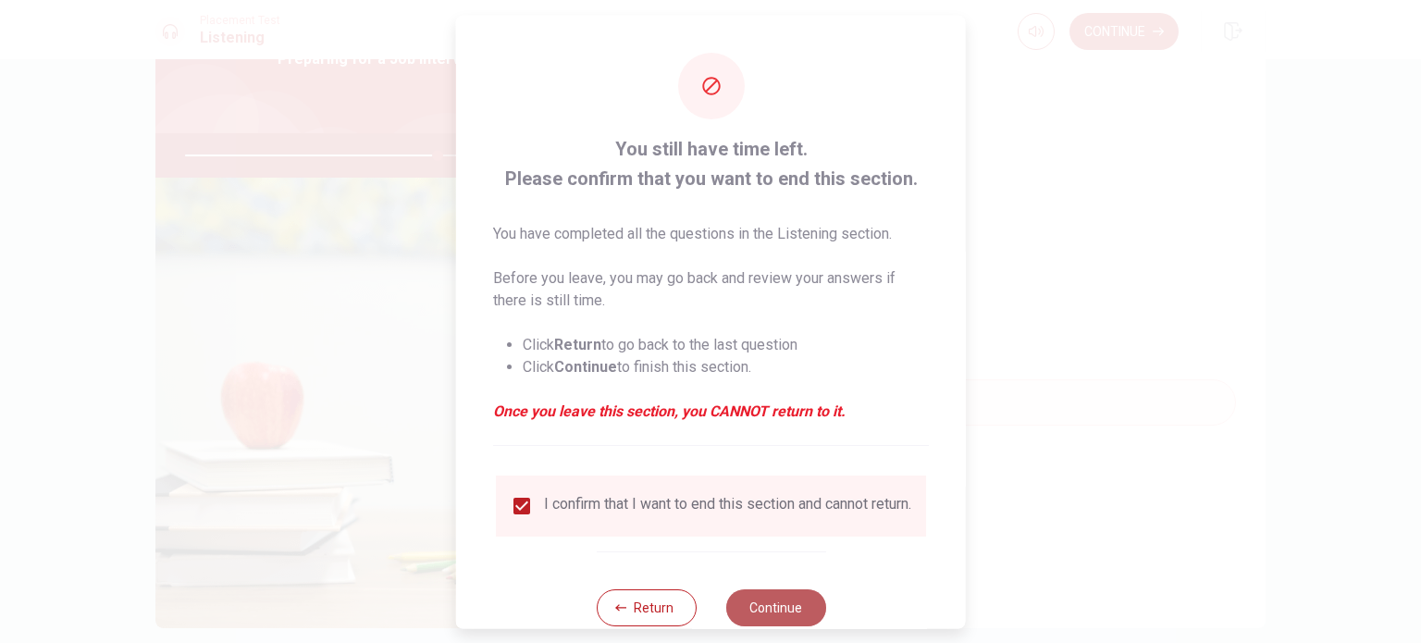
click at [764, 609] on button "Continue" at bounding box center [775, 606] width 100 height 37
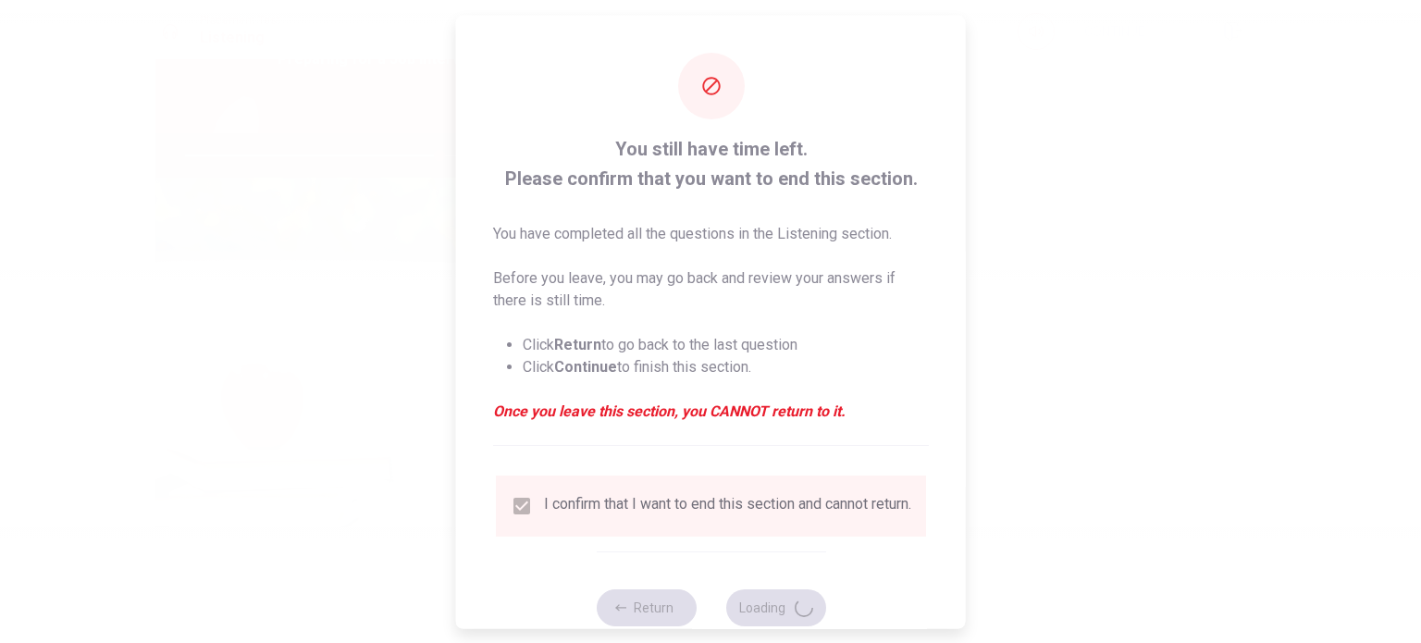
type input "77"
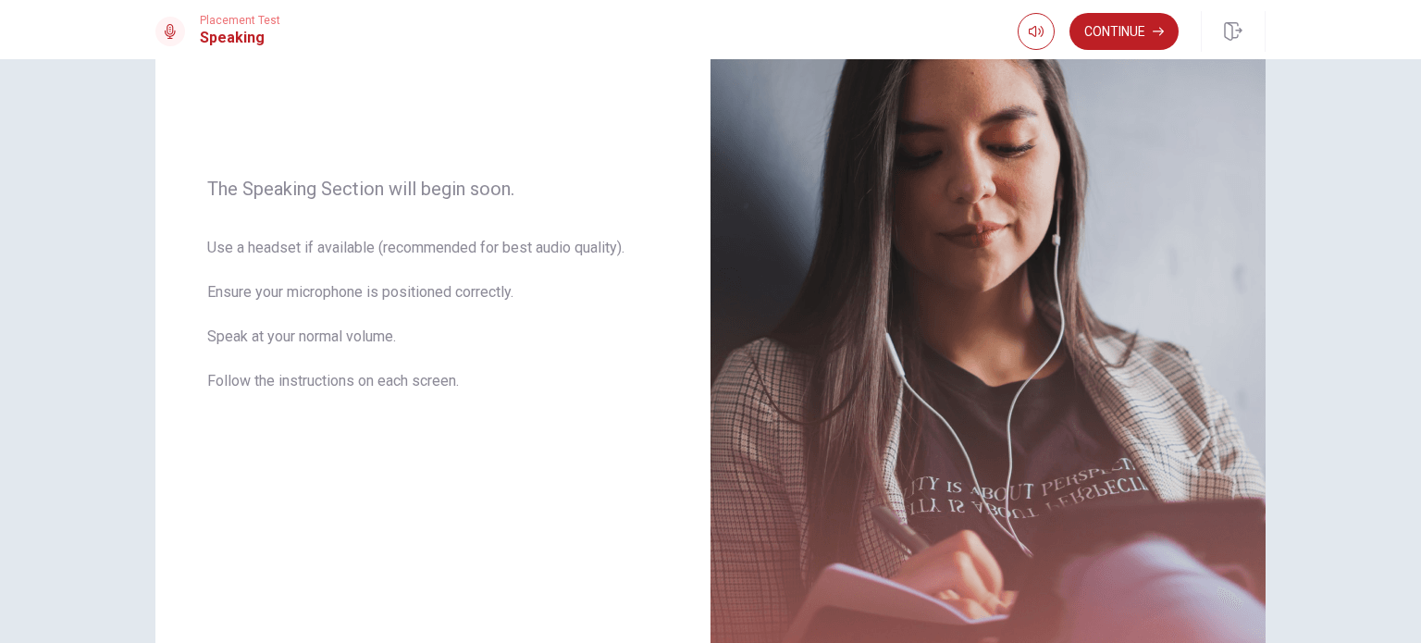
scroll to position [207, 0]
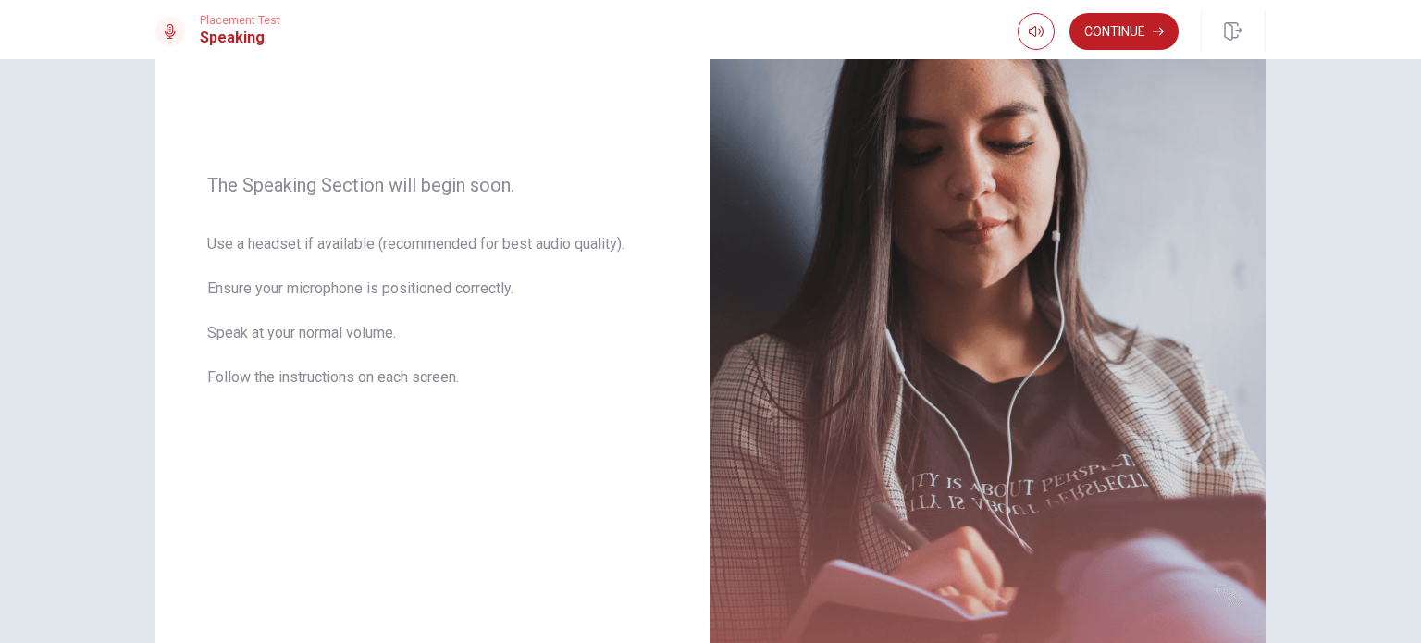
click at [1362, 387] on div "The Speaking Section will begin soon. Use a headset if available (recommended f…" at bounding box center [710, 351] width 1421 height 584
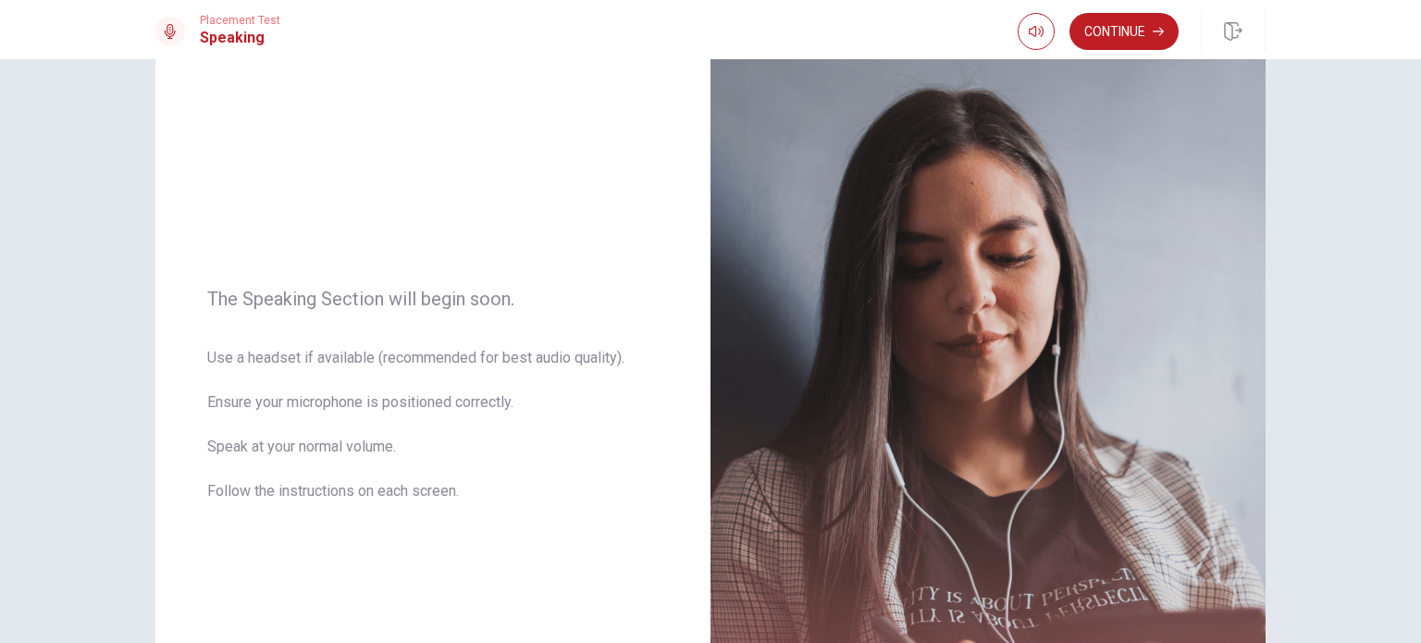
scroll to position [0, 0]
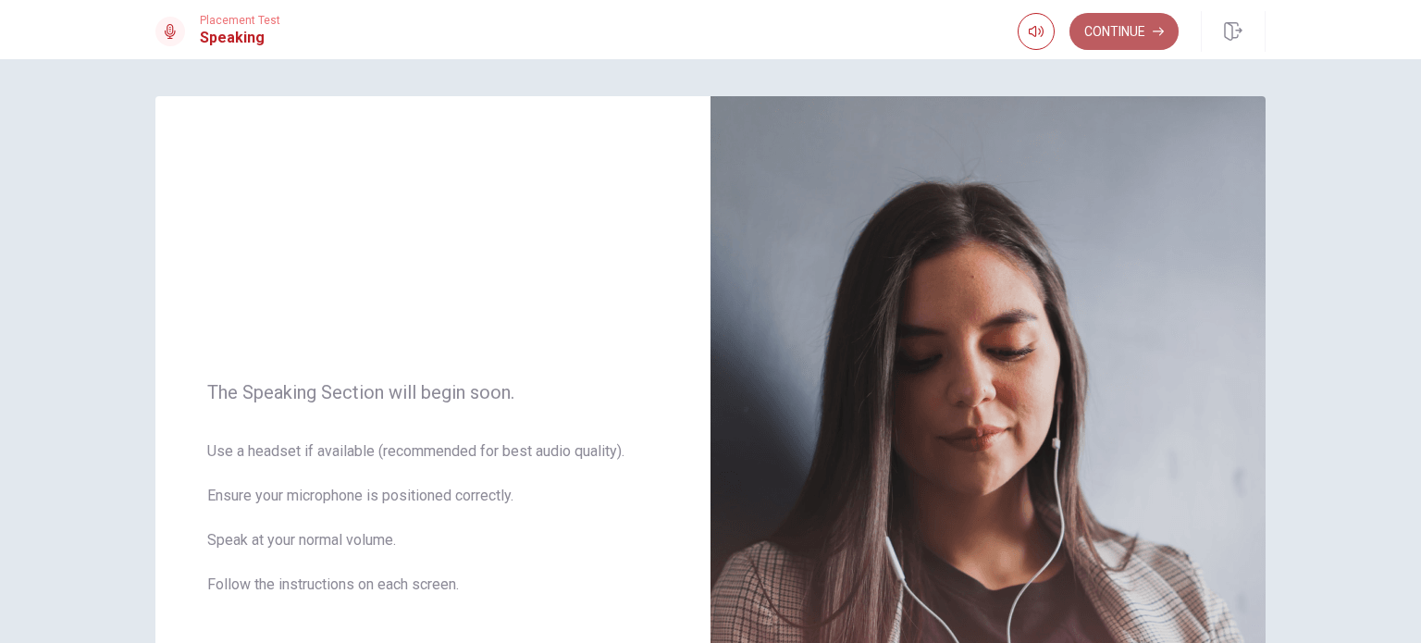
click at [1129, 35] on button "Continue" at bounding box center [1124, 31] width 109 height 37
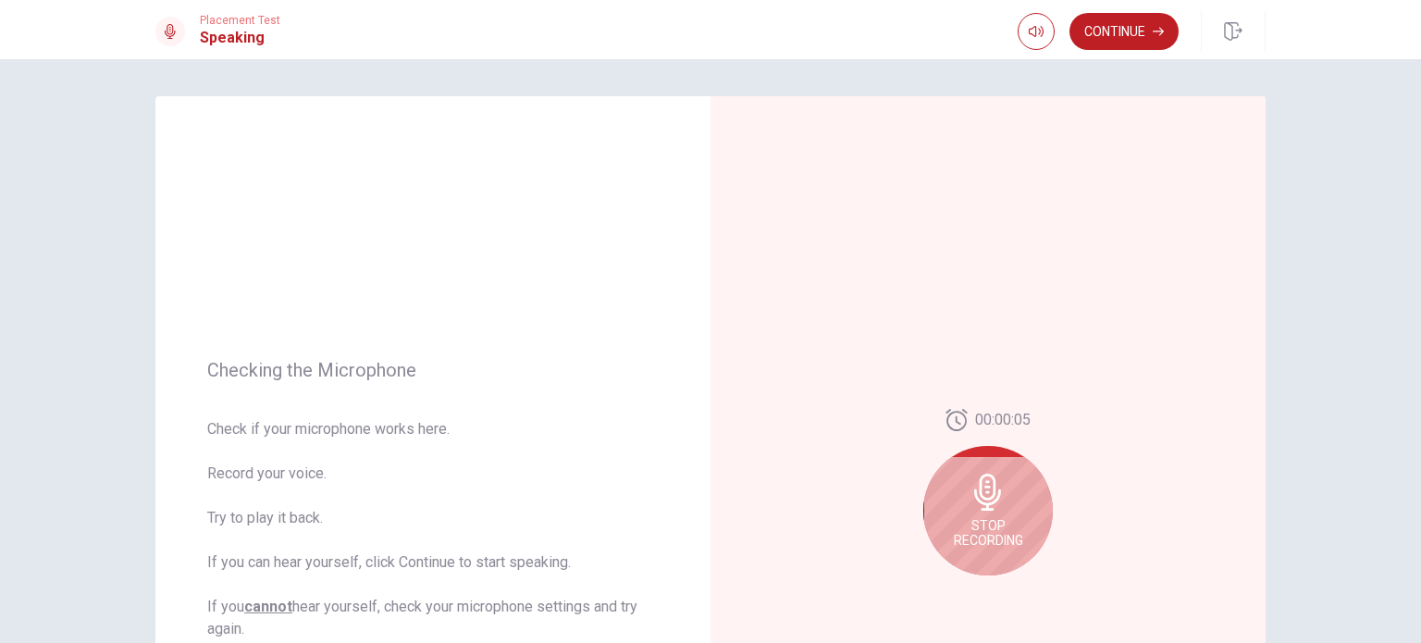
click at [67, 405] on div "Checking the Microphone Check if your microphone works here. Record your voice.…" at bounding box center [710, 351] width 1421 height 584
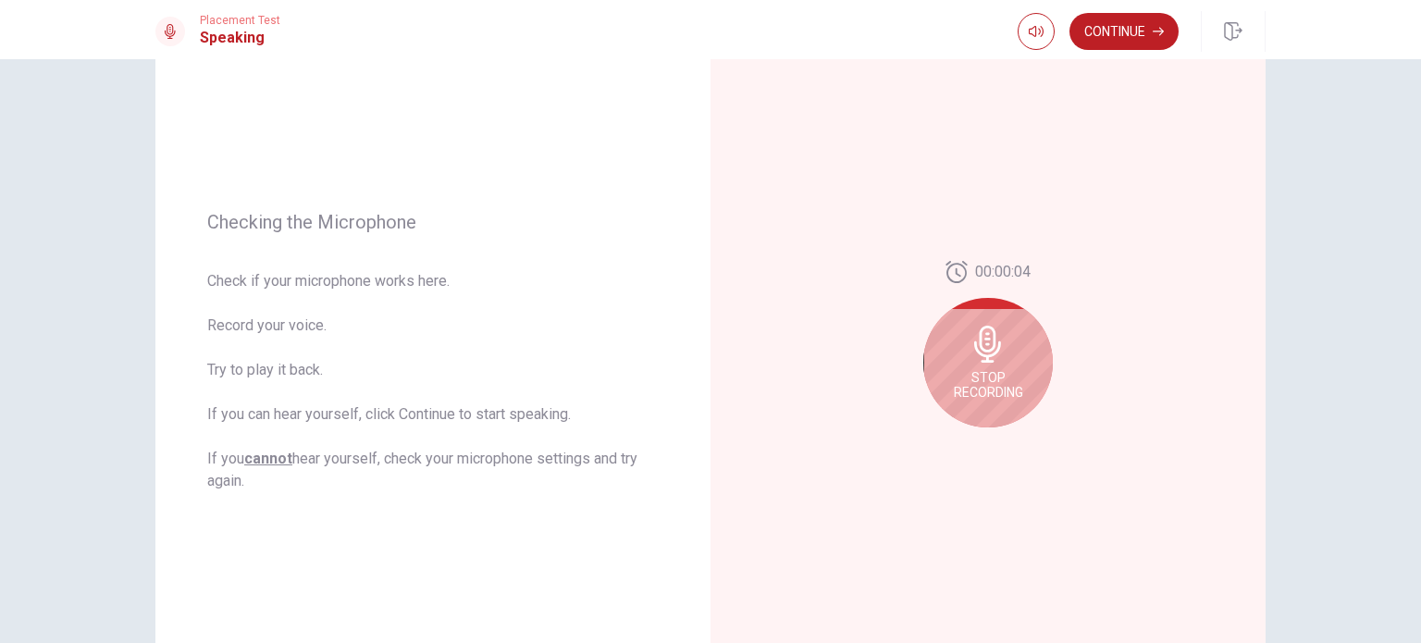
scroll to position [185, 0]
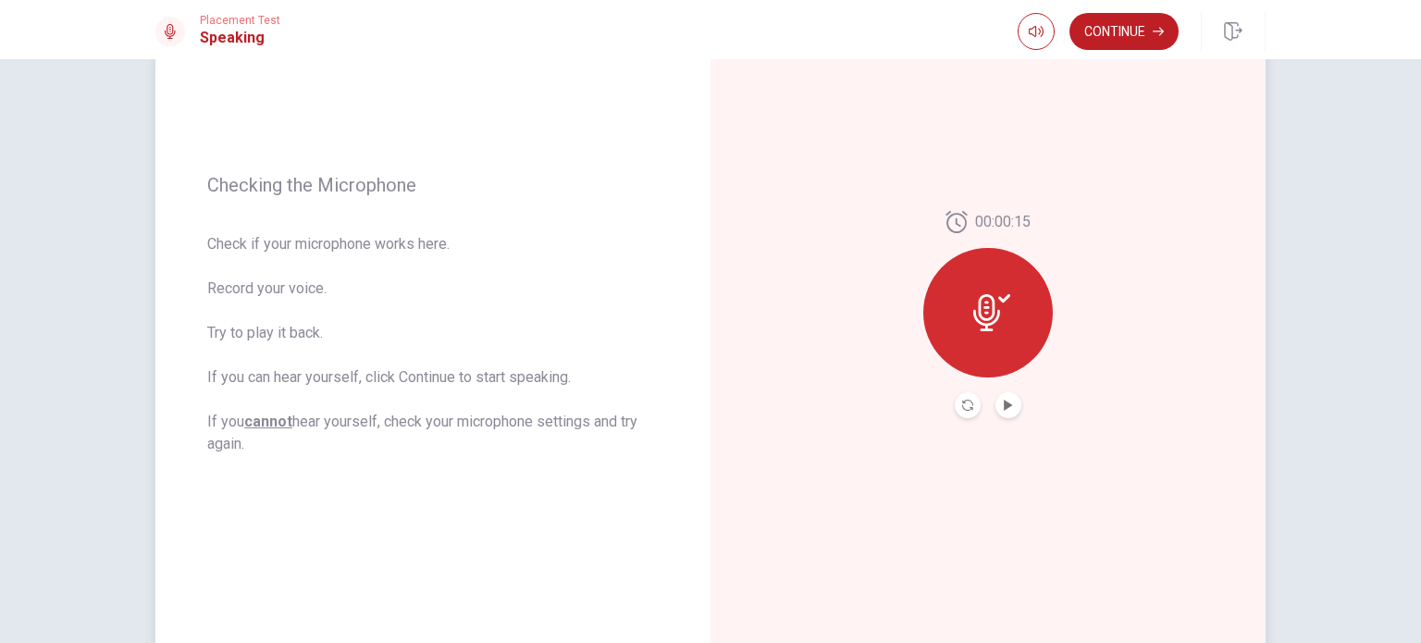
click at [958, 311] on div at bounding box center [988, 313] width 130 height 130
click at [1006, 402] on icon "Play Audio" at bounding box center [1008, 405] width 11 height 11
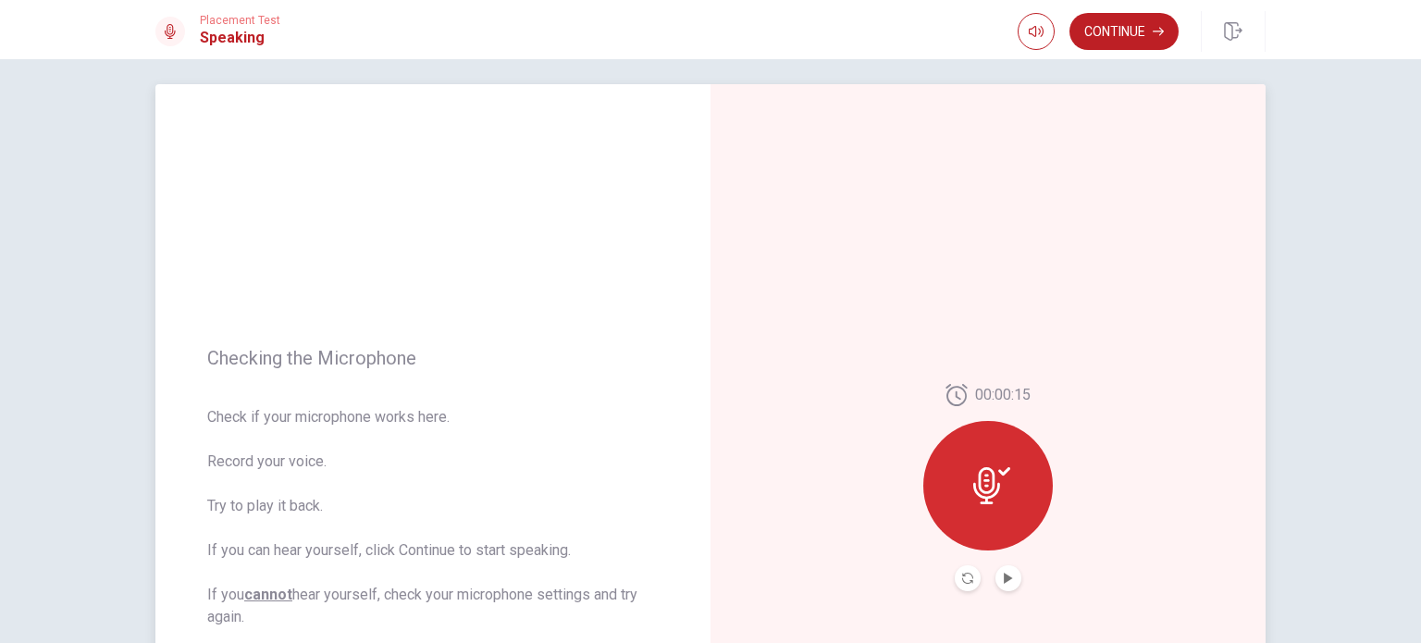
scroll to position [0, 0]
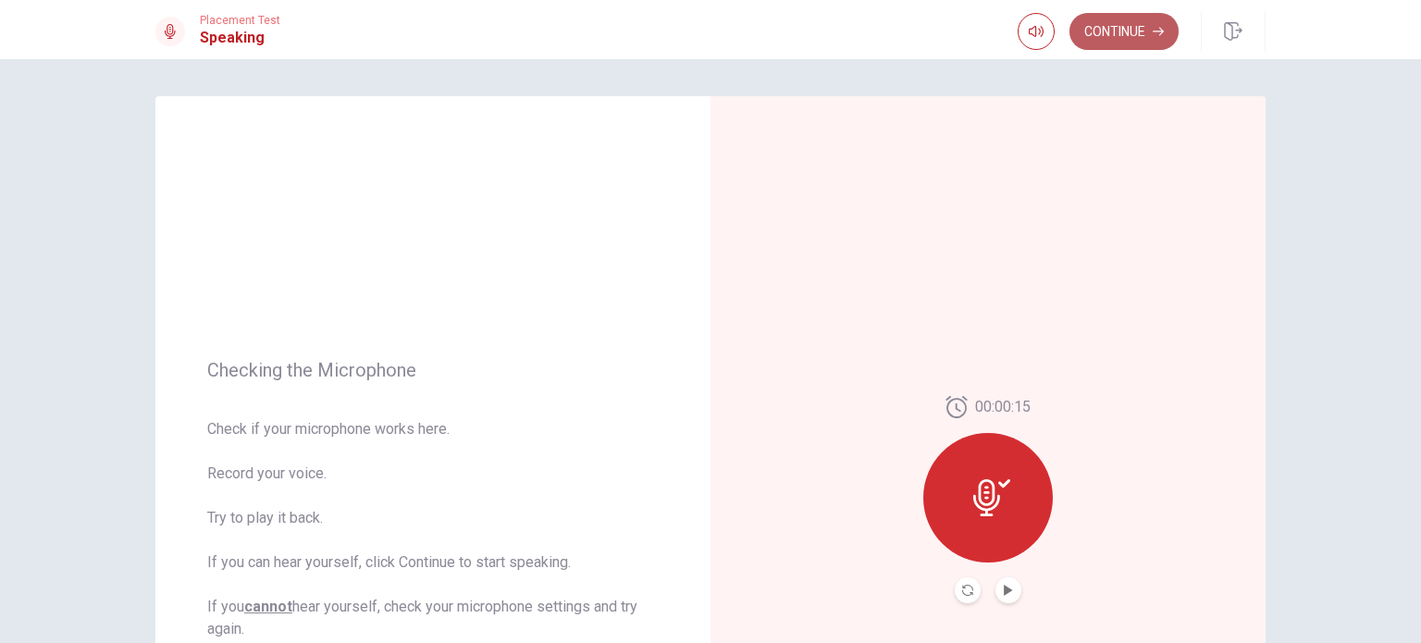
click at [1118, 30] on button "Continue" at bounding box center [1124, 31] width 109 height 37
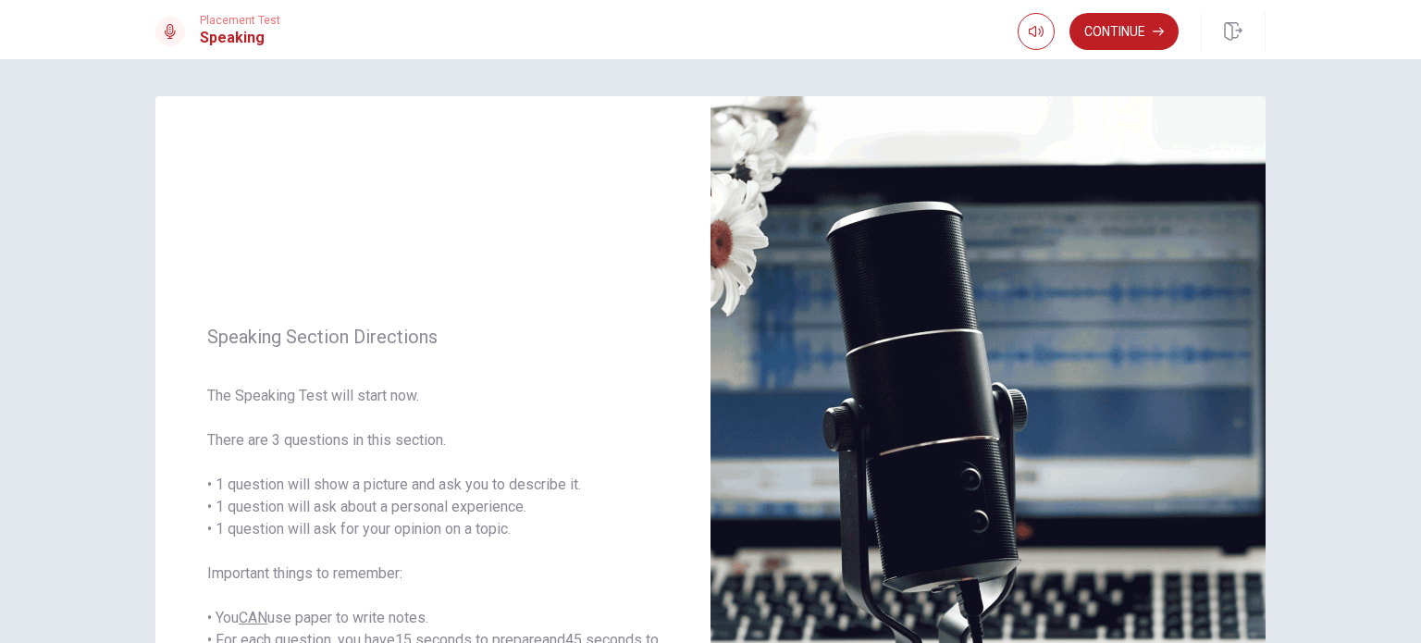
click at [1334, 198] on div "Speaking Section Directions The Speaking Test will start now. There are 3 quest…" at bounding box center [710, 351] width 1421 height 584
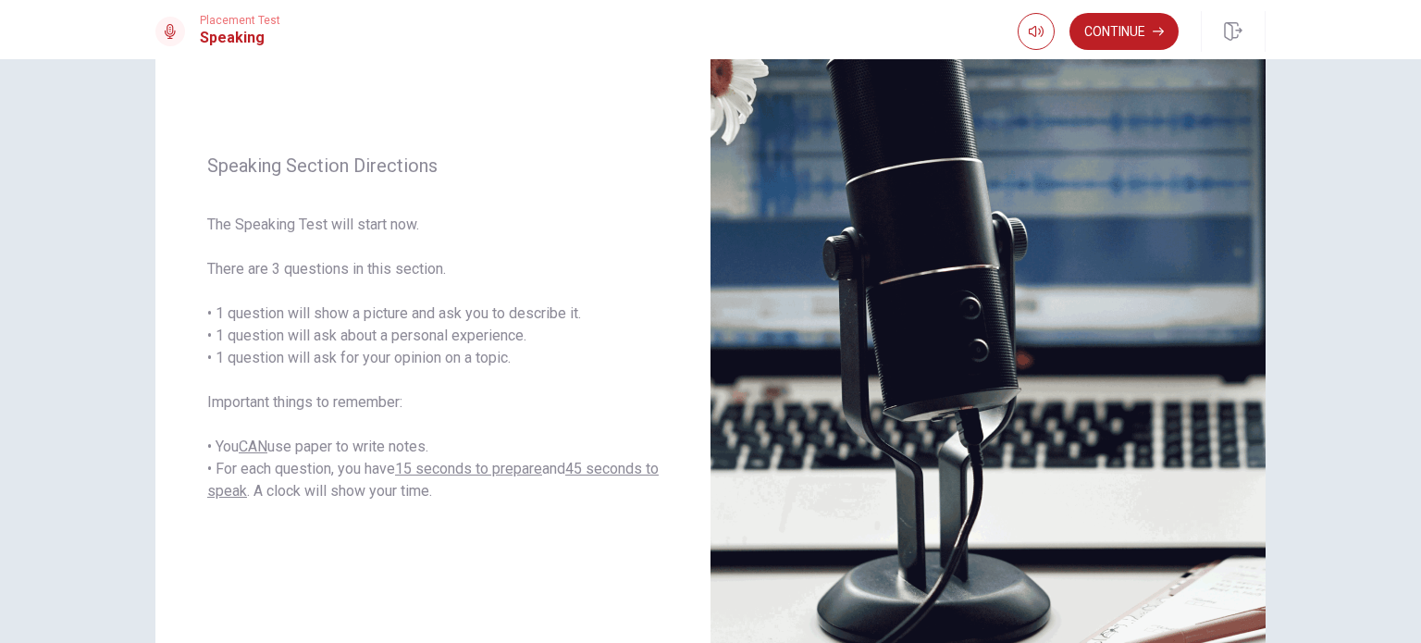
scroll to position [185, 0]
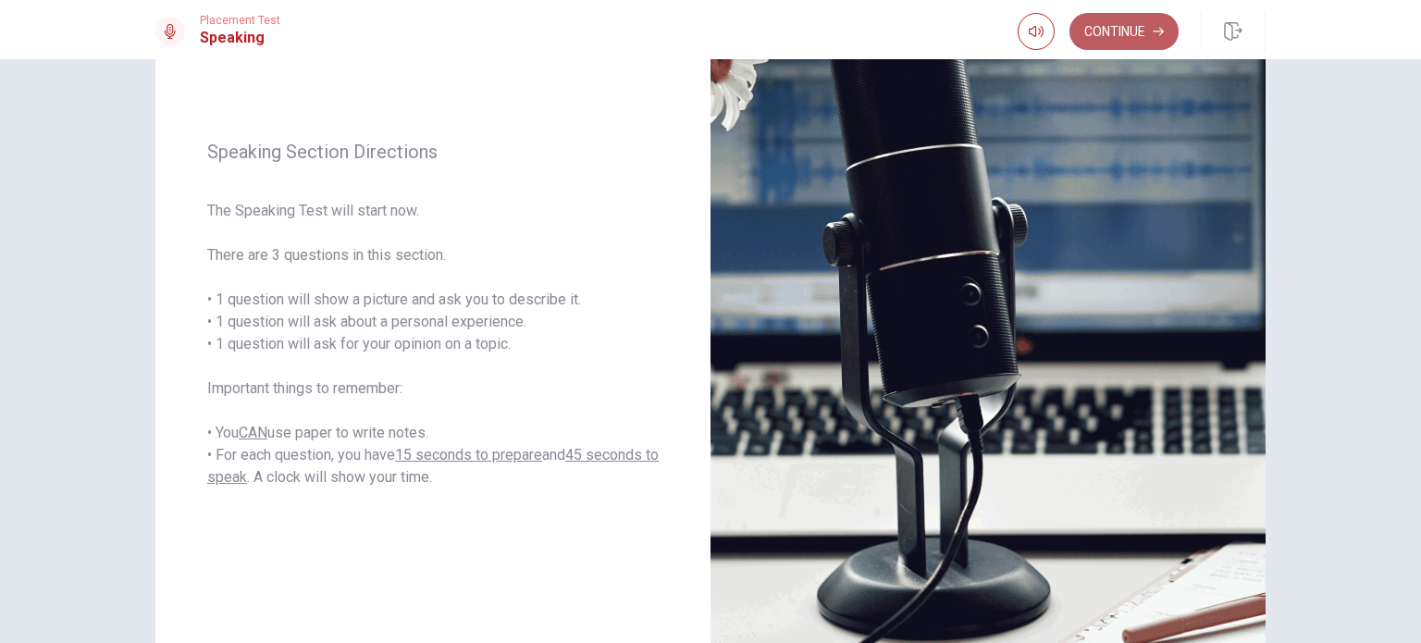
click at [1127, 36] on button "Continue" at bounding box center [1124, 31] width 109 height 37
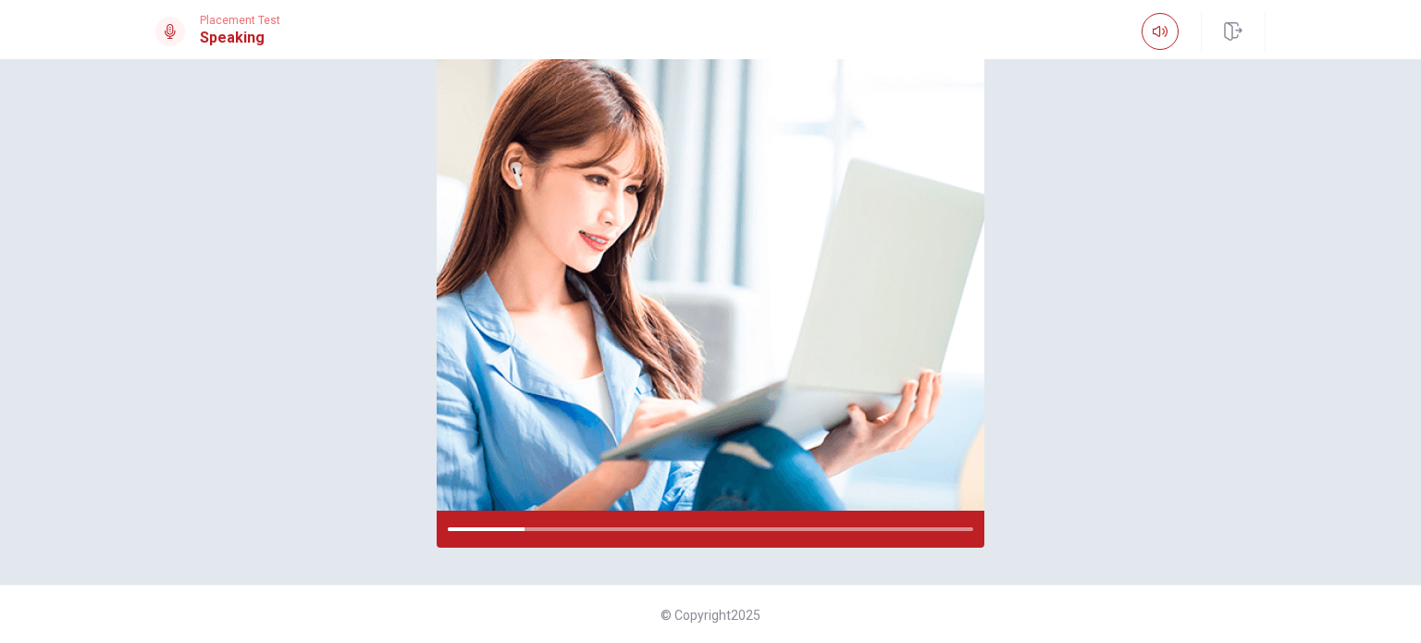
click at [1127, 36] on div "Placement Test Speaking" at bounding box center [710, 31] width 1169 height 41
click at [1206, 246] on div "Please Listen Carefully" at bounding box center [710, 238] width 1169 height 619
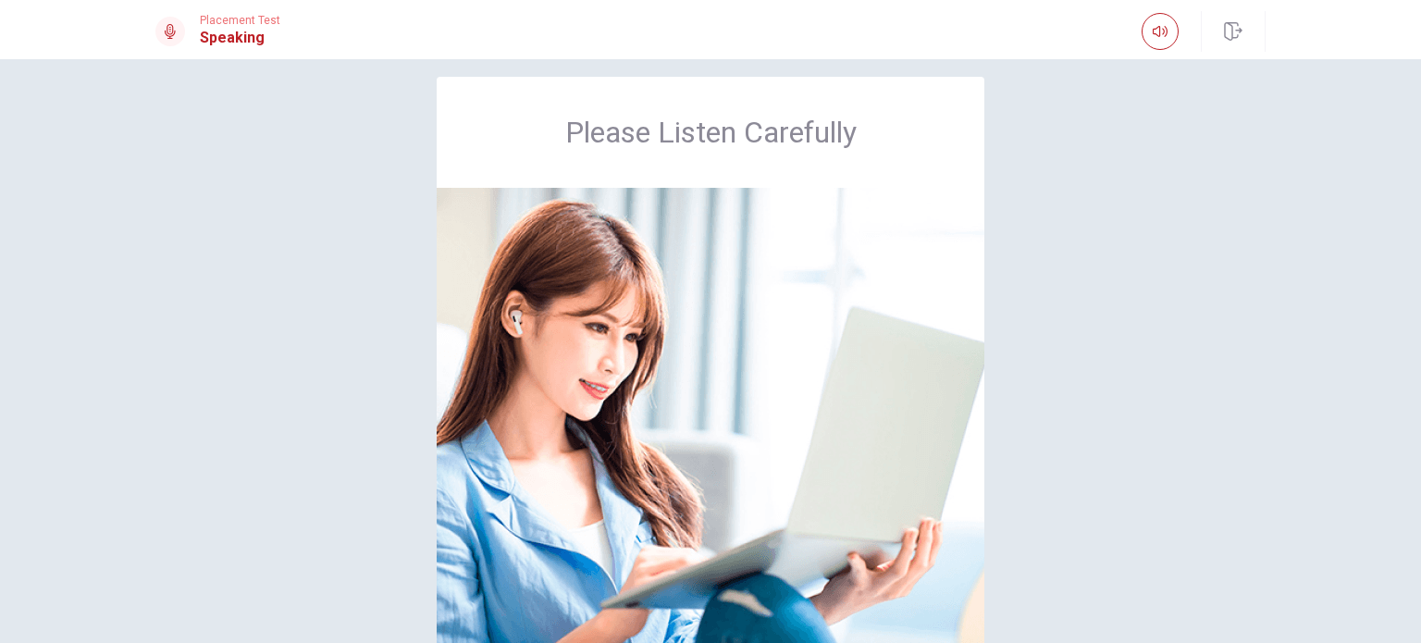
scroll to position [0, 0]
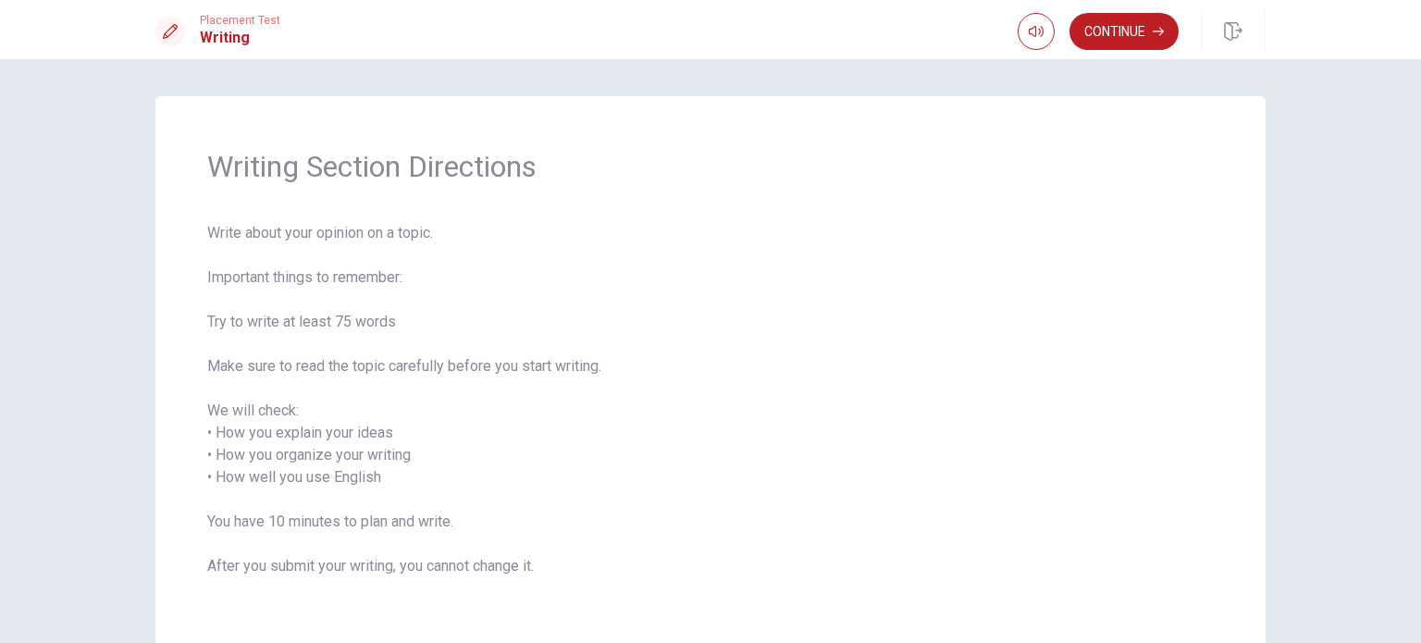
click at [141, 280] on div "Writing Section Directions Write about your opinion on a topic. Important thing…" at bounding box center [710, 373] width 1169 height 555
click at [1124, 33] on button "Continue" at bounding box center [1124, 31] width 109 height 37
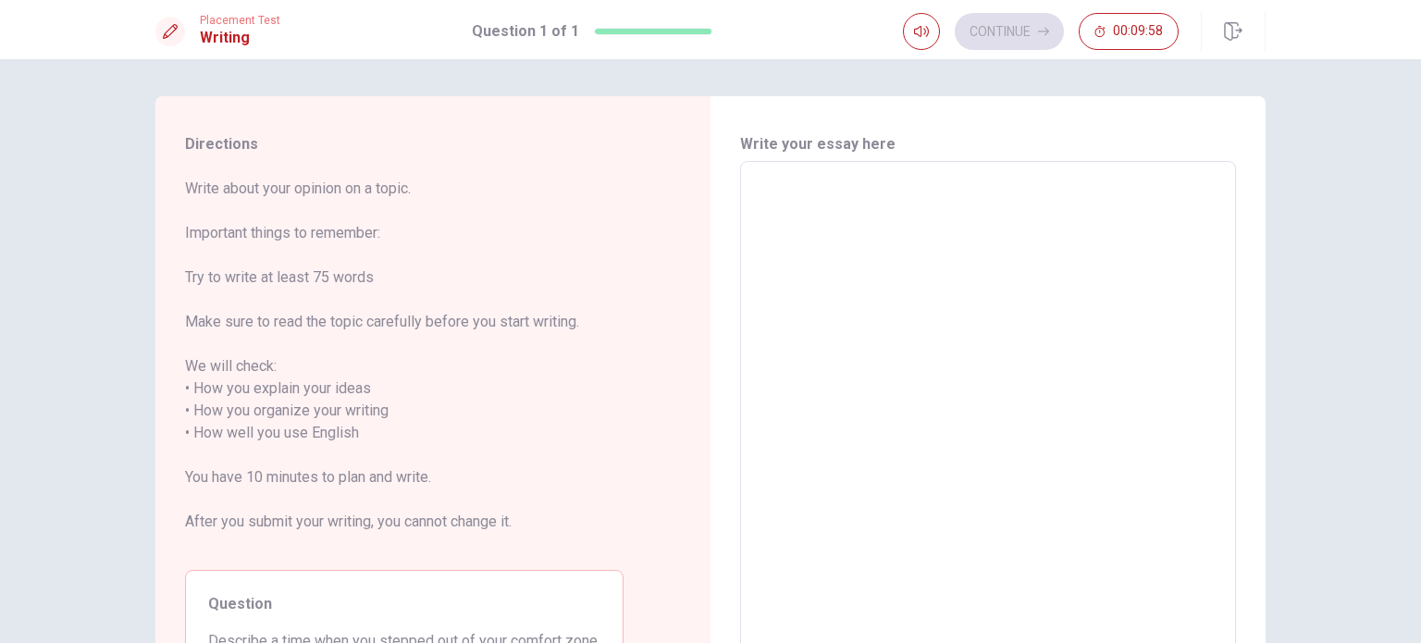
click at [889, 198] on textarea at bounding box center [988, 422] width 470 height 491
type textarea "N"
type textarea "x"
type textarea "No"
type textarea "x"
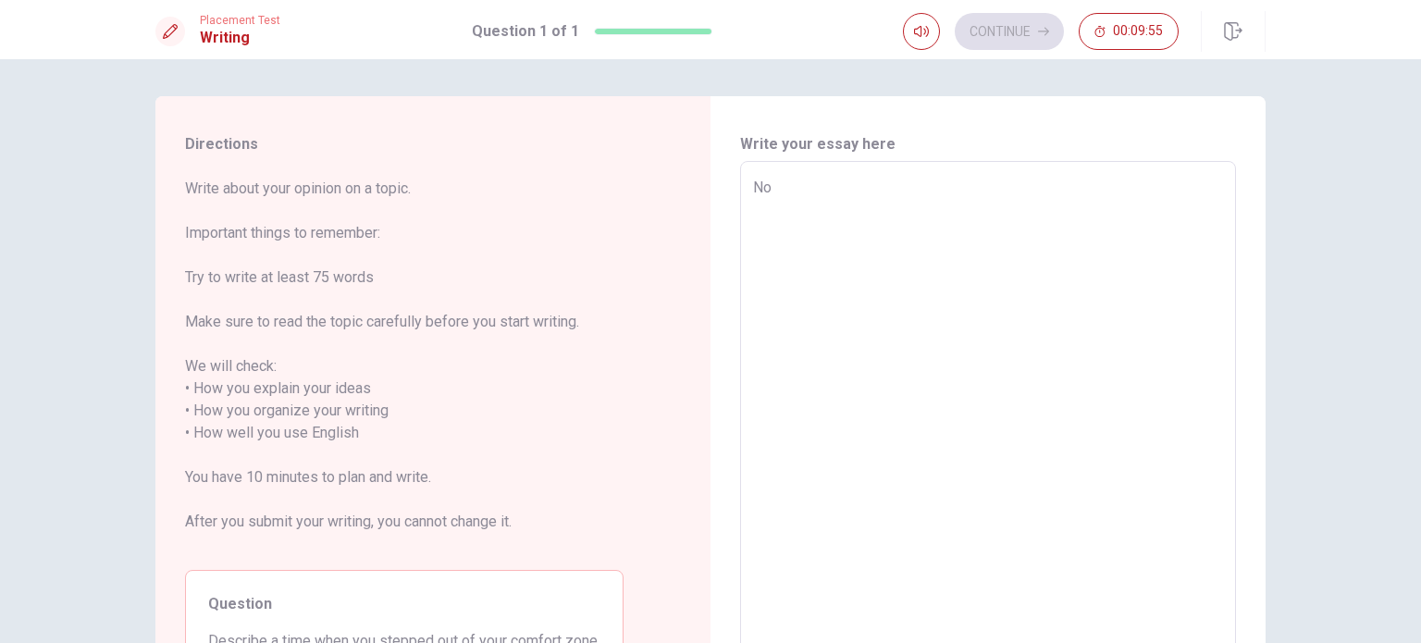
type textarea "Now"
type textarea "x"
type textarea "Nowa"
type textarea "x"
type textarea "Nowad"
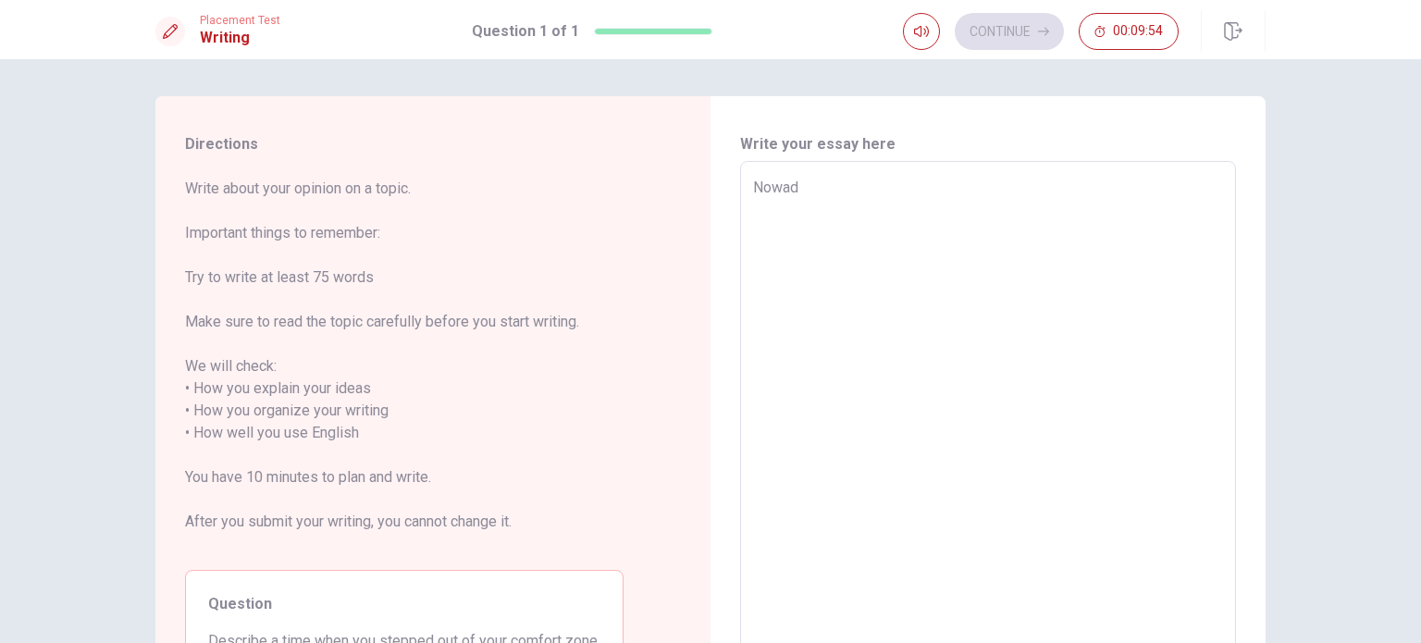
type textarea "x"
type textarea "Nowada"
type textarea "x"
type textarea "Nowaday"
type textarea "x"
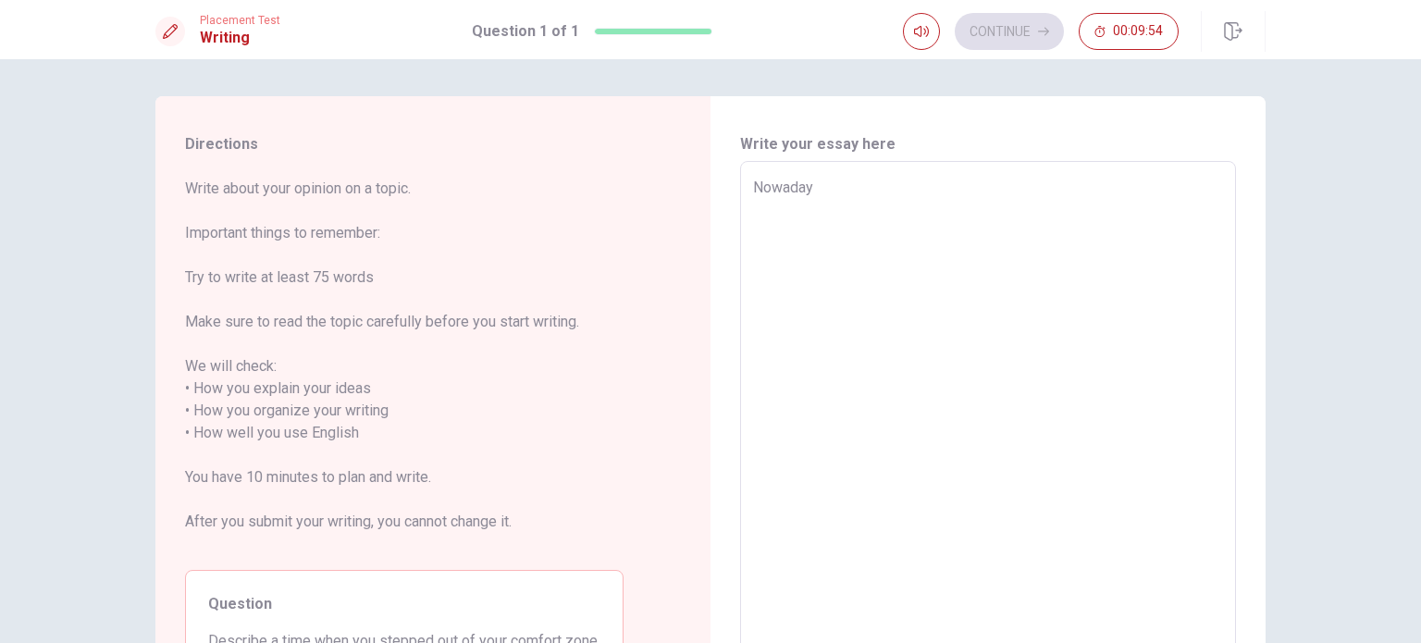
type textarea "Nowadays"
type textarea "x"
type textarea "Nowadays,"
type textarea "x"
type textarea "Nowadays,"
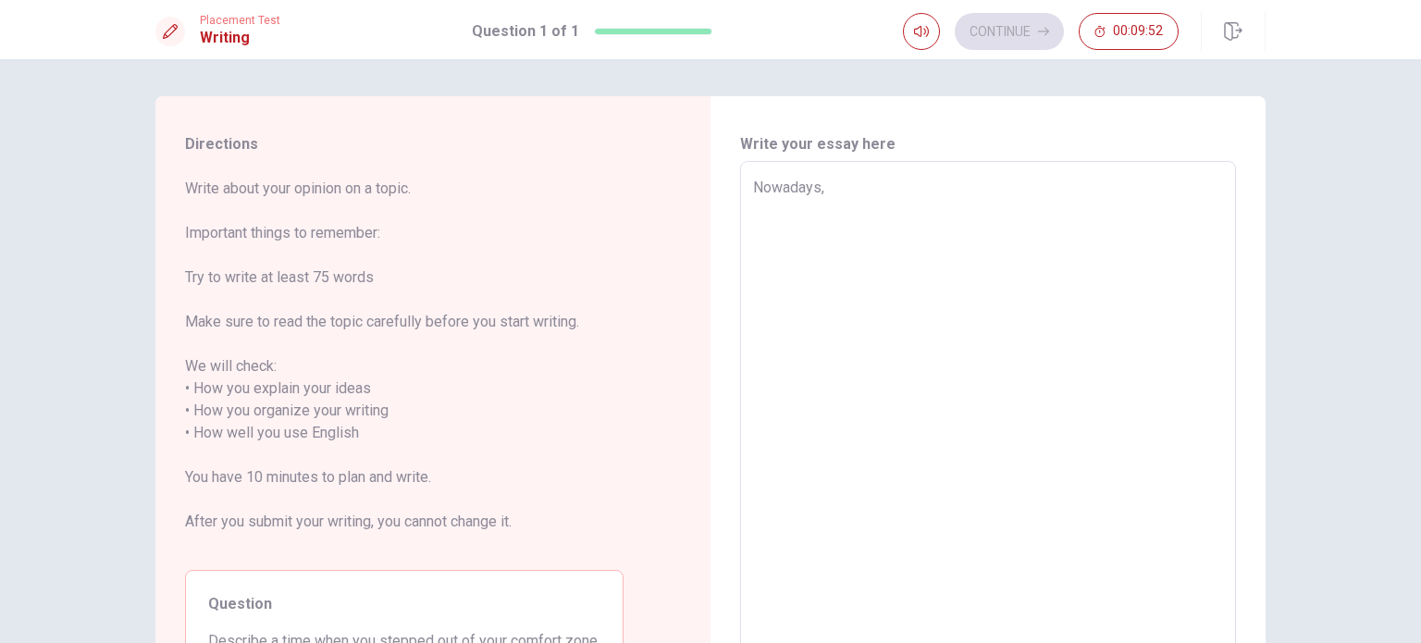
type textarea "x"
type textarea "Nowadays, i"
type textarea "x"
type textarea "Nowadays, it"
type textarea "x"
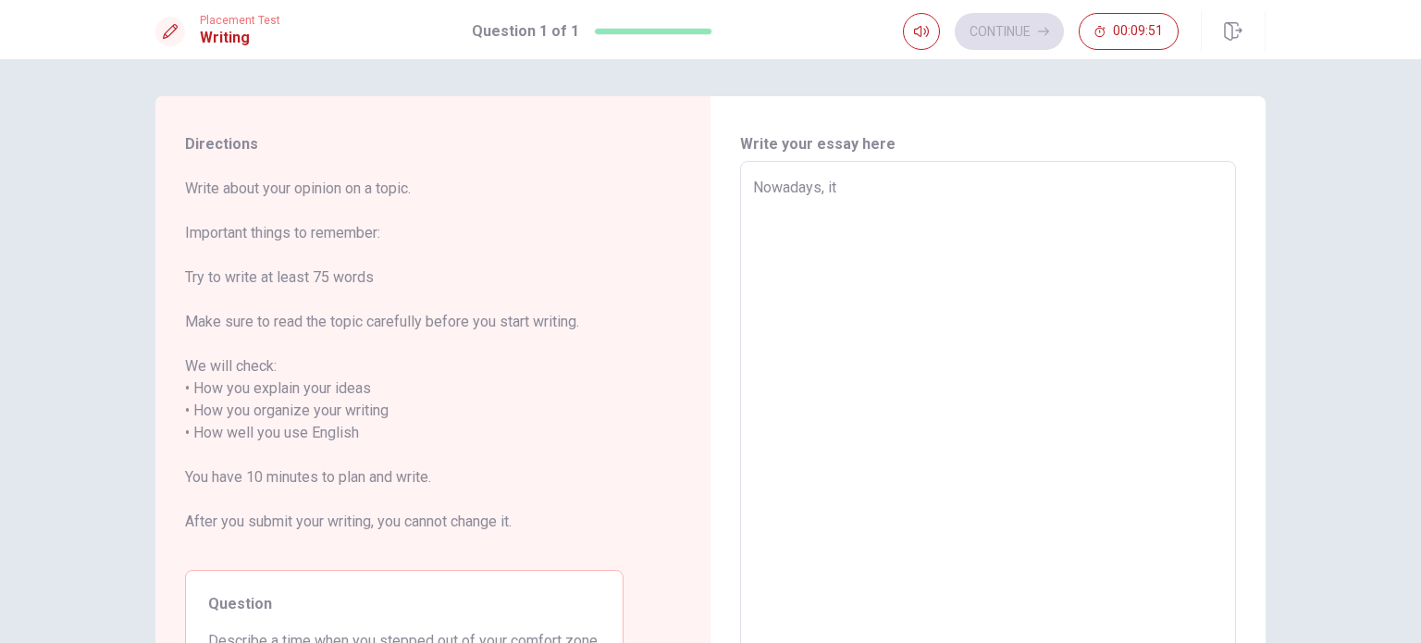
type textarea "Nowadays, it"
type textarea "x"
type textarea "Nowadays, it s"
type textarea "x"
type textarea "Nowadays, it se"
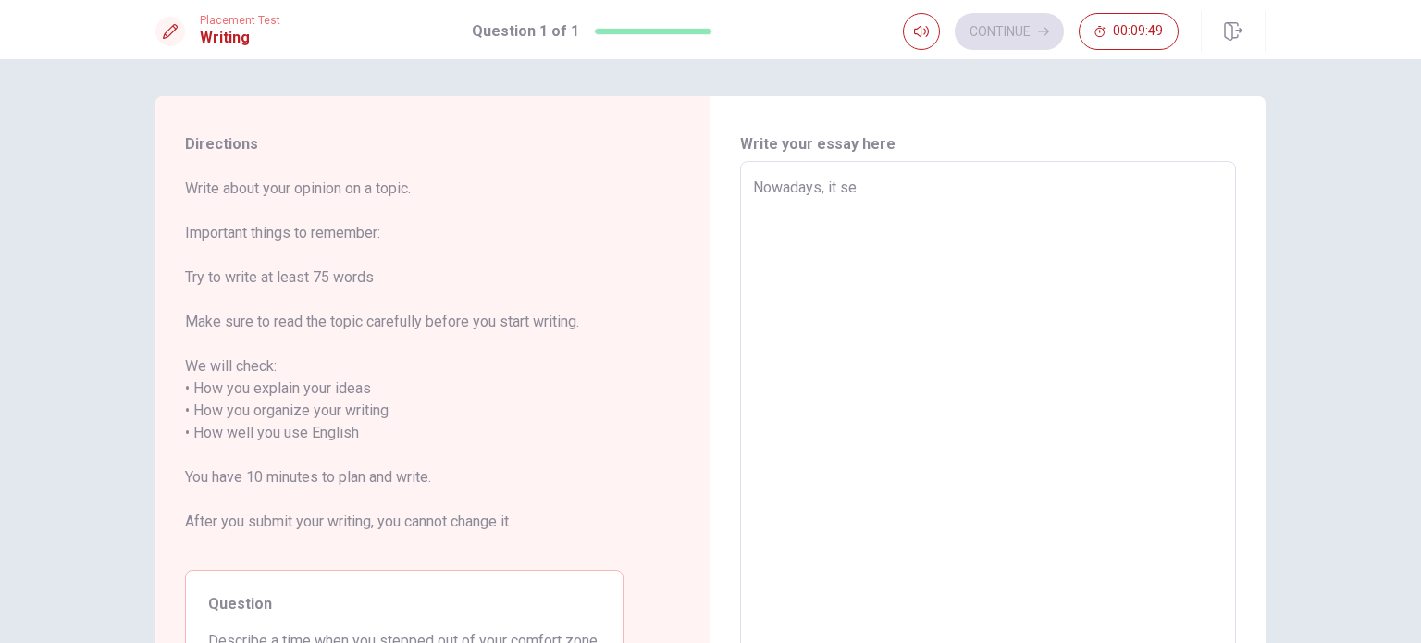
type textarea "x"
type textarea "Nowadays, it see"
type textarea "x"
type textarea "Nowadays, it seem"
type textarea "x"
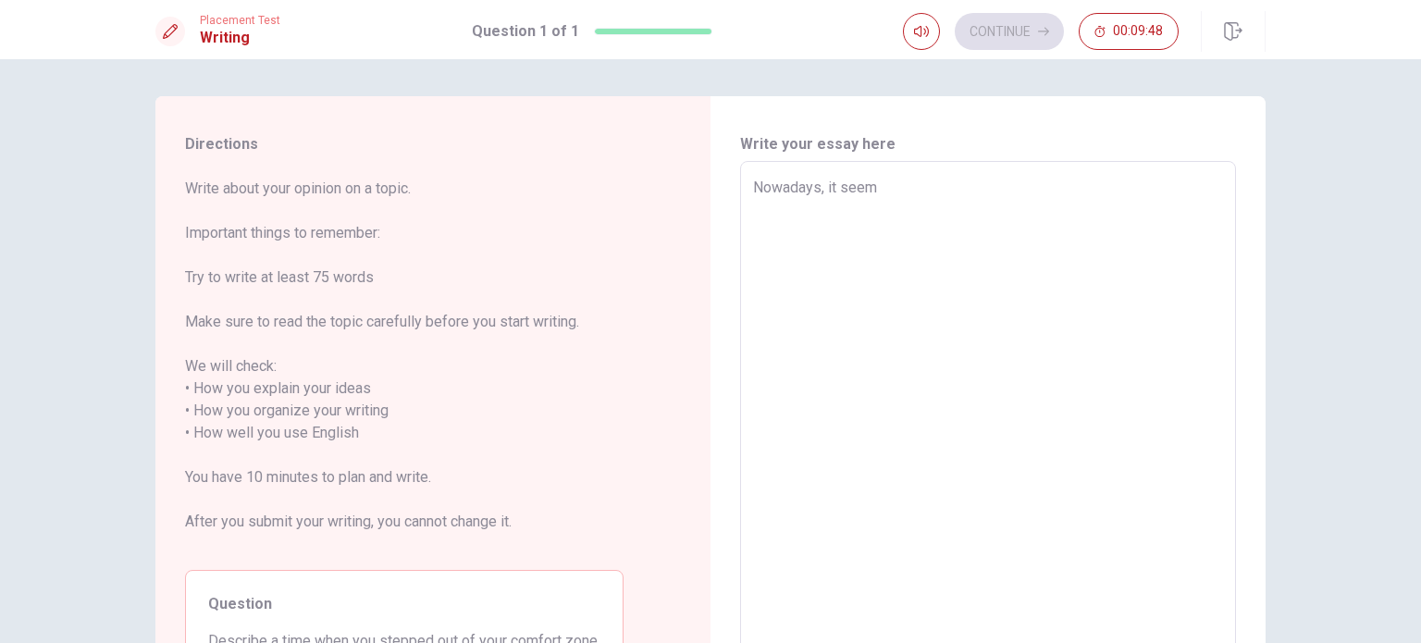
type textarea "Nowadays, it seems"
type textarea "x"
type textarea "Nowadays, it seems"
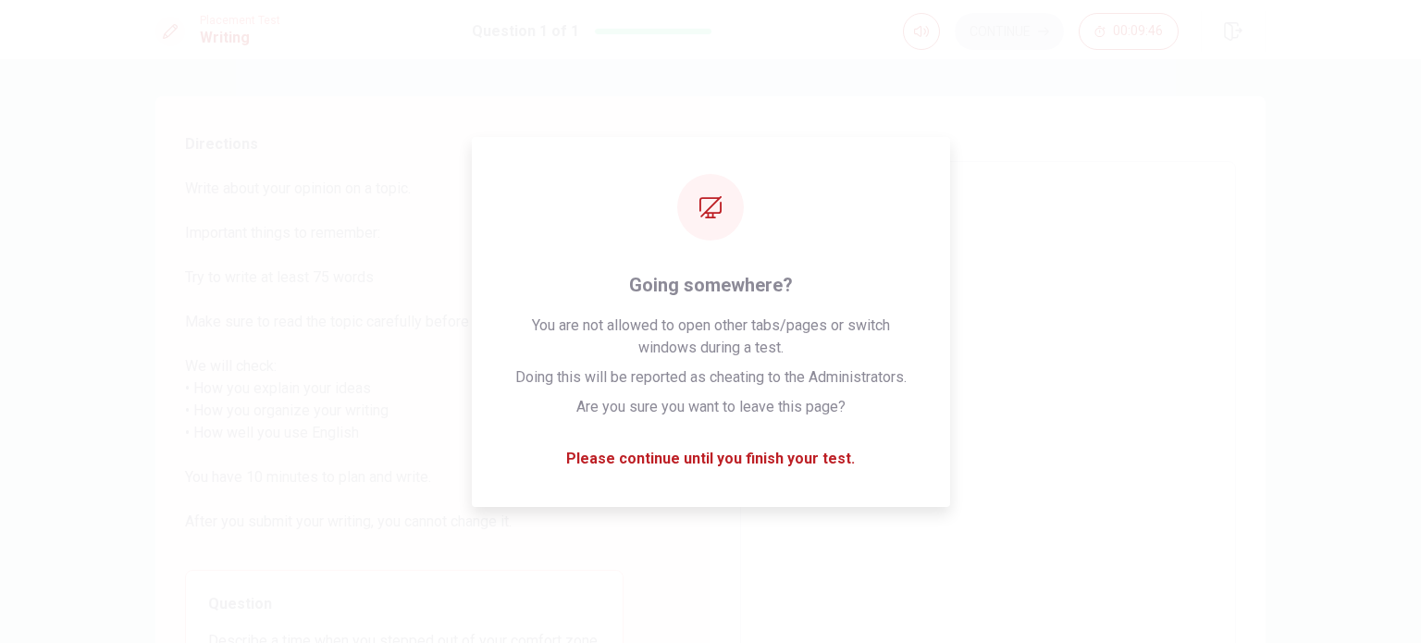
type textarea "x"
type textarea "Nowadays, it seems"
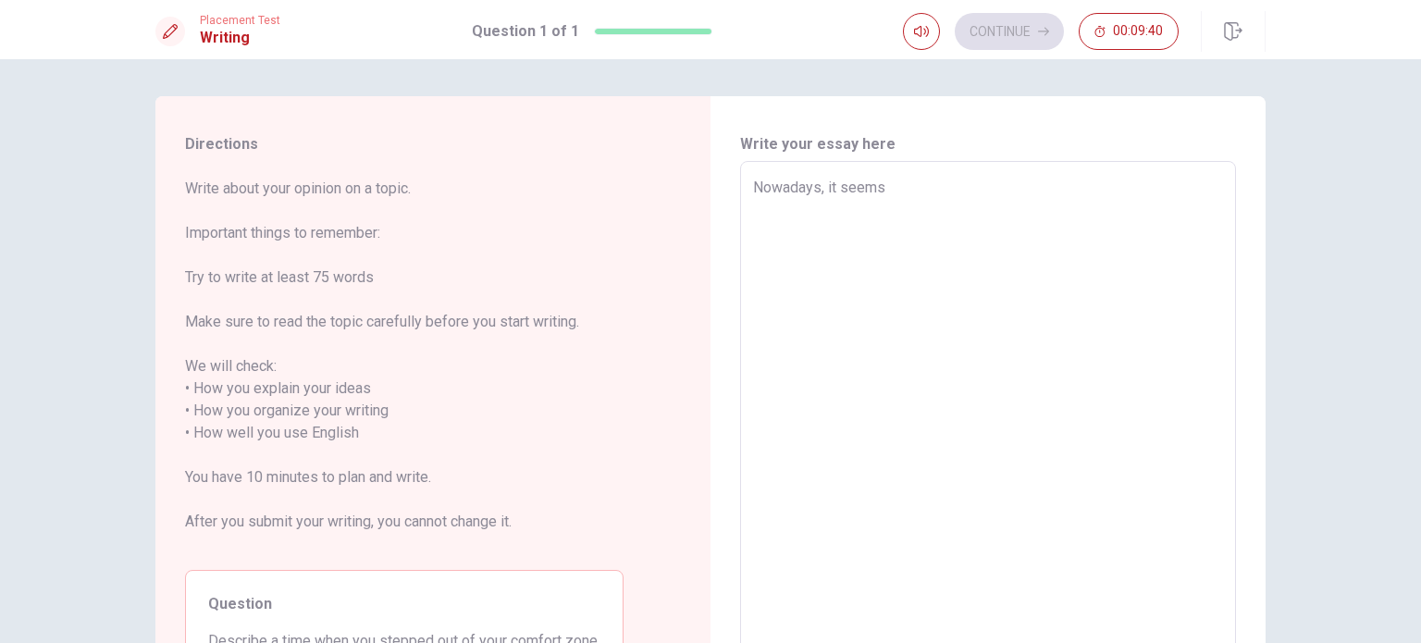
type textarea "x"
type textarea "Nowadays, it seems l"
type textarea "x"
type textarea "Nowadays, it seems li"
type textarea "x"
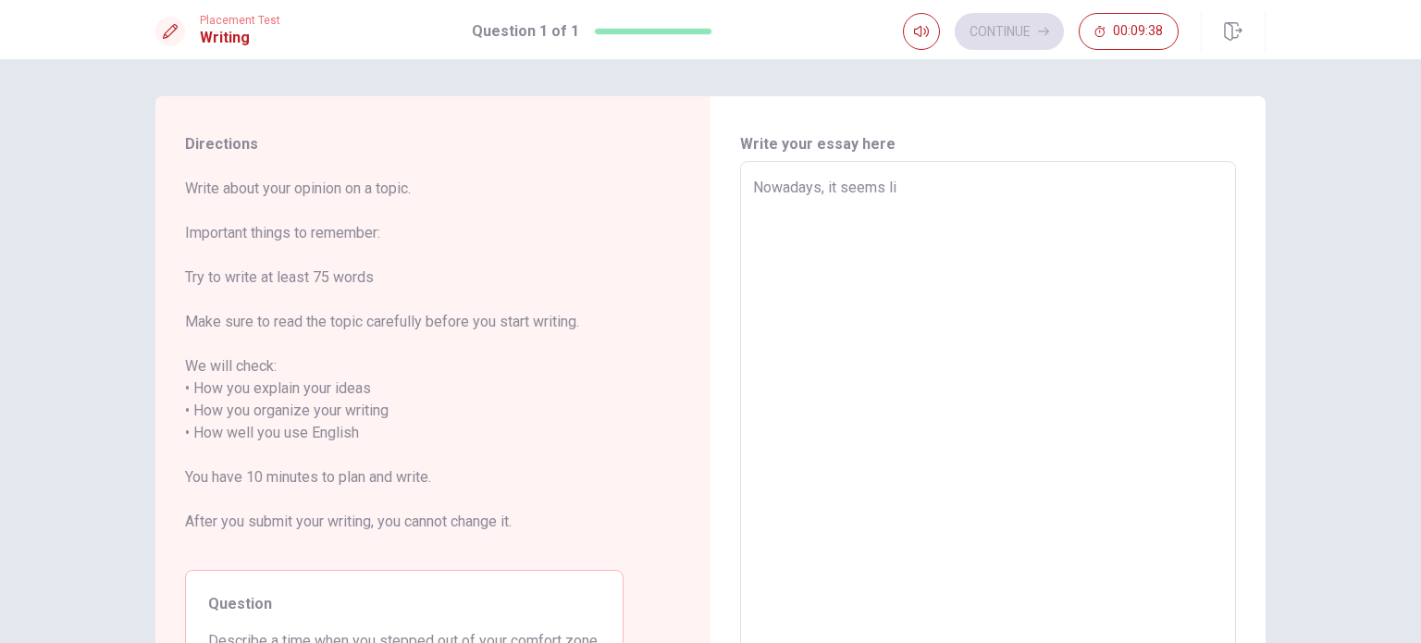
type textarea "Nowadays, it seems lik"
type textarea "x"
type textarea "Nowadays, it seems like"
type textarea "x"
type textarea "Nowadays, it seems like"
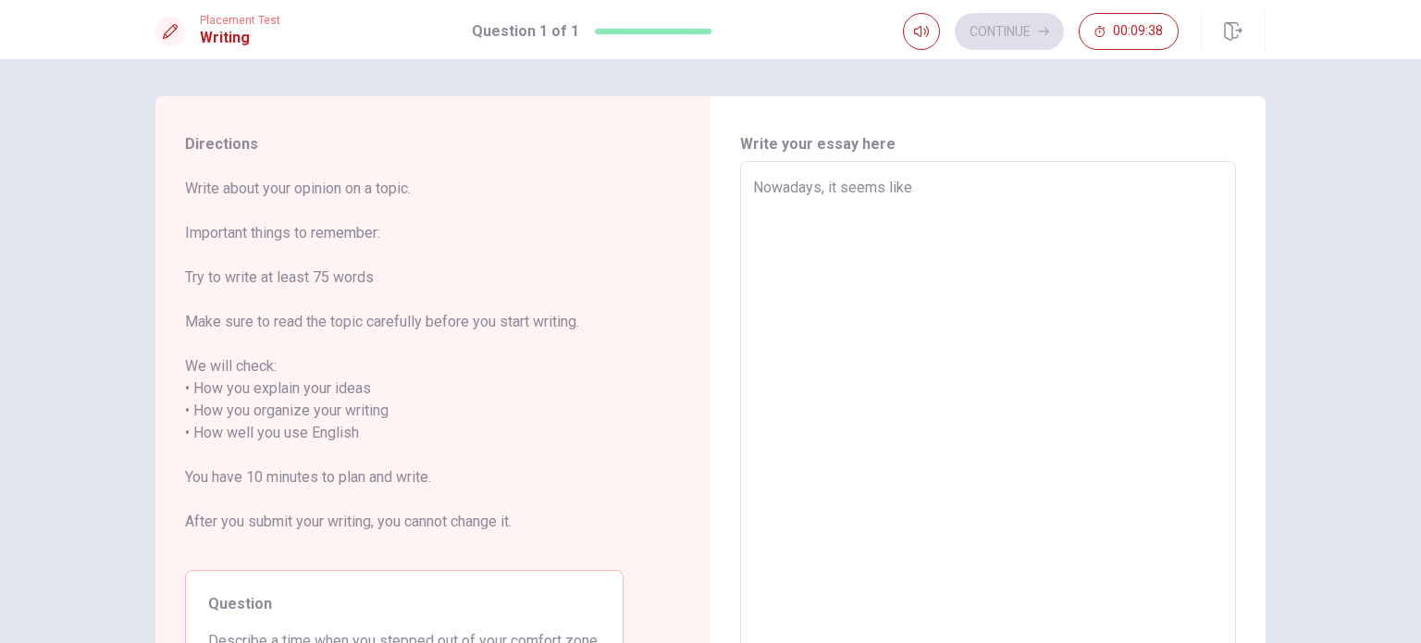
type textarea "x"
type textarea "Nowadays, it seems like w"
type textarea "x"
type textarea "Nowadays, it seems like we"
type textarea "x"
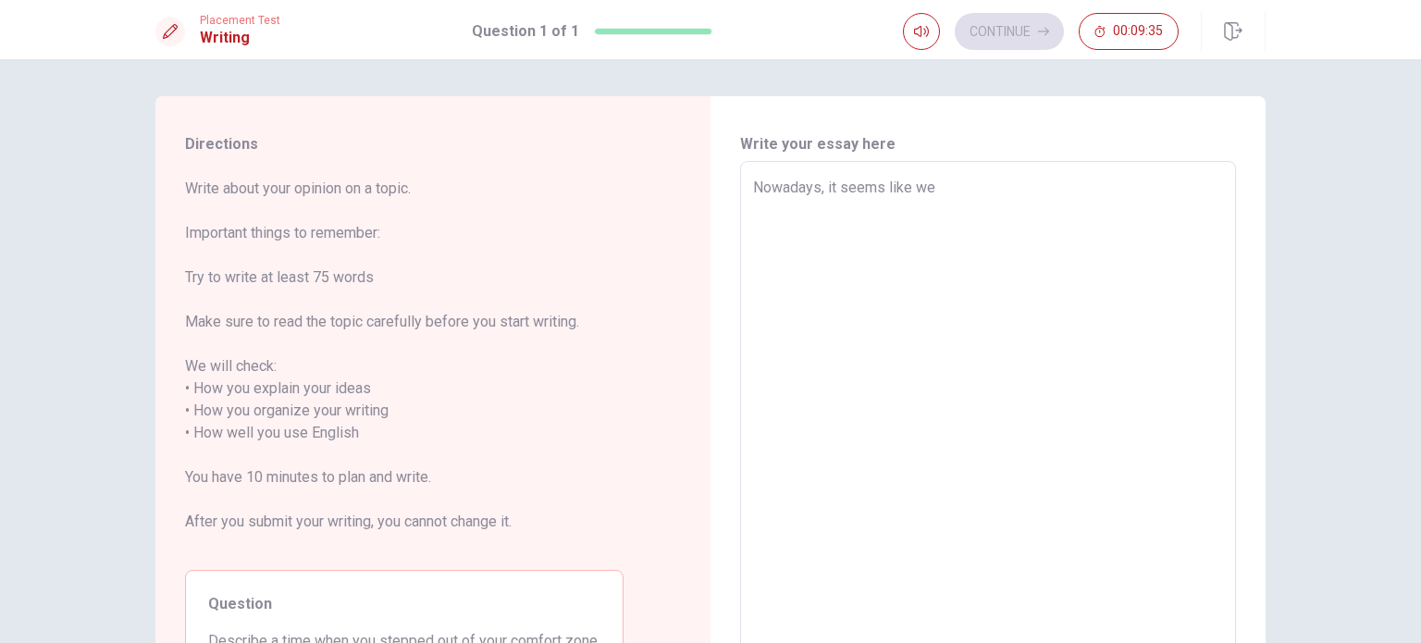
type textarea "Nowadays, it seems like we"
type textarea "x"
type textarea "Nowadays, it seems like we a"
type textarea "x"
type textarea "Nowadays, it seems like we ar"
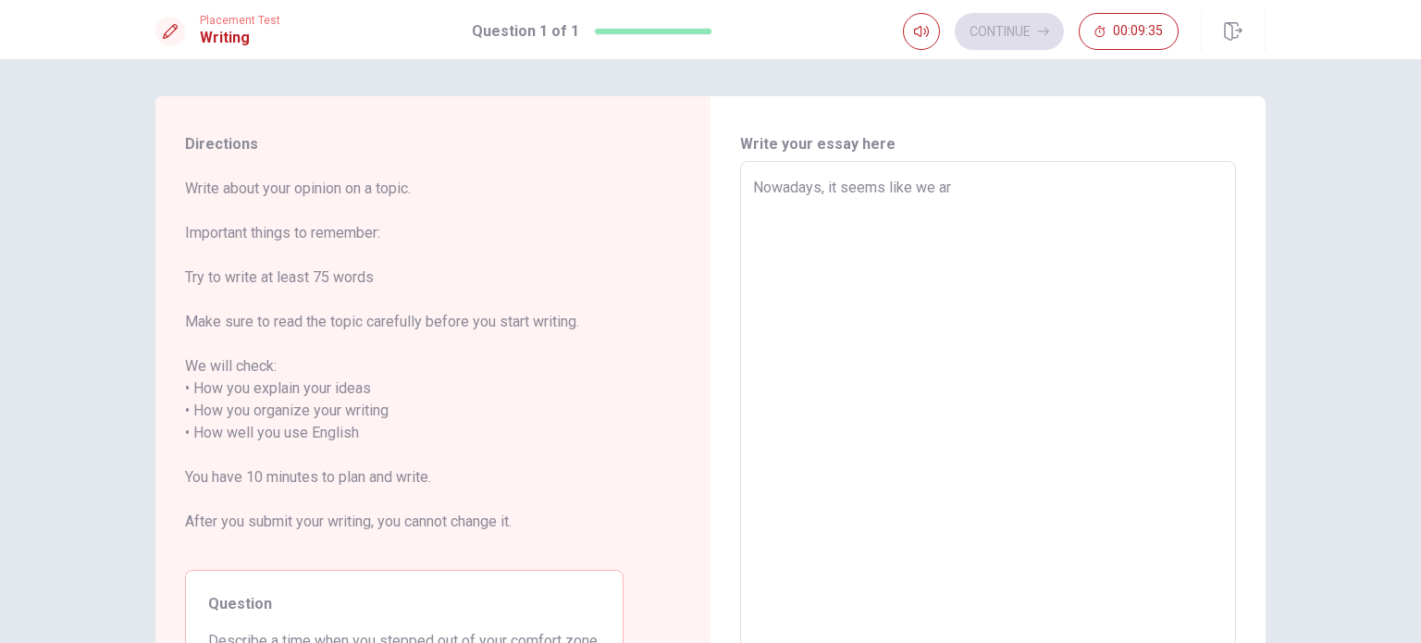
type textarea "x"
type textarea "Nowadays, it seems like we are"
type textarea "x"
type textarea "Nowadays, it seems like we are"
type textarea "x"
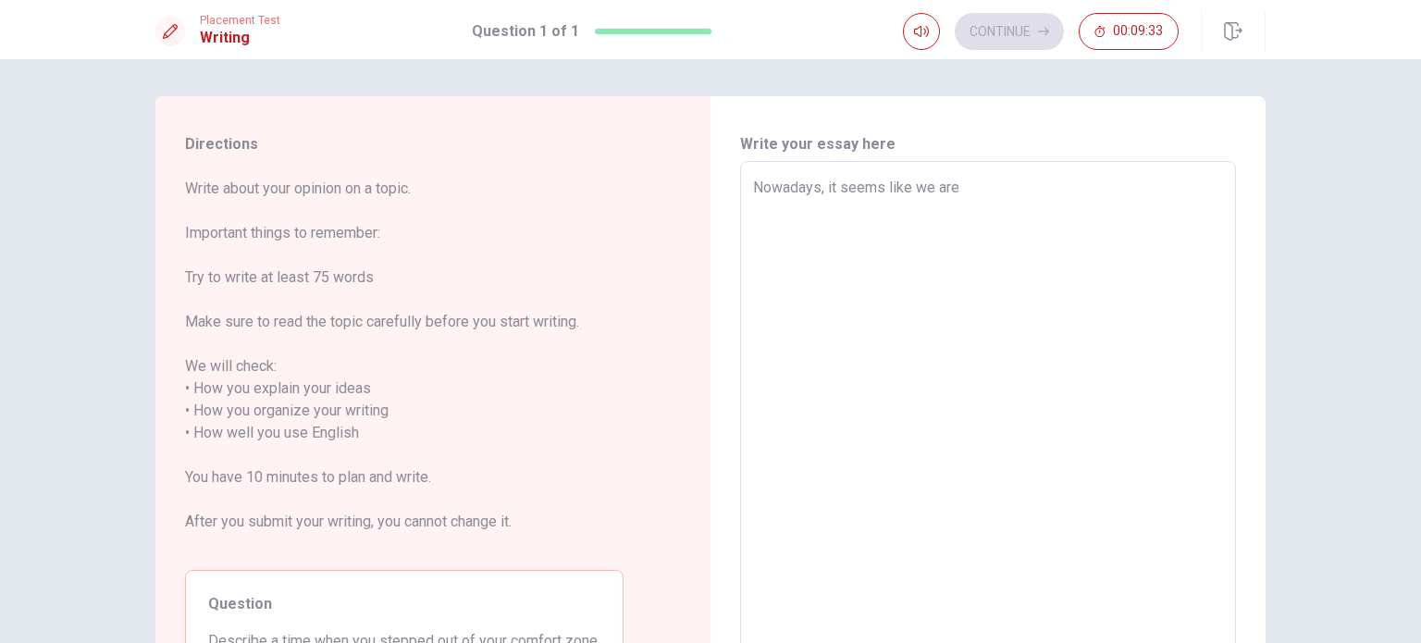
type textarea "Nowadays, it seems like we are a"
type textarea "x"
type textarea "Nowadays, it seems like we are al"
type textarea "x"
type textarea "Nowadays, it seems like we are alw"
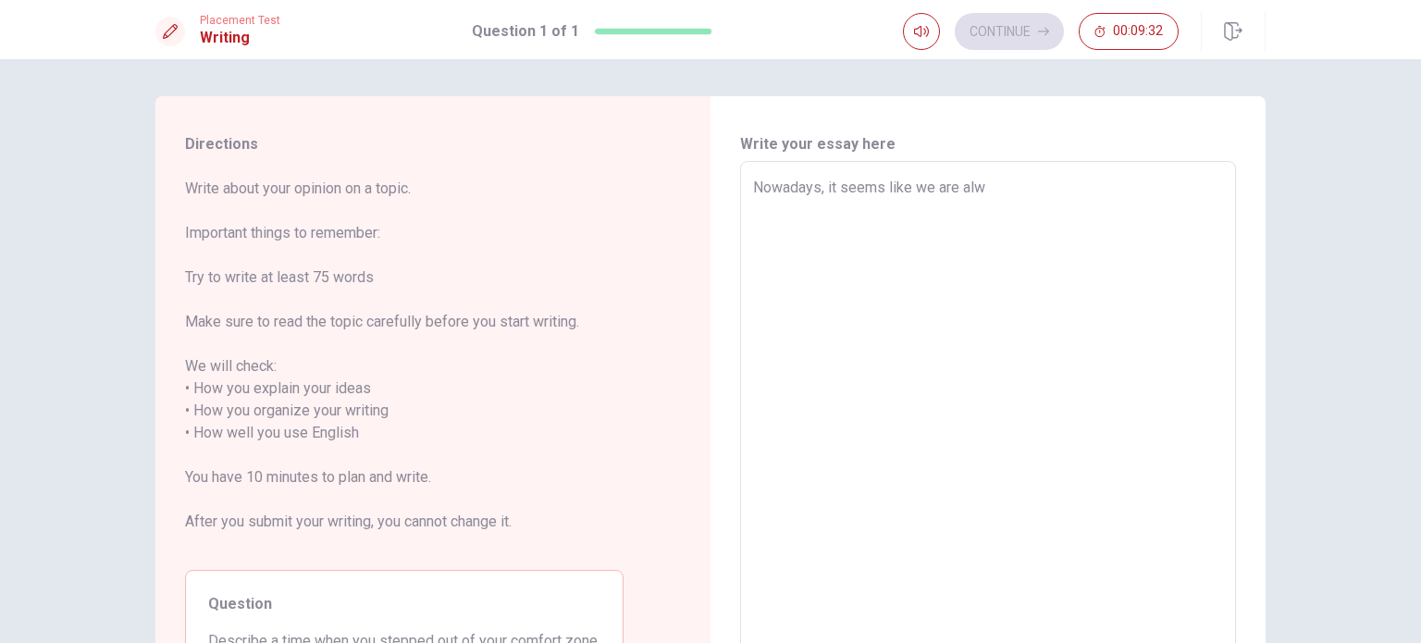
type textarea "x"
type textarea "Nowadays, it seems like we are alwa"
type textarea "x"
type textarea "Nowadays, it seems like we are alway"
type textarea "x"
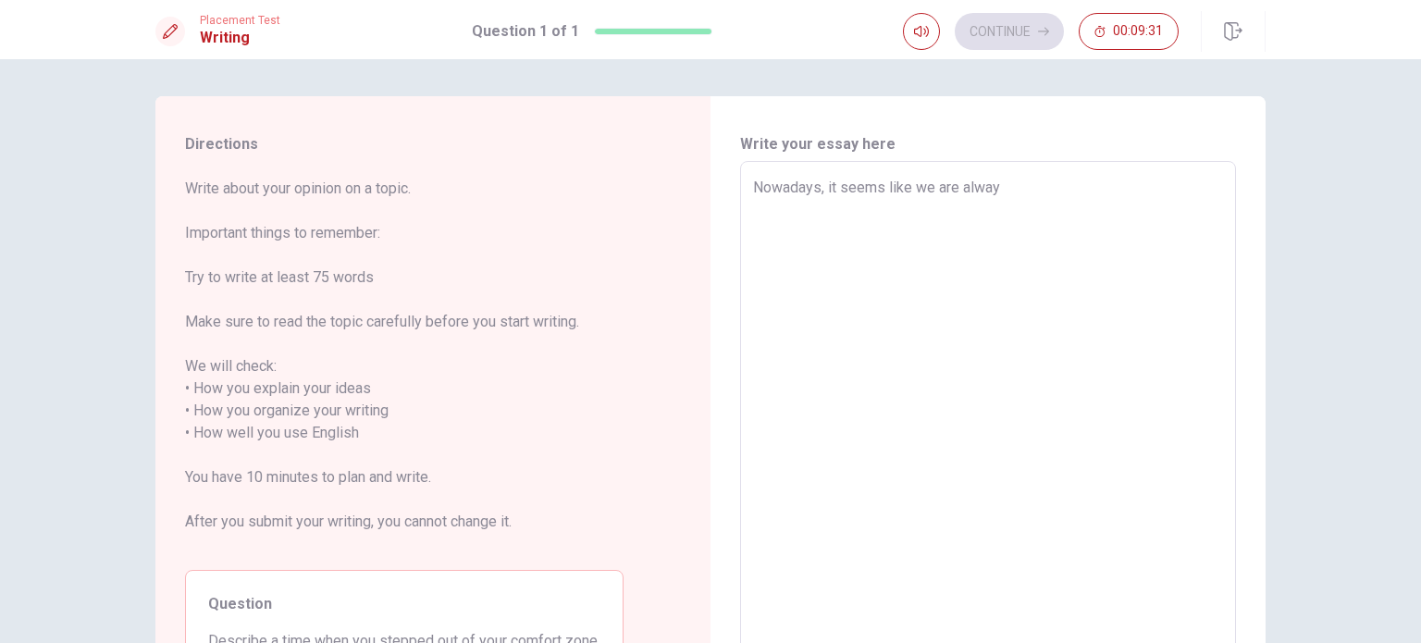
type textarea "Nowadays, it seems like we are always"
type textarea "x"
type textarea "Nowadays, it seems like we are always"
type textarea "x"
type textarea "Nowadays, it seems like we are always i"
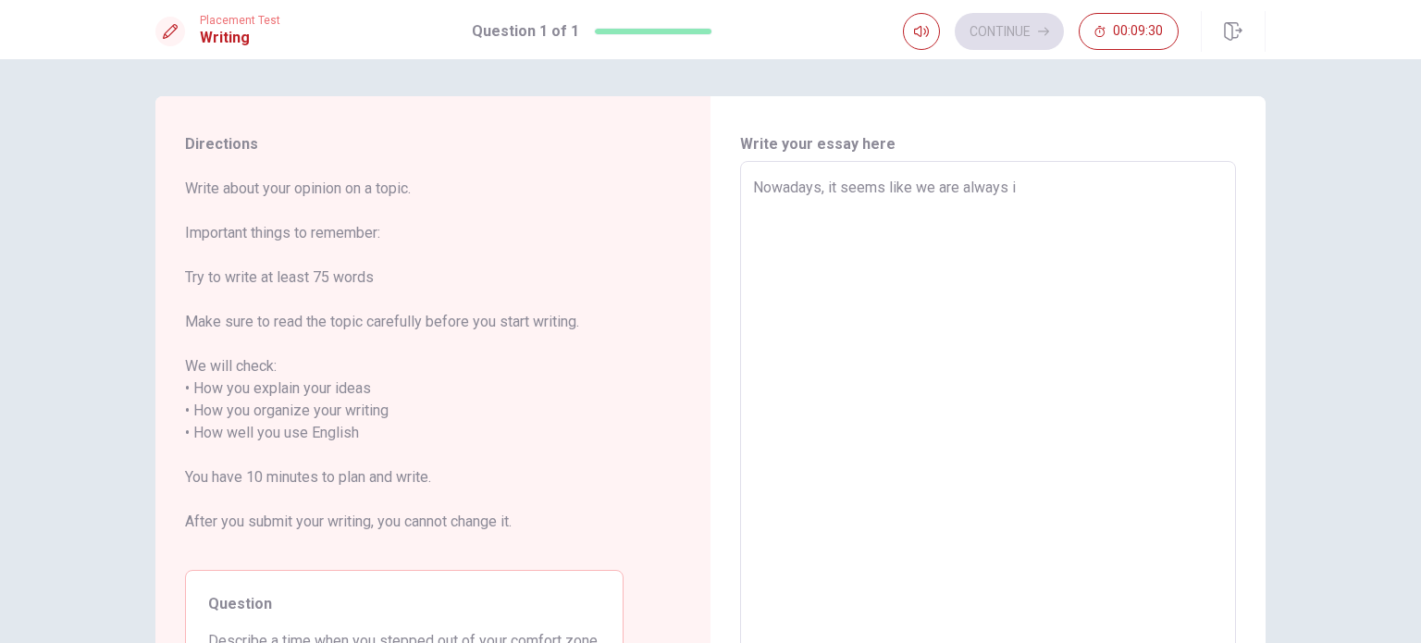
type textarea "x"
type textarea "Nowadays, it seems like we are always in"
type textarea "x"
type textarea "Nowadays, it seems like we are always in"
type textarea "x"
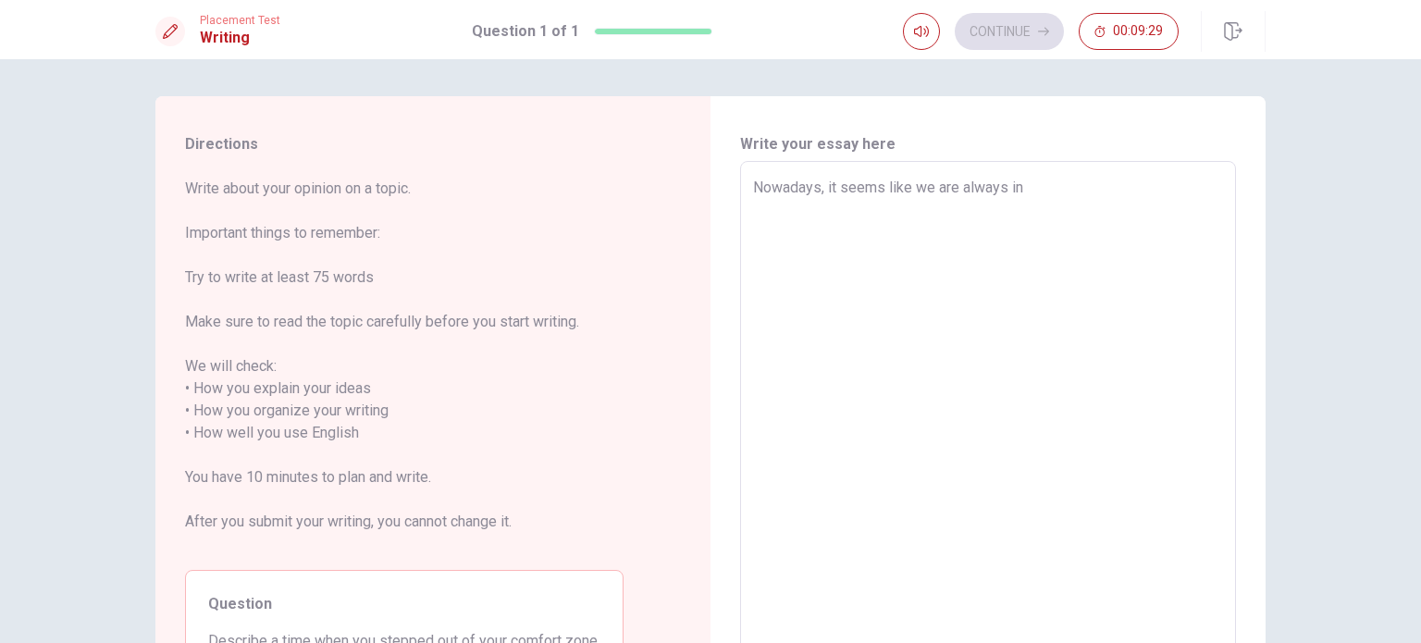
type textarea "Nowadays, it seems like we are always in a"
type textarea "x"
type textarea "Nowadays, it seems like we are always in a"
type textarea "x"
type textarea "Nowadays, it seems like we are always in a h"
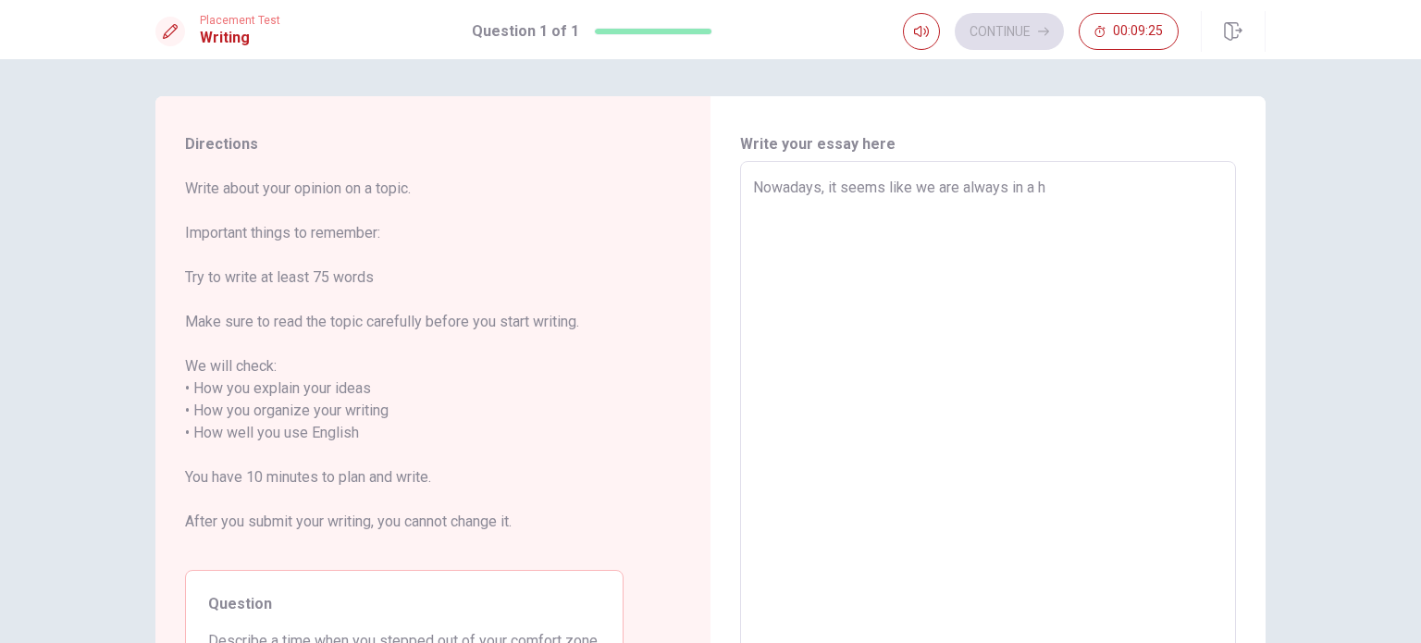
type textarea "x"
type textarea "Nowadays, it seems like we are always in a hu"
type textarea "x"
type textarea "Nowadays, it seems like we are always in a hur"
type textarea "x"
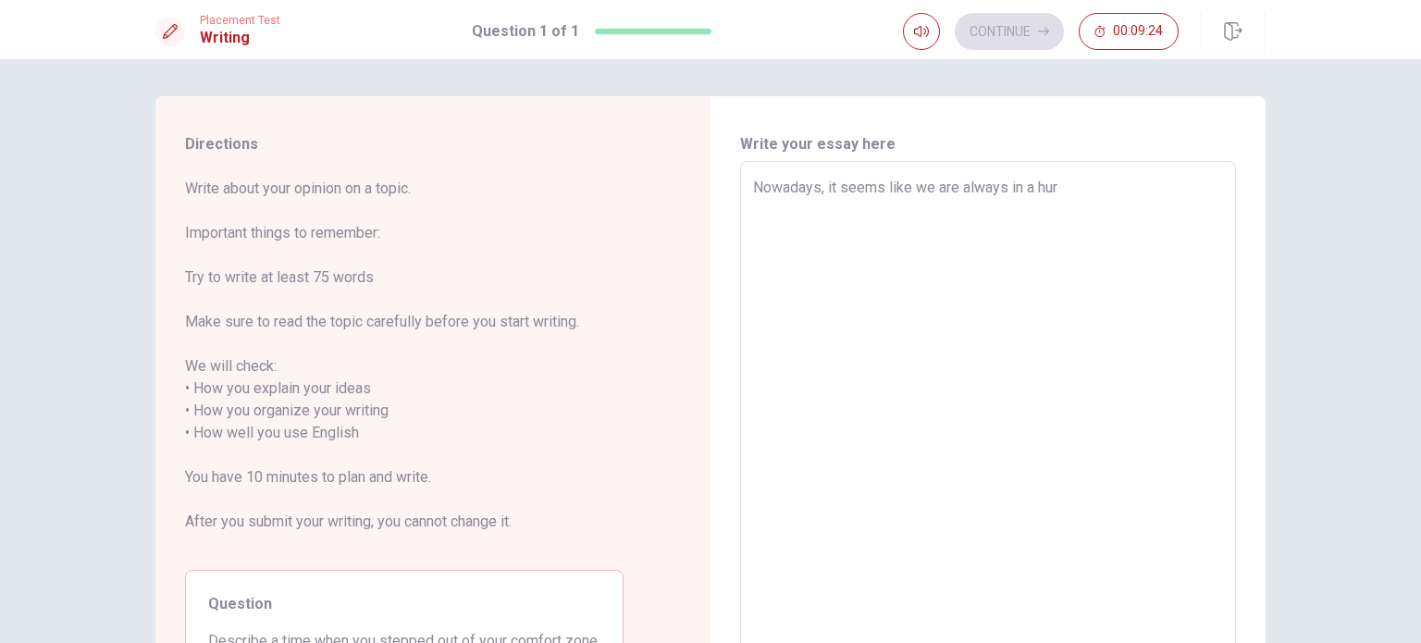
type textarea "Nowadays, it seems like we are always in a hurr"
type textarea "x"
type textarea "Nowadays, it seems like we are always in a hurrt"
type textarea "x"
type textarea "Nowadays, it seems like we are always in a hurr"
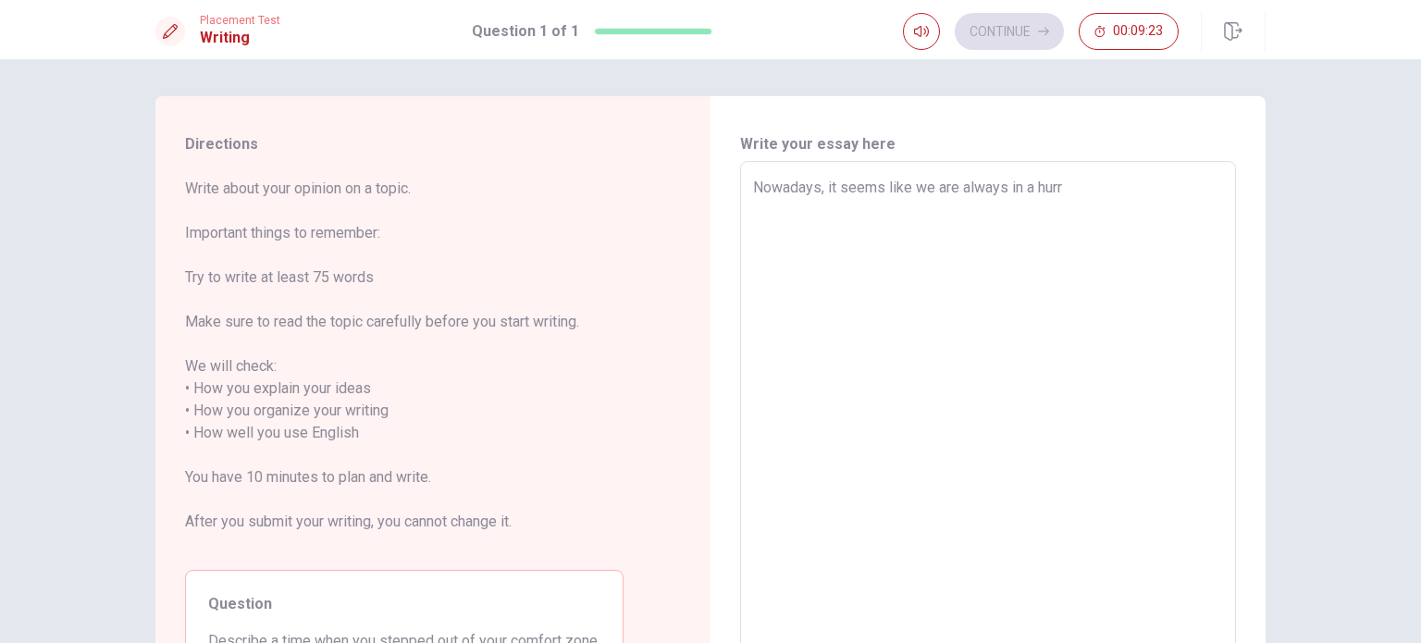
type textarea "x"
type textarea "Nowadays, it seems like we are always in a hurry"
type textarea "x"
type textarea "Nowadays, it seems like we are always in a hurry."
type textarea "x"
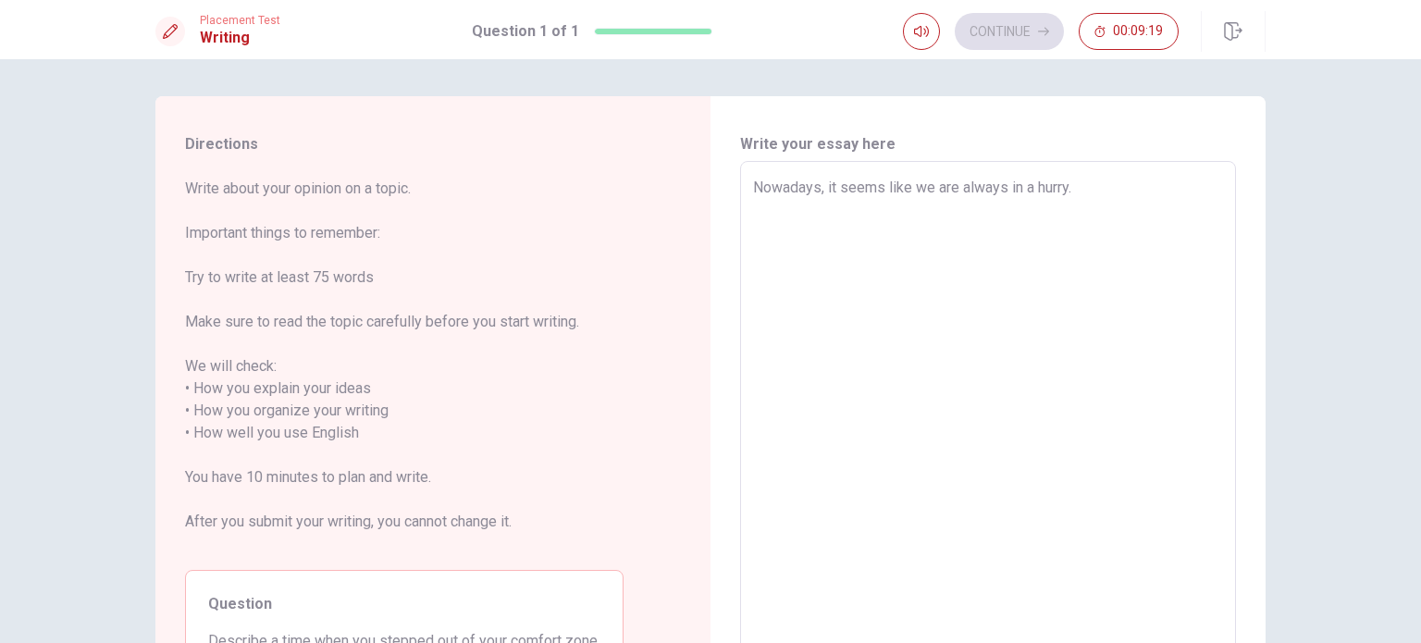
type textarea "Nowadays, it seems like we are always in a hurry."
type textarea "x"
type textarea "Nowadays, it seems like we are always in a hurry. D"
type textarea "x"
type textarea "Nowadays, it seems like we are always in a hurry. Di"
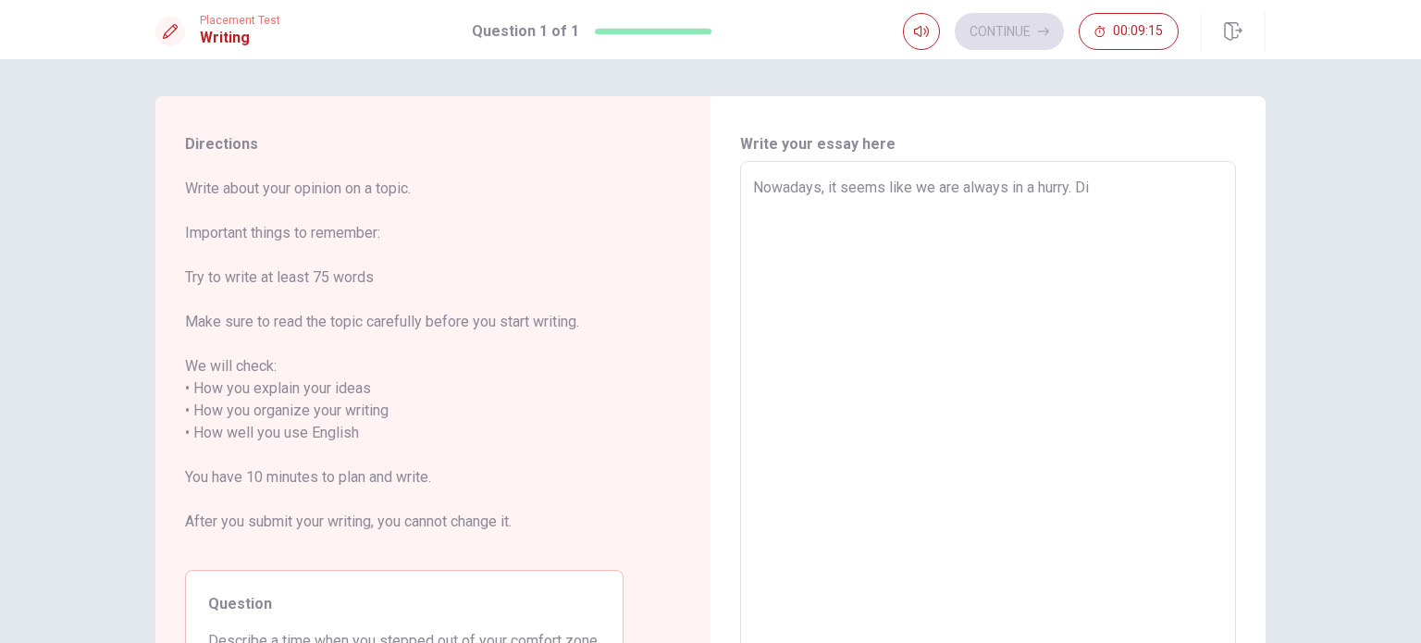
type textarea "x"
type textarea "Nowadays, it seems like we are always in a hurry. Dis"
type textarea "x"
type textarea "Nowadays, it seems like we are always in a hurry. Disp"
type textarea "x"
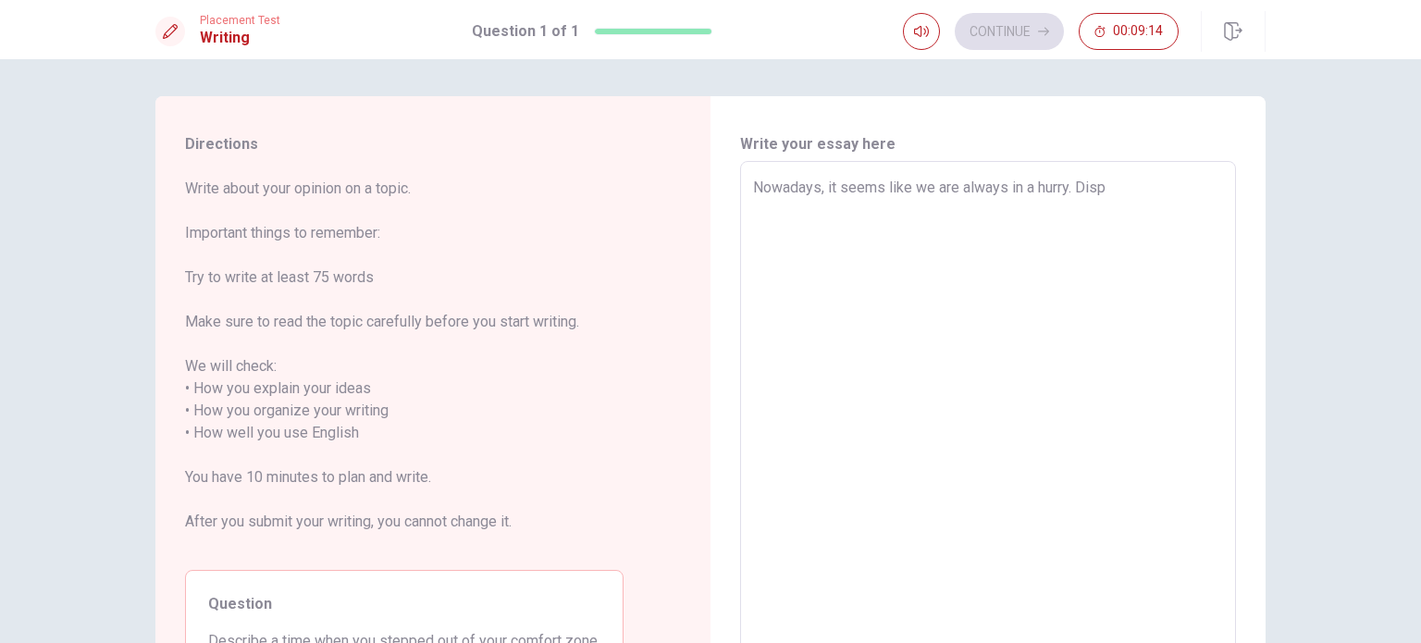
type textarea "Nowadays, it seems like we are always in a hurry. Dispi"
type textarea "x"
type textarea "Nowadays, it seems like we are always in a hurry. Dispit"
type textarea "x"
type textarea "Nowadays, it seems like we are always in a hurry. Dispite"
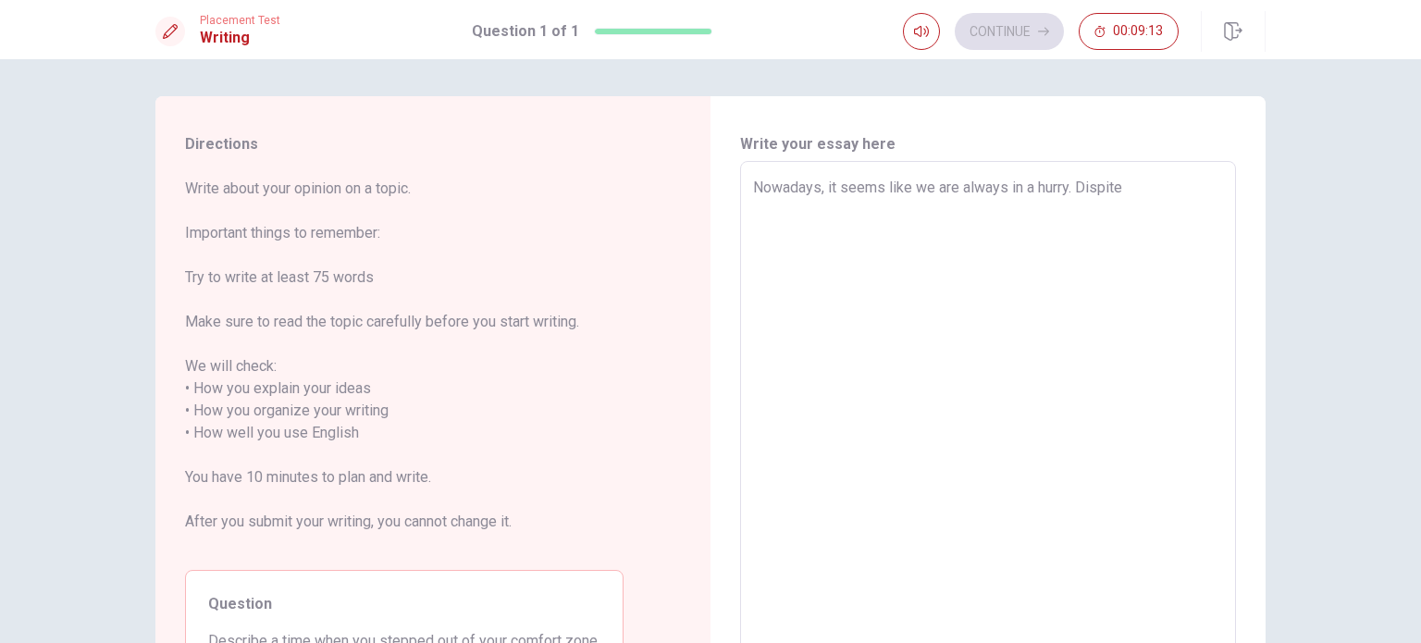
type textarea "x"
type textarea "Nowadays, it seems like we are always in a hurry. Dispite"
type textarea "x"
type textarea "Nowadays, it seems like we are always in a hurry. Dispite h"
type textarea "x"
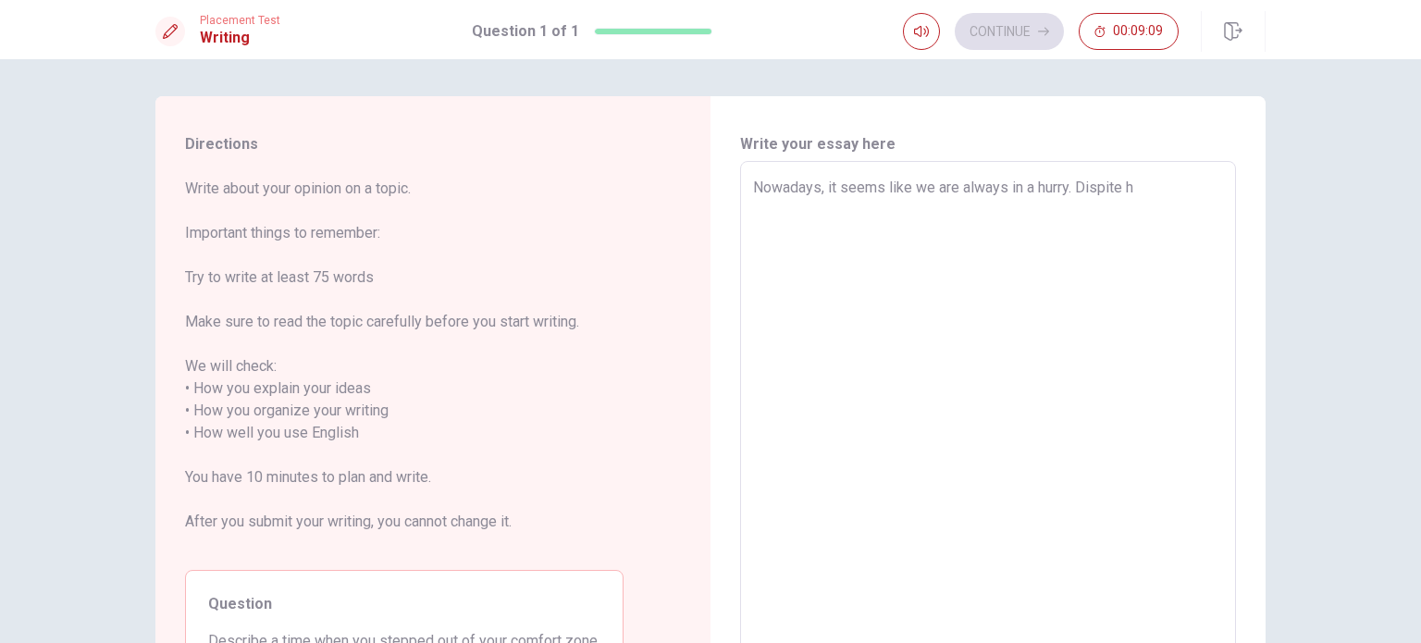
type textarea "Nowadays, it seems like we are always in a hurry. Dispite ha"
type textarea "x"
type textarea "Nowadays, it seems like we are always in a hurry. Dispite hav"
type textarea "x"
type textarea "Nowadays, it seems like we are always in a hurry. Dispite have"
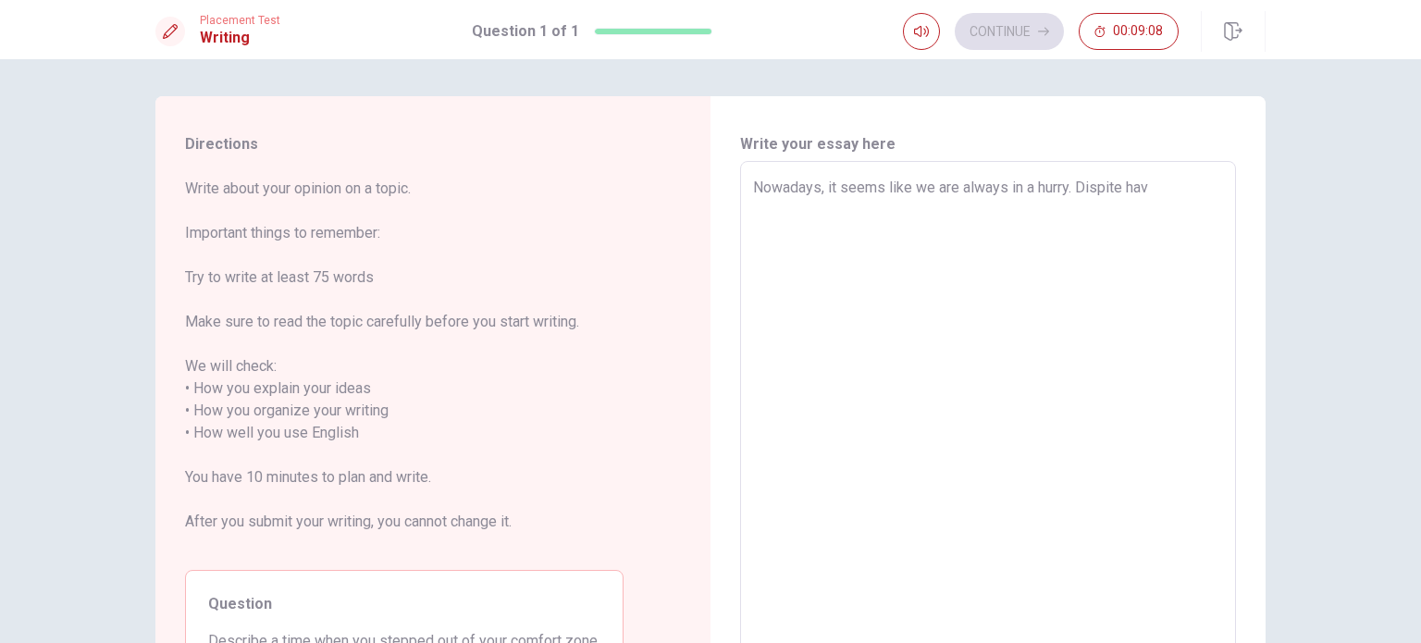
type textarea "x"
type textarea "Nowadays, it seems like we are always in a hurry. Dispite havei"
type textarea "x"
type textarea "Nowadays, it seems like we are always in a hurry. Dispite havein"
type textarea "x"
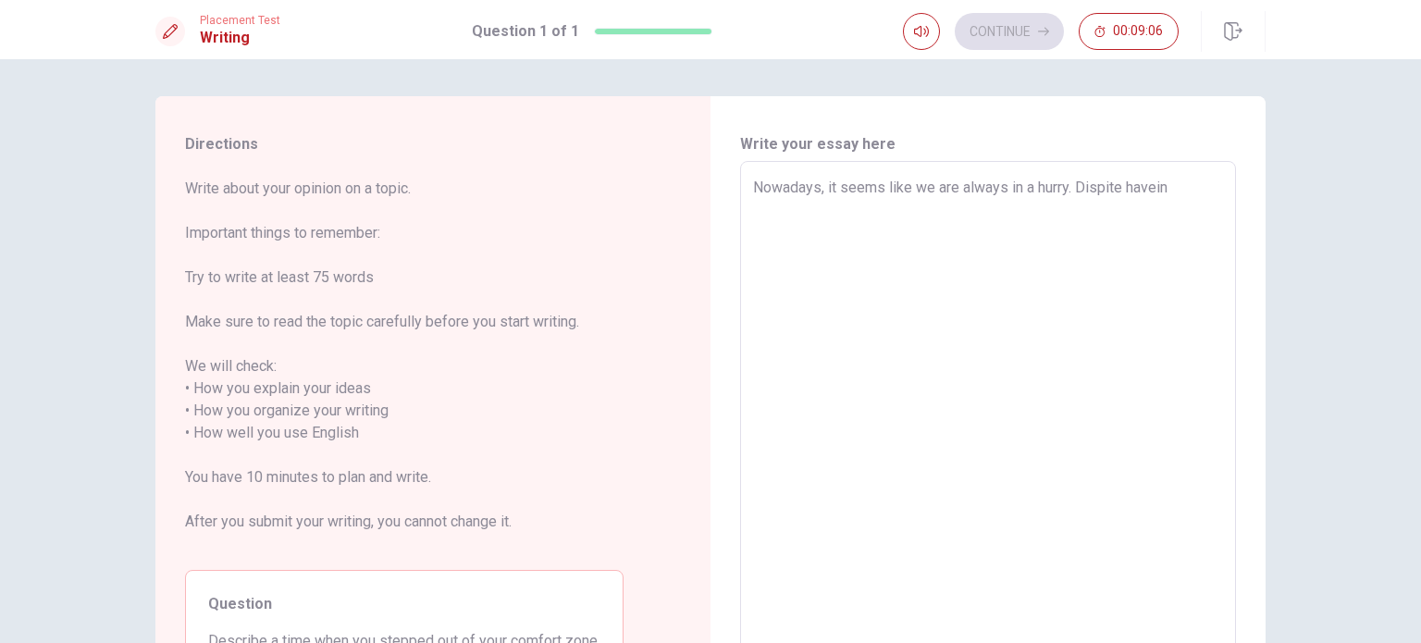
type textarea "Nowadays, it seems like we are always in a hurry. Dispite havei"
type textarea "x"
type textarea "Nowadays, it seems like we are always in a hurry. Dispite have"
type textarea "x"
type textarea "Nowadays, it seems like we are always in a hurry. Dispite hav"
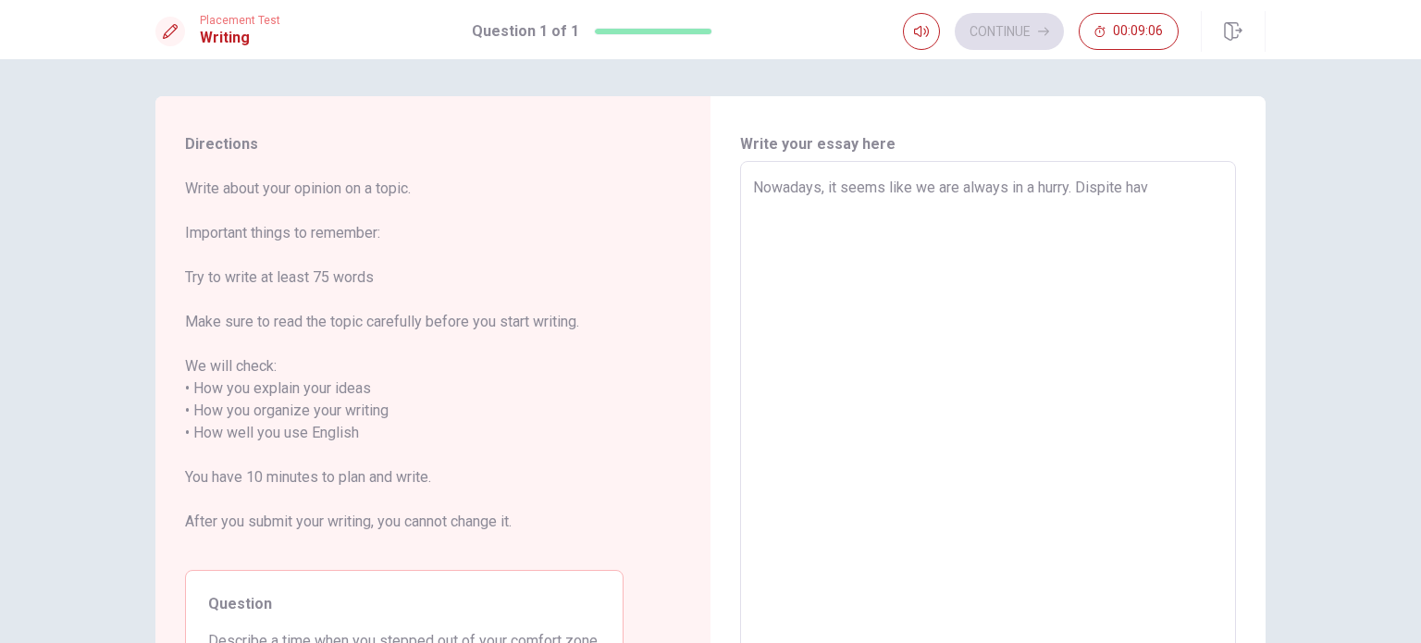
type textarea "x"
type textarea "Nowadays, it seems like we are always in a hurry. Dispite havi"
type textarea "x"
type textarea "Nowadays, it seems like we are always in a hurry. Dispite havin"
type textarea "x"
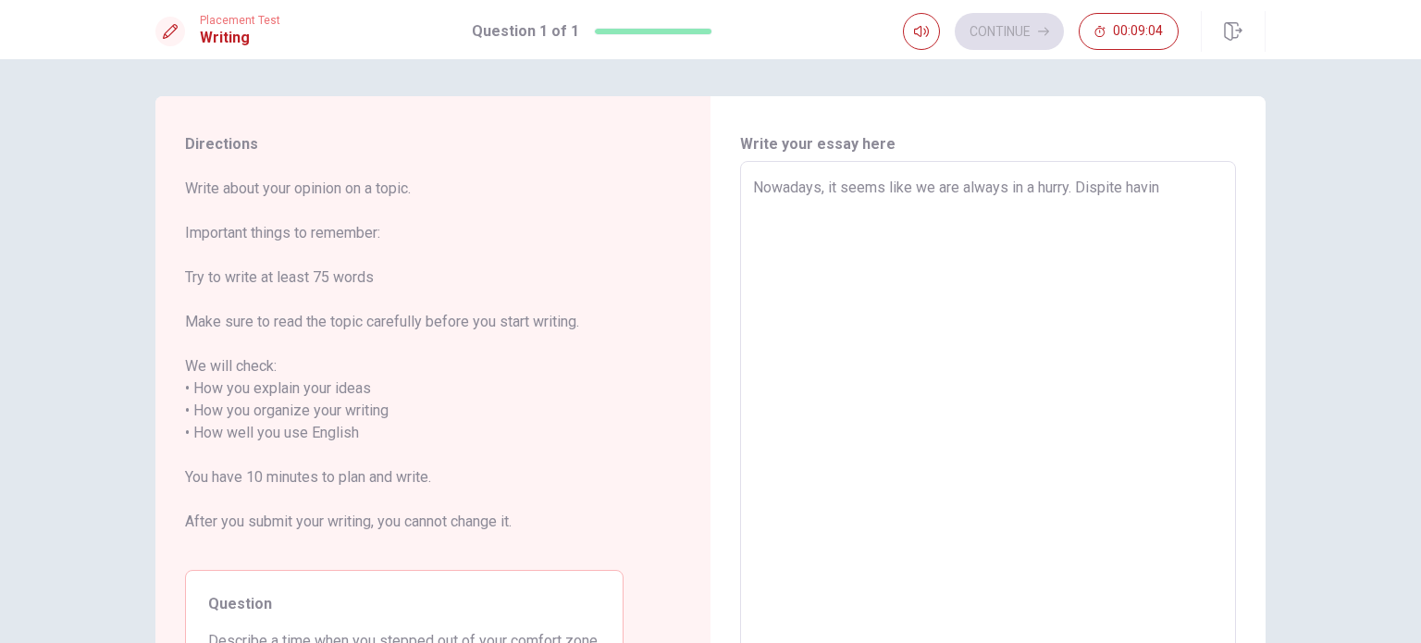
type textarea "Nowadays, it seems like we are always in a hurry. Dispite having"
type textarea "x"
type textarea "Nowadays, it seems like we are always in a hurry. Dispite having"
type textarea "x"
type textarea "Nowadays, it seems like we are always in a hurry. Dispite having m"
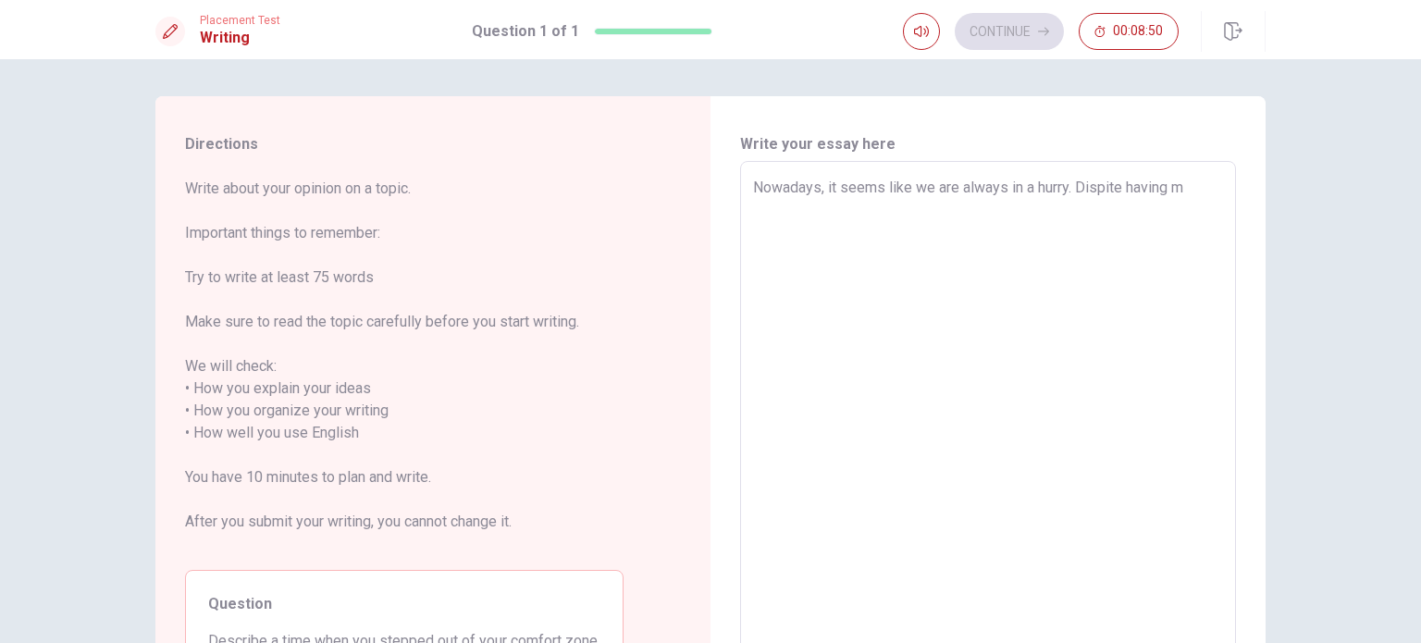
type textarea "x"
type textarea "Nowadays, it seems like we are always in a hurry. Dispite having mo"
type textarea "x"
type textarea "Nowadays, it seems like we are always in a hurry. Dispite having mod"
type textarea "x"
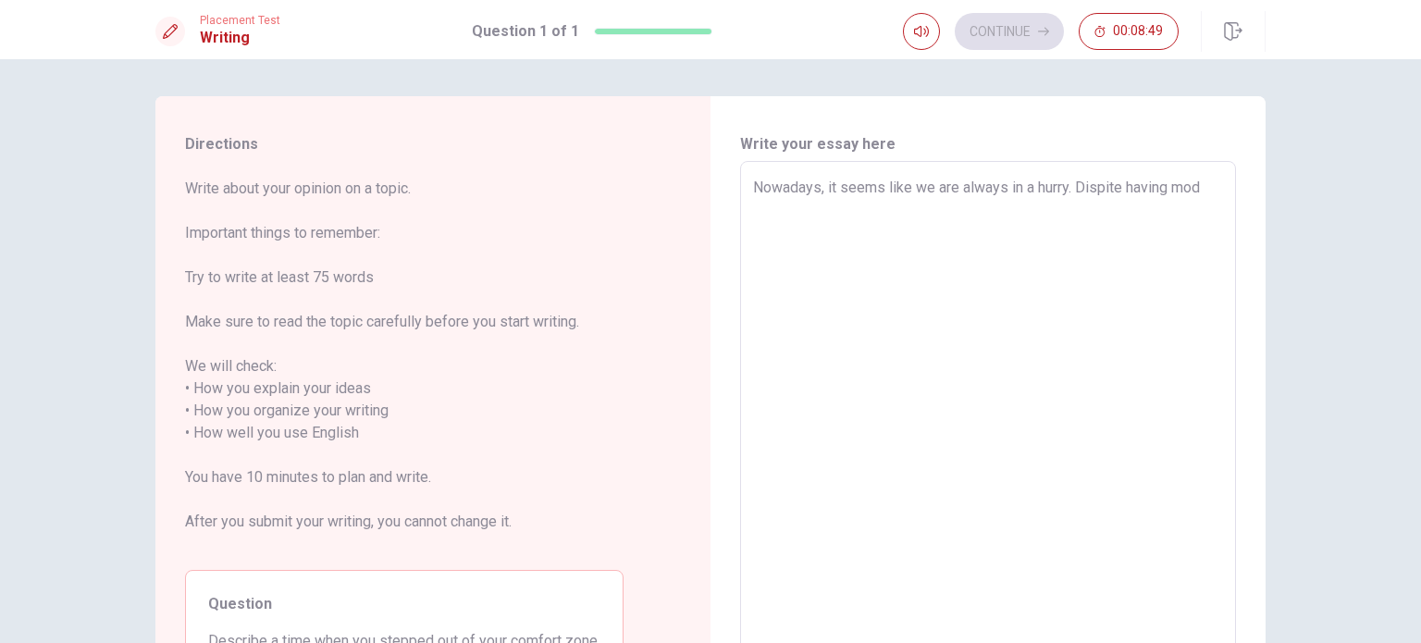
type textarea "Nowadays, it seems like we are always in a hurry. Dispite having mode"
type textarea "x"
type textarea "Nowadays, it seems like we are always in a hurry. Dispite having moder"
type textarea "x"
type textarea "Nowadays, it seems like we are always in a hurry. Dispite having modern"
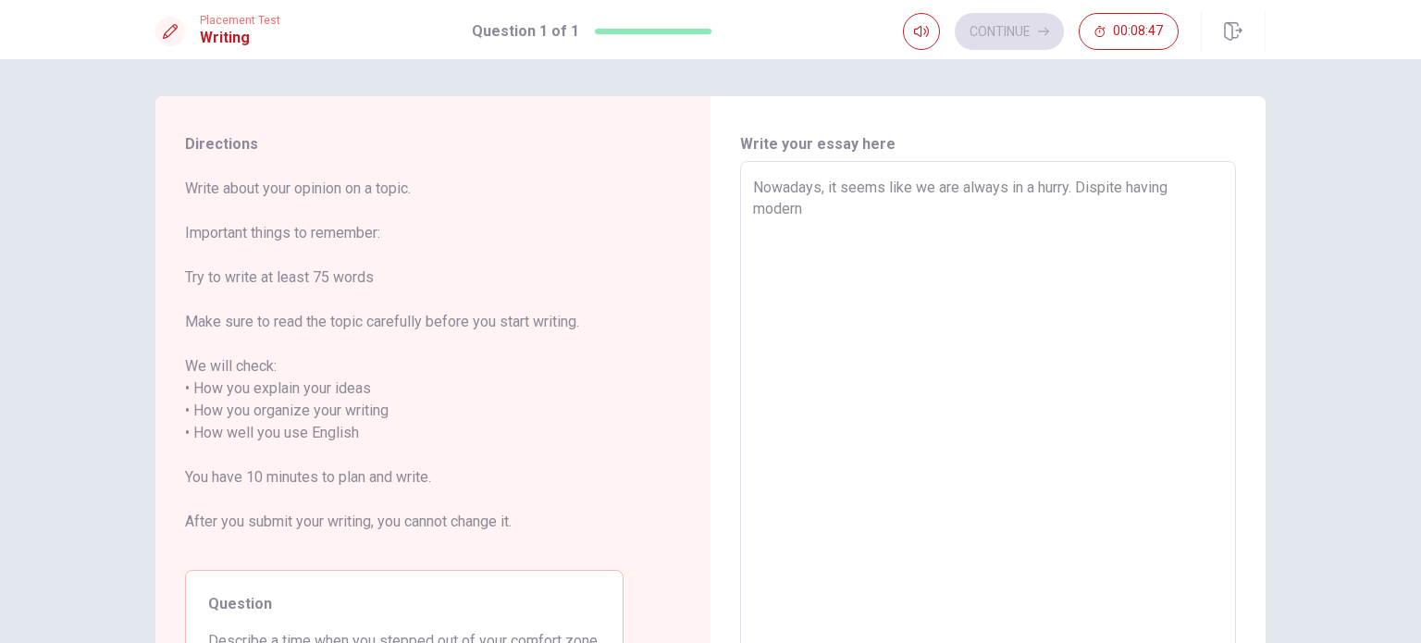
type textarea "x"
type textarea "Nowadays, it seems like we are always in a hurry. Dispite having modern"
type textarea "x"
type textarea "Nowadays, it seems like we are always in a hurry. Dispite having modern"
type textarea "x"
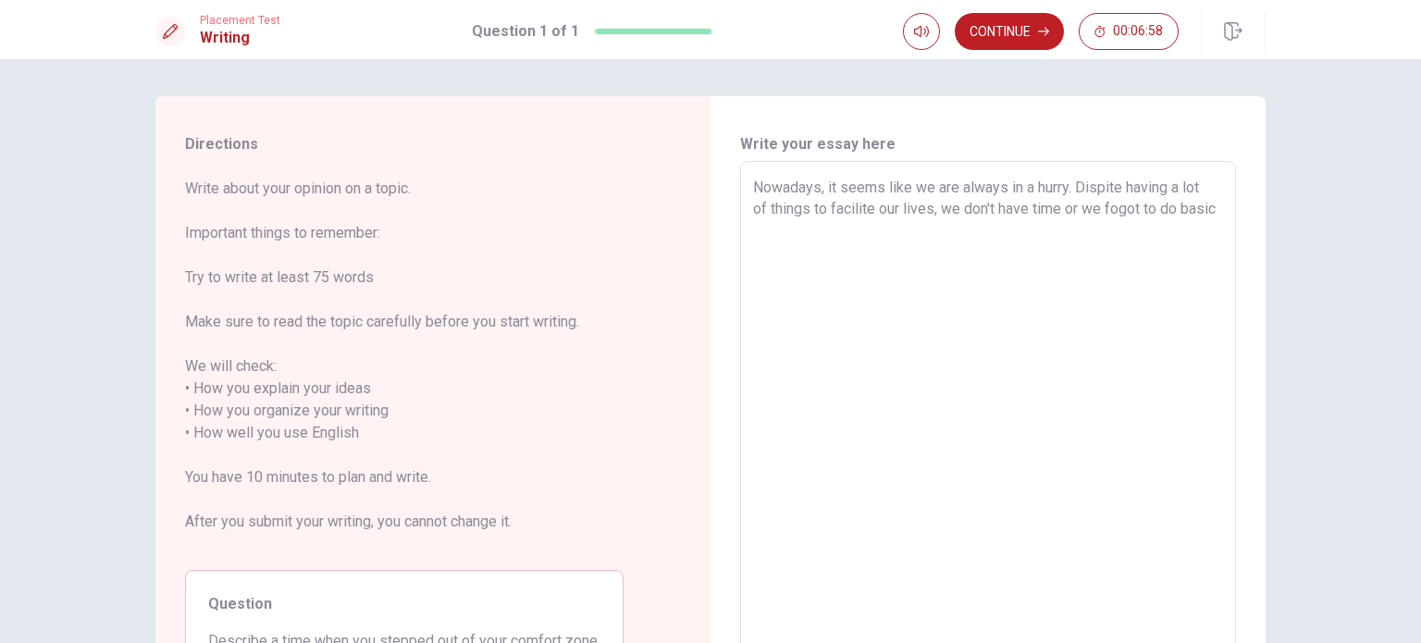
drag, startPoint x: 803, startPoint y: 212, endPoint x: 837, endPoint y: 436, distance: 226.5
click at [837, 436] on textarea "Nowadays, it seems like we are always in a hurry. Dispite having a lot of thing…" at bounding box center [988, 422] width 470 height 491
click at [803, 208] on textarea "Nowadays, it seems like we are always in a hurry. Dispite having a lot of thing…" at bounding box center [988, 422] width 470 height 491
click at [1207, 208] on textarea "Nowadays, it seems like we are always in a hurry. Dispite having a lot of tools…" at bounding box center [988, 422] width 470 height 491
click at [1210, 211] on textarea "Nowadays, it seems like we are always in a hurry. Dispite having a lot of tools…" at bounding box center [988, 422] width 470 height 491
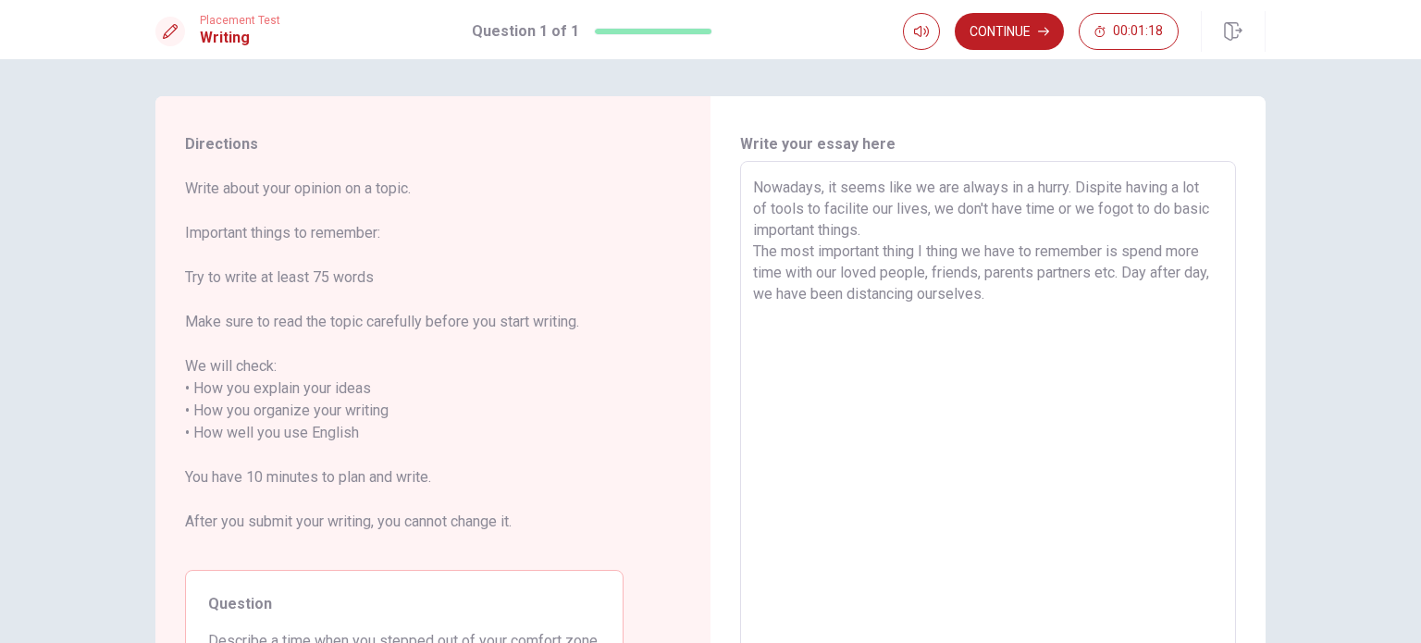
paste textarea "i"
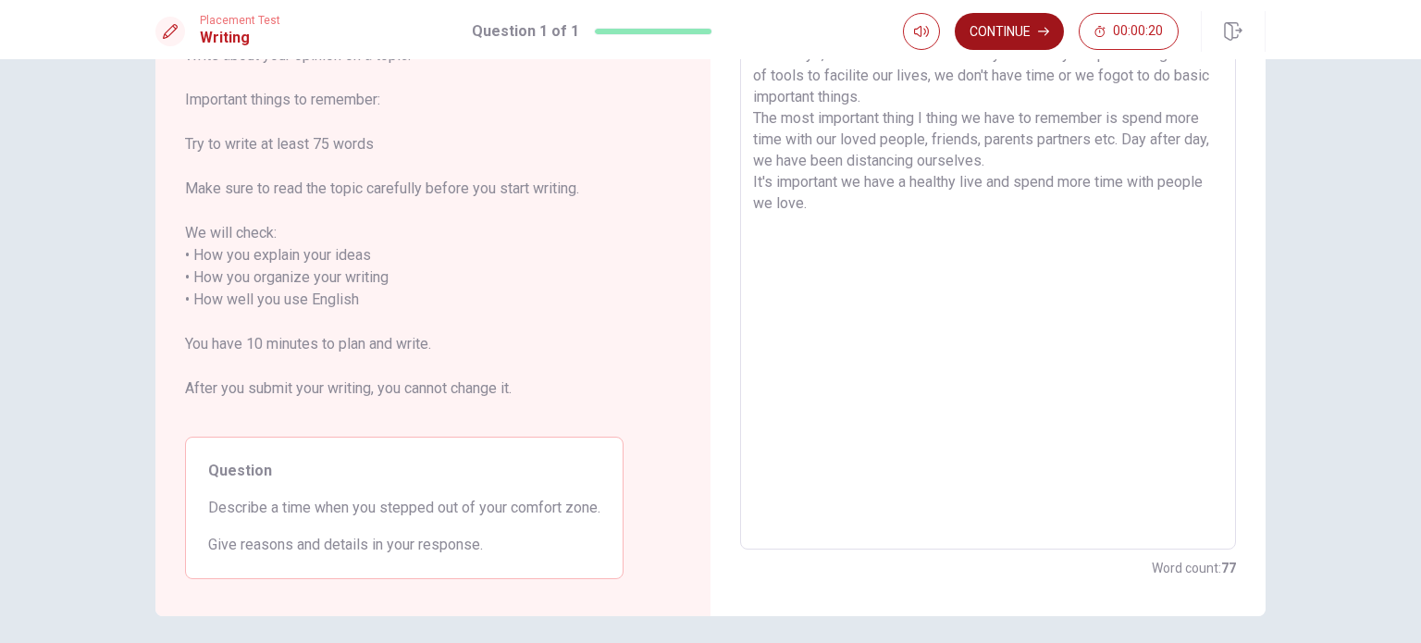
click at [1006, 25] on button "Continue" at bounding box center [1009, 31] width 109 height 37
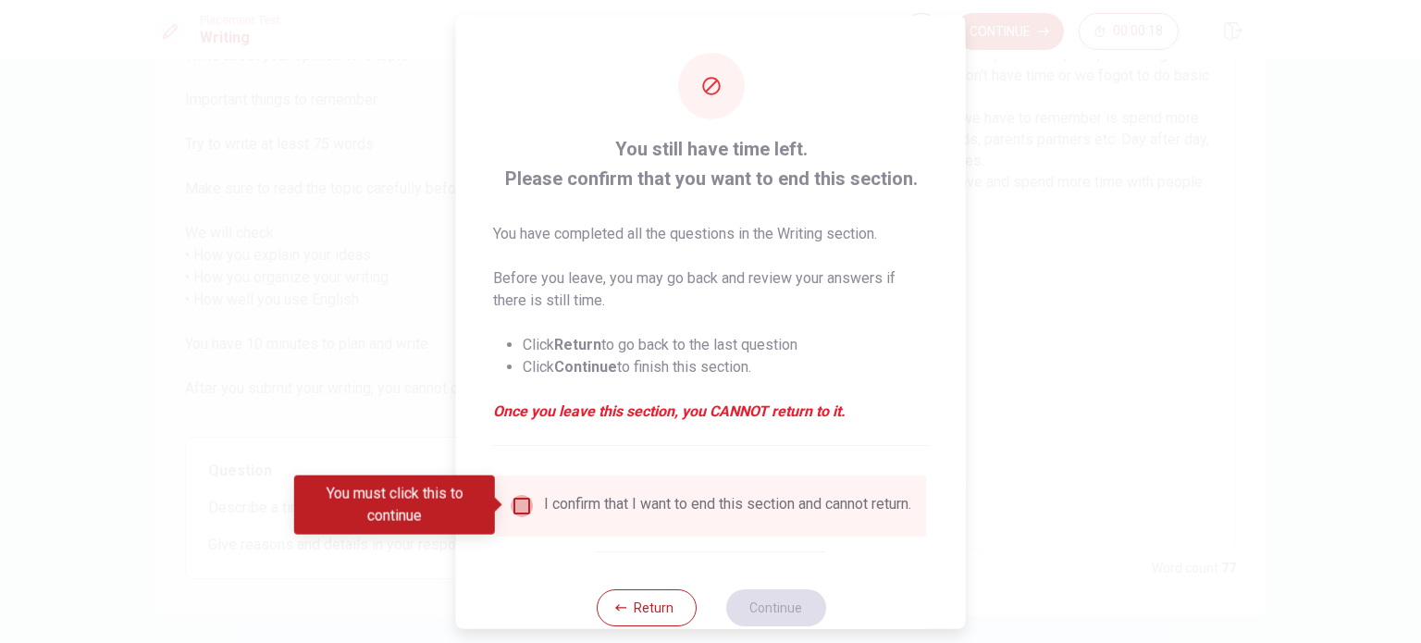
click at [522, 501] on input "You must click this to continue" at bounding box center [522, 505] width 22 height 22
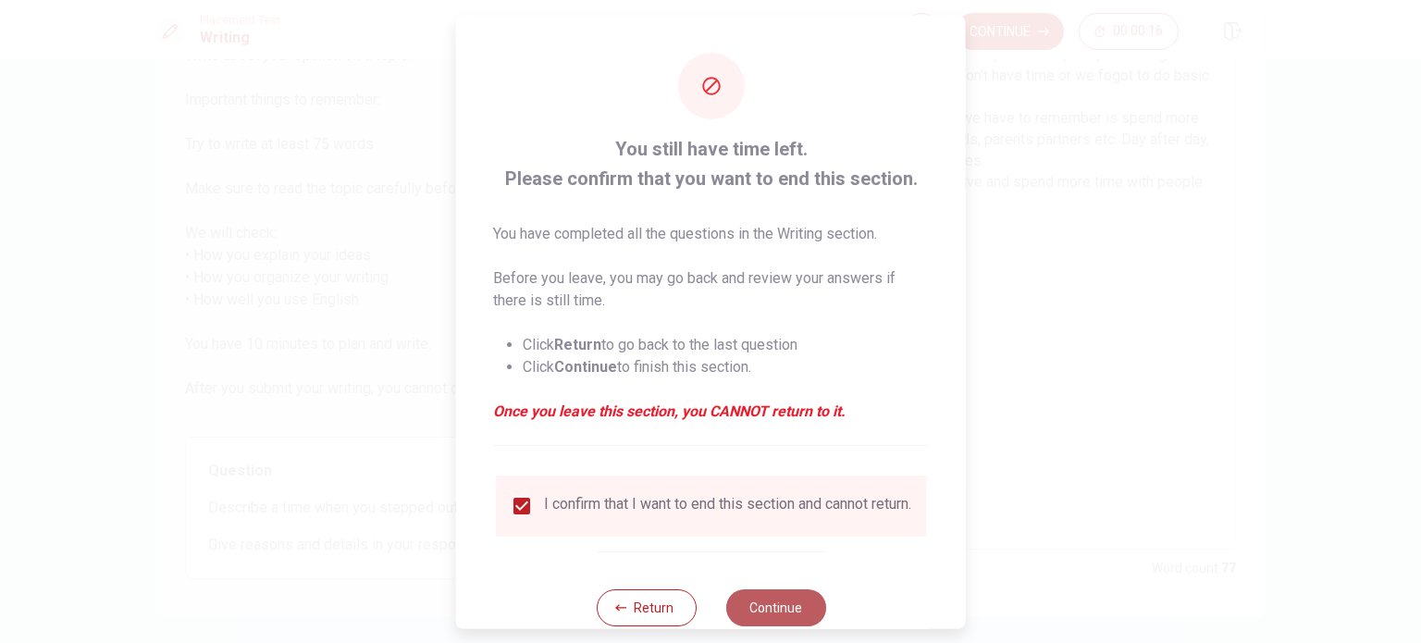
click at [777, 615] on button "Continue" at bounding box center [775, 606] width 100 height 37
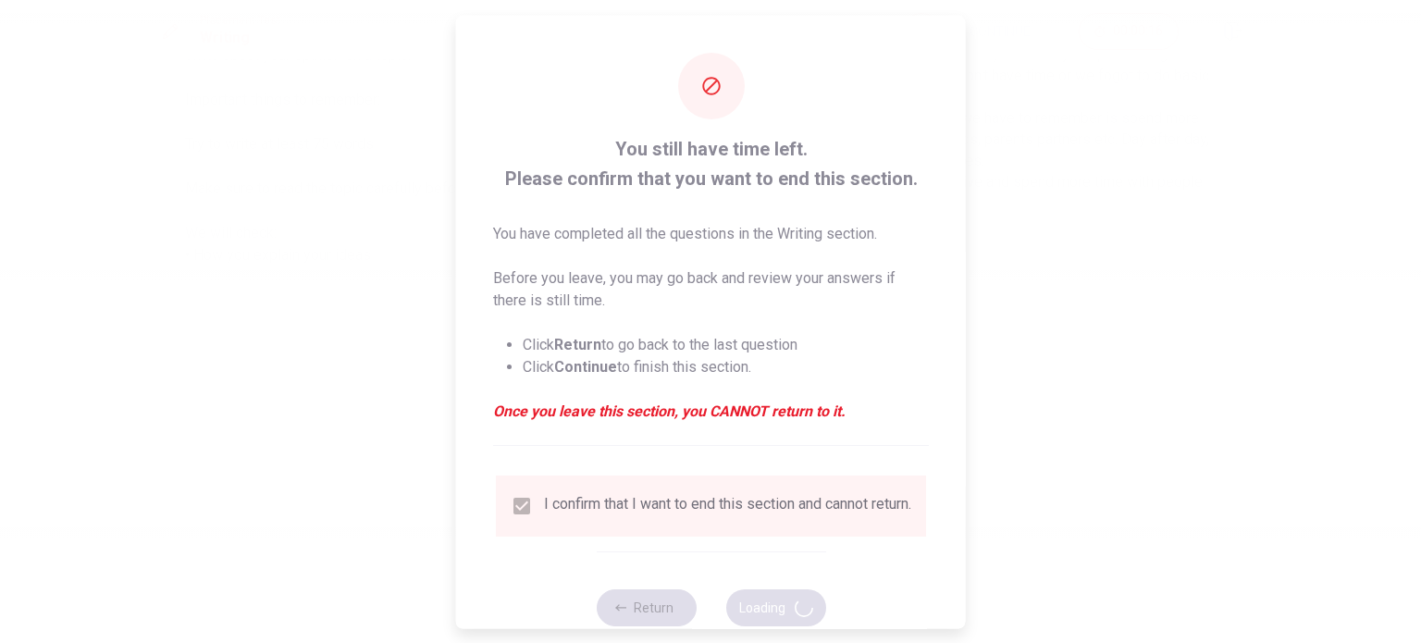
scroll to position [0, 0]
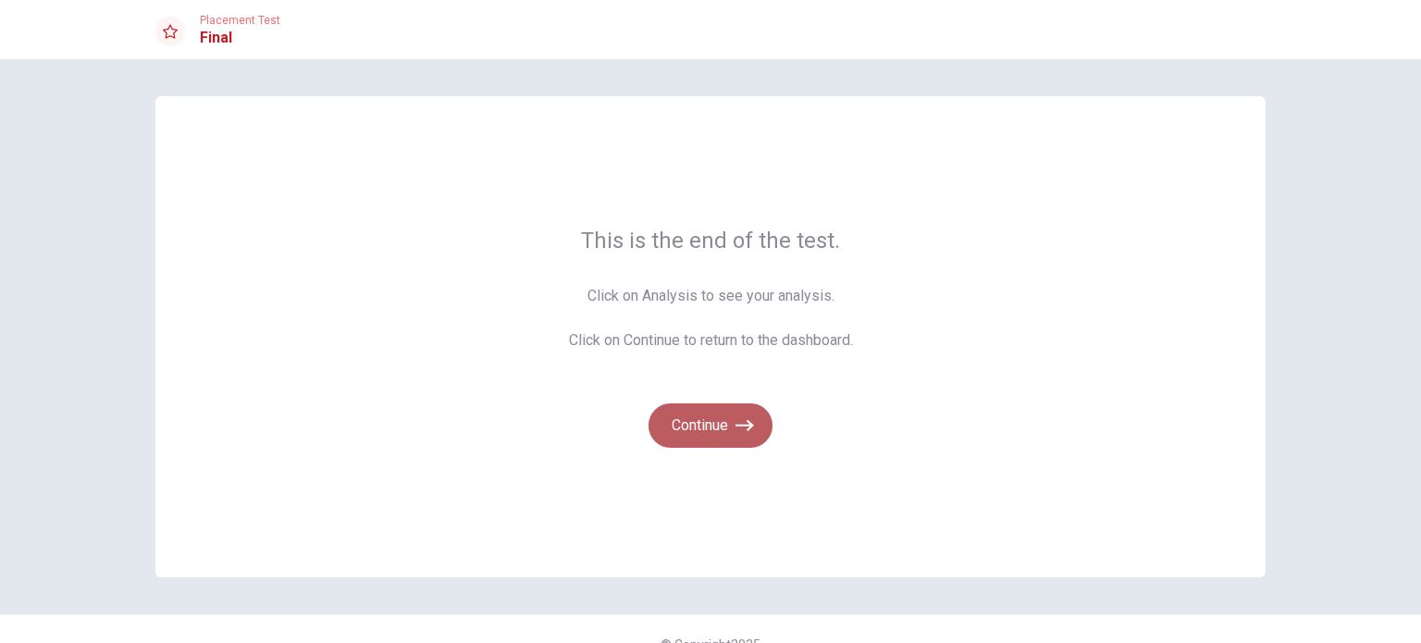
click at [717, 421] on button "Continue" at bounding box center [711, 425] width 124 height 44
